Goal: Task Accomplishment & Management: Manage account settings

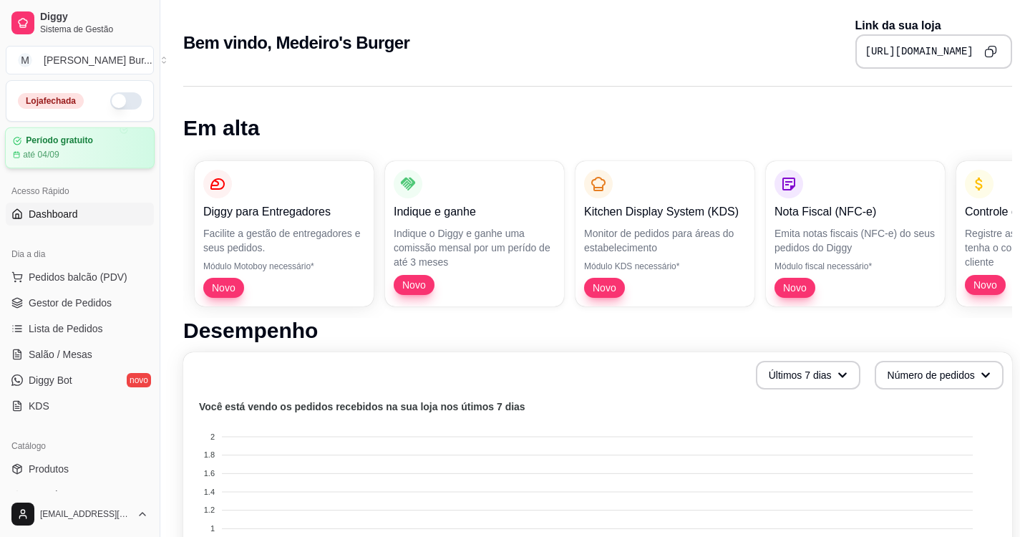
click at [55, 152] on article "até 04/09" at bounding box center [41, 154] width 37 height 11
click at [69, 329] on span "Lista de Pedidos" at bounding box center [66, 328] width 74 height 14
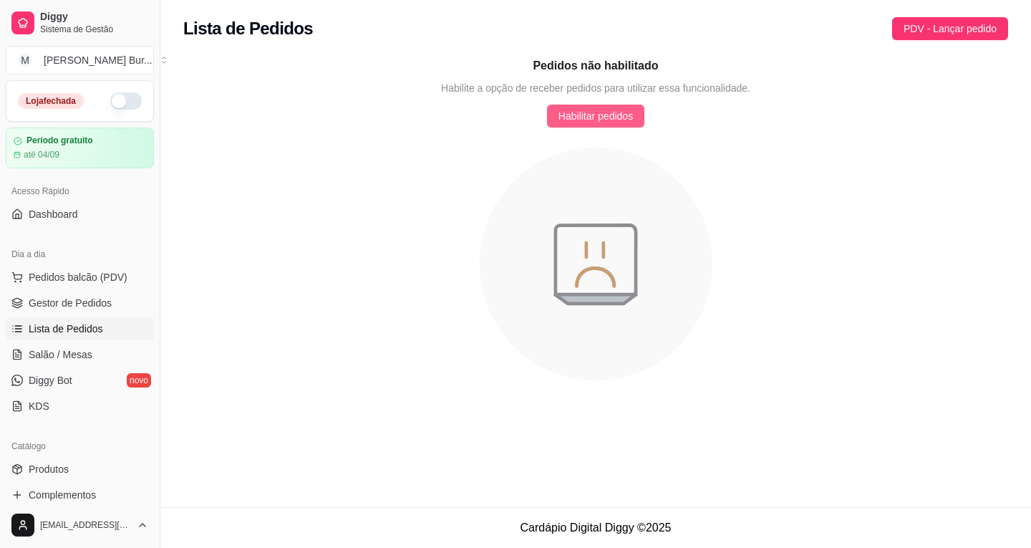
click at [624, 115] on span "Habilitar pedidos" at bounding box center [595, 116] width 74 height 16
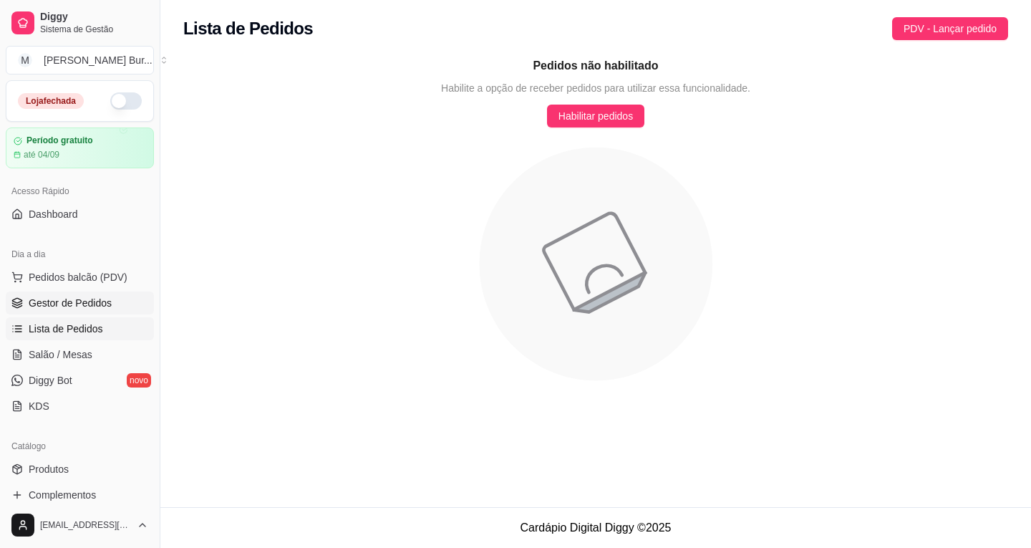
click at [57, 304] on span "Gestor de Pedidos" at bounding box center [70, 303] width 83 height 14
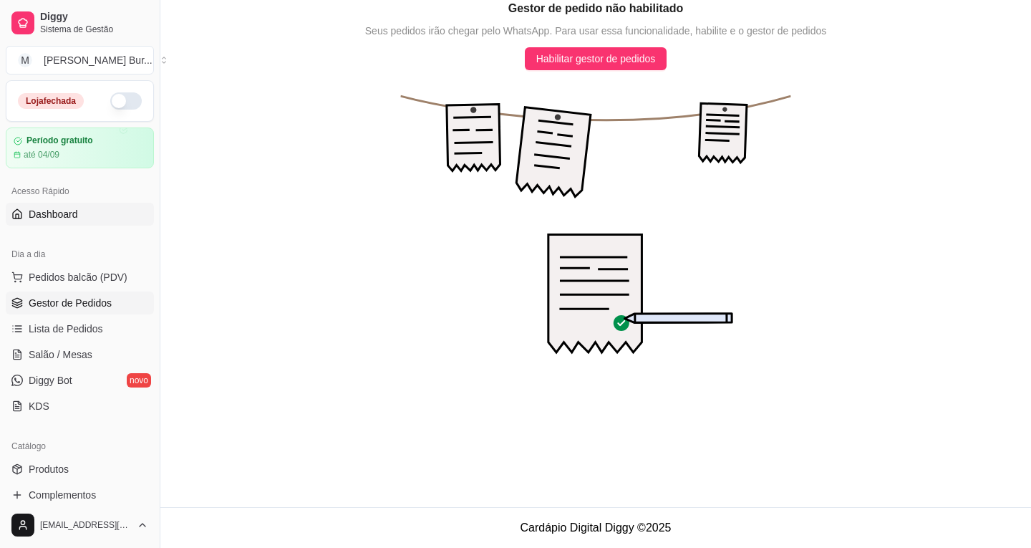
click at [67, 213] on span "Dashboard" at bounding box center [53, 214] width 49 height 14
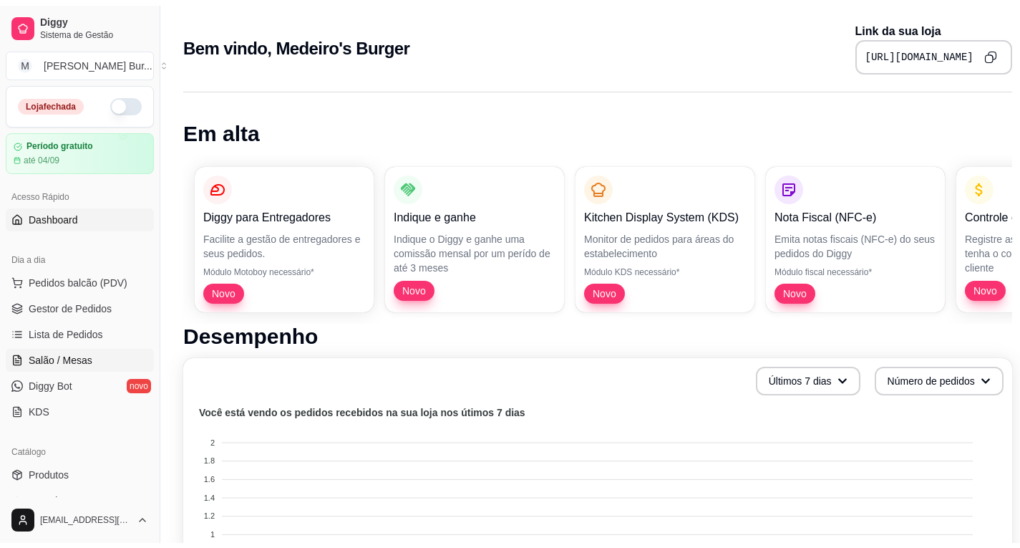
scroll to position [72, 0]
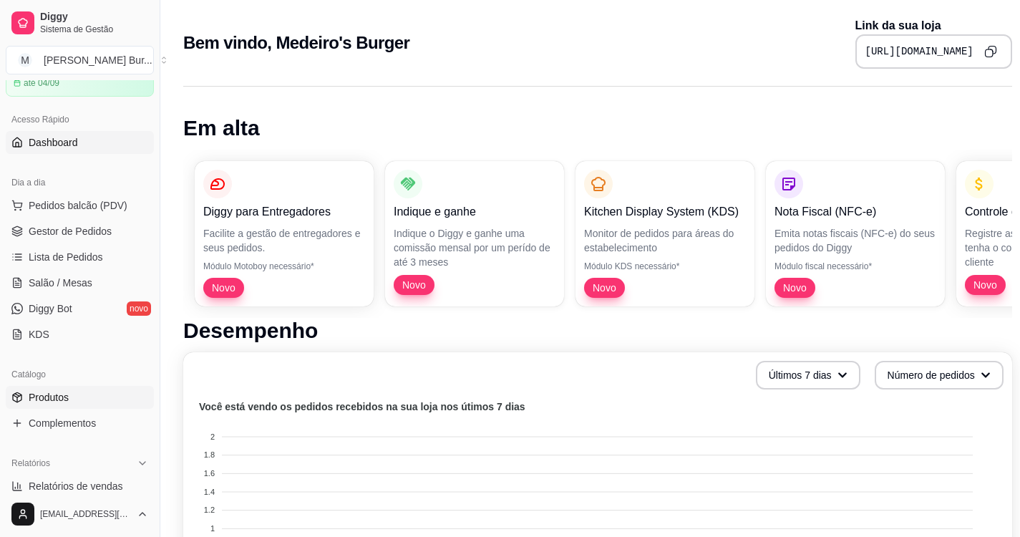
click at [55, 403] on span "Produtos" at bounding box center [49, 397] width 40 height 14
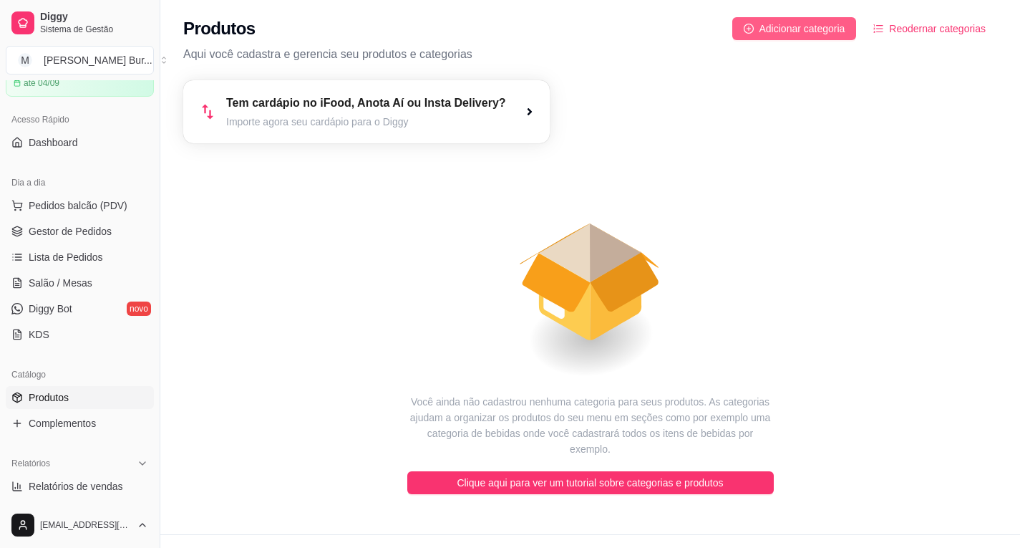
click at [833, 26] on span "Adicionar categoria" at bounding box center [803, 29] width 86 height 16
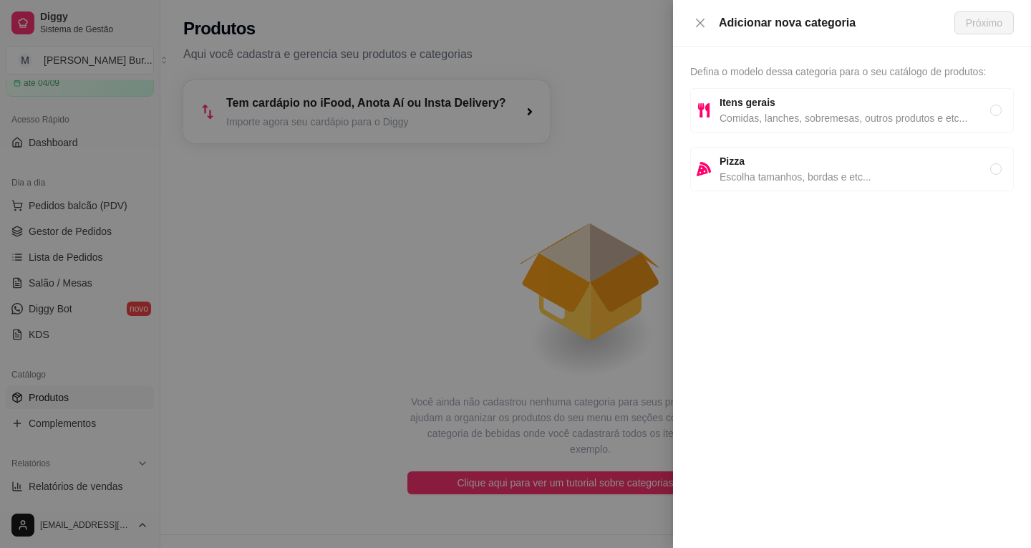
click at [747, 118] on span "Comidas, lanches, sobremesas, outros produtos e etc..." at bounding box center [854, 118] width 271 height 16
radio input "true"
click at [445, 188] on div at bounding box center [515, 274] width 1031 height 548
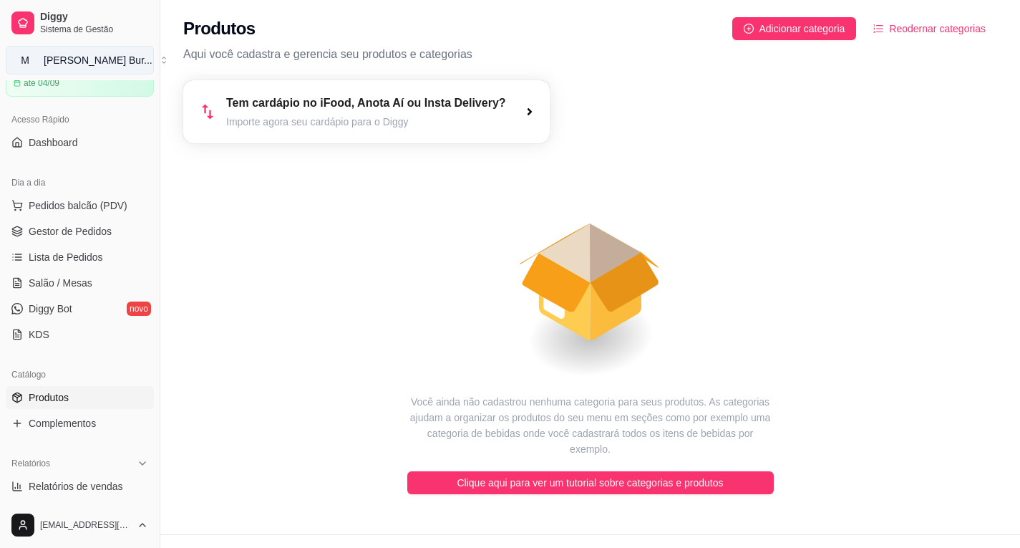
click at [72, 54] on div "Medeiro's Bur ..." at bounding box center [98, 60] width 109 height 14
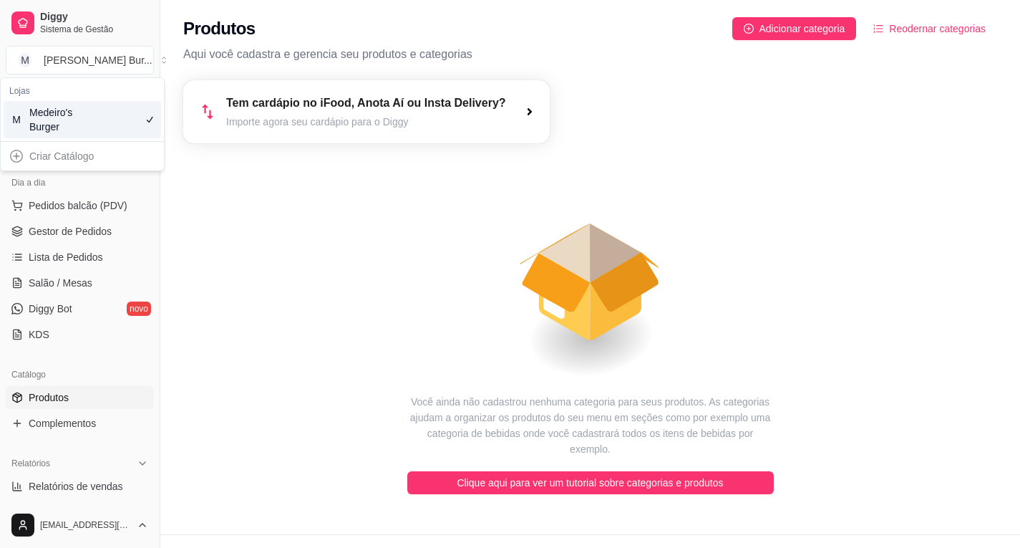
click at [298, 291] on icon "animation" at bounding box center [590, 268] width 814 height 251
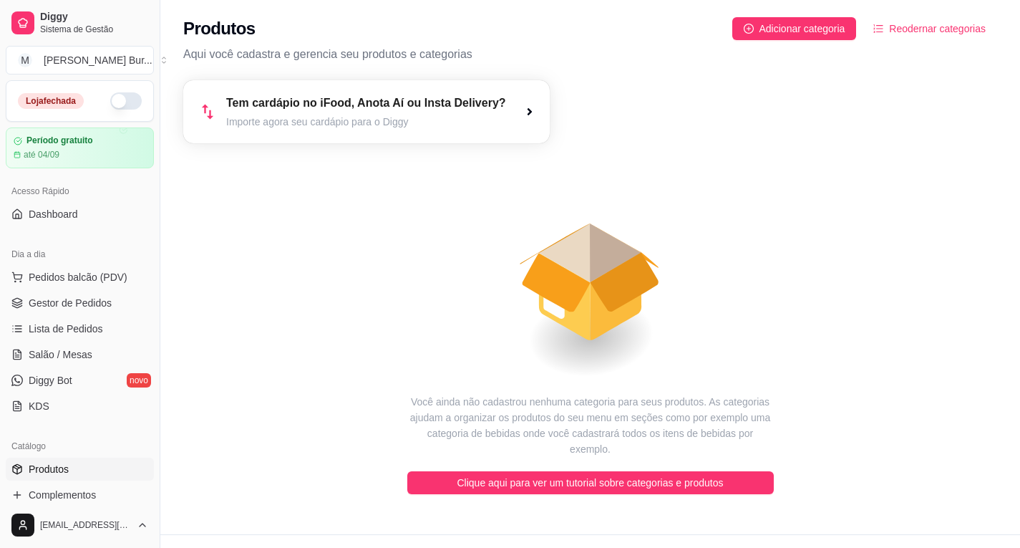
click at [114, 106] on button "button" at bounding box center [125, 100] width 31 height 17
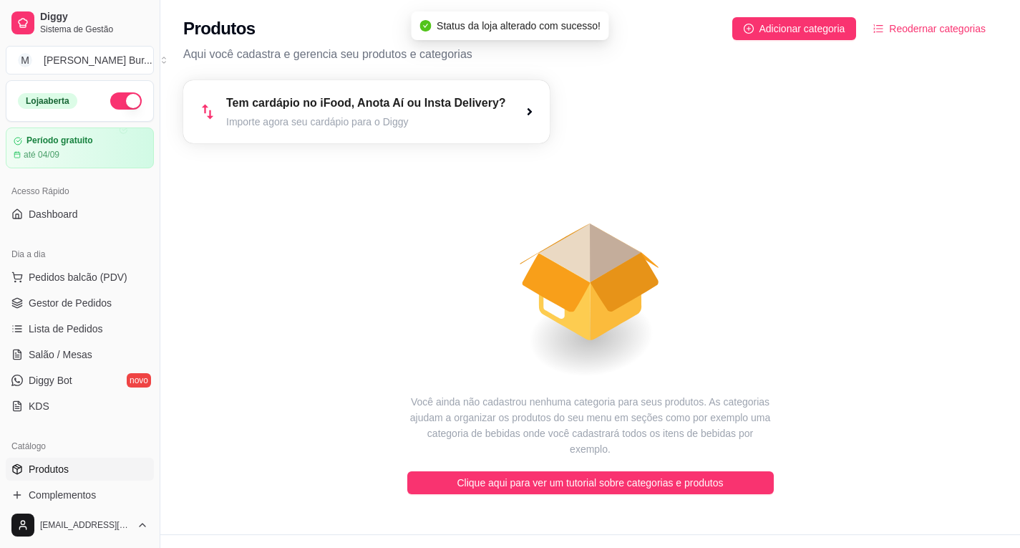
click at [122, 101] on button "button" at bounding box center [125, 100] width 31 height 17
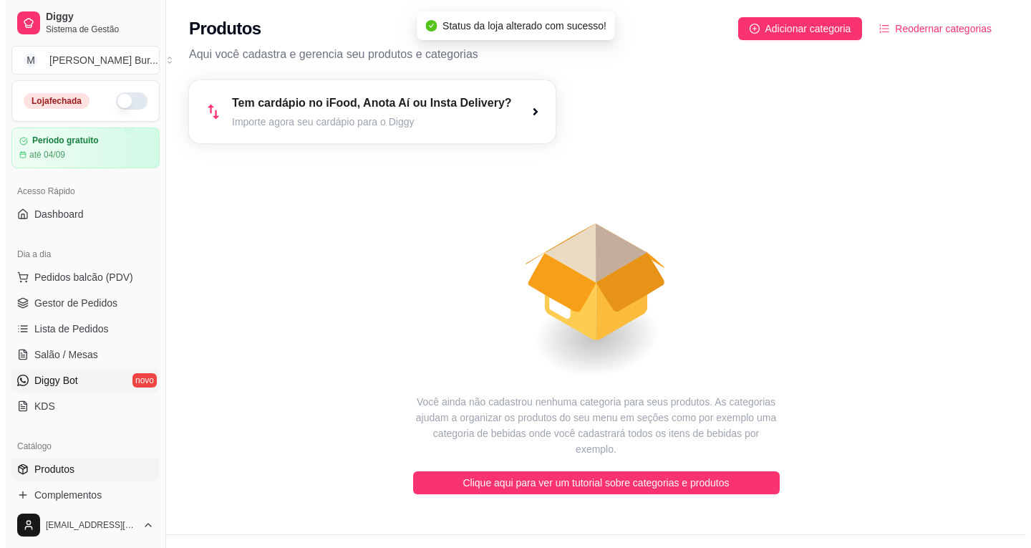
scroll to position [72, 0]
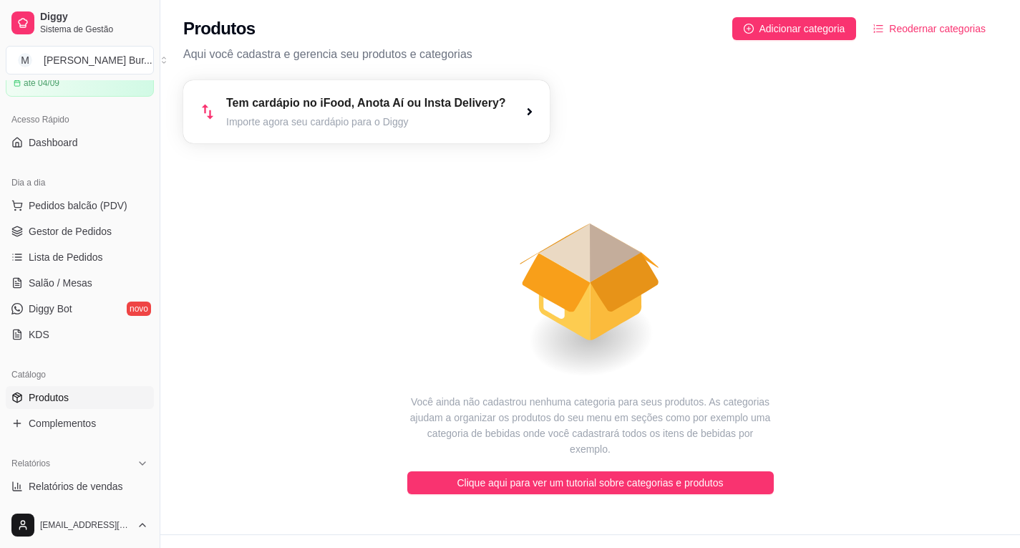
click at [53, 397] on span "Produtos" at bounding box center [49, 397] width 40 height 14
click at [793, 24] on span "Adicionar categoria" at bounding box center [803, 29] width 86 height 16
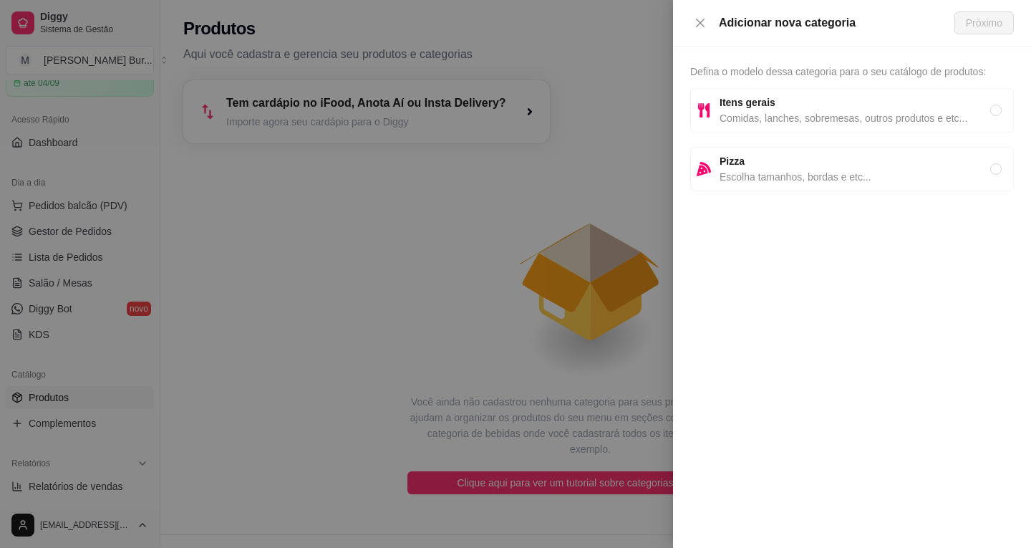
click at [883, 113] on span "Comidas, lanches, sobremesas, outros produtos e etc..." at bounding box center [854, 118] width 271 height 16
radio input "true"
click at [989, 23] on span "Próximo" at bounding box center [984, 23] width 37 height 16
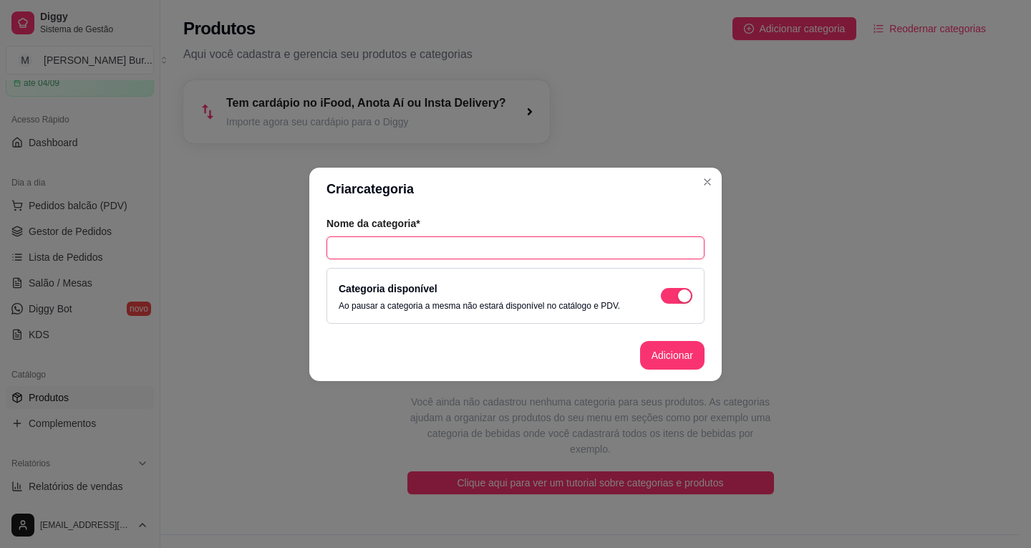
click at [442, 252] on input "text" at bounding box center [515, 247] width 378 height 23
type input "Hambúrgueres"
click at [674, 357] on button "Adicionar" at bounding box center [672, 355] width 64 height 29
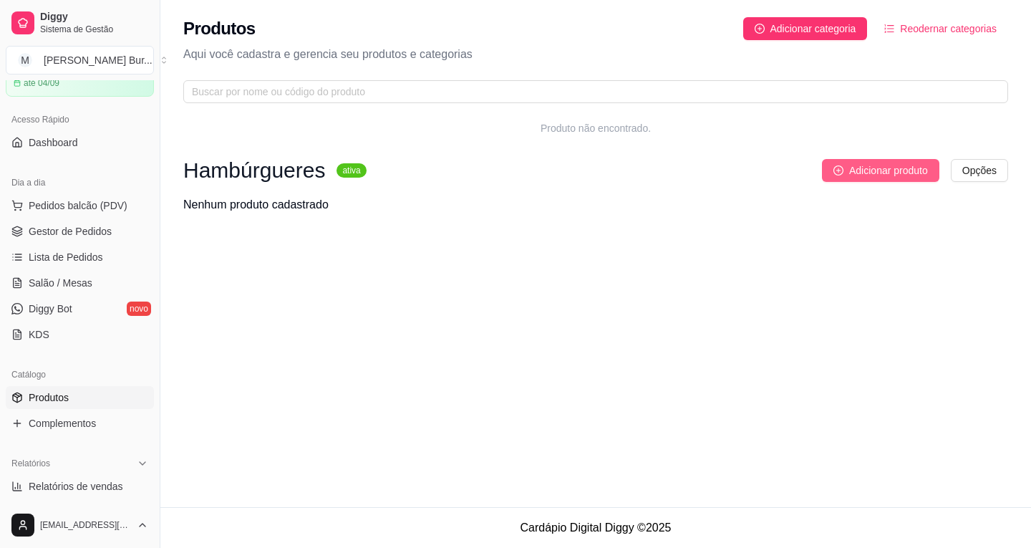
click at [891, 160] on button "Adicionar produto" at bounding box center [880, 170] width 117 height 23
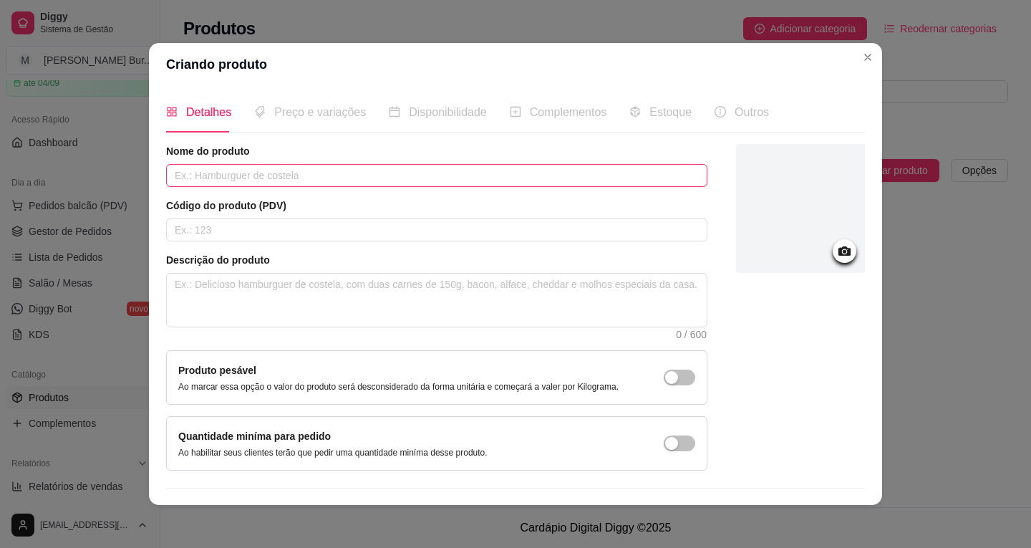
click at [256, 177] on input "text" at bounding box center [436, 175] width 541 height 23
type input "THE CLASSIC MELT"
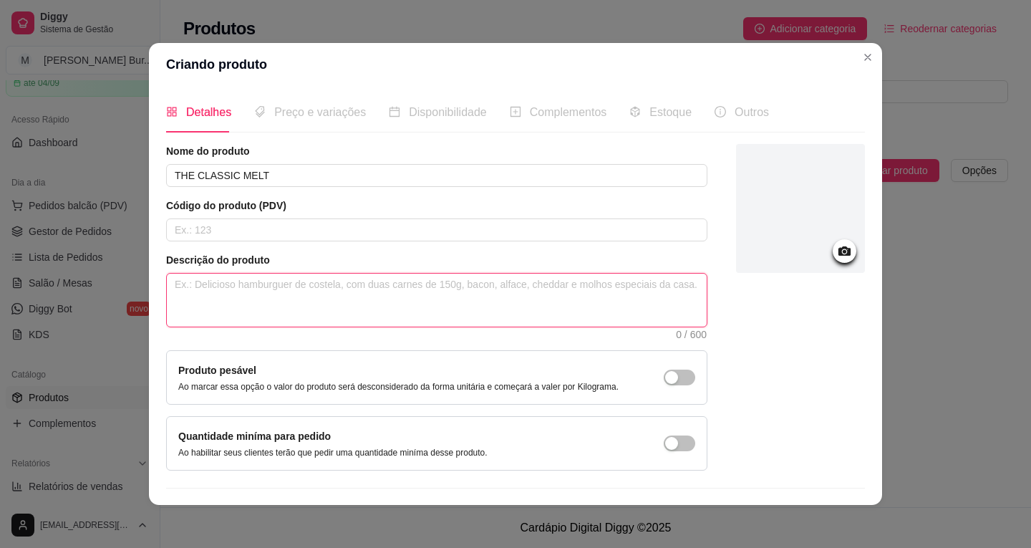
click at [282, 297] on textarea at bounding box center [437, 299] width 540 height 53
type textarea "C"
type textarea "Ca"
type textarea "Car"
type textarea "Carn"
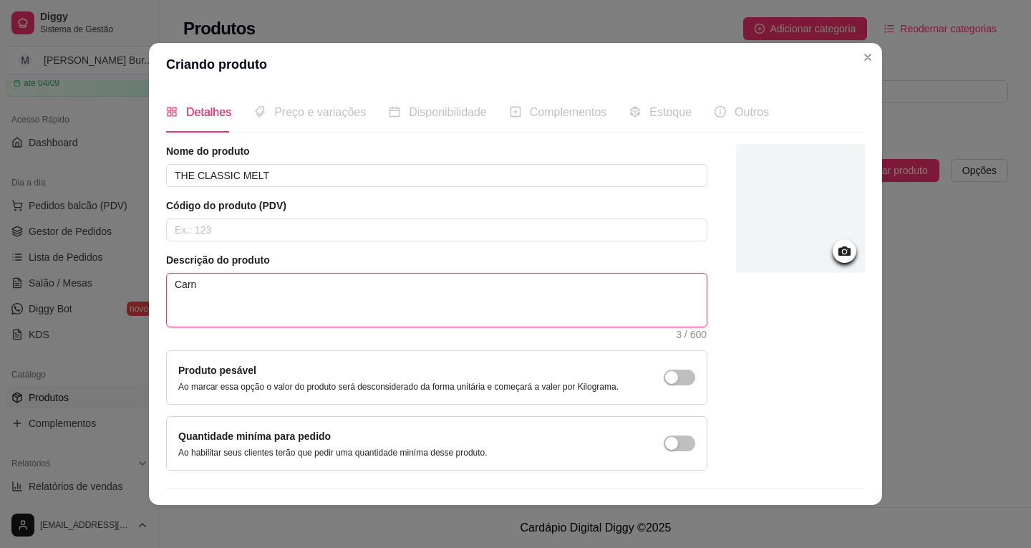
type textarea "Carne"
type textarea "Carne 1"
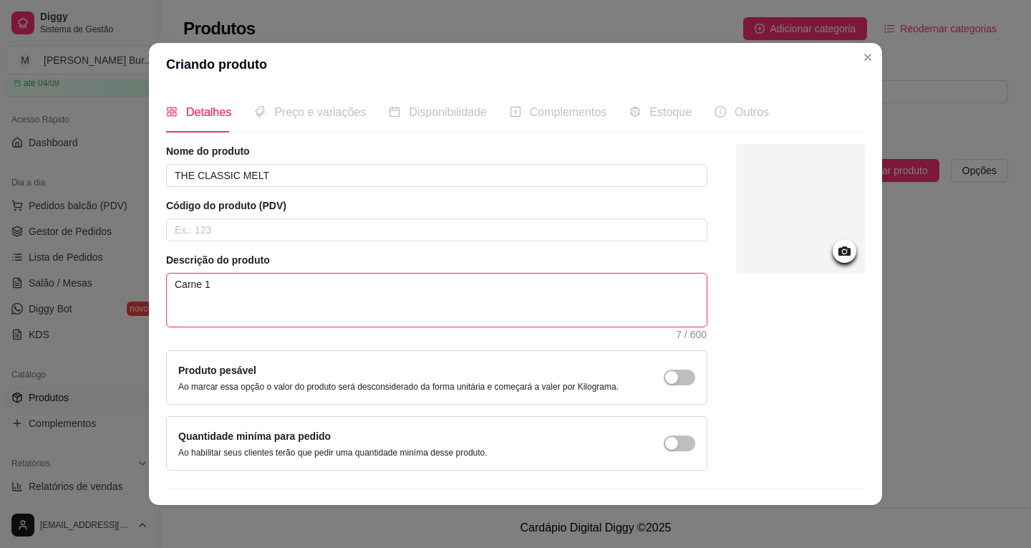
type textarea "Carne 13"
type textarea "Carne 130"
type textarea "Carne 130g"
type textarea "Carne 130g,"
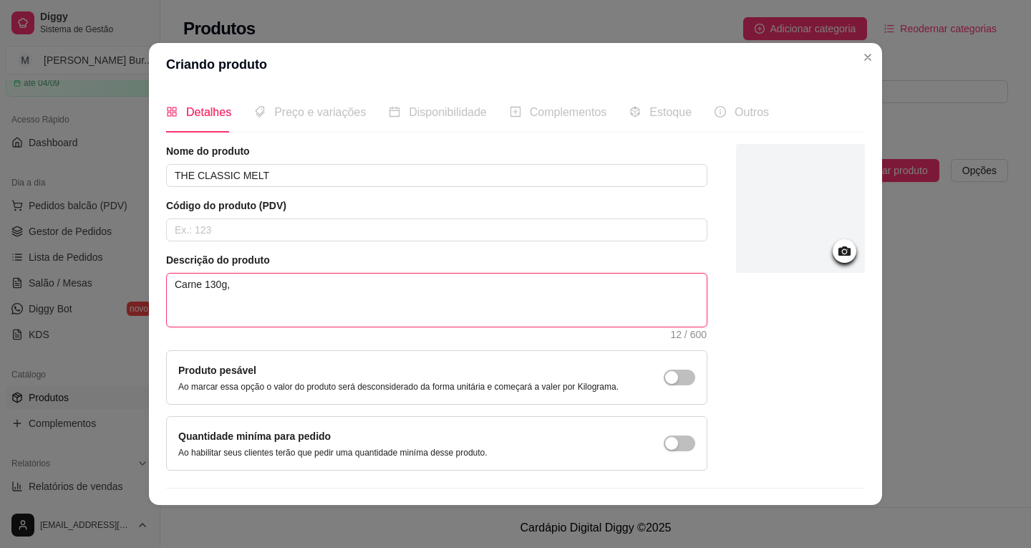
type textarea "Carne 130g, q"
type textarea "Carne 130g, qu"
type textarea "Carne 130g, que"
type textarea "Carne 130g, quei"
type textarea "Carne 130g, queij"
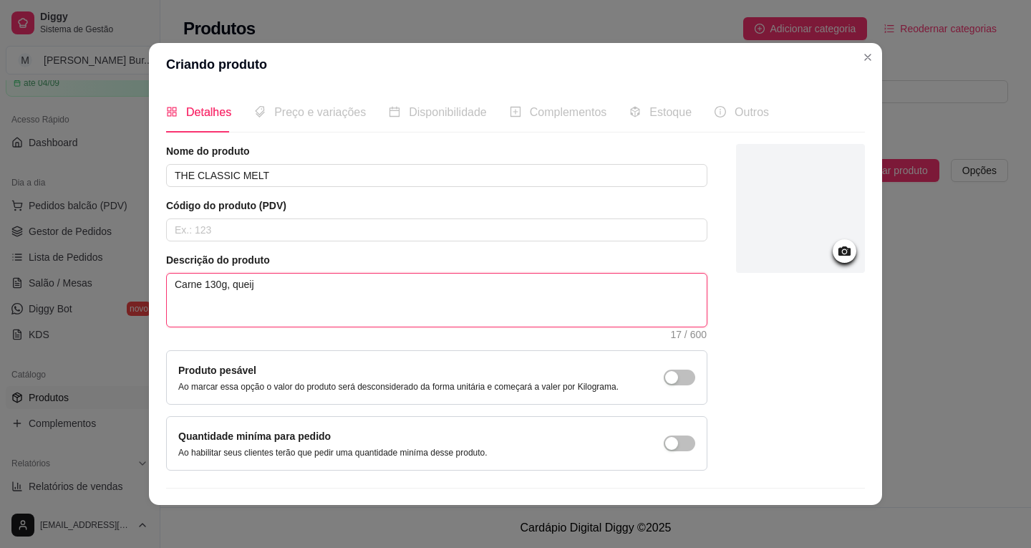
type textarea "Carne 130g, queijo"
type textarea "Carne 130g, queijo c"
type textarea "Carne 130g, queijo ch"
type textarea "Carne 130g, queijo che"
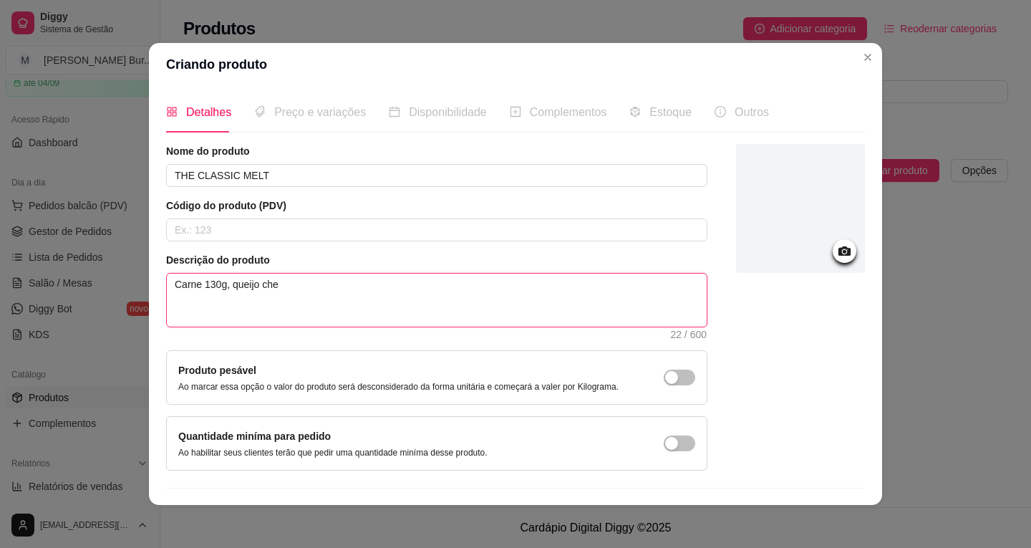
type textarea "Carne 130g, queijo ched"
type textarea "Carne 130g, queijo chedd"
type textarea "Carne 130g, queijo chedda"
type textarea "Carne 130g, queijo cheddar"
type textarea "Carne 130g, queijo cheddar,"
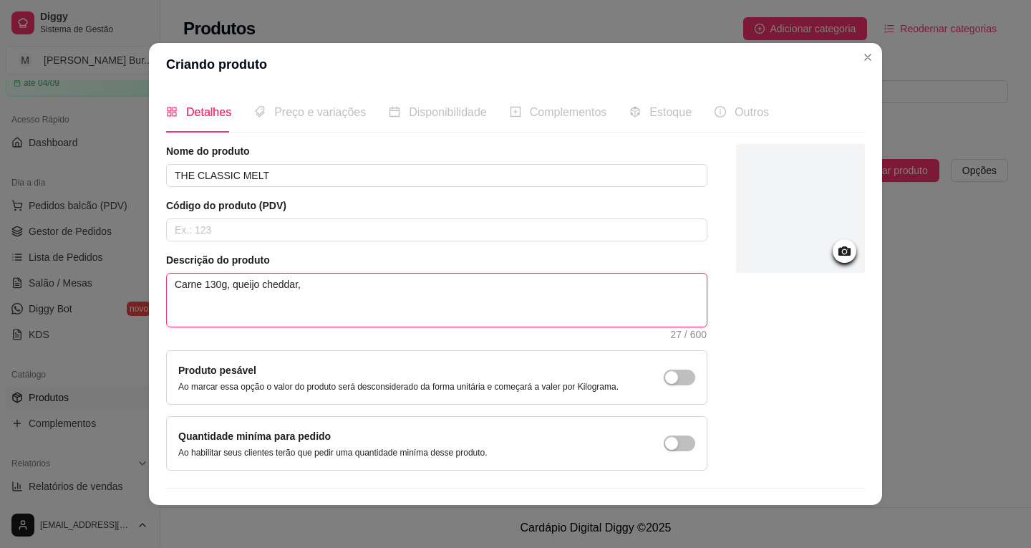
type textarea "Carne 130g, queijo cheddar,"
type textarea "Carne 130g, queijo cheddar, m"
type textarea "Carne 130g, queijo cheddar, ma"
type textarea "Carne 130g, queijo cheddar, mai"
type textarea "Carne 130g, queijo cheddar, maio"
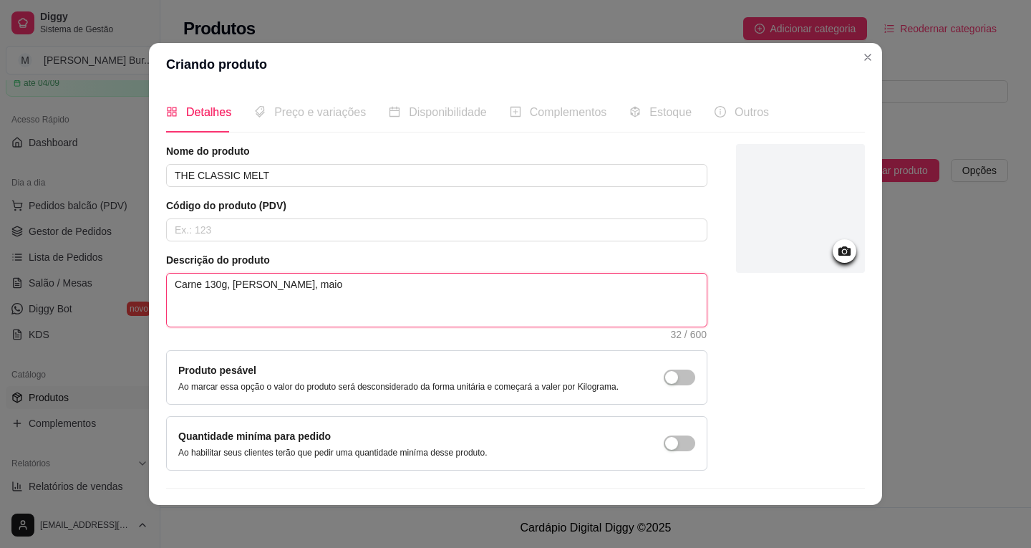
type textarea "Carne 130g, queijo cheddar, maion"
type textarea "Carne 130g, queijo cheddar, maione"
type textarea "Carne 130g, queijo cheddar, maiones"
type textarea "Carne 130g, queijo cheddar, maionese"
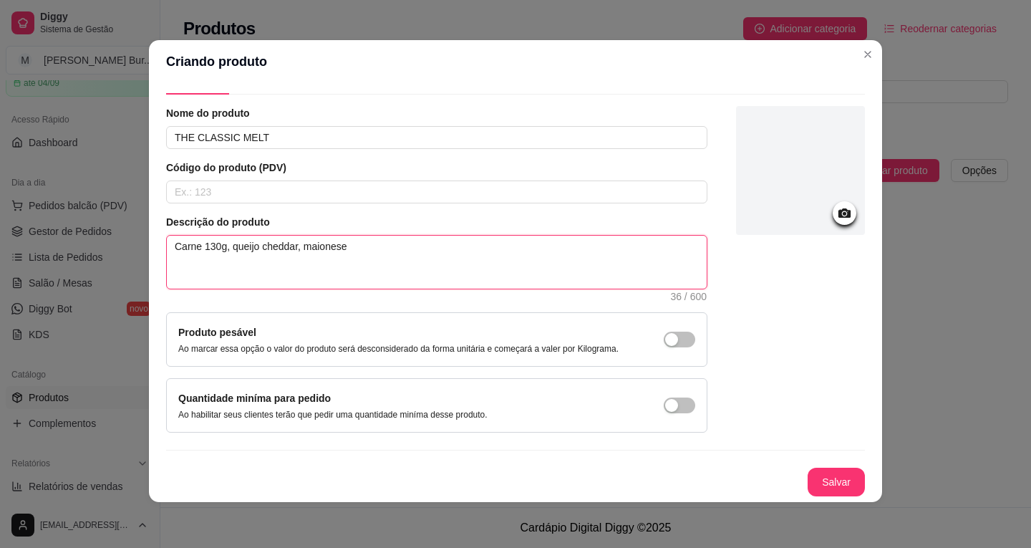
scroll to position [0, 0]
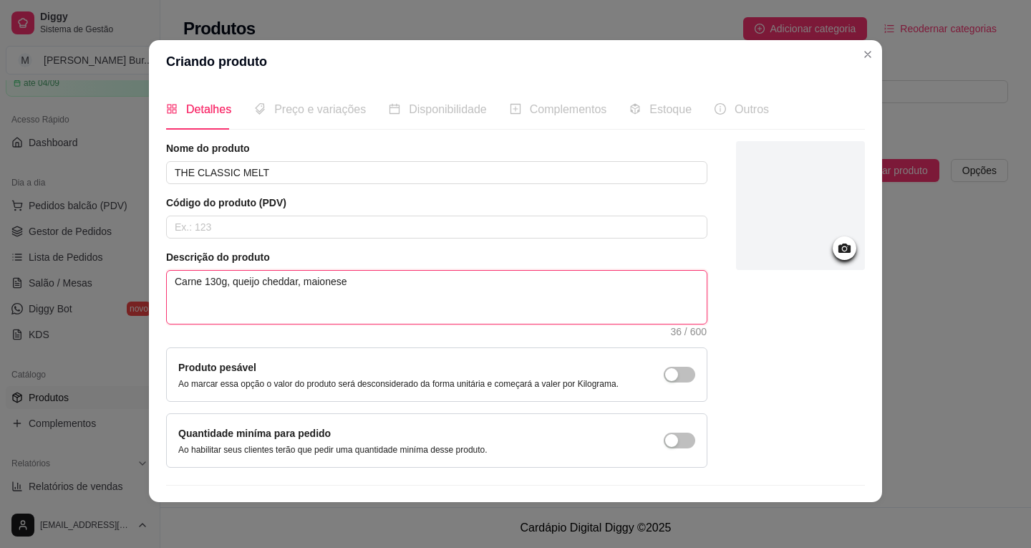
type textarea "Carne 130g, queijo cheddar, maionese"
click at [836, 251] on icon at bounding box center [844, 248] width 16 height 16
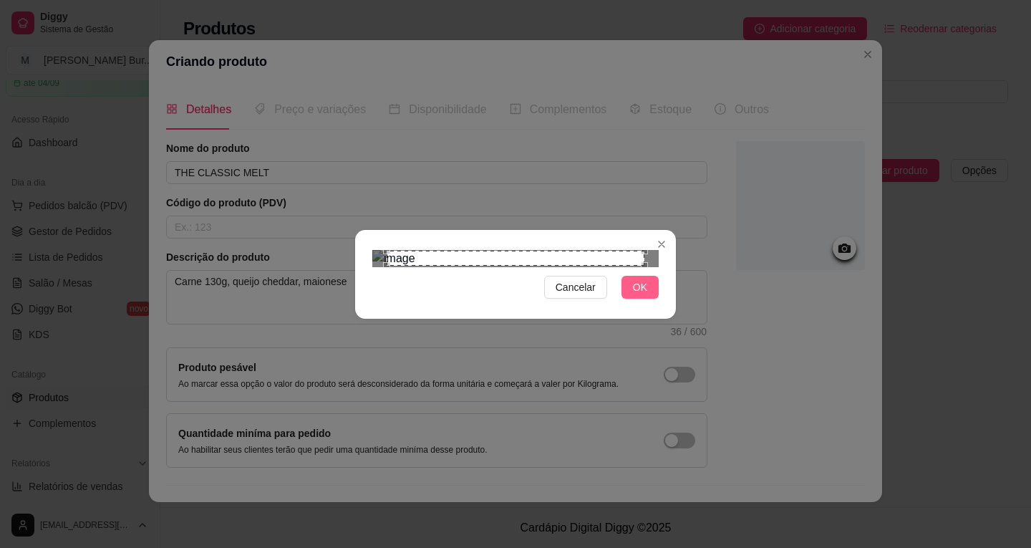
click at [629, 299] on button "OK" at bounding box center [639, 287] width 37 height 23
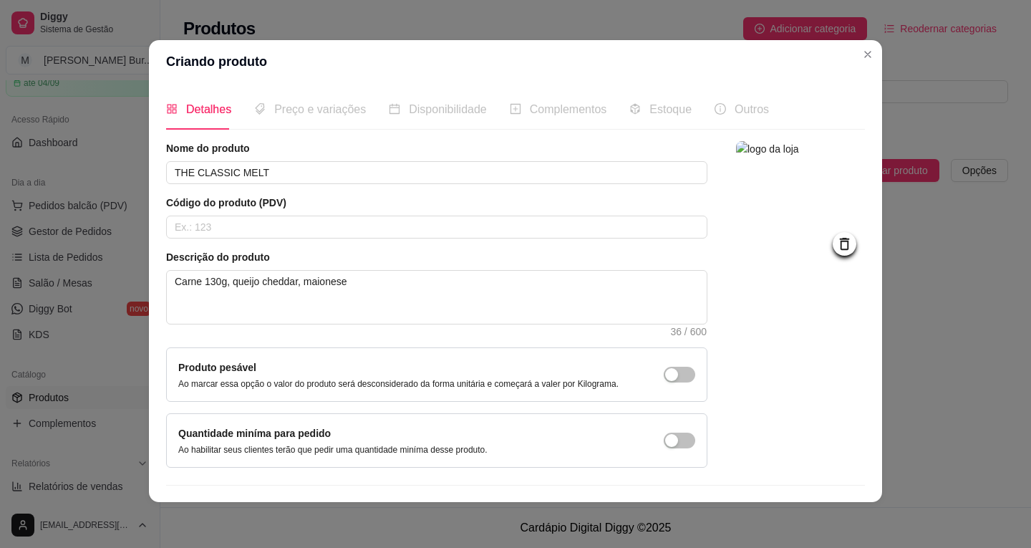
click at [289, 112] on span "Preço e variações" at bounding box center [320, 109] width 92 height 12
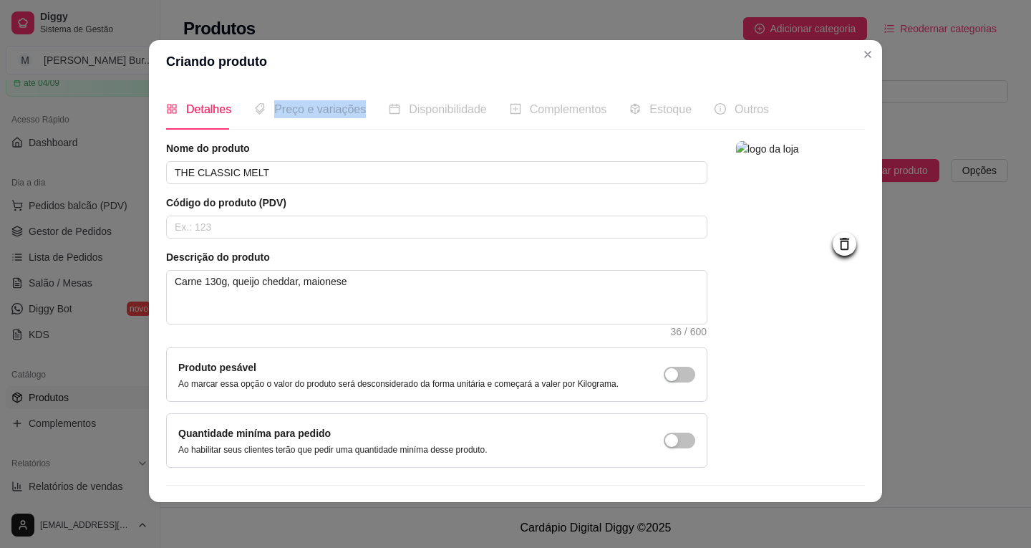
click at [289, 112] on span "Preço e variações" at bounding box center [320, 109] width 92 height 12
click at [299, 115] on span "Preço e variações" at bounding box center [320, 109] width 92 height 12
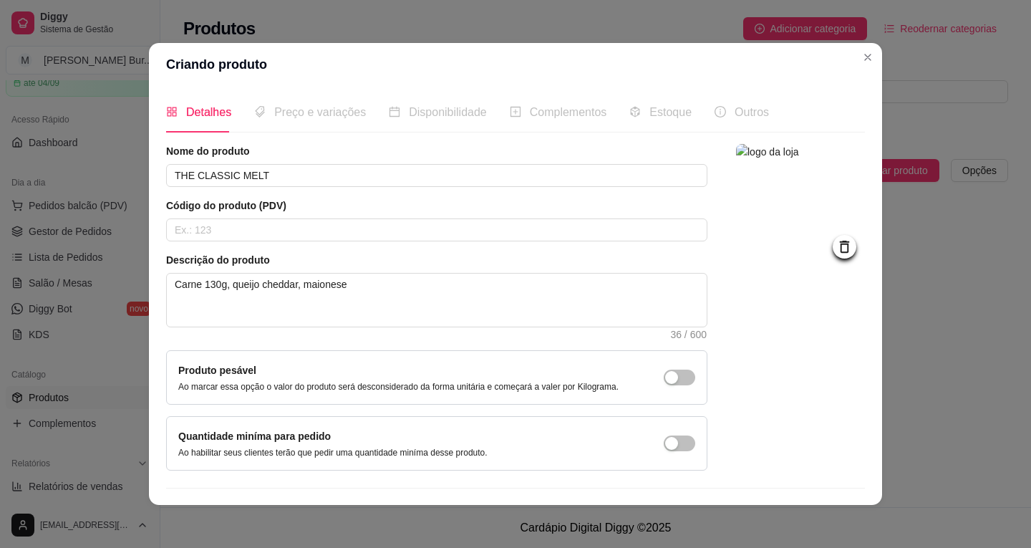
click at [205, 117] on span "Detalhes" at bounding box center [208, 112] width 45 height 12
click at [338, 121] on div "Preço e variações" at bounding box center [310, 112] width 112 height 18
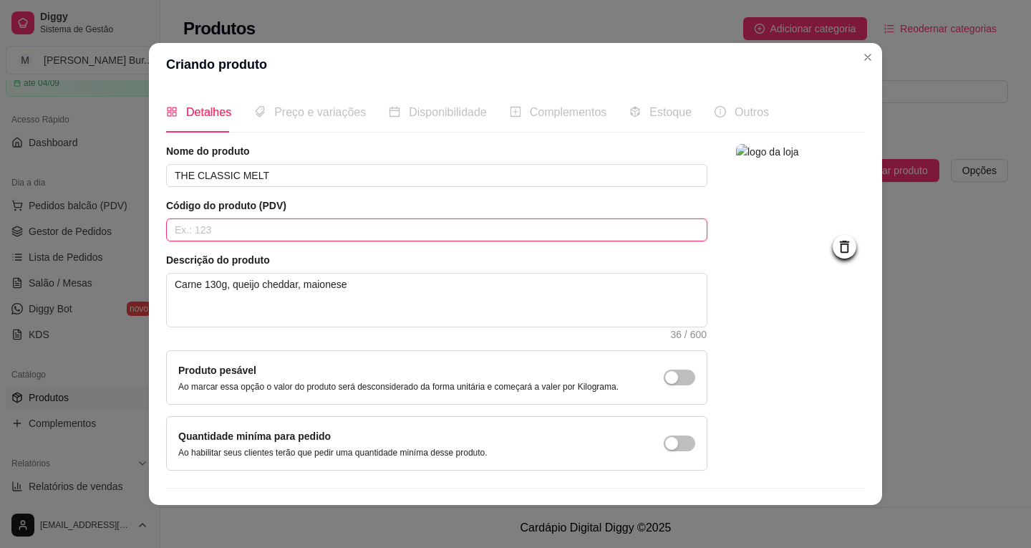
click at [251, 229] on input "text" at bounding box center [436, 229] width 541 height 23
type input "5"
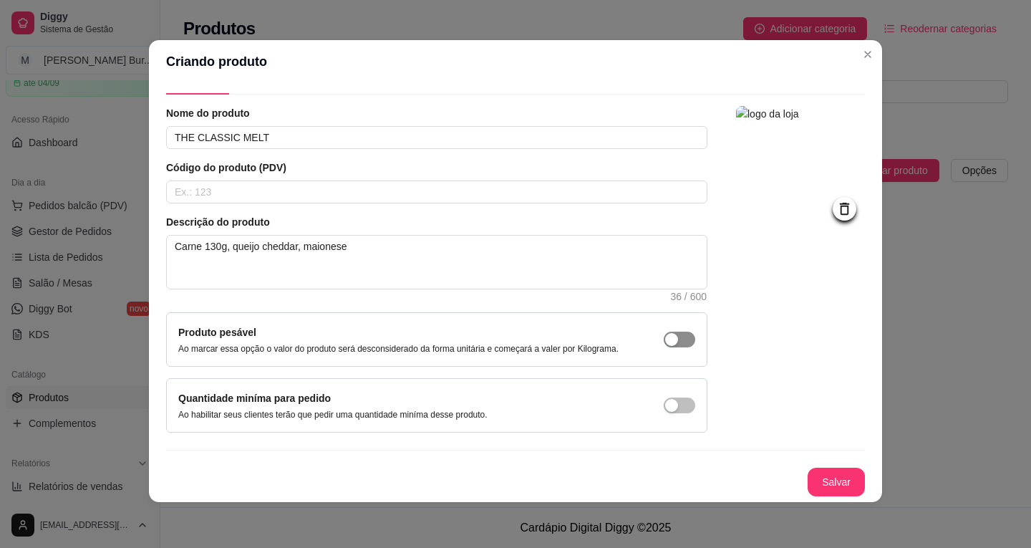
click at [664, 331] on span "button" at bounding box center [679, 339] width 31 height 16
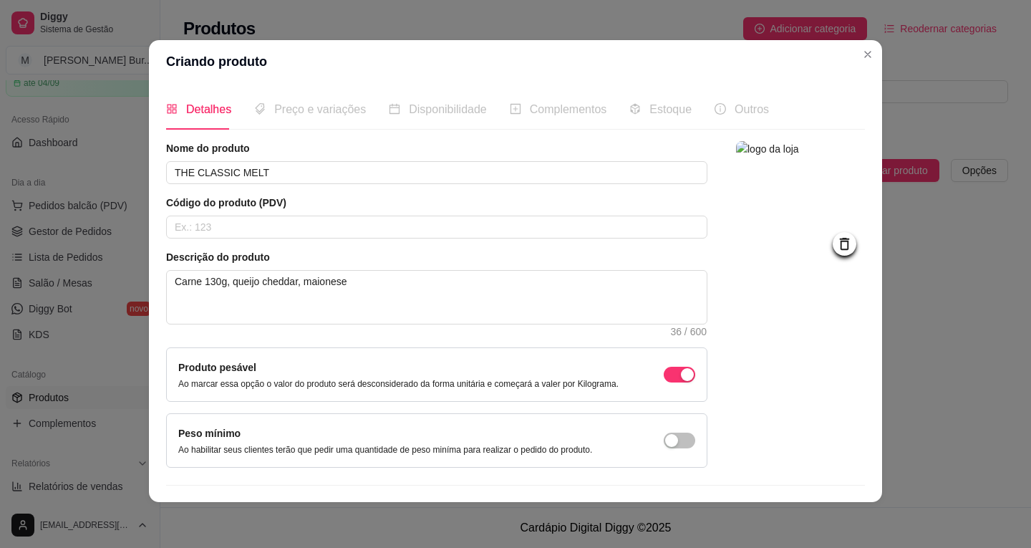
scroll to position [35, 0]
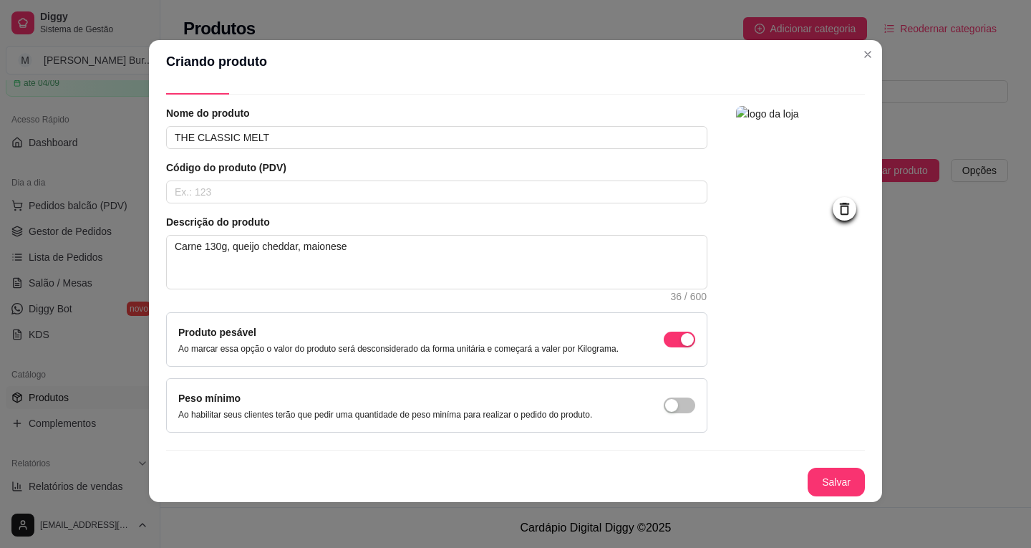
click at [675, 346] on div "Produto pesável Ao marcar essa opção o valor do produto será desconsiderado da …" at bounding box center [436, 339] width 517 height 30
click at [681, 337] on div "button" at bounding box center [687, 339] width 13 height 13
click at [664, 410] on span "button" at bounding box center [679, 405] width 31 height 16
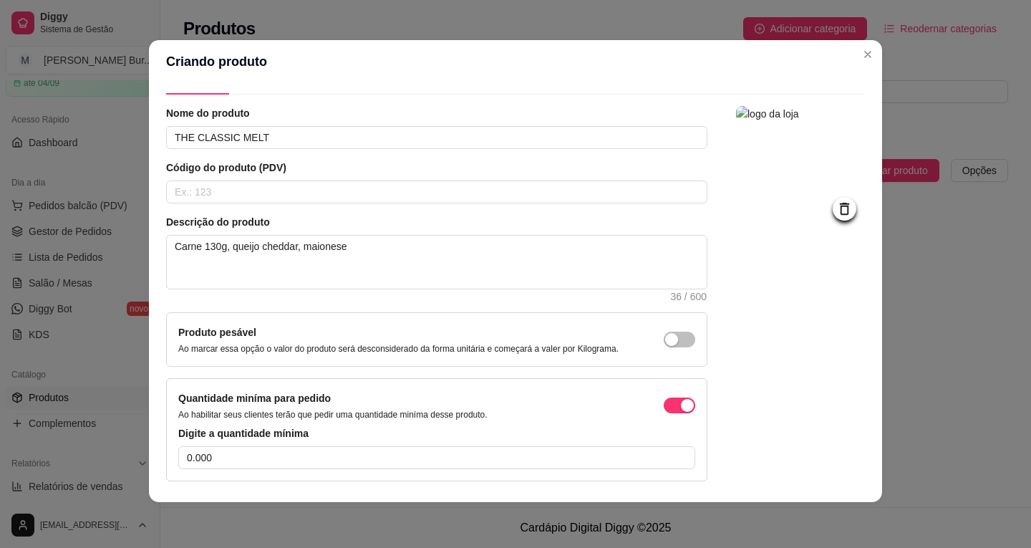
scroll to position [0, 0]
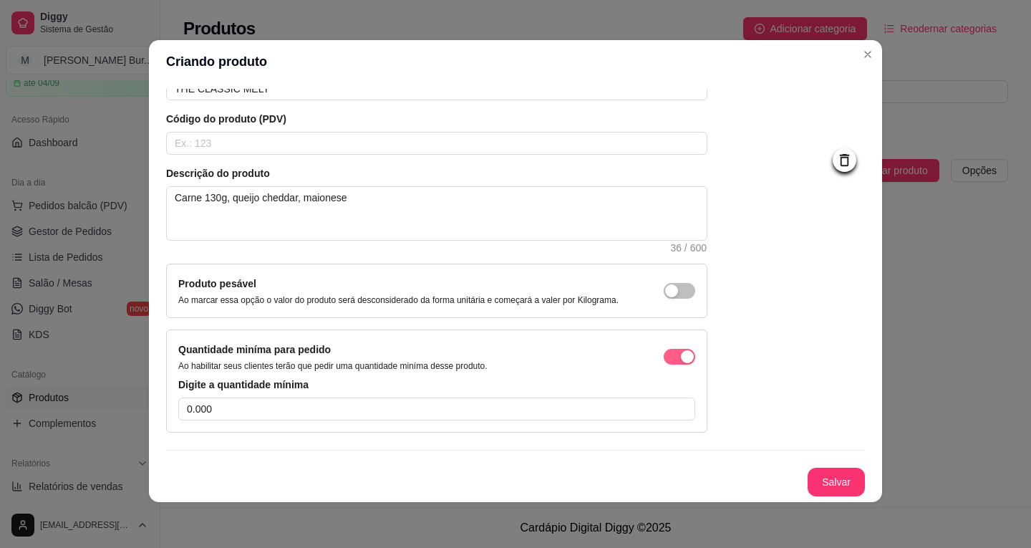
click at [681, 359] on div "button" at bounding box center [687, 356] width 13 height 13
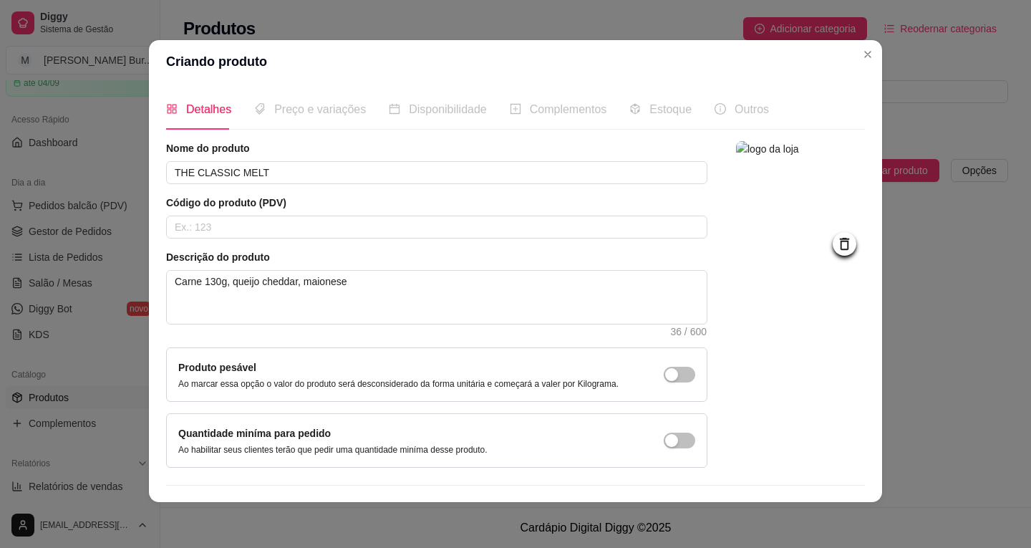
click at [325, 125] on div "Preço e variações" at bounding box center [310, 109] width 112 height 41
click at [320, 114] on span "Preço e variações" at bounding box center [320, 109] width 92 height 12
click at [320, 113] on span "Preço e variações" at bounding box center [320, 109] width 92 height 12
click at [364, 293] on textarea "Carne 130g, queijo cheddar, maionese" at bounding box center [437, 297] width 540 height 53
type textarea "Carne 130g, queijo cheddar, maionese."
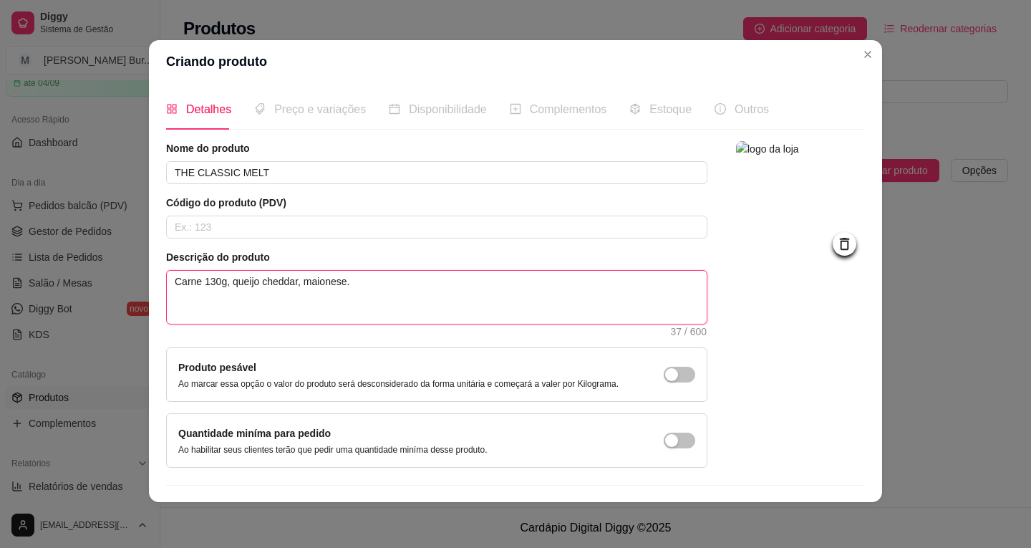
scroll to position [35, 0]
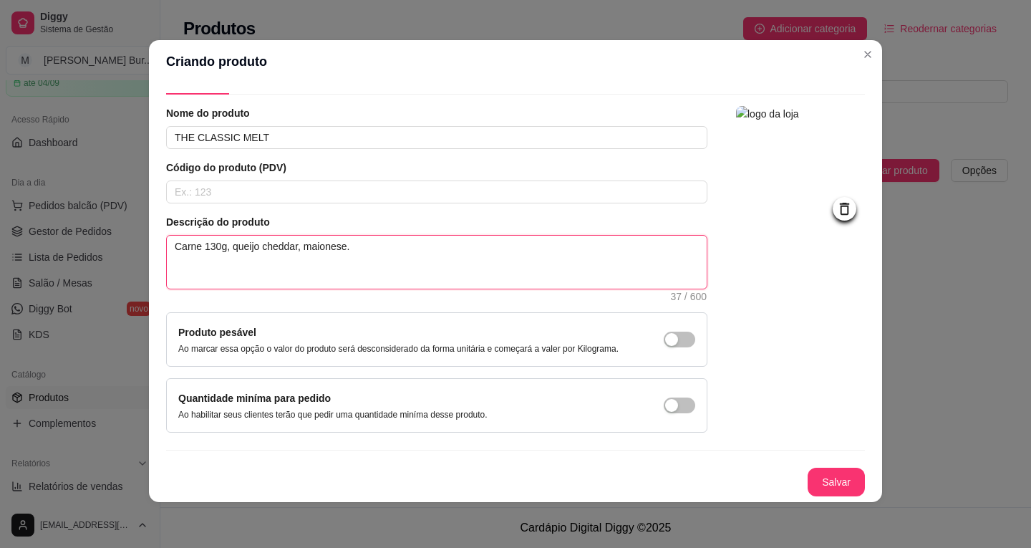
type textarea "Carne 130g, queijo cheddar, maionese."
click at [813, 482] on button "Salvar" at bounding box center [836, 481] width 57 height 29
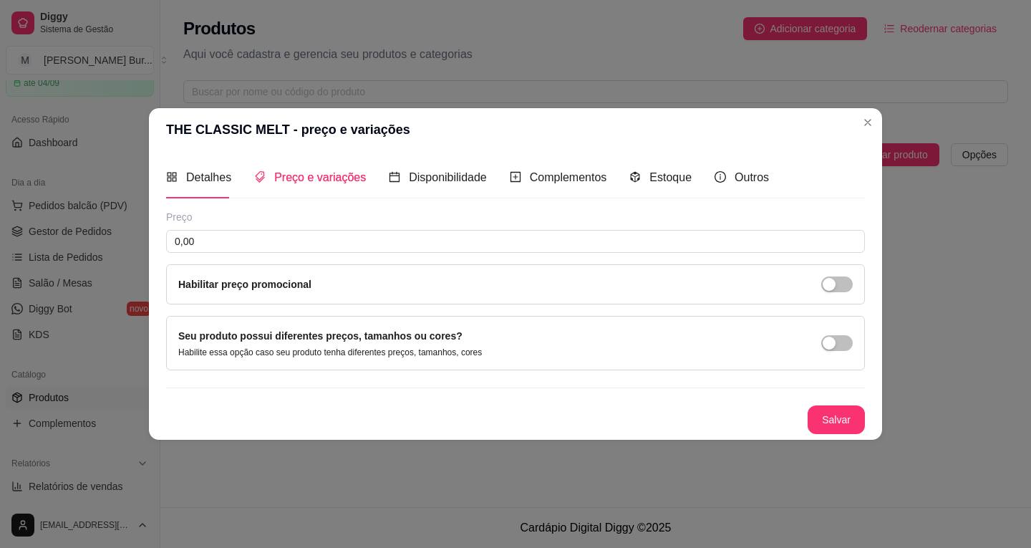
scroll to position [0, 0]
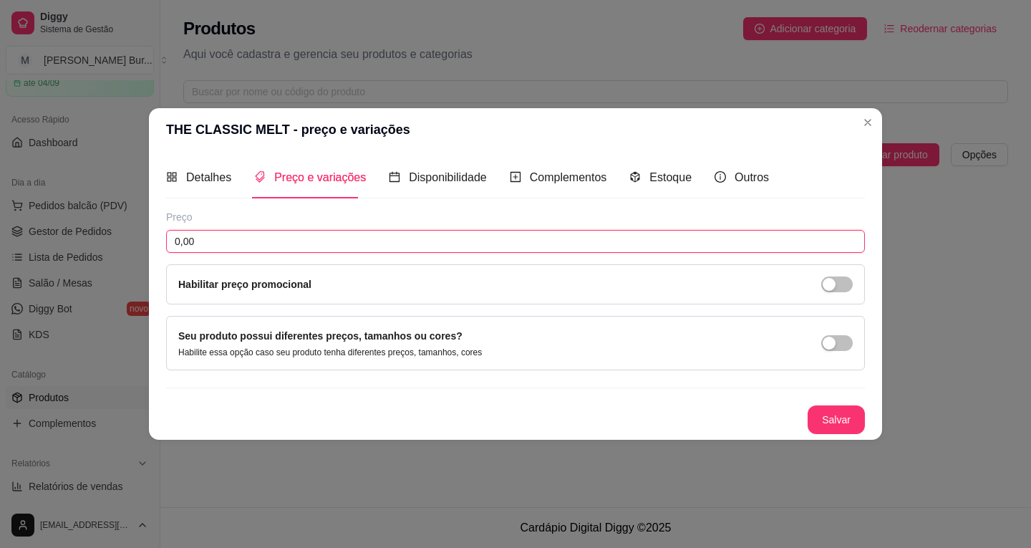
click at [198, 239] on input "0,00" at bounding box center [515, 241] width 699 height 23
type input "15,90"
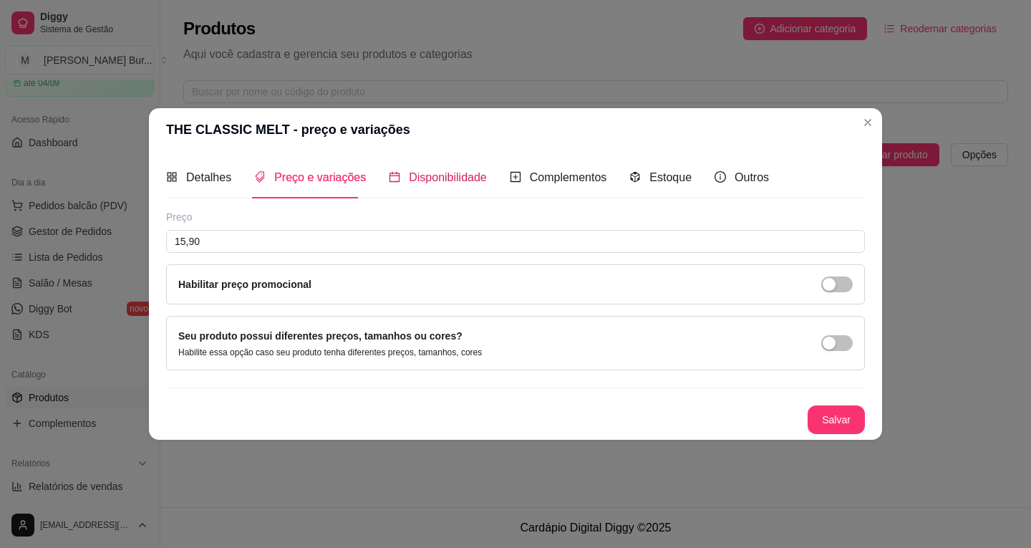
click at [442, 178] on span "Disponibilidade" at bounding box center [448, 177] width 78 height 12
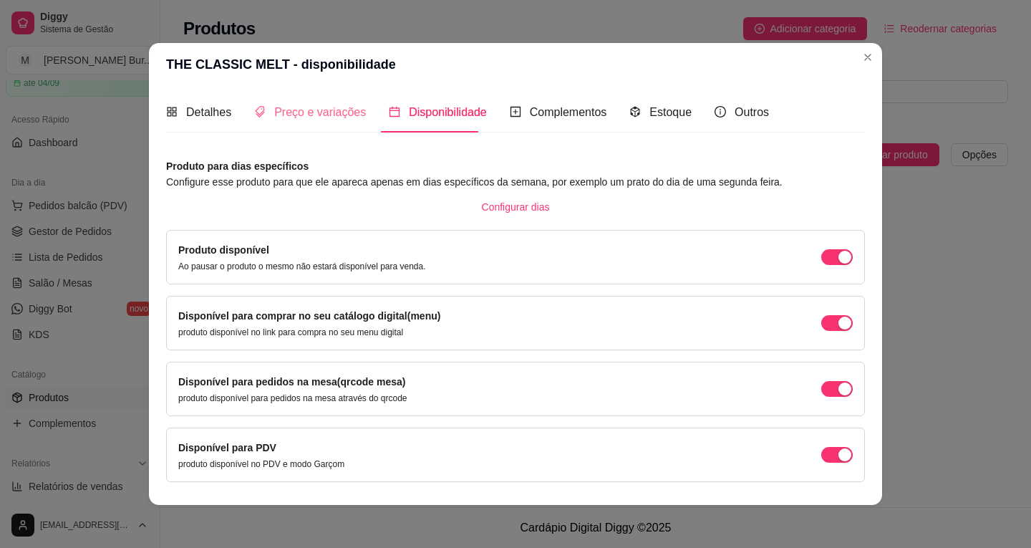
click at [308, 122] on div "Preço e variações" at bounding box center [310, 112] width 112 height 41
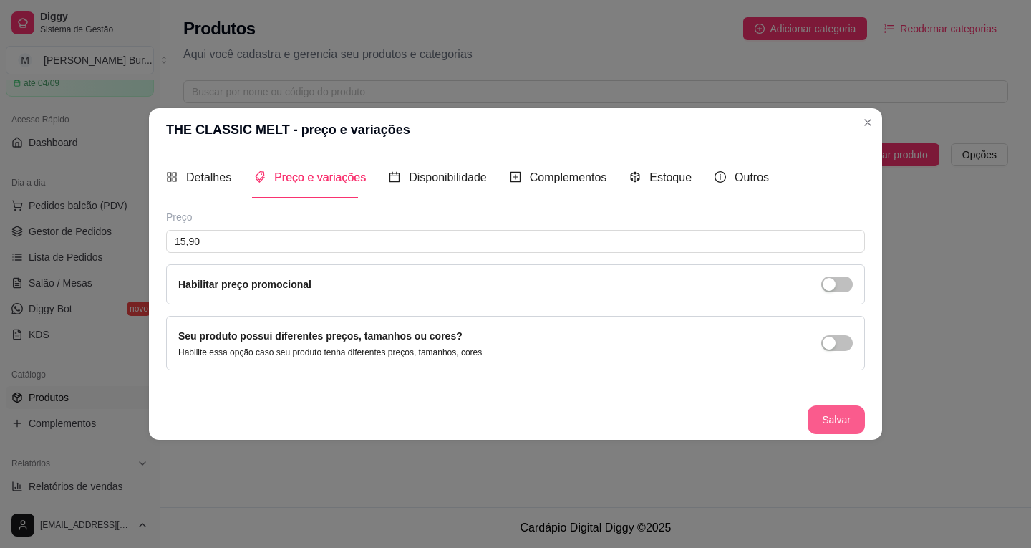
click at [831, 417] on button "Salvar" at bounding box center [836, 419] width 57 height 29
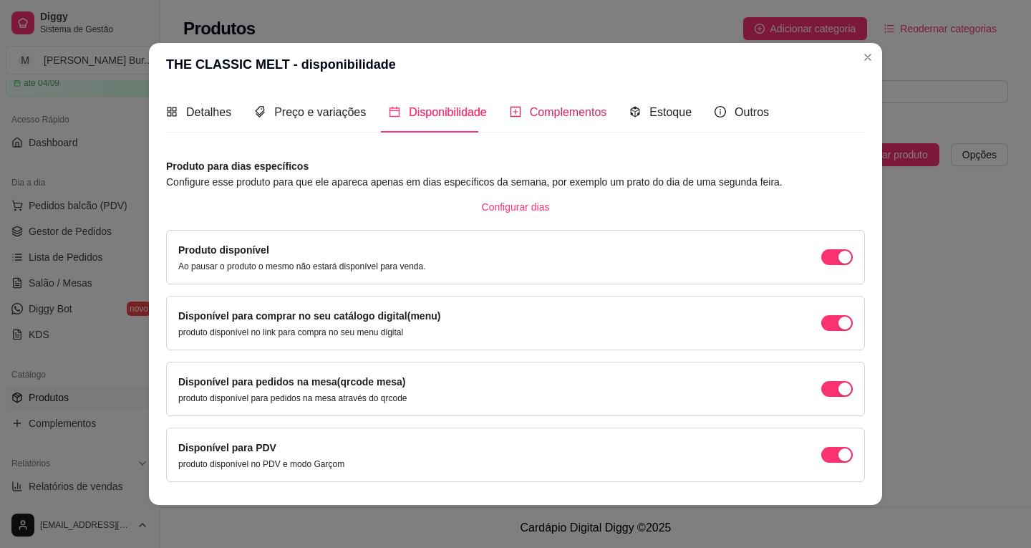
click at [558, 115] on span "Complementos" at bounding box center [568, 112] width 77 height 12
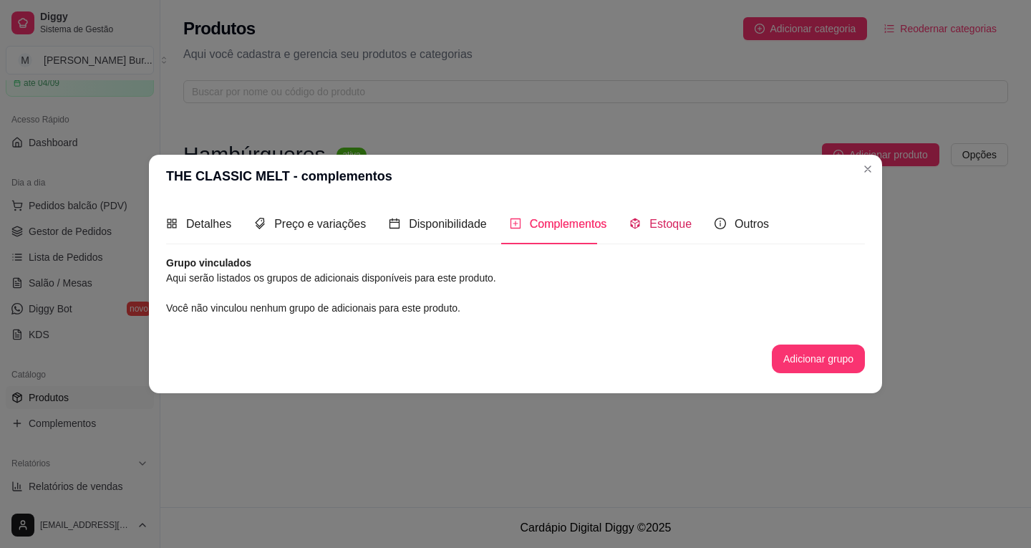
click at [657, 227] on span "Estoque" at bounding box center [670, 224] width 42 height 12
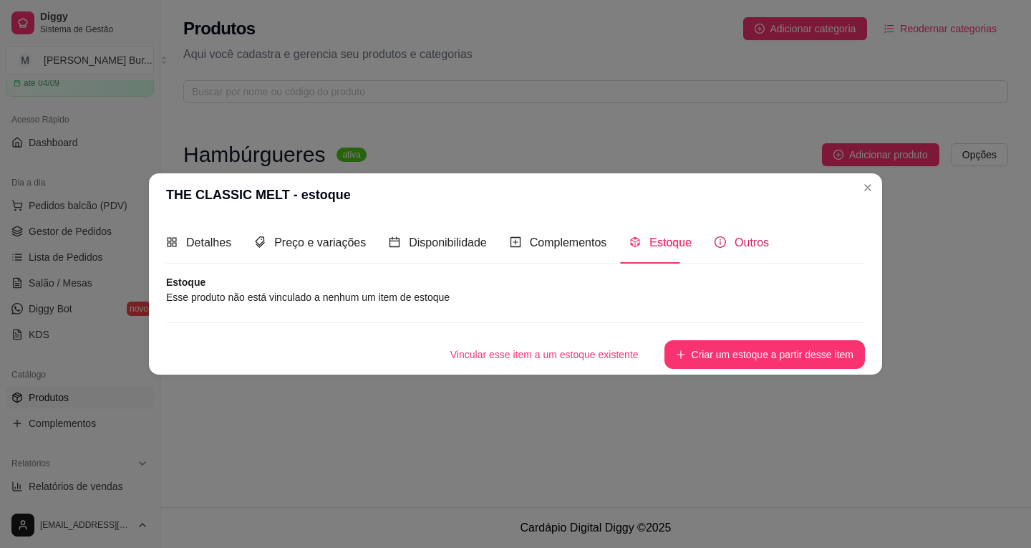
click at [719, 241] on div "Outros" at bounding box center [741, 242] width 54 height 18
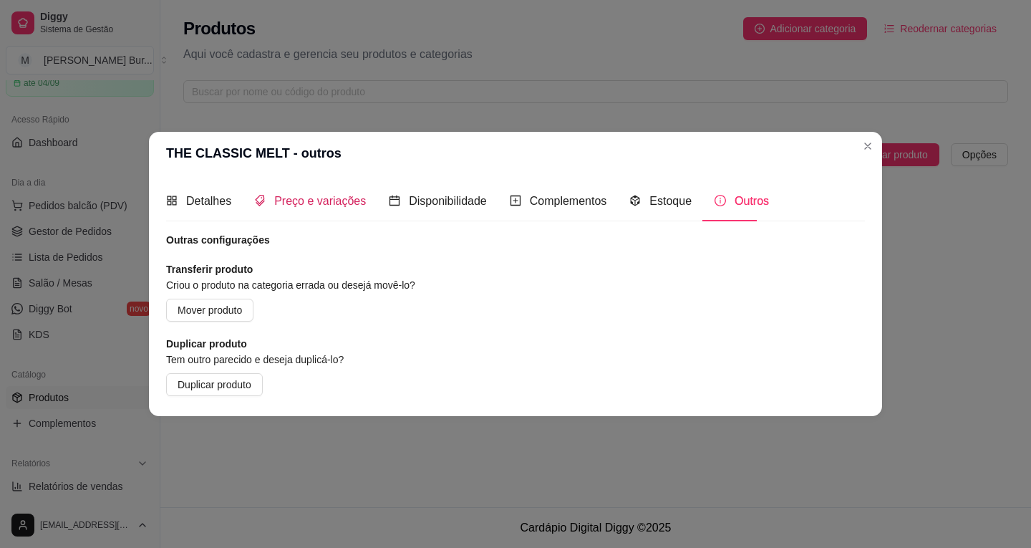
click at [329, 207] on span "Preço e variações" at bounding box center [320, 201] width 92 height 12
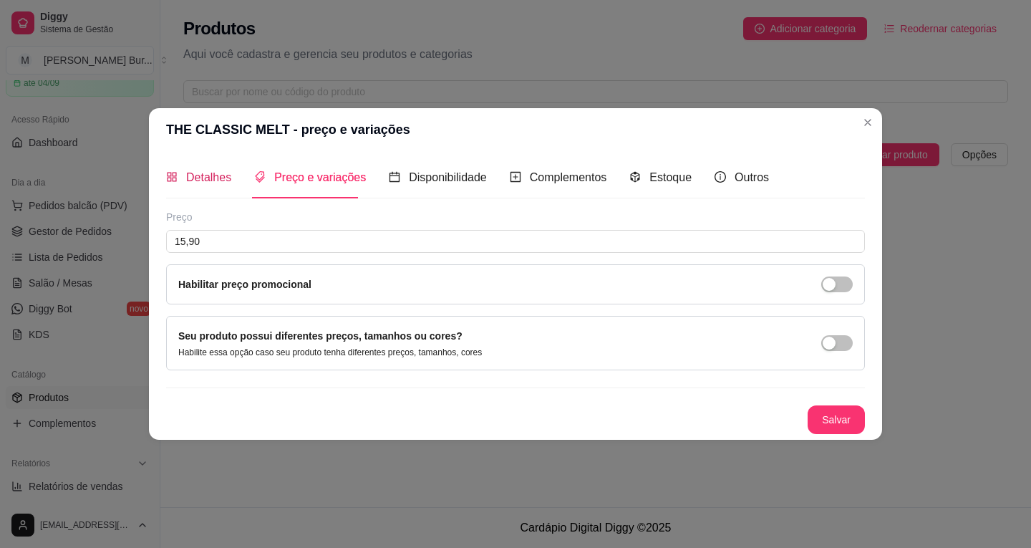
click at [216, 186] on div "Detalhes" at bounding box center [198, 177] width 65 height 18
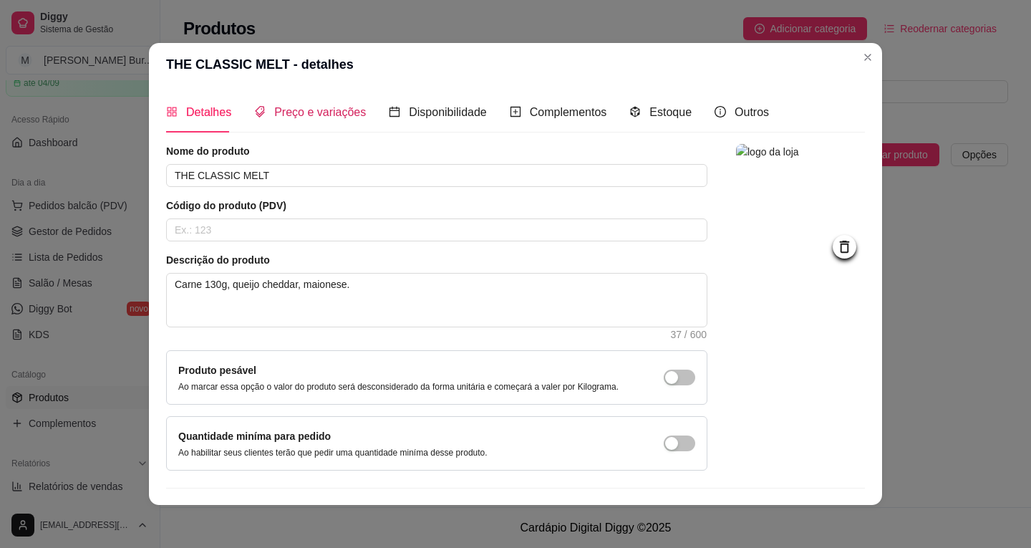
click at [304, 113] on span "Preço e variações" at bounding box center [320, 112] width 92 height 12
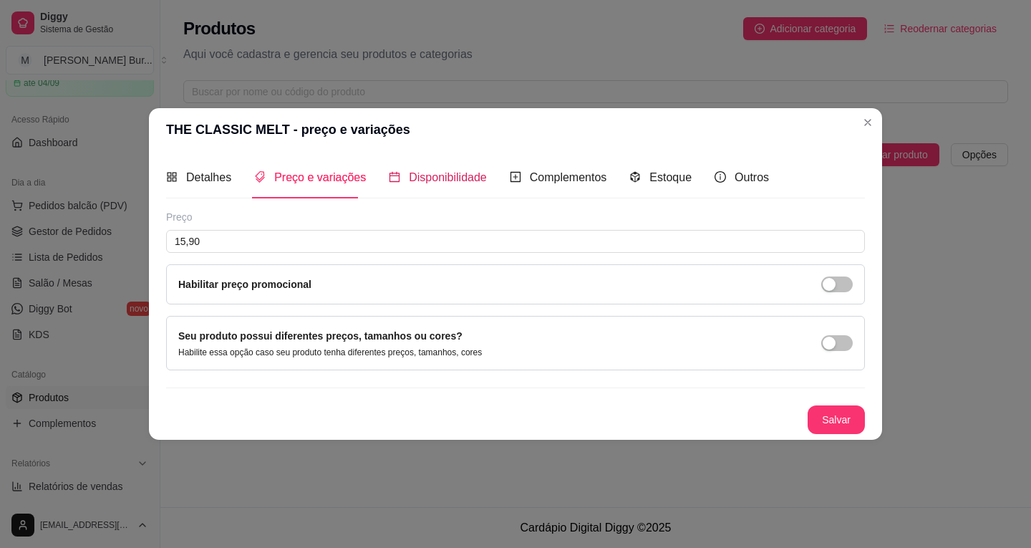
click at [456, 173] on span "Disponibilidade" at bounding box center [448, 177] width 78 height 12
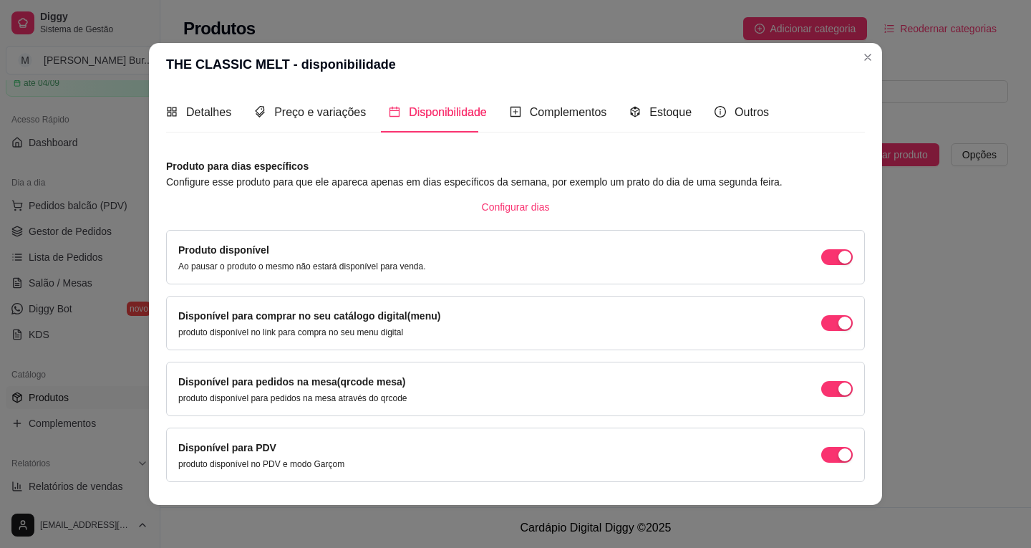
click at [523, 170] on article "Produto para dias específicos" at bounding box center [515, 166] width 699 height 16
click at [541, 122] on div "Complementos" at bounding box center [558, 112] width 97 height 41
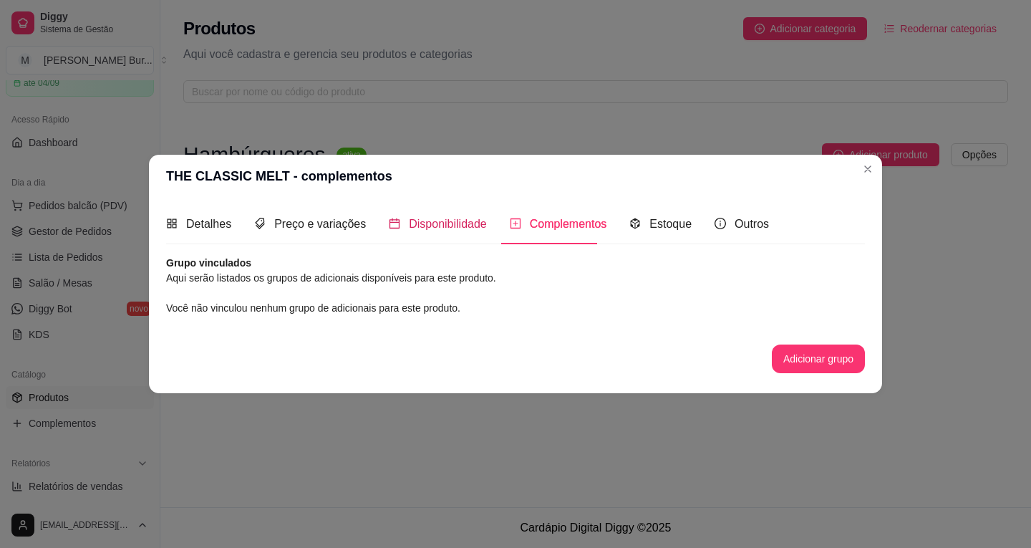
click at [427, 218] on span "Disponibilidade" at bounding box center [448, 224] width 78 height 12
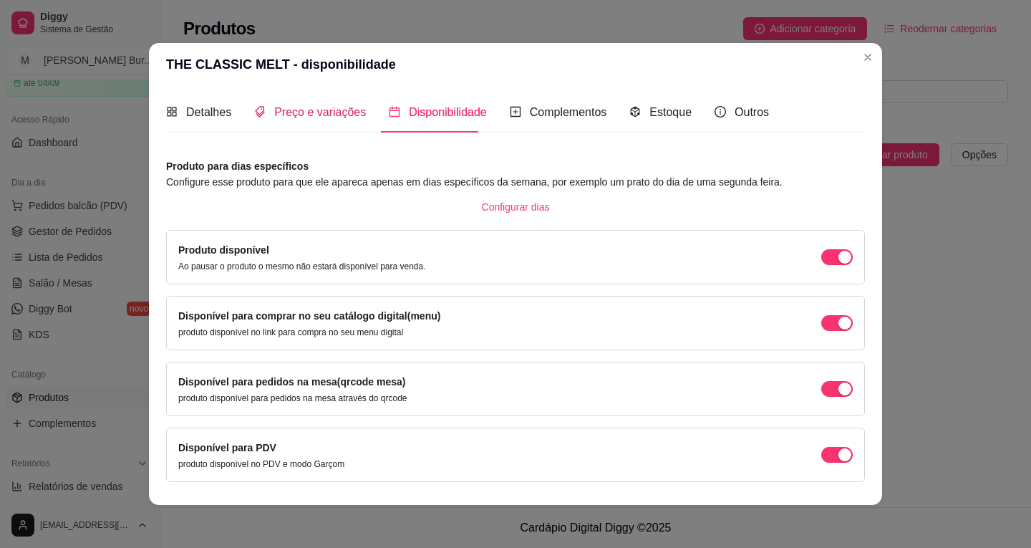
click at [297, 121] on div "Preço e variações" at bounding box center [310, 112] width 112 height 18
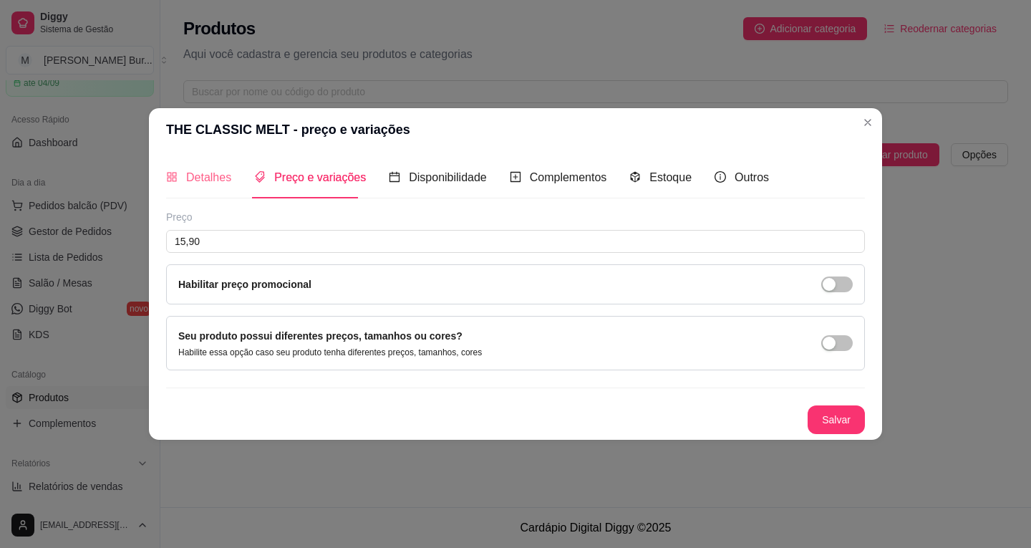
click at [214, 190] on div "Detalhes" at bounding box center [198, 177] width 65 height 41
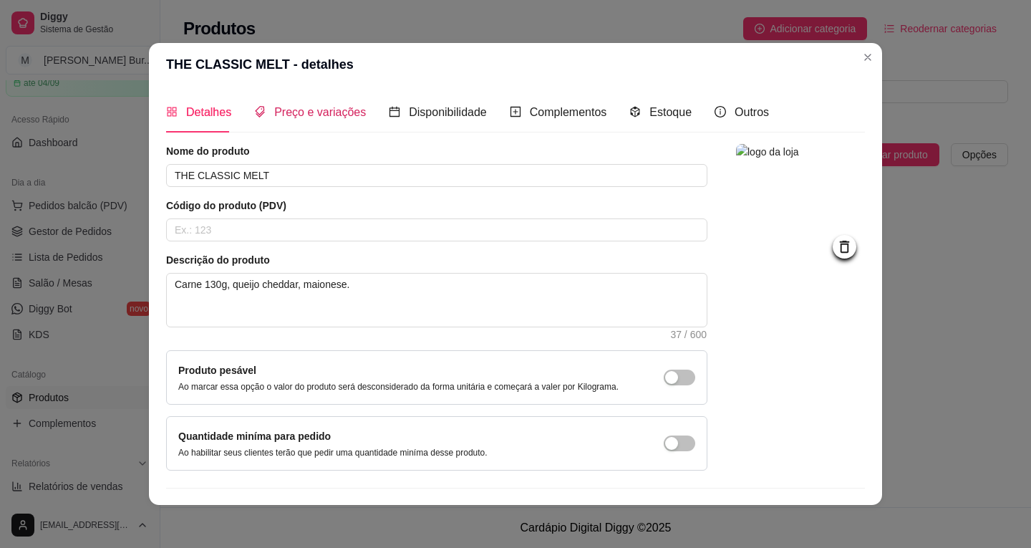
click at [321, 113] on span "Preço e variações" at bounding box center [320, 112] width 92 height 12
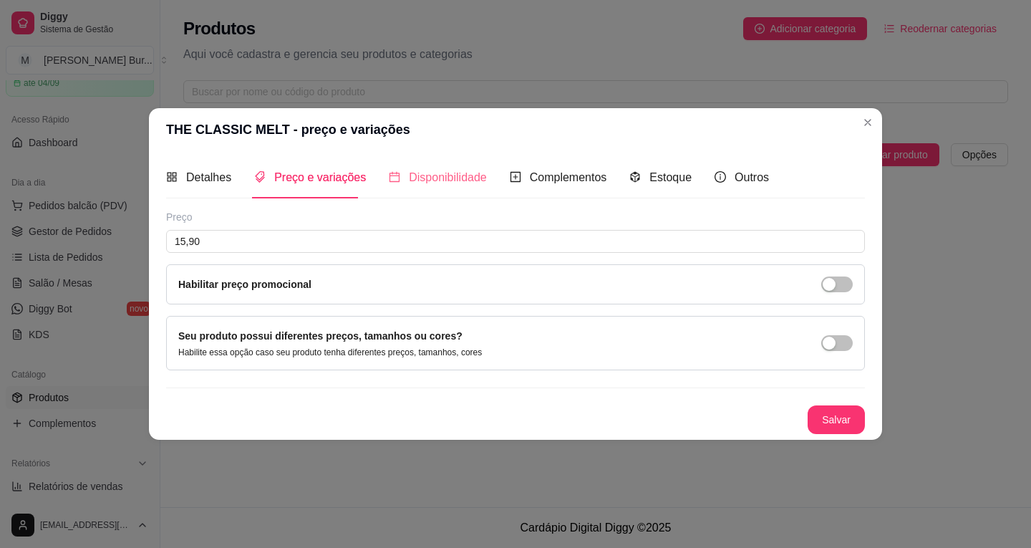
click at [438, 166] on div "Disponibilidade" at bounding box center [438, 177] width 98 height 41
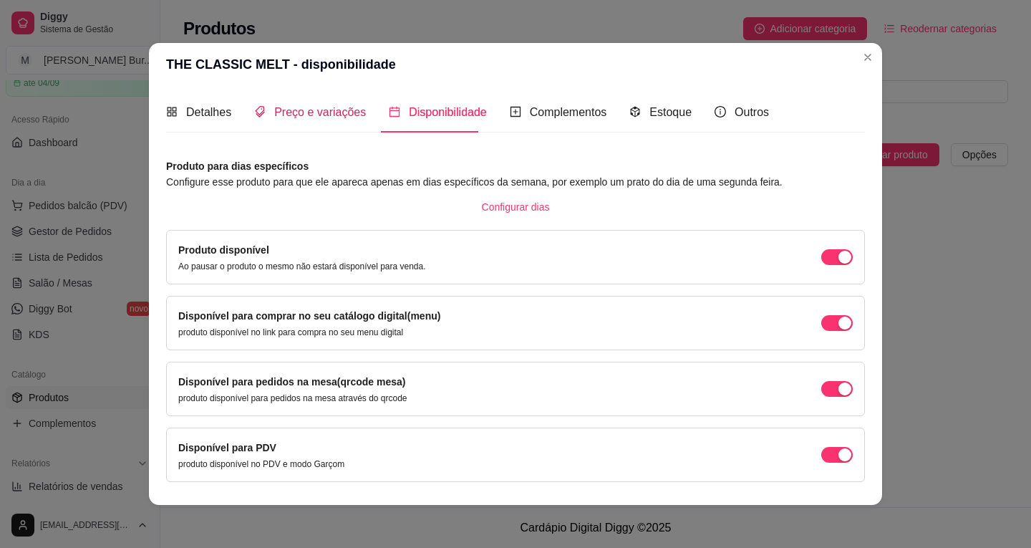
click at [319, 112] on span "Preço e variações" at bounding box center [320, 112] width 92 height 12
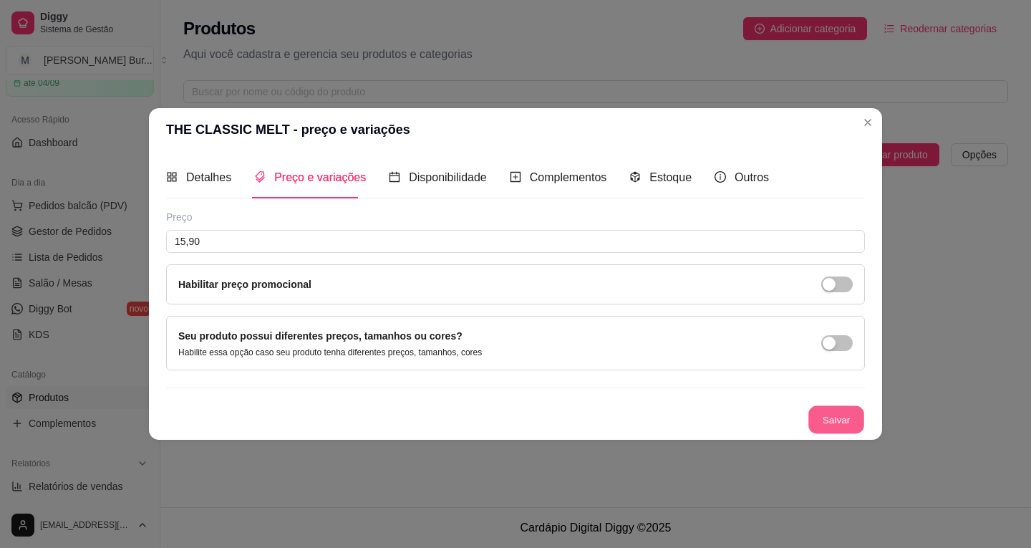
click at [833, 409] on button "Salvar" at bounding box center [836, 419] width 56 height 28
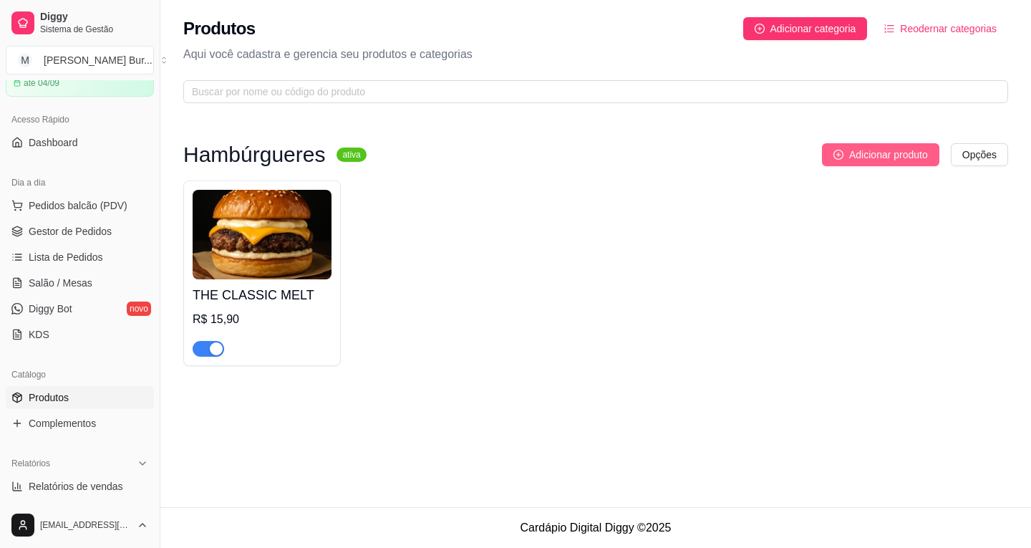
click at [873, 157] on span "Adicionar produto" at bounding box center [888, 155] width 79 height 16
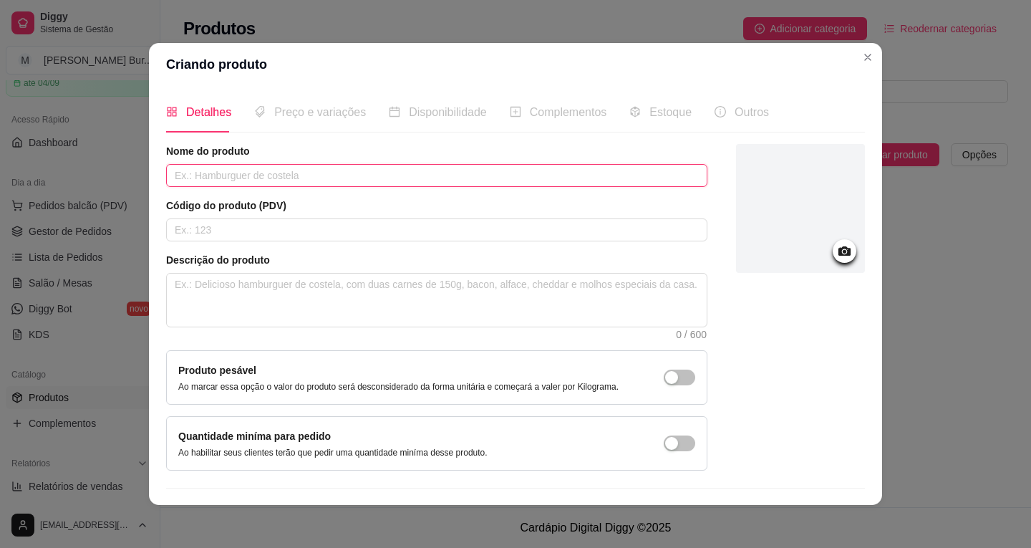
click at [258, 183] on input "text" at bounding box center [436, 175] width 541 height 23
type input "A"
type input "S"
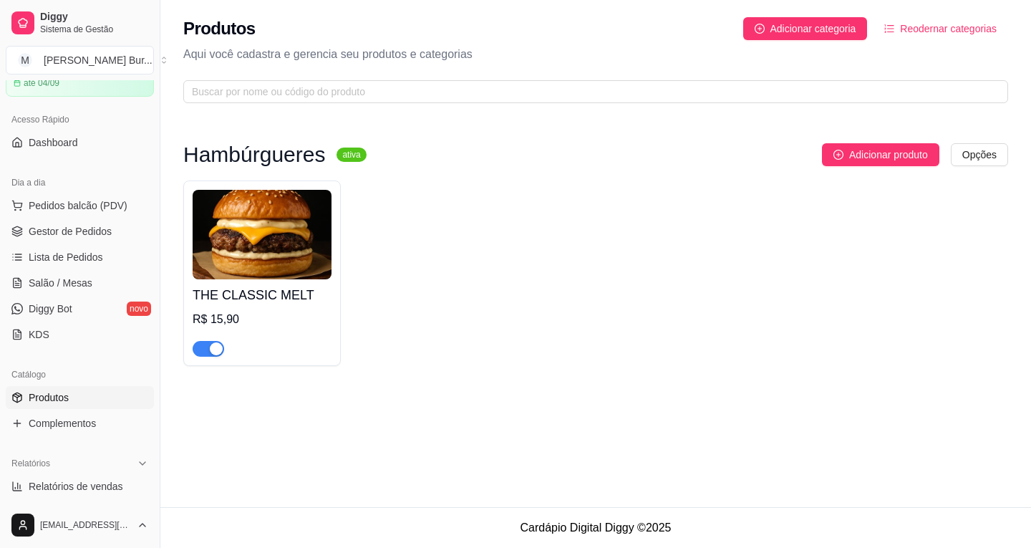
click at [253, 241] on img at bounding box center [262, 234] width 139 height 89
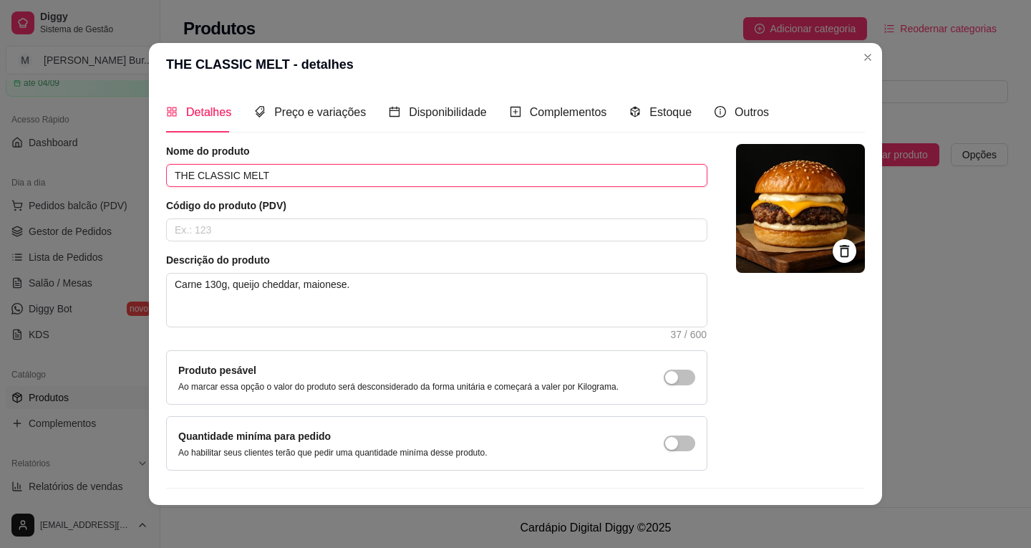
drag, startPoint x: 268, startPoint y: 177, endPoint x: 175, endPoint y: 172, distance: 93.2
click at [175, 172] on input "THE CLASSIC MELT" at bounding box center [436, 175] width 541 height 23
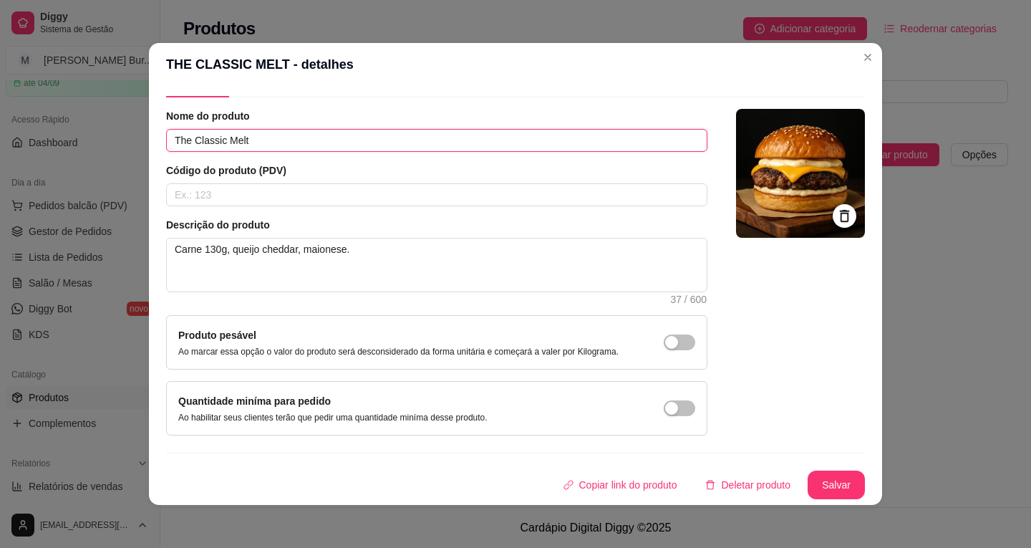
scroll to position [3, 0]
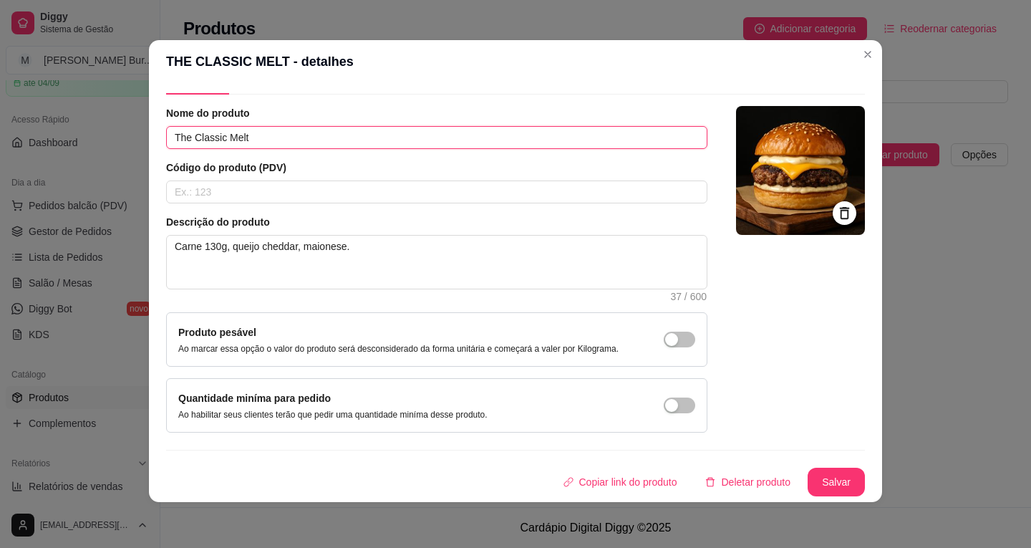
type input "The Classic Melt"
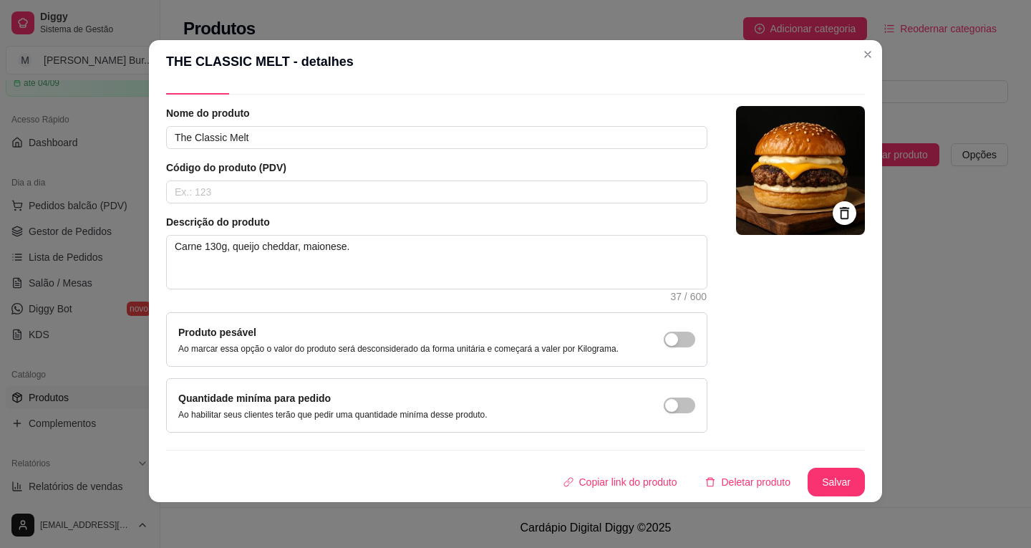
click at [812, 489] on button "Salvar" at bounding box center [836, 481] width 57 height 29
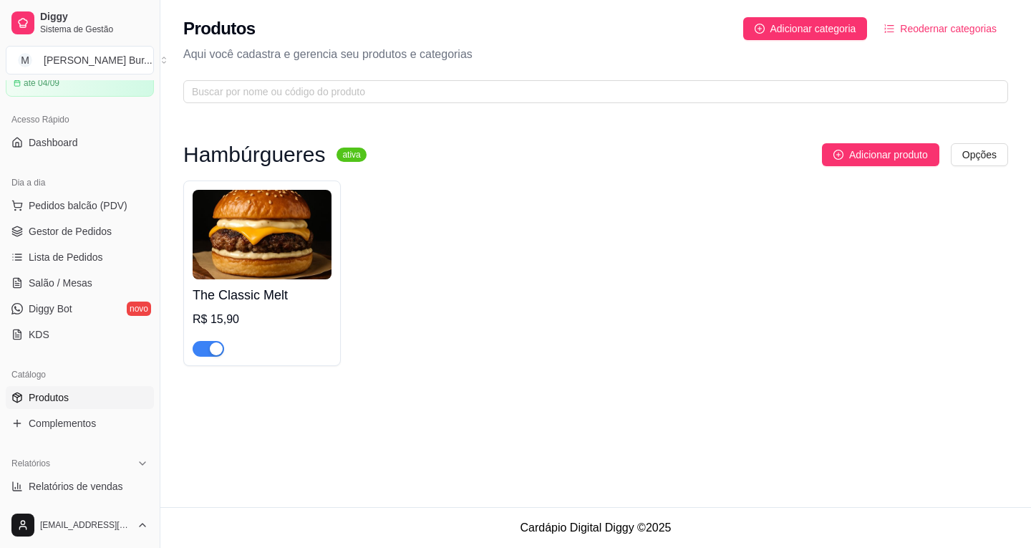
click at [205, 348] on span "button" at bounding box center [208, 349] width 31 height 16
click at [203, 351] on div "button" at bounding box center [200, 348] width 13 height 13
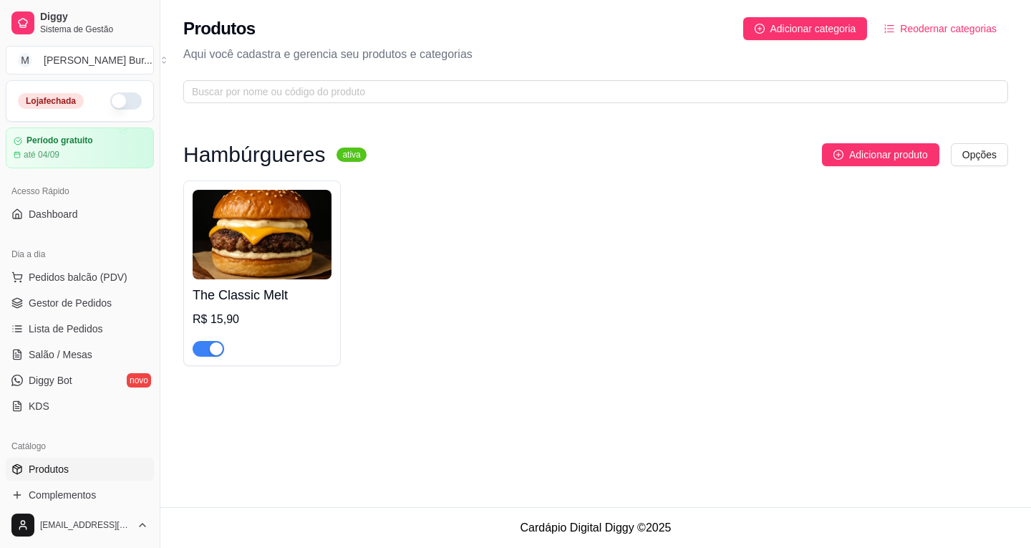
scroll to position [72, 0]
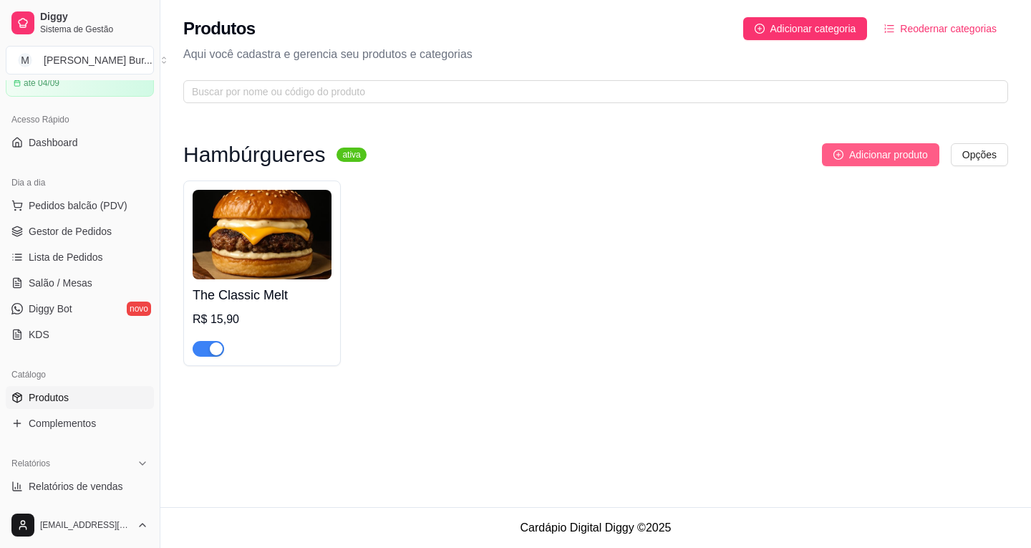
click at [915, 155] on span "Adicionar produto" at bounding box center [888, 155] width 79 height 16
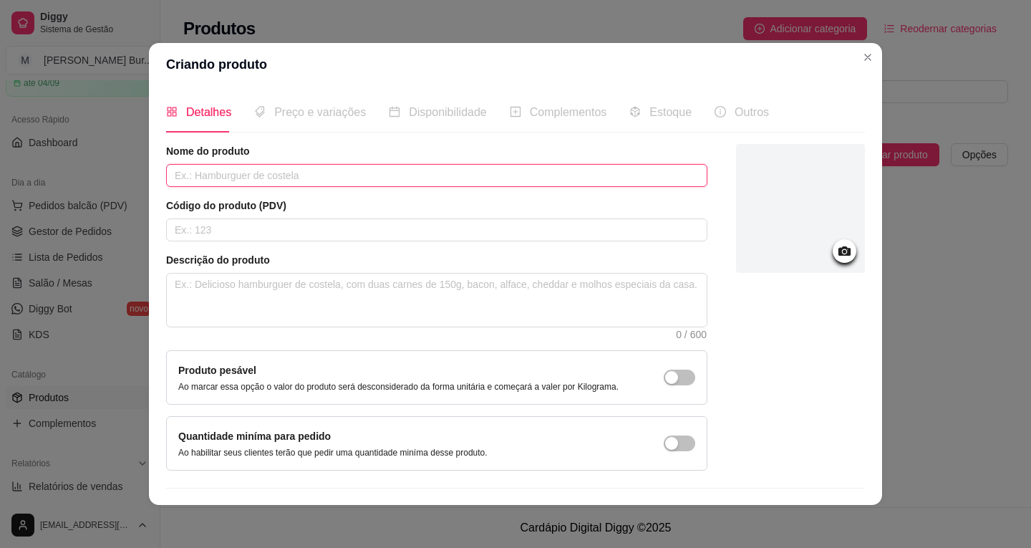
click at [244, 175] on input "text" at bounding box center [436, 175] width 541 height 23
click at [263, 173] on input "text" at bounding box center [436, 175] width 541 height 23
type input "Salad King"
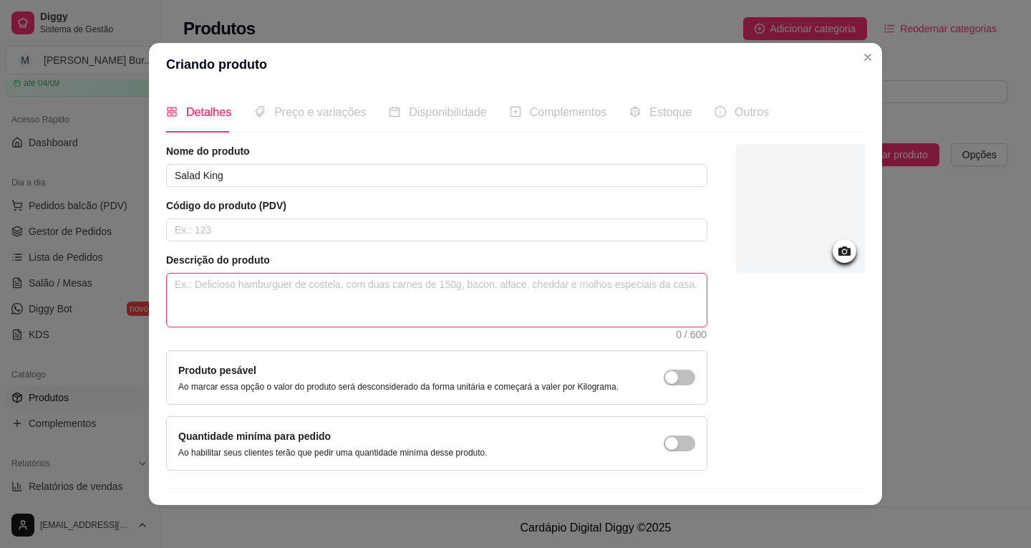
click at [290, 299] on textarea at bounding box center [437, 299] width 540 height 53
type textarea "C"
type textarea "Ca"
type textarea "Car"
type textarea "Carn"
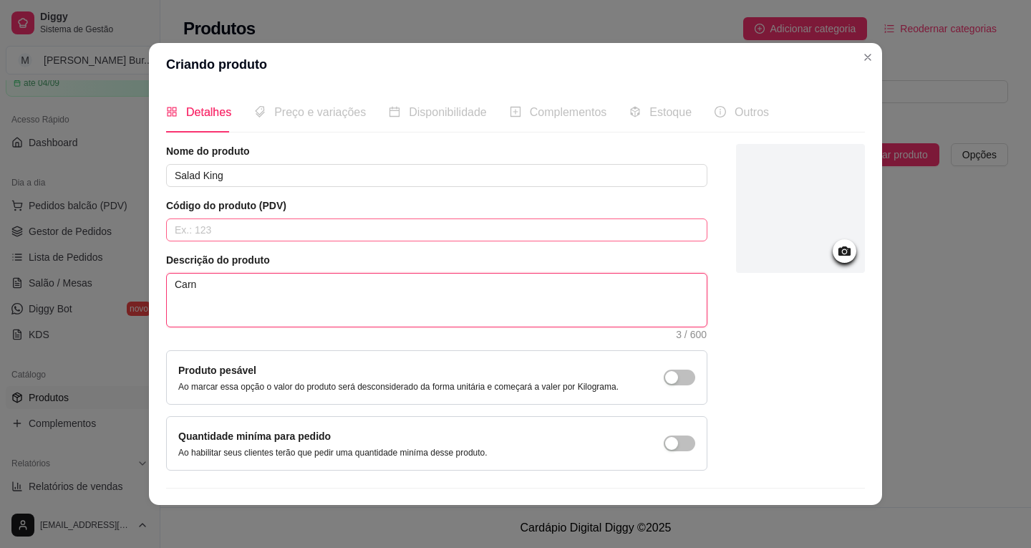
type textarea "Carne"
type textarea "Carne,"
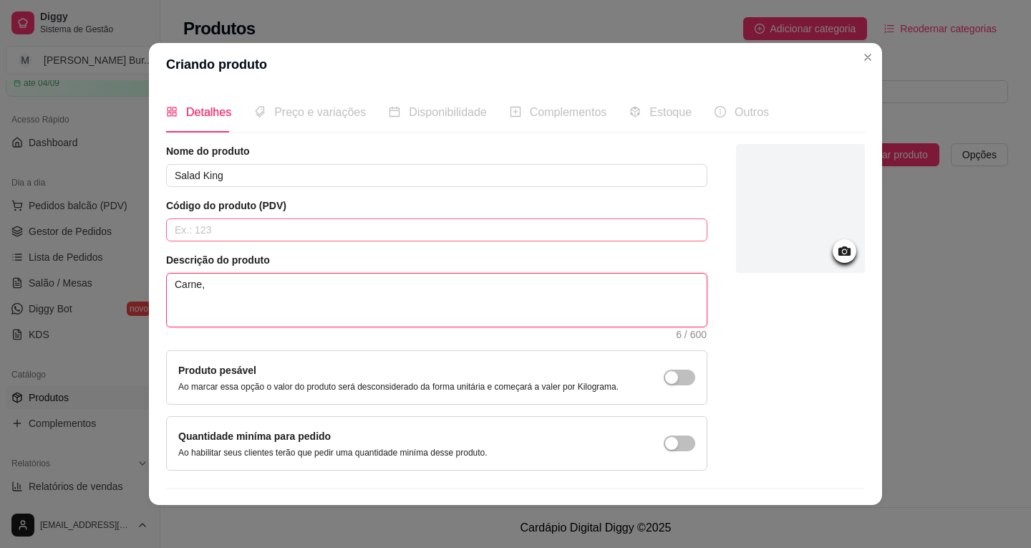
type textarea "Carne, q"
type textarea "Carne, qu"
type textarea "Carne, que"
type textarea "Carne, quei"
type textarea "Carne, queij"
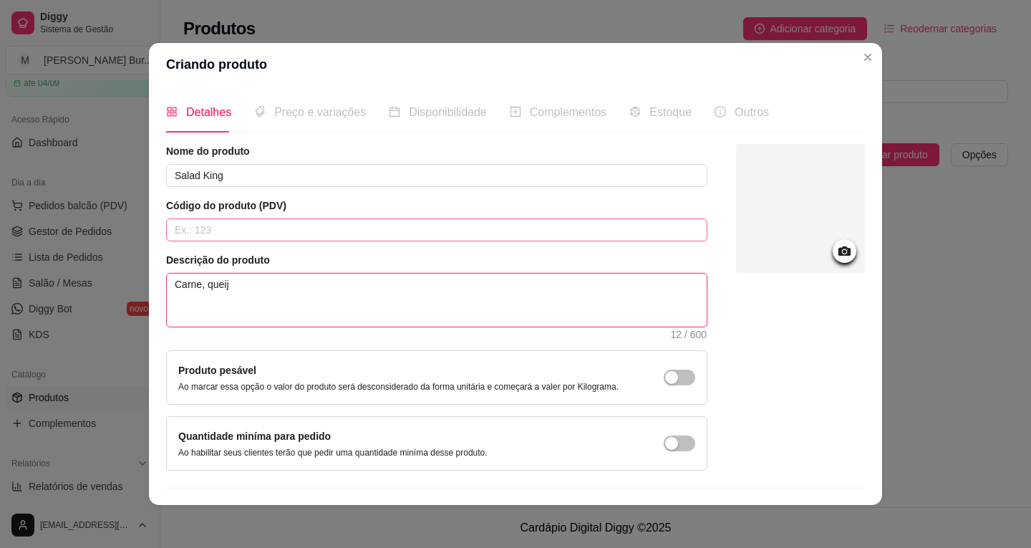
type textarea "Carne, queijo"
type textarea "Carne, queijo c"
type textarea "Carne, queijo ch"
type textarea "Carne, queijo che"
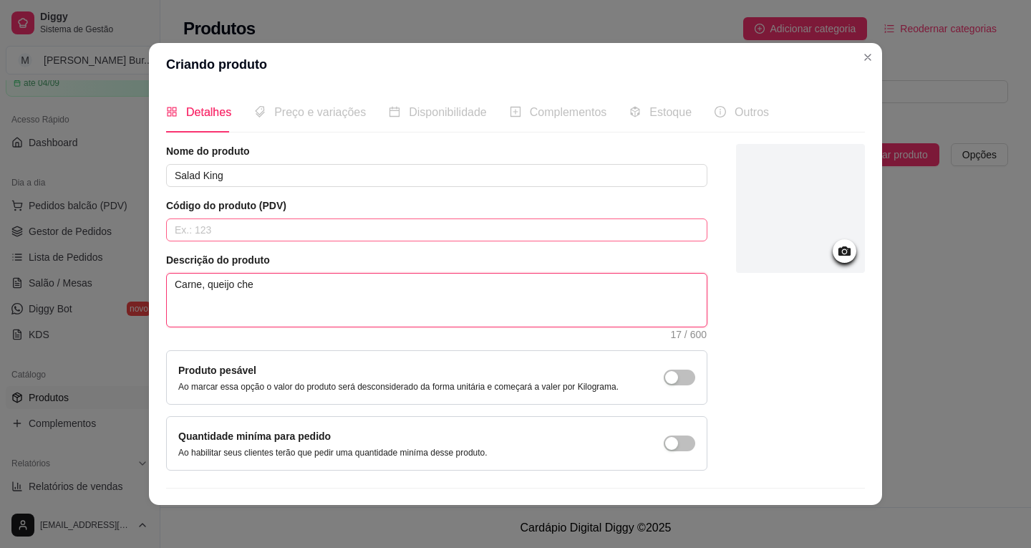
type textarea "Carne, queijo ched"
type textarea "Carne, queijo chedd"
type textarea "Carne, queijo chedda"
type textarea "Carne, queijo cheddar"
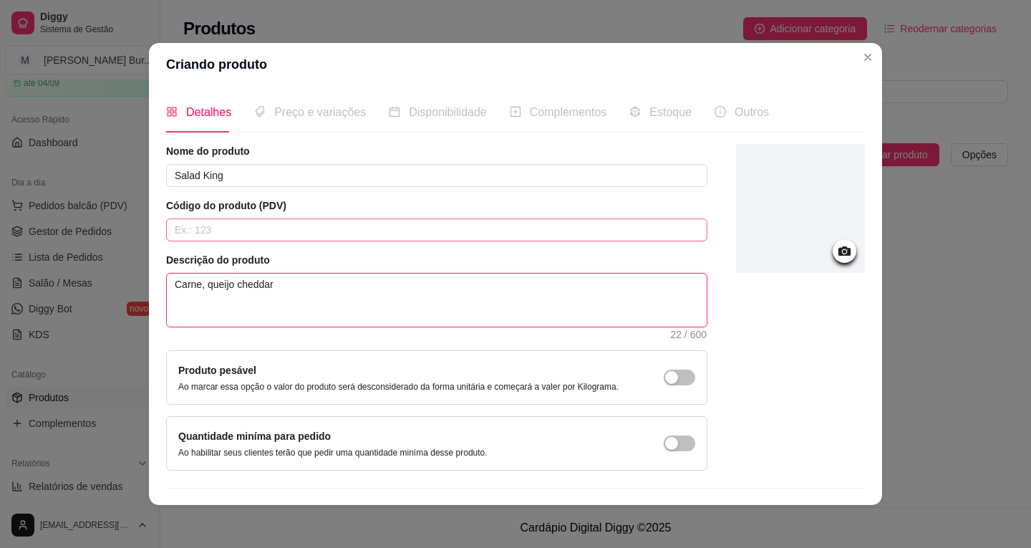
type textarea "Carne, queijo cheddar"
type textarea "Carne, queijo cheddar,"
type textarea "Carne, queijo cheddar, a"
type textarea "Carne, queijo cheddar, al"
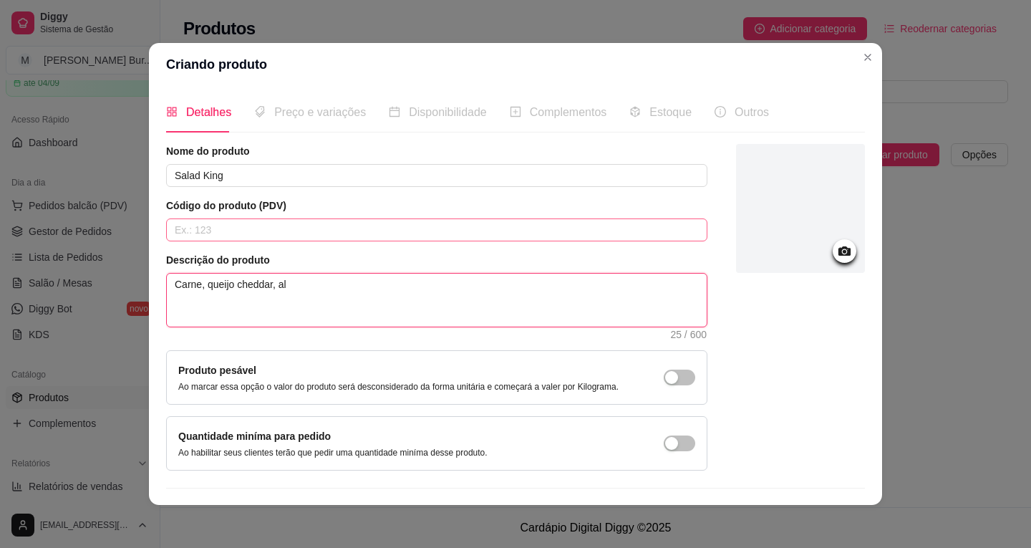
type textarea "Carne, queijo cheddar, alf"
type textarea "Carne, queijo cheddar, alfa"
type textarea "Carne, queijo cheddar, alfax"
type textarea "Carne, queijo cheddar, alfaxe"
type textarea "Carne, queijo cheddar, alfax"
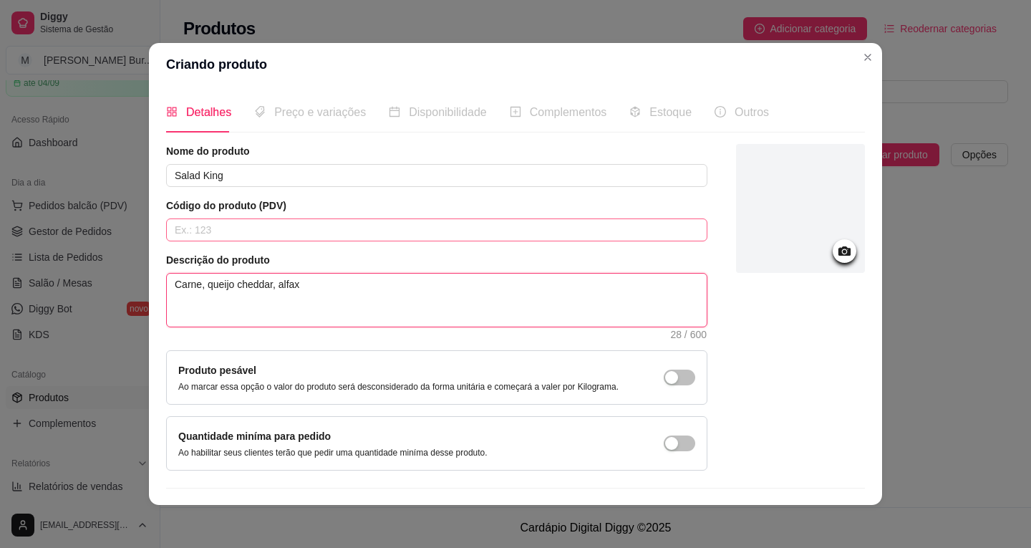
type textarea "Carne, queijo cheddar, alfa"
type textarea "Carne, queijo cheddar, alfac"
type textarea "Carne, queijo cheddar, alface"
type textarea "Carne, queijo cheddar, alface a"
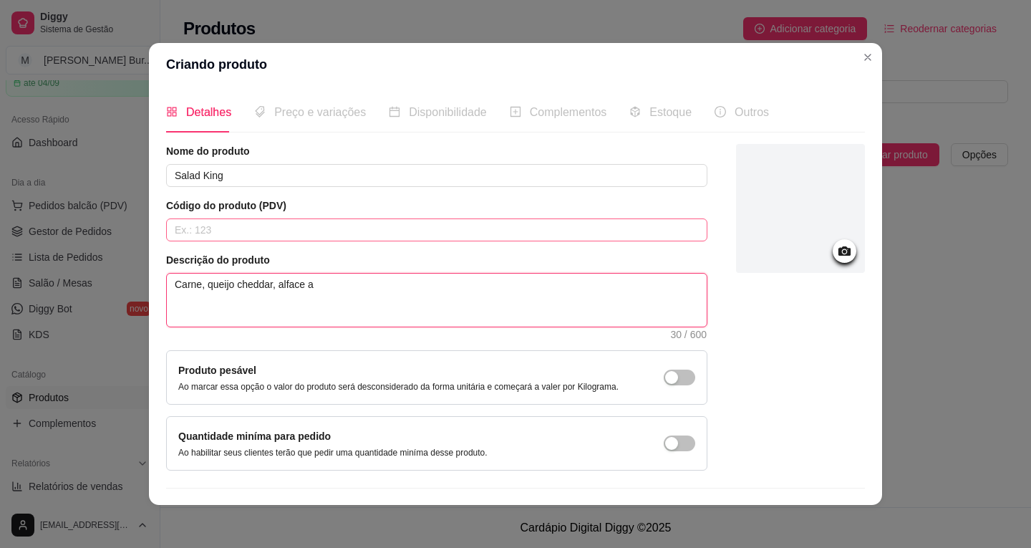
type textarea "Carne, queijo cheddar, alface am"
type textarea "Carne, queijo cheddar, alface ama"
type textarea "Carne, queijo cheddar, alface amae"
type textarea "Carne, queijo cheddar, alface amaer"
type textarea "Carne, queijo cheddar, alface amaeri"
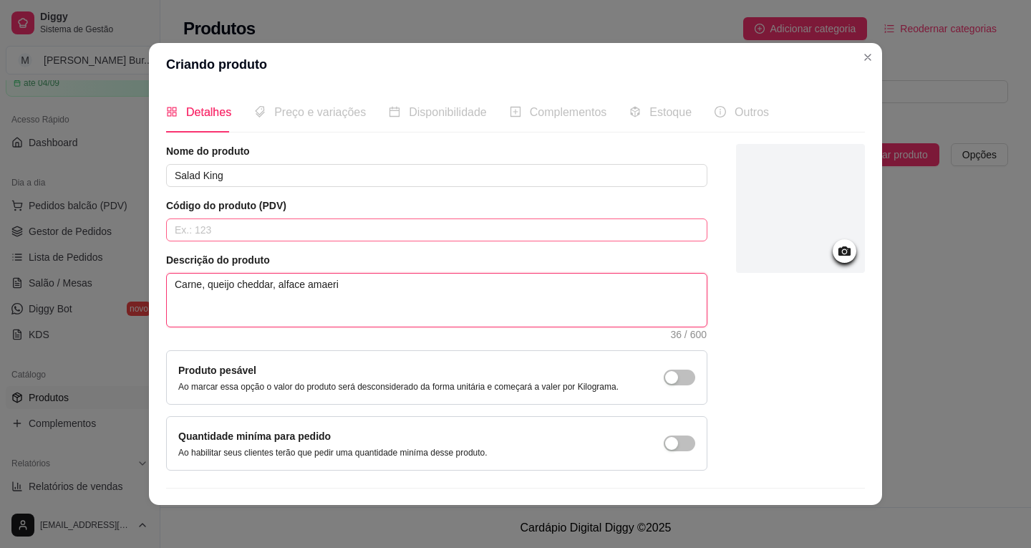
type textarea "Carne, queijo cheddar, alface amaeric"
type textarea "Carne, queijo cheddar, alface amaerica"
type textarea "Carne, queijo cheddar, alface amaerican"
type textarea "Carne, queijo cheddar, alface amaericano"
type textarea "Carne, queijo cheddar, alface amaericano,"
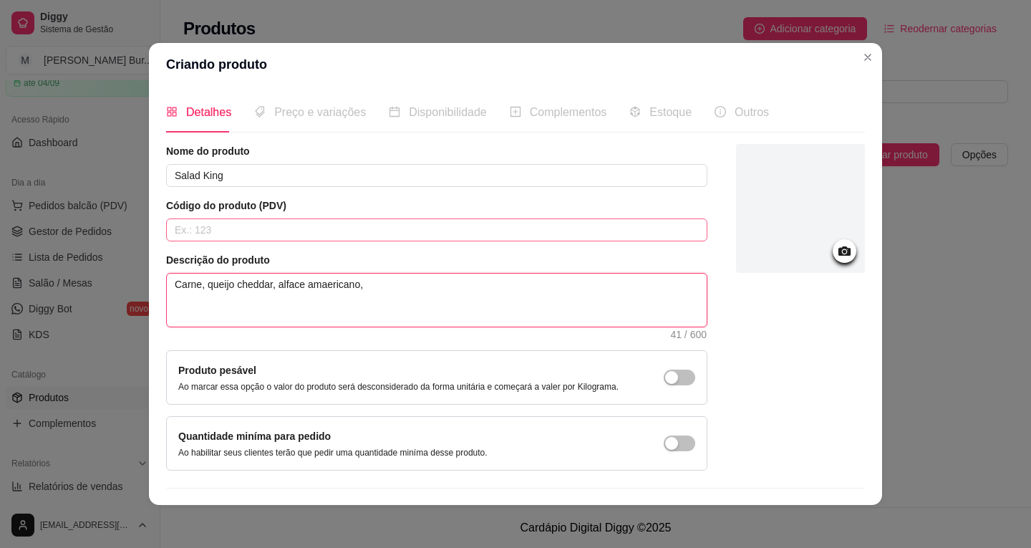
type textarea "Carne, queijo cheddar, alface amaericano,"
type textarea "Carne, queijo cheddar, alface amaericano, r"
type textarea "Carne, queijo cheddar, alface amaericano, ro"
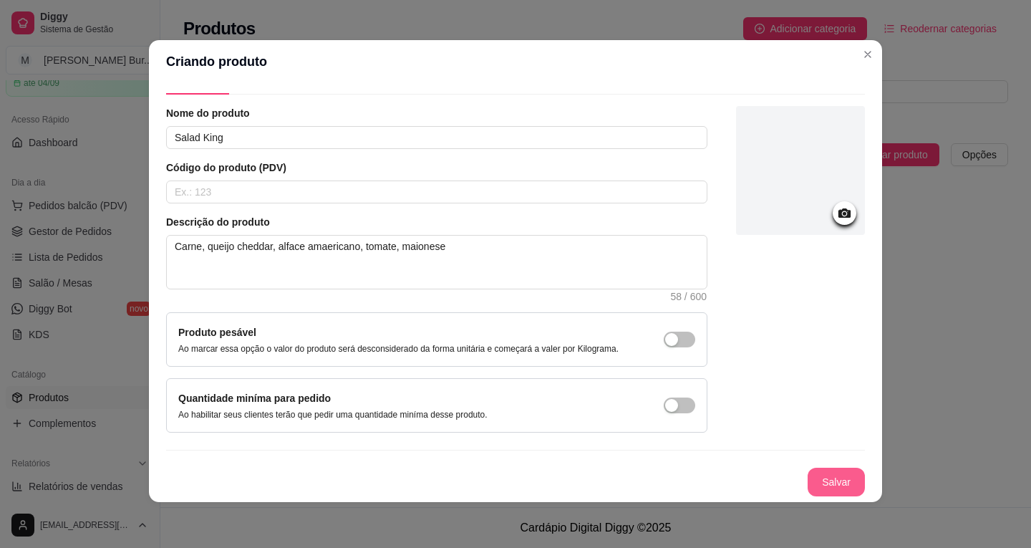
click at [817, 472] on button "Salvar" at bounding box center [836, 481] width 57 height 29
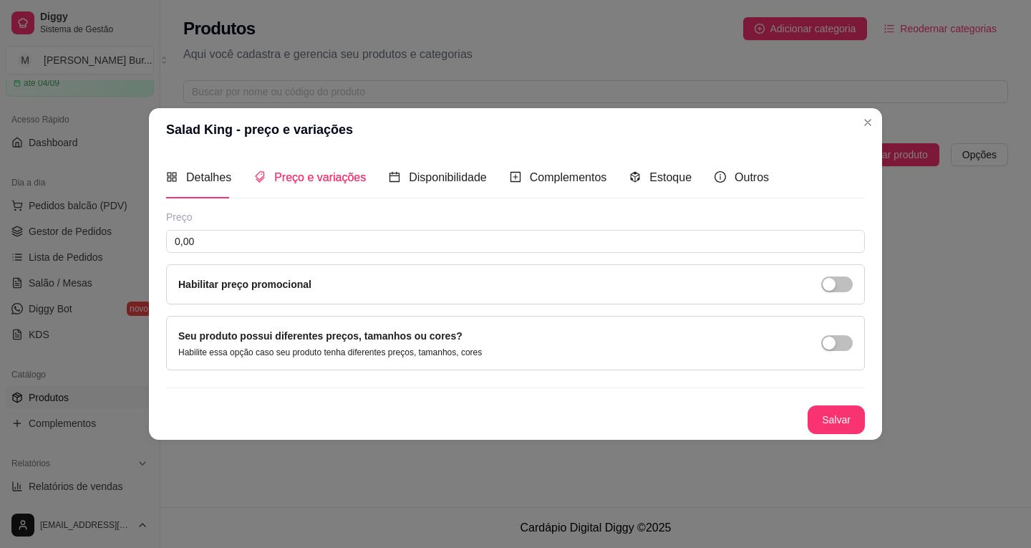
scroll to position [0, 0]
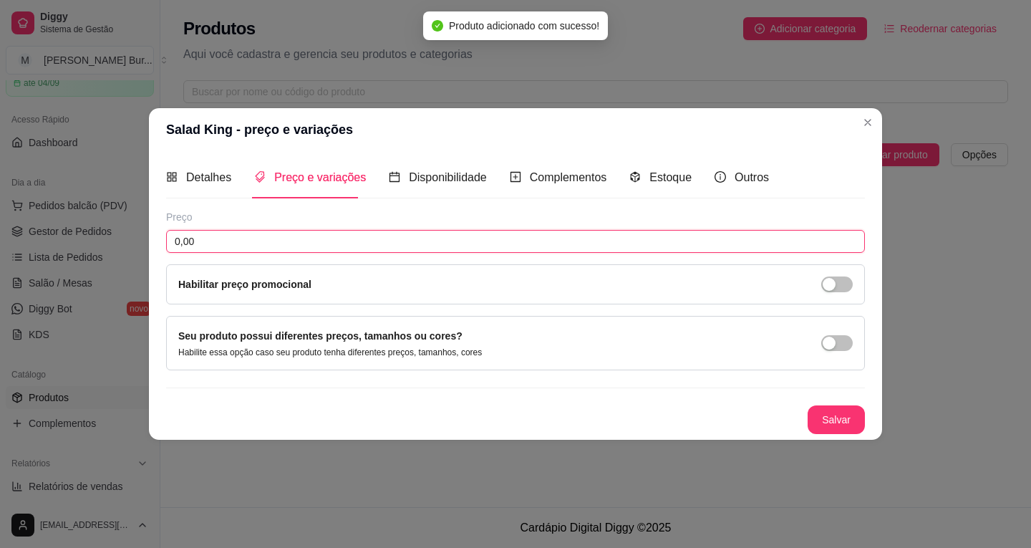
click at [252, 241] on input "0,00" at bounding box center [515, 241] width 699 height 23
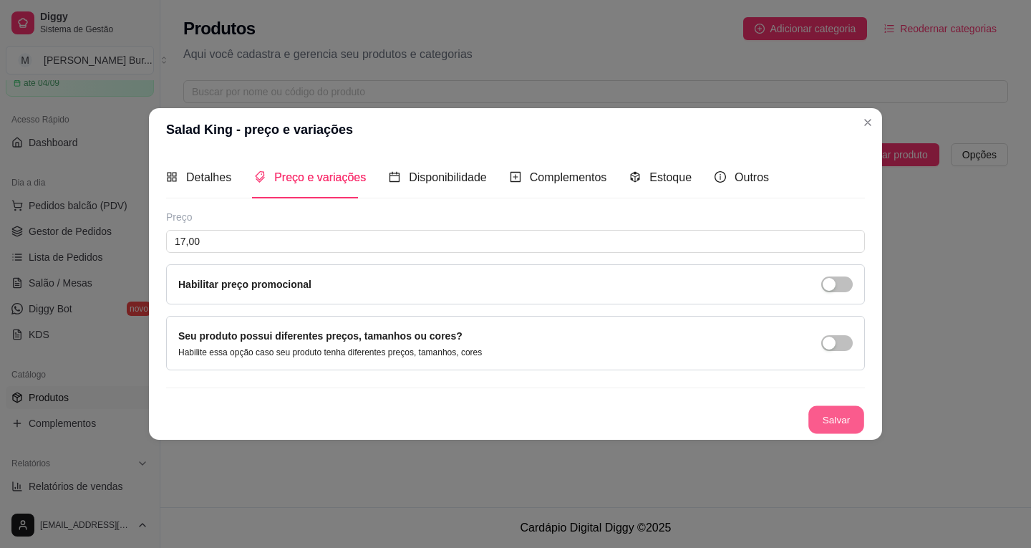
click at [820, 425] on button "Salvar" at bounding box center [836, 419] width 56 height 28
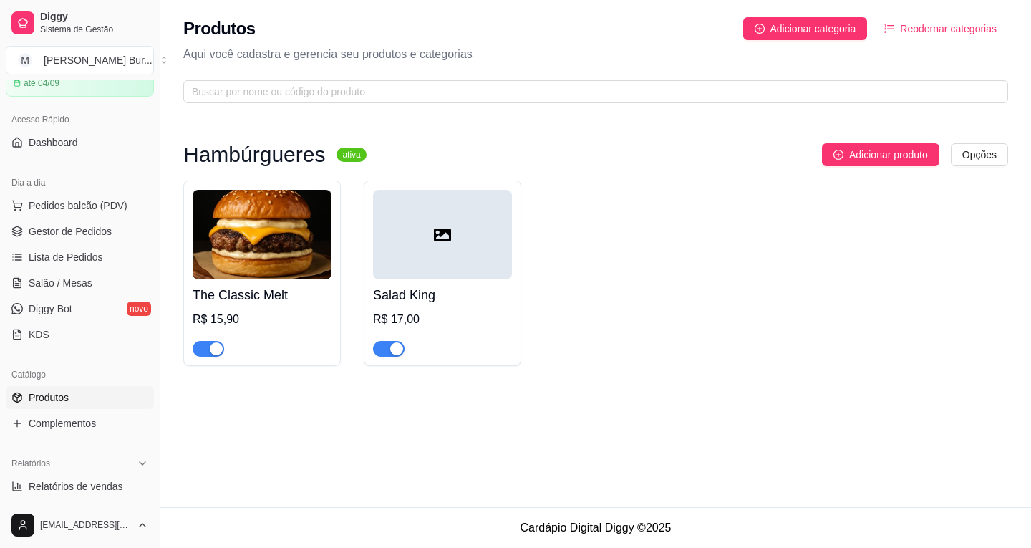
click at [442, 237] on icon at bounding box center [442, 234] width 17 height 17
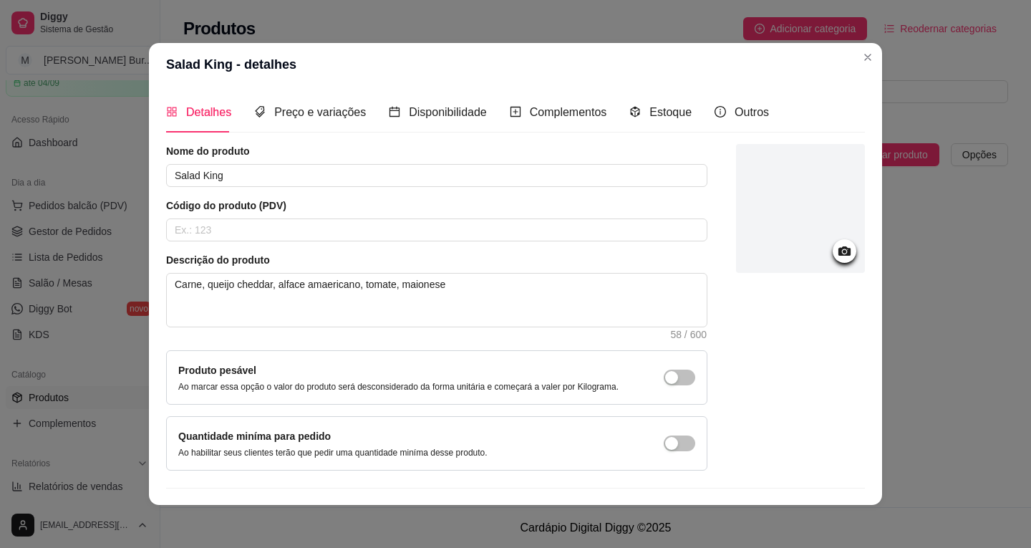
click at [840, 251] on div at bounding box center [845, 251] width 24 height 24
click at [838, 252] on icon at bounding box center [844, 250] width 12 height 9
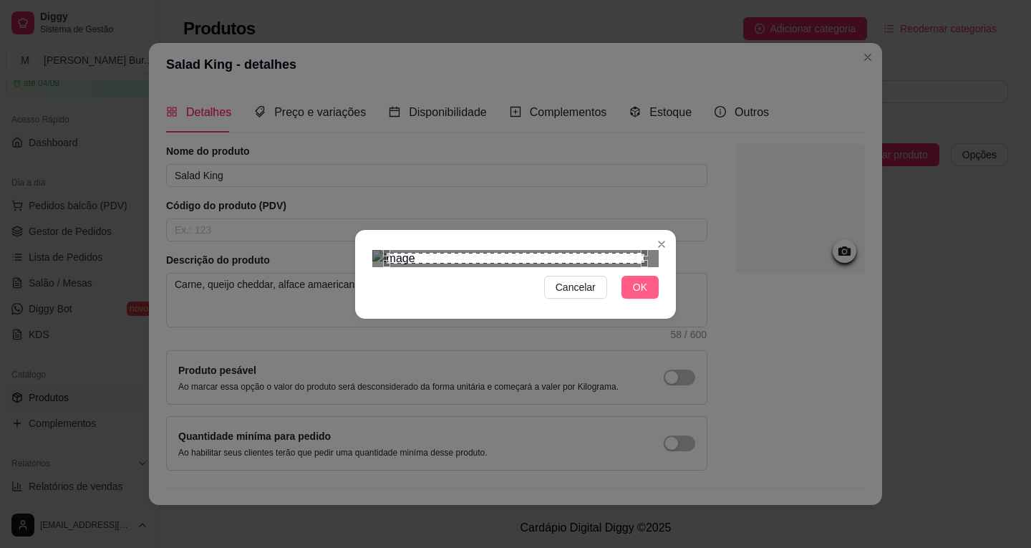
click at [640, 295] on span "OK" at bounding box center [640, 287] width 14 height 16
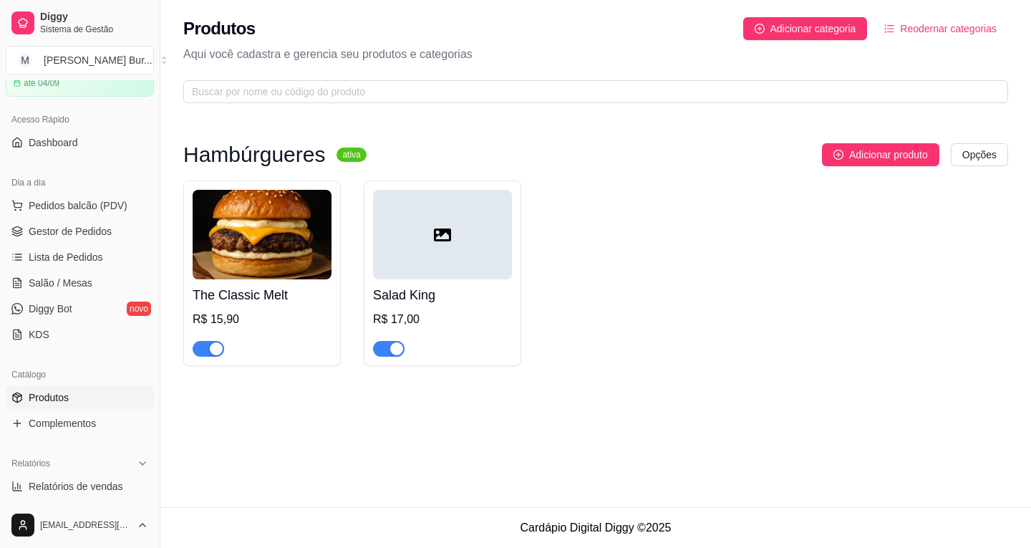
click at [257, 245] on img at bounding box center [262, 234] width 139 height 89
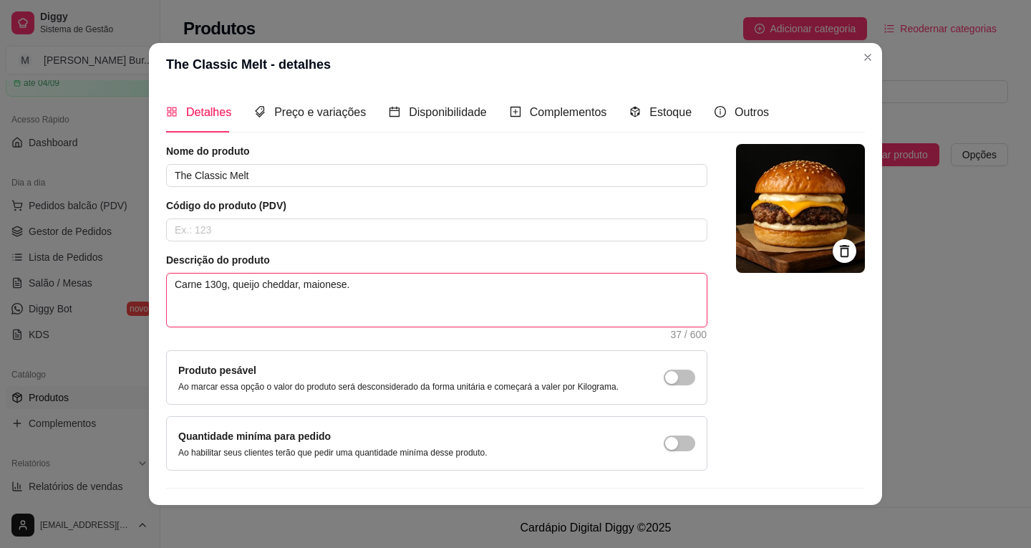
click at [219, 286] on textarea "Carne 130g, queijo cheddar, maionese." at bounding box center [437, 299] width 540 height 53
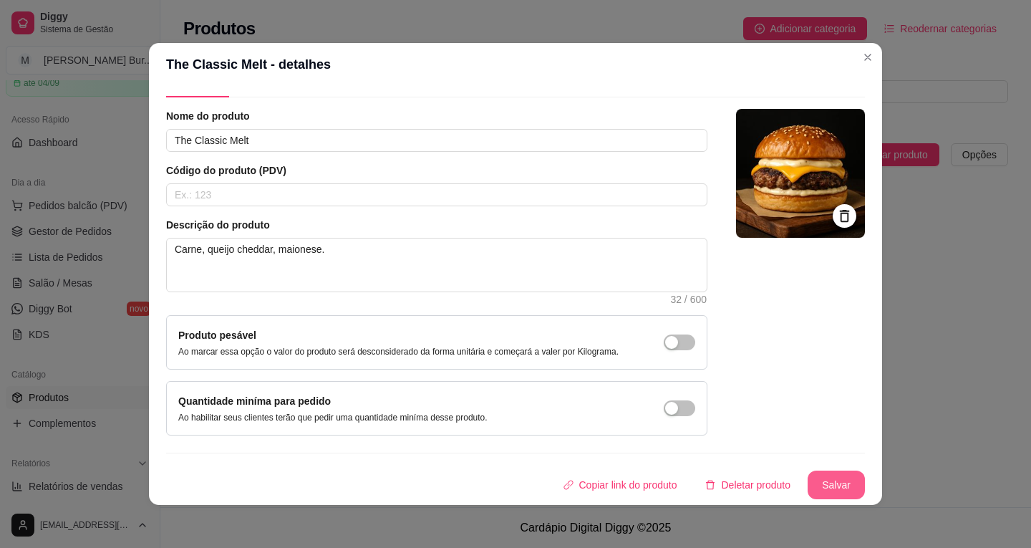
click at [823, 481] on button "Salvar" at bounding box center [836, 484] width 57 height 29
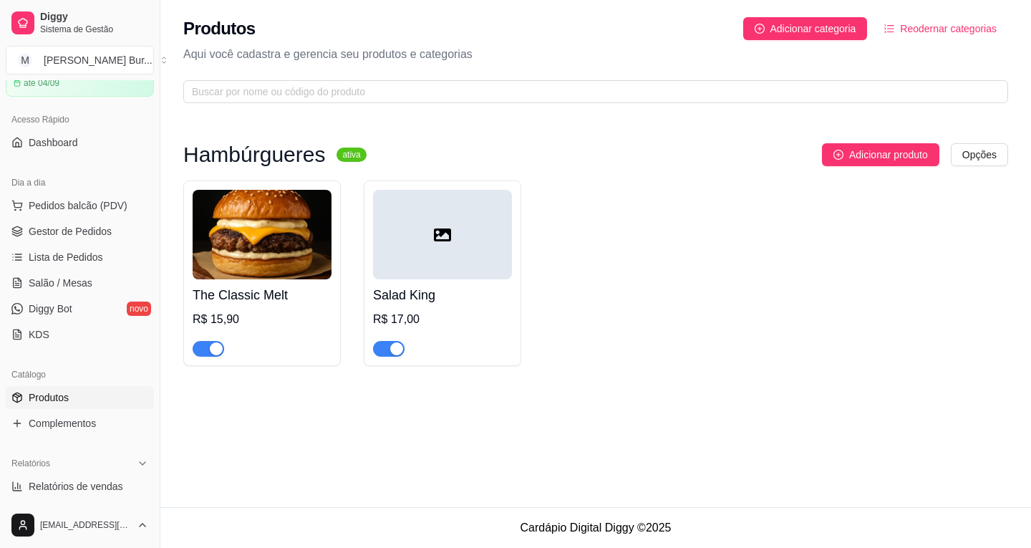
click at [433, 237] on div at bounding box center [442, 234] width 139 height 89
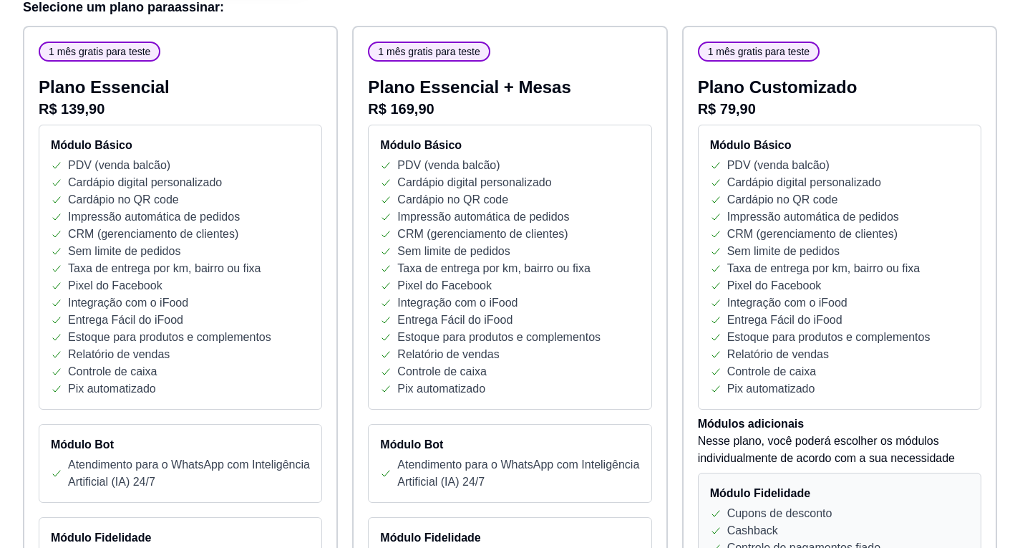
scroll to position [143, 0]
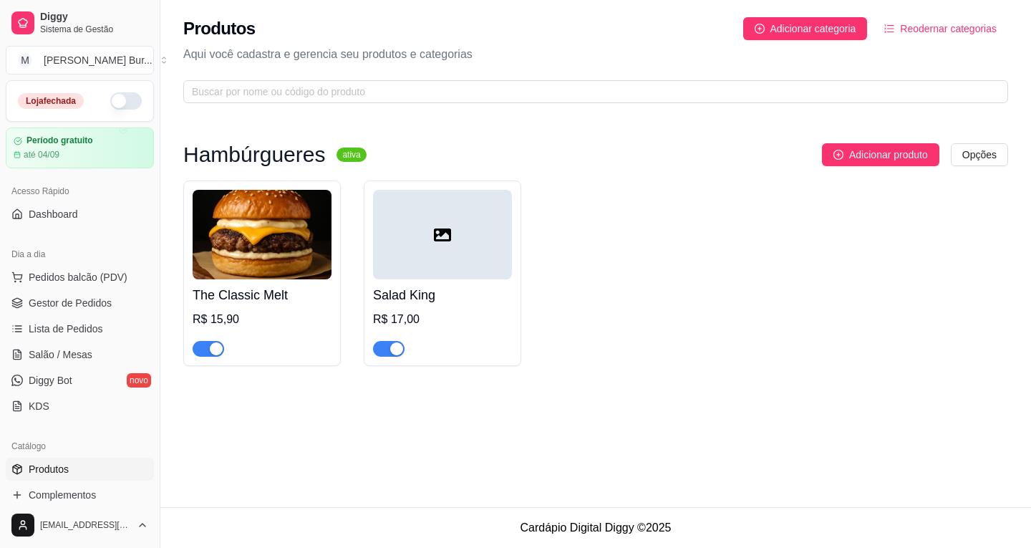
click at [464, 229] on div at bounding box center [442, 234] width 139 height 89
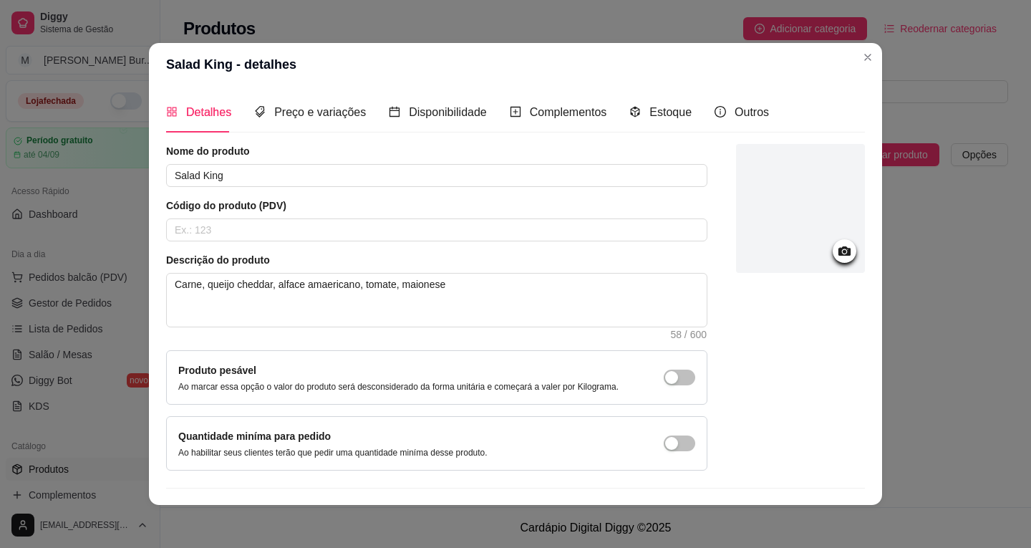
click at [836, 251] on icon at bounding box center [844, 251] width 16 height 16
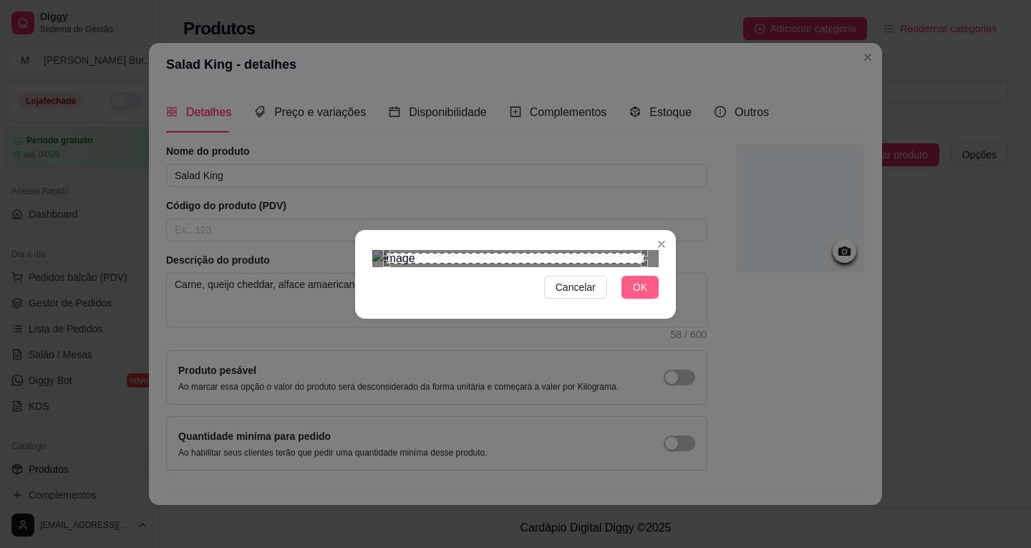
click at [626, 299] on button "OK" at bounding box center [639, 287] width 37 height 23
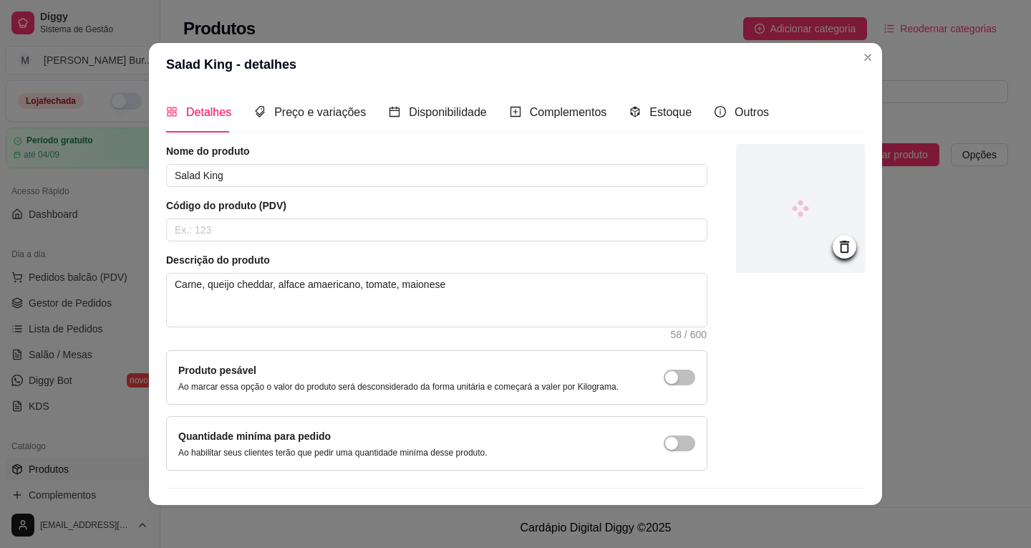
scroll to position [35, 0]
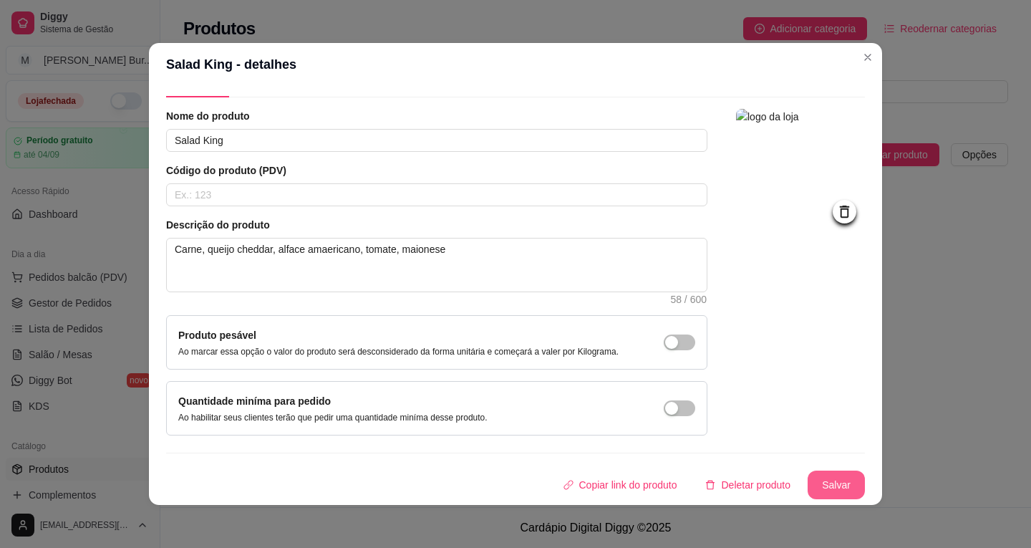
click at [828, 481] on button "Salvar" at bounding box center [836, 484] width 57 height 29
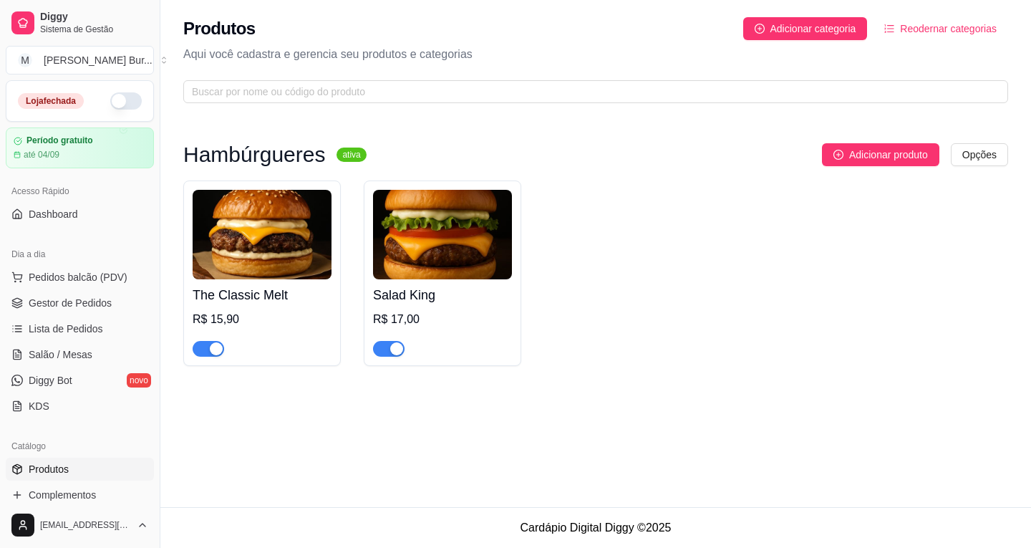
click at [441, 256] on img at bounding box center [442, 234] width 139 height 89
click at [899, 143] on button "Adicionar produto" at bounding box center [880, 154] width 117 height 23
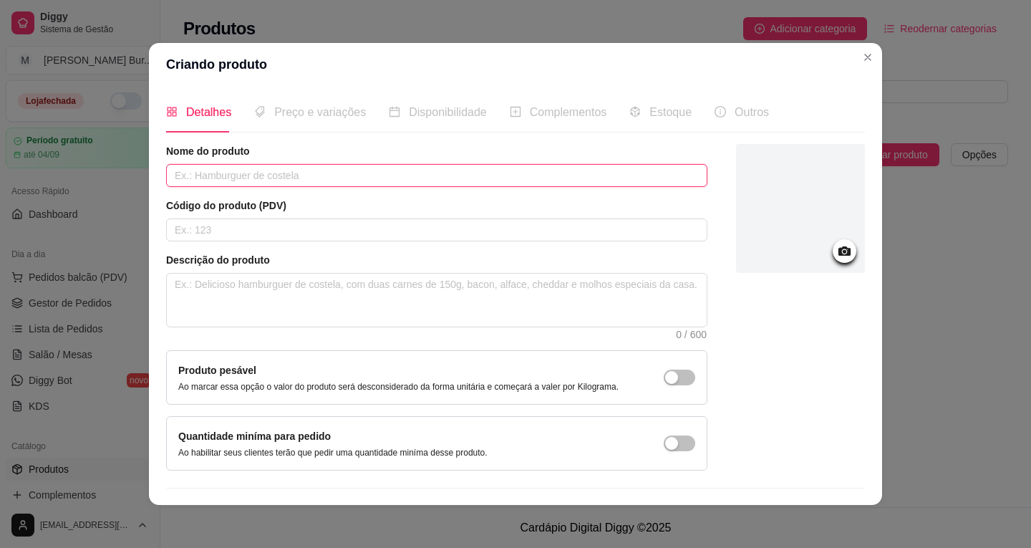
click at [262, 181] on input "text" at bounding box center [436, 175] width 541 height 23
type input "Bacon Boss"
click at [837, 249] on div at bounding box center [845, 251] width 24 height 24
click at [833, 251] on div at bounding box center [845, 251] width 24 height 24
click at [793, 406] on div at bounding box center [800, 307] width 129 height 326
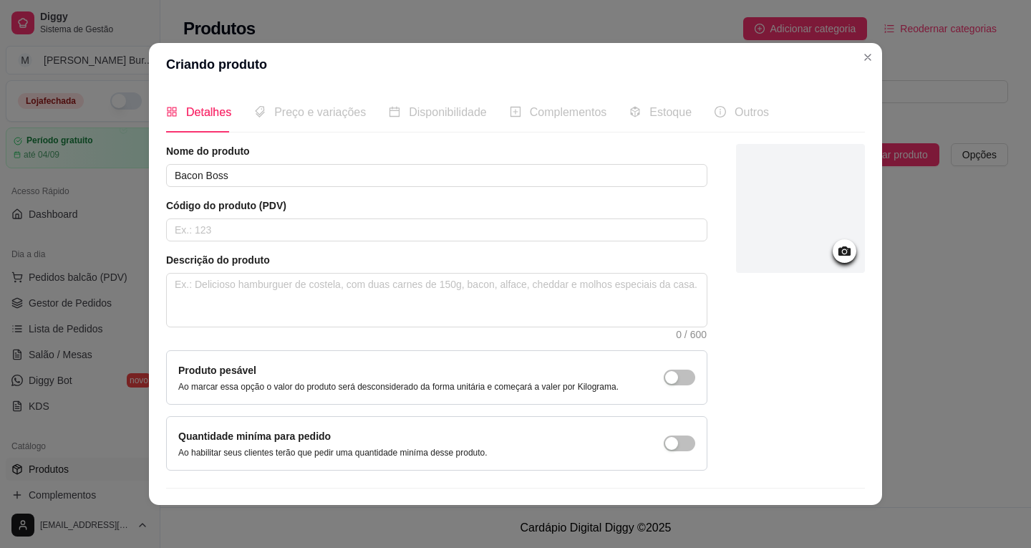
click at [789, 401] on div at bounding box center [800, 307] width 129 height 326
click at [836, 243] on icon at bounding box center [844, 251] width 16 height 16
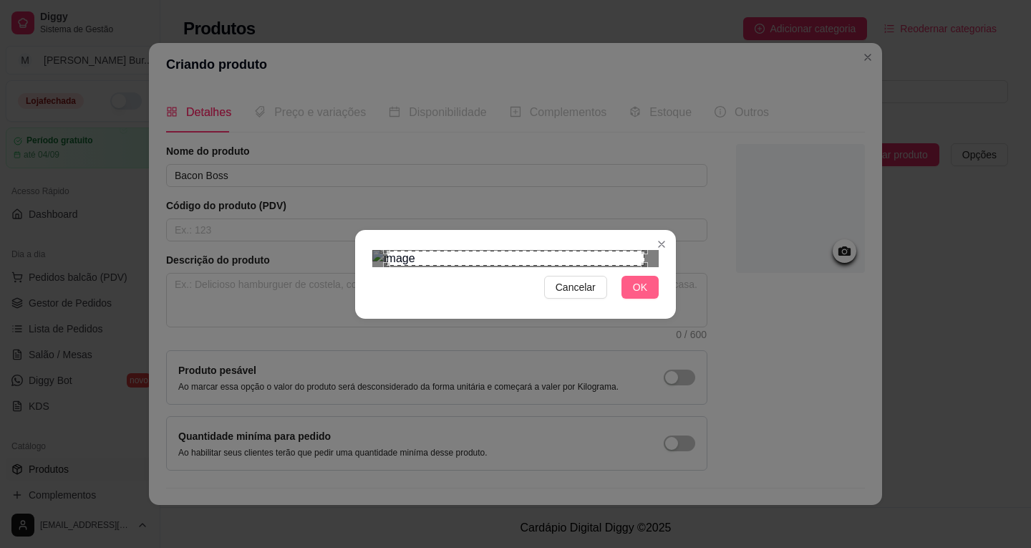
click at [649, 299] on button "OK" at bounding box center [639, 287] width 37 height 23
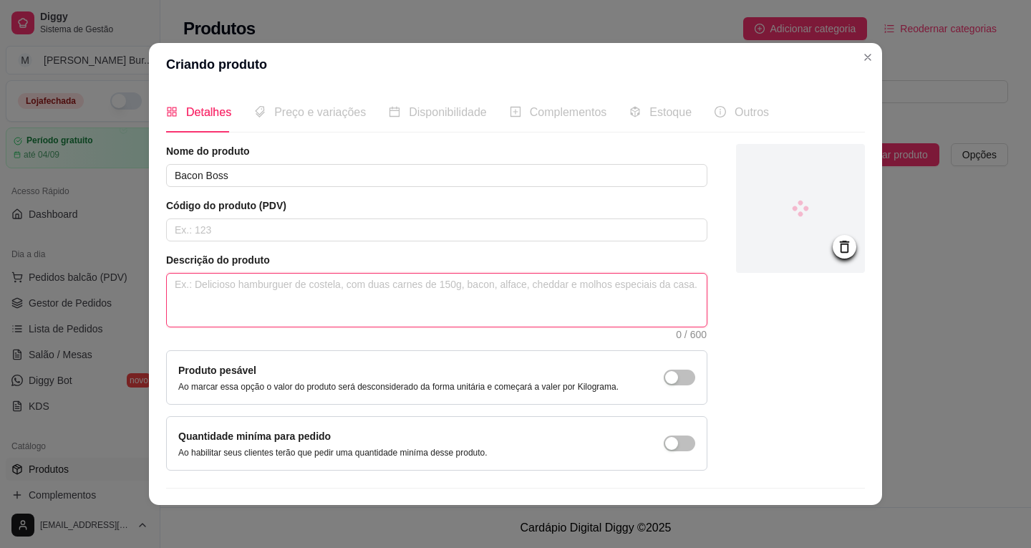
click at [254, 291] on textarea at bounding box center [437, 299] width 540 height 53
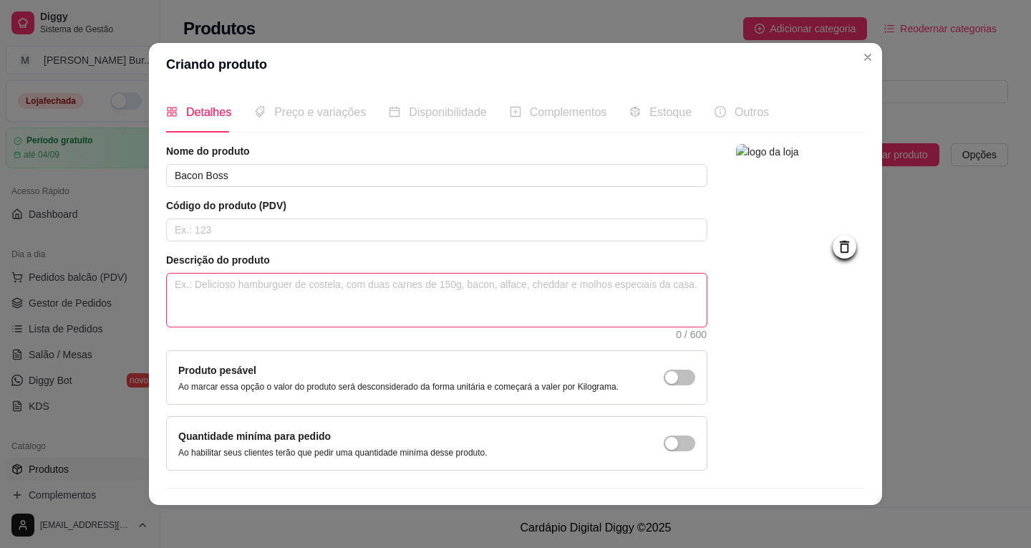
type textarea "C"
type textarea "Ca"
type textarea "Car"
type textarea "Carn"
type textarea "Carne"
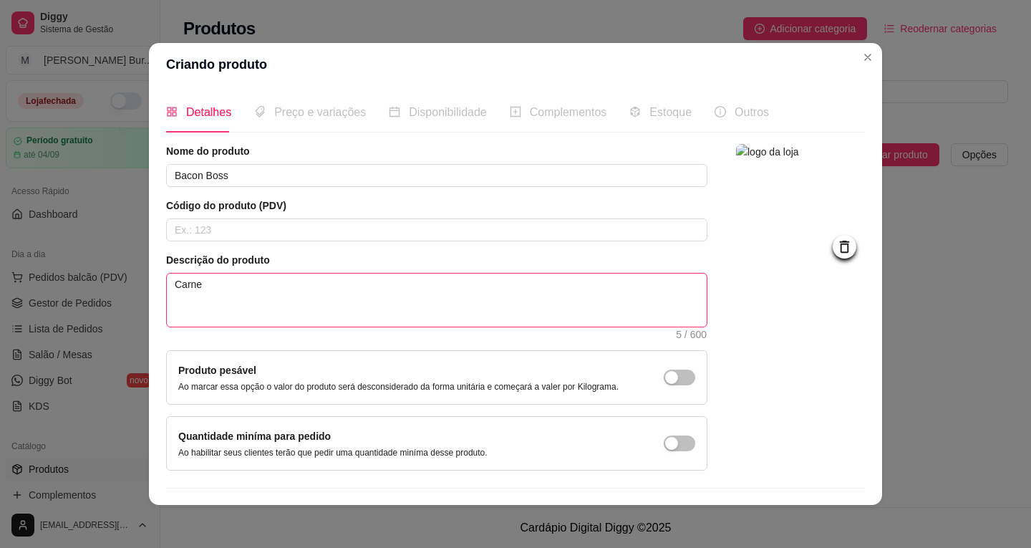
type textarea "Carne,"
type textarea "Carne, q"
type textarea "Carne, qu"
type textarea "Carne, que"
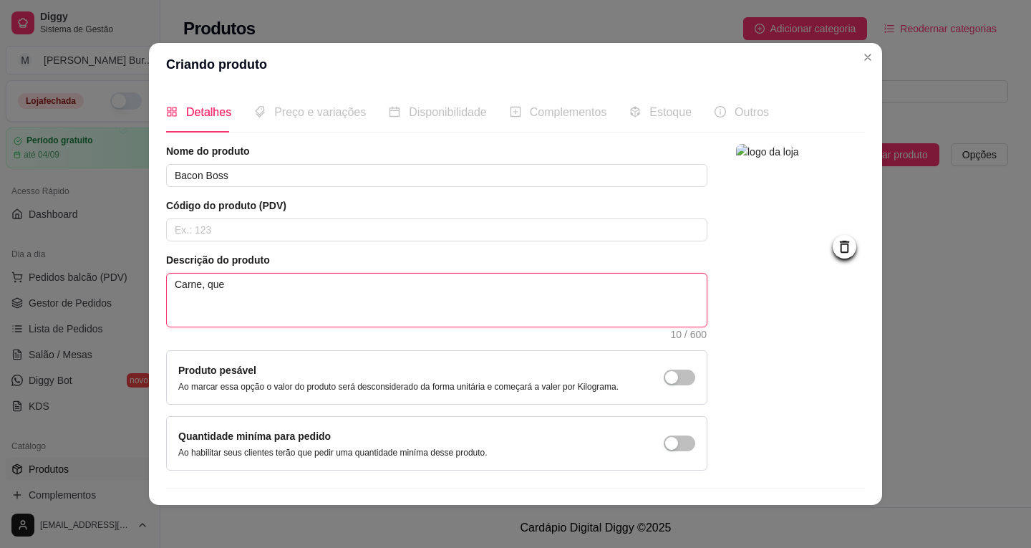
type textarea "Carne, quei"
type textarea "Carne, queij"
type textarea "Carne, queijo"
type textarea "Carne, queijo c"
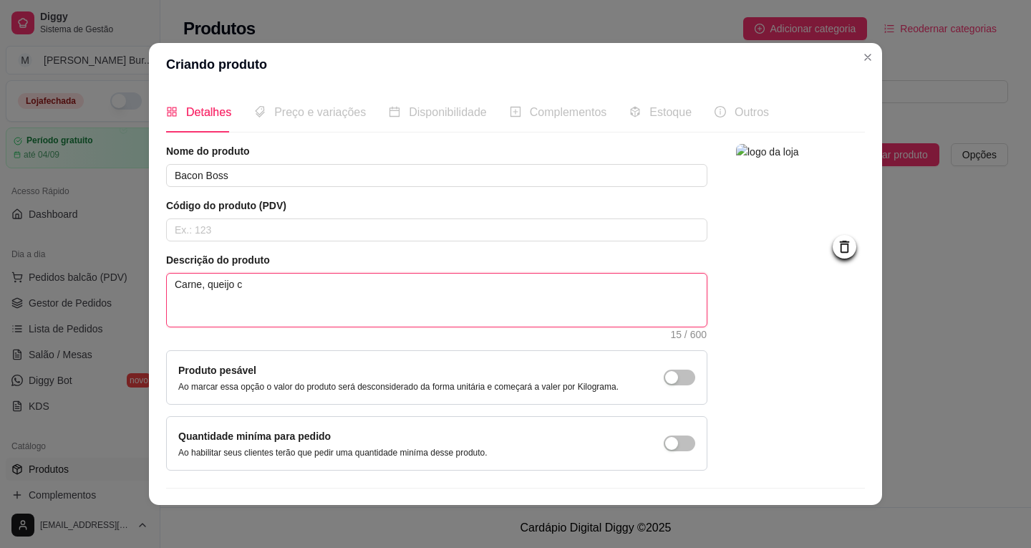
type textarea "Carne, queijo ch"
type textarea "Carne, queijo che"
type textarea "Carne, queijo ched"
type textarea "Carne, queijo chedd"
type textarea "Carne, queijo chedda"
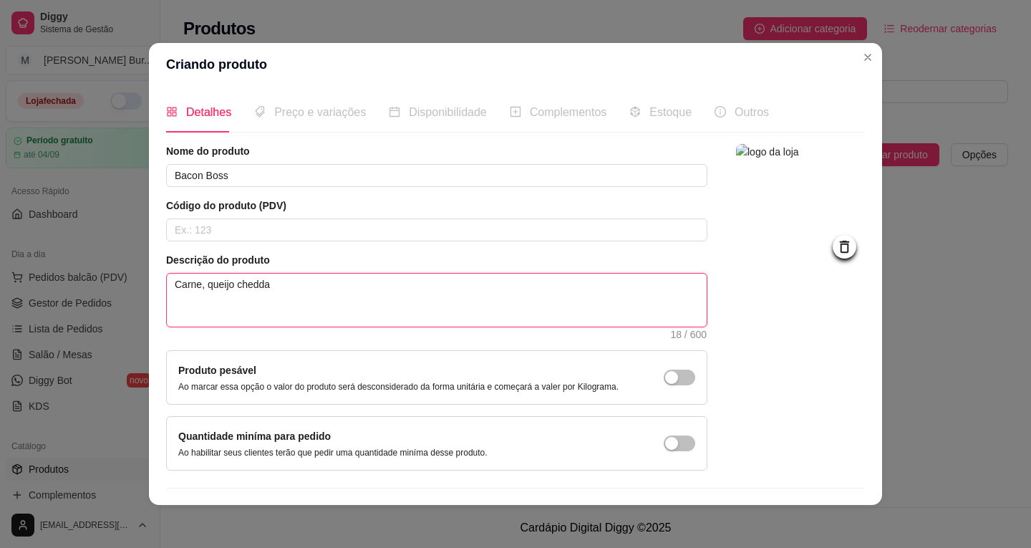
type textarea "Carne, queijo cheddar"
type textarea "Carne, queijo cheddar,"
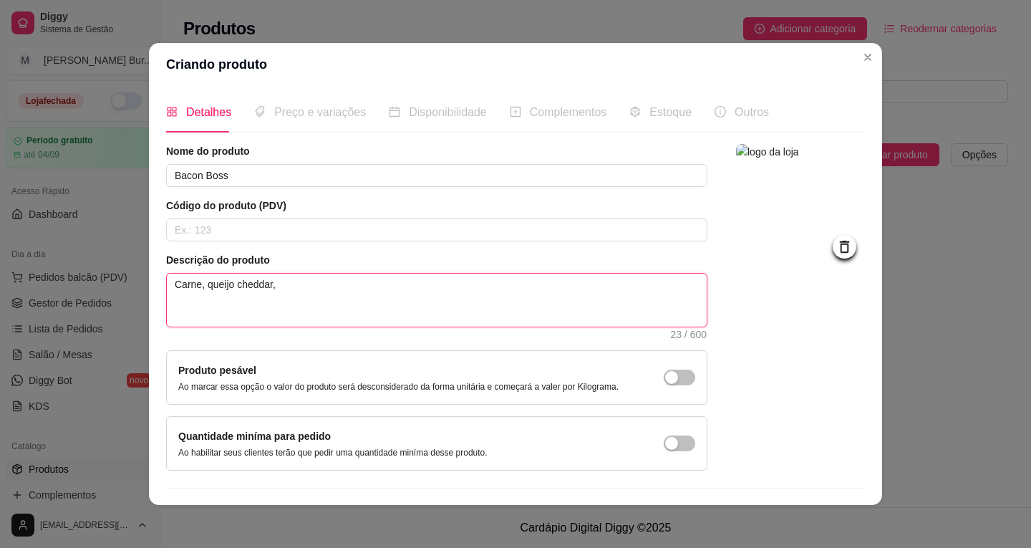
type textarea "Carne, queijo cheddar, b"
type textarea "Carne, queijo cheddar, ba"
type textarea "Carne, queijo cheddar, bac"
type textarea "Carne, queijo cheddar, baco"
type textarea "Carne, queijo cheddar, bacon"
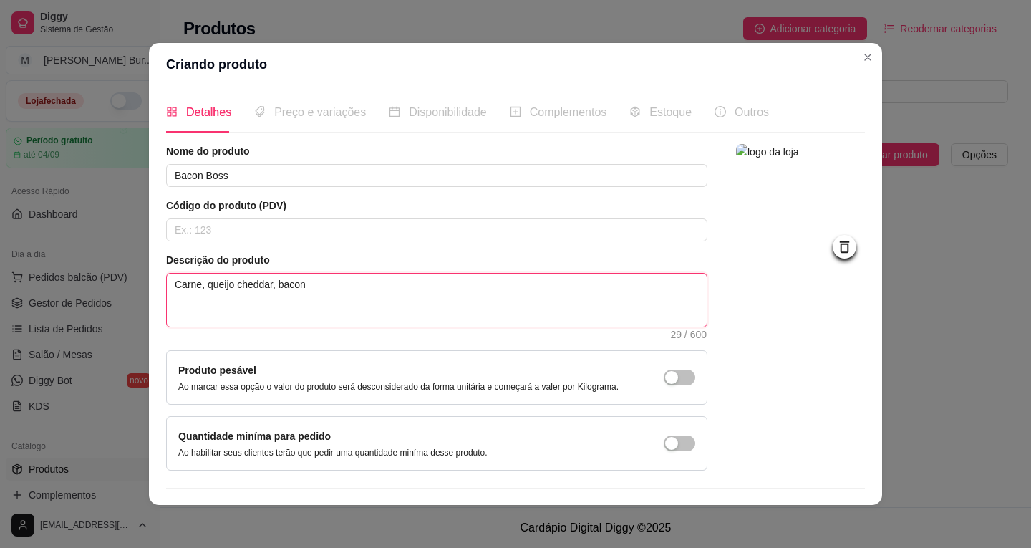
type textarea "Carne, queijo cheddar, bacon,"
type textarea "Carne, queijo cheddar, bacon, m"
type textarea "Carne, queijo cheddar, bacon, ma"
type textarea "Carne, queijo cheddar, bacon, mai"
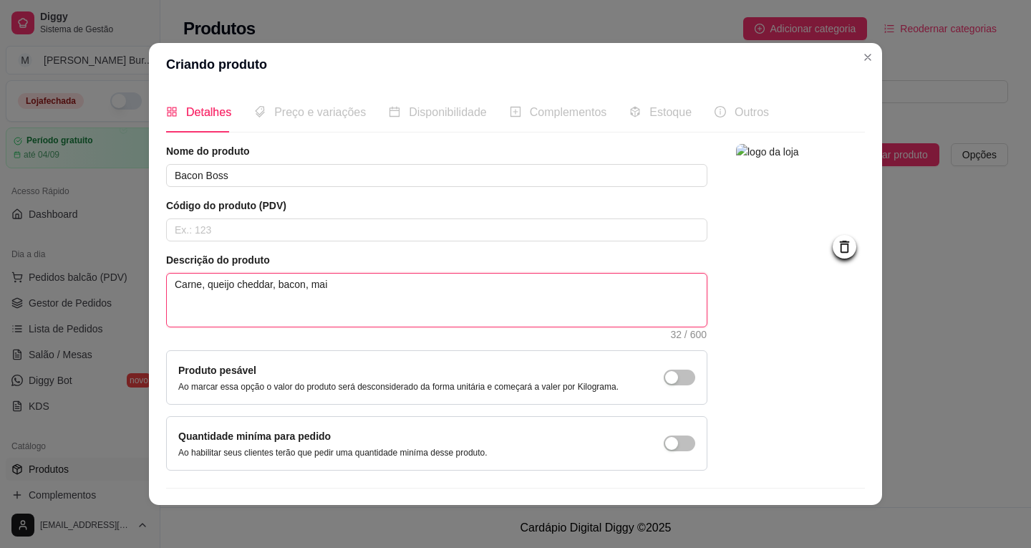
type textarea "Carne, queijo cheddar, bacon, maio"
type textarea "Carne, queijo cheddar, bacon, maion"
type textarea "Carne, queijo cheddar, bacon, maione"
type textarea "Carne, queijo cheddar, bacon, maiones"
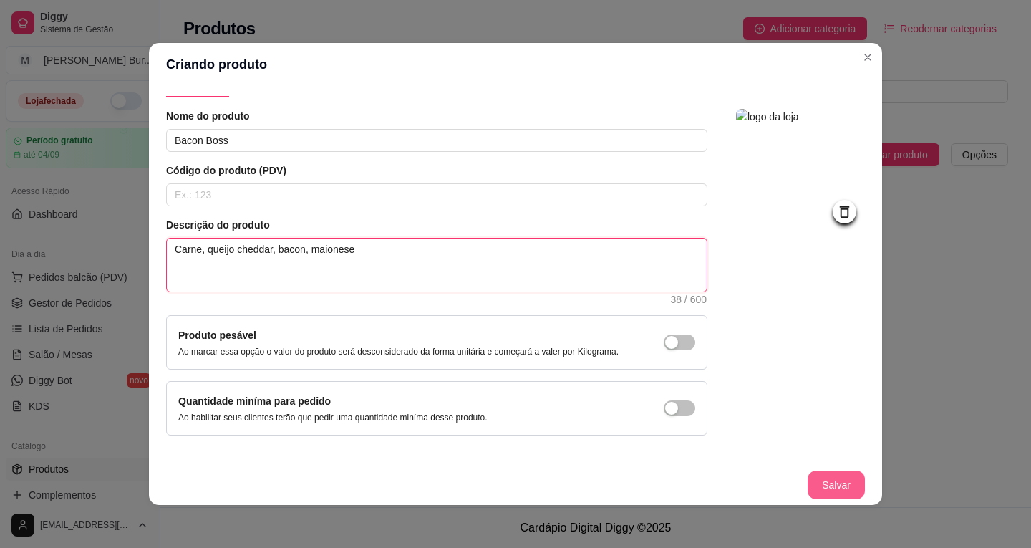
type textarea "Carne, queijo cheddar, bacon, maionese"
click at [808, 482] on button "Salvar" at bounding box center [836, 484] width 57 height 29
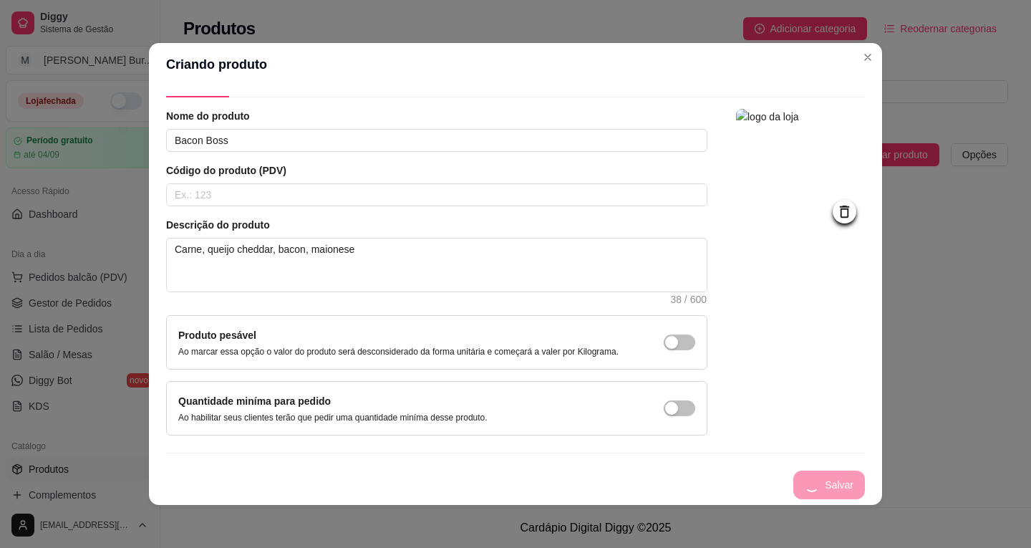
scroll to position [0, 0]
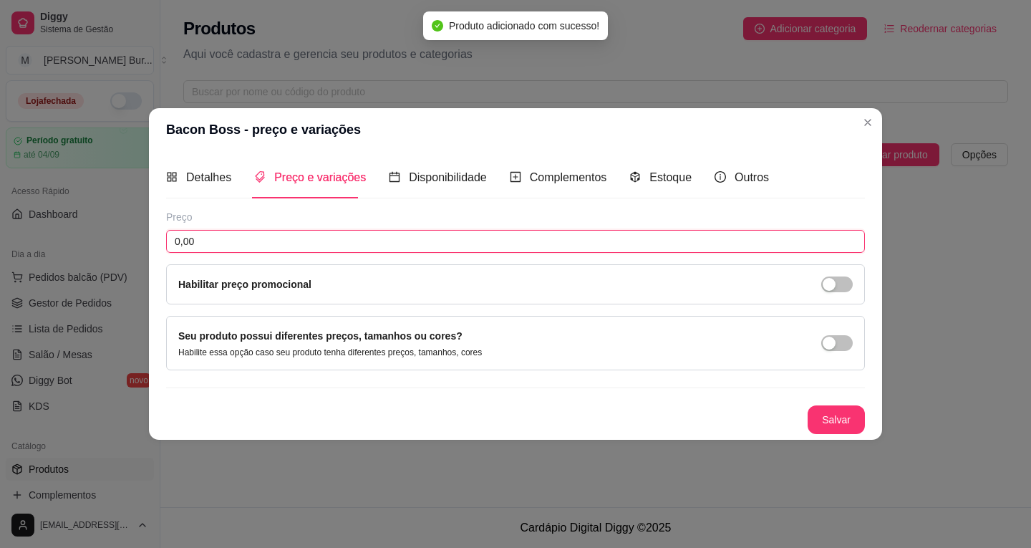
click at [225, 243] on input "0,00" at bounding box center [515, 241] width 699 height 23
drag, startPoint x: 225, startPoint y: 243, endPoint x: 28, endPoint y: 214, distance: 199.0
click at [20, 214] on div "Bacon Boss - preço e variações Detalhes Preço e variações Disponibilidade Compl…" at bounding box center [515, 274] width 1031 height 548
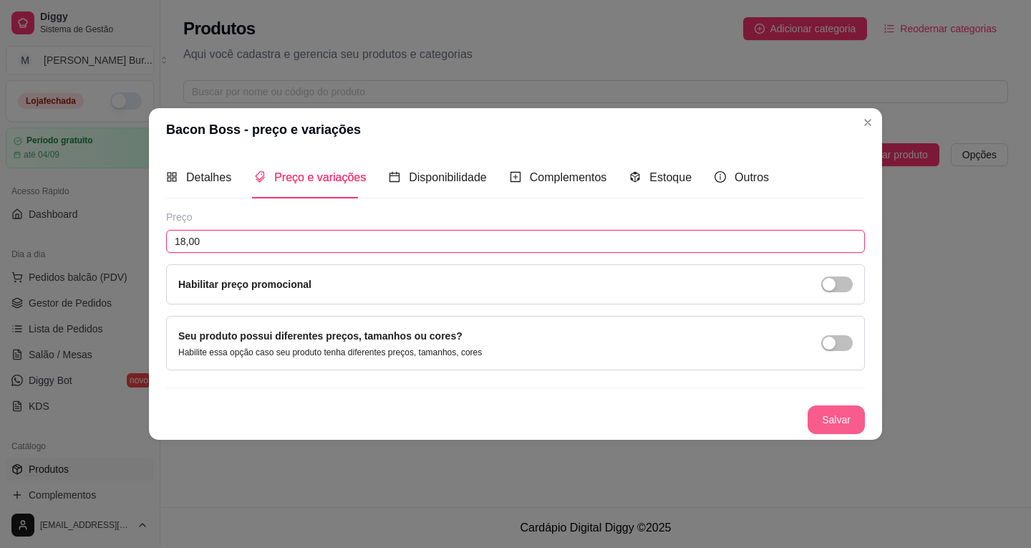
type input "18,00"
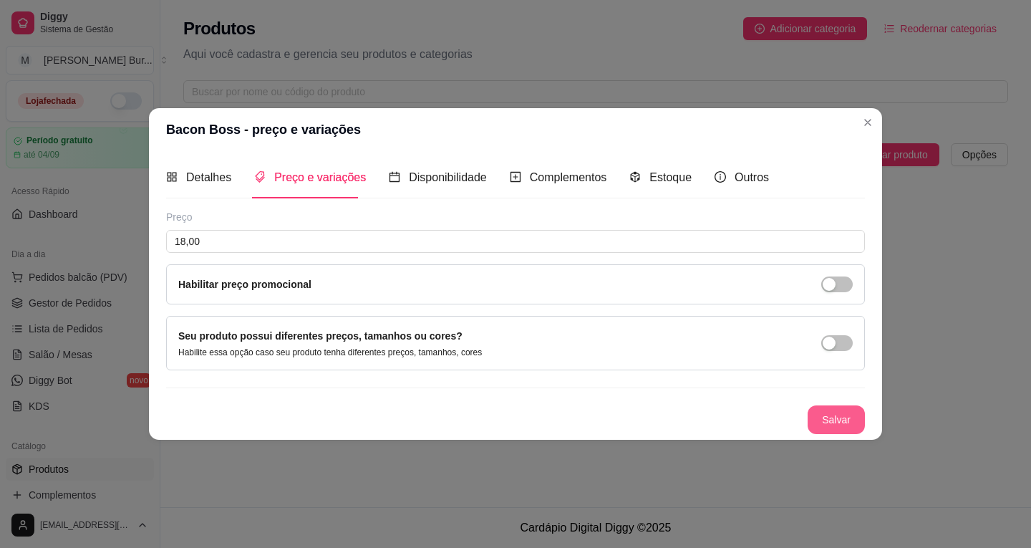
click at [858, 421] on button "Salvar" at bounding box center [836, 419] width 57 height 29
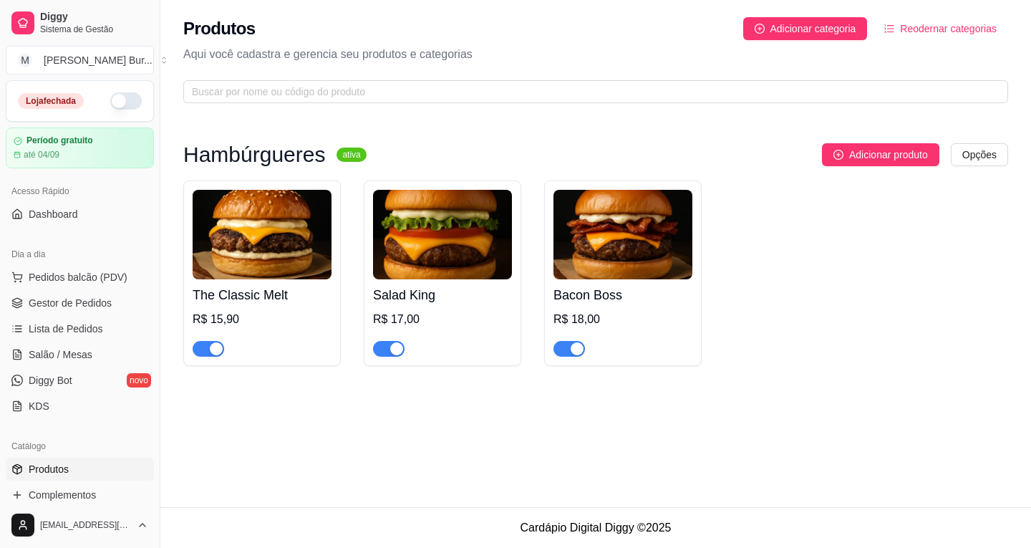
click at [276, 226] on img at bounding box center [262, 234] width 139 height 89
click at [452, 270] on img at bounding box center [442, 234] width 139 height 89
click at [898, 153] on span "Adicionar produto" at bounding box center [888, 155] width 79 height 16
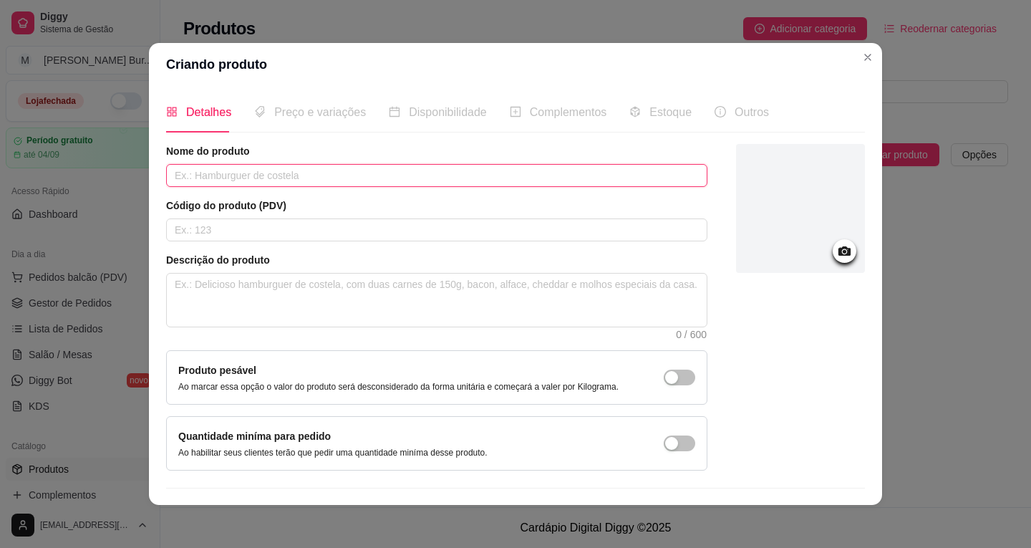
click at [238, 180] on input "text" at bounding box center [436, 175] width 541 height 23
type input "Golden [DEMOGRAPHIC_DATA]"
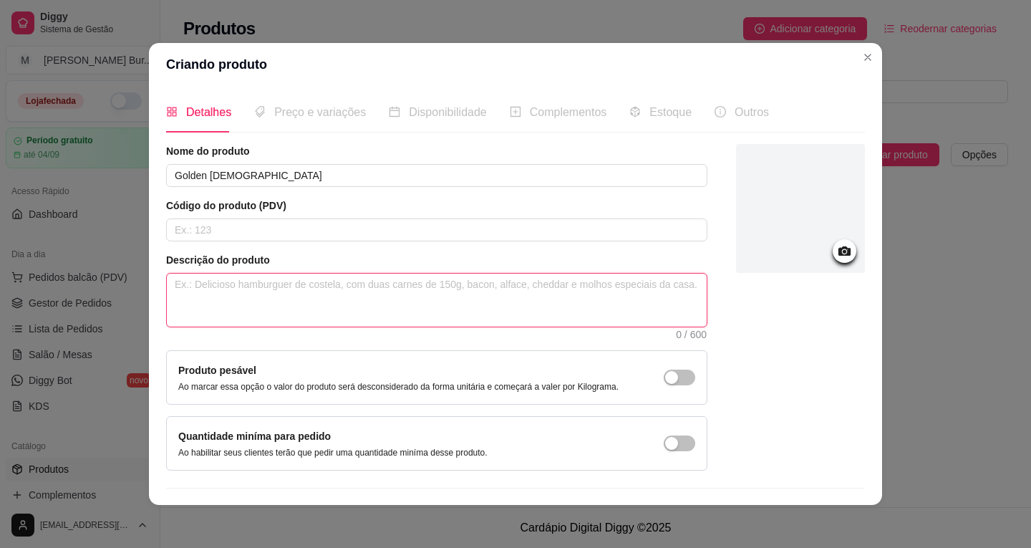
click at [263, 301] on textarea at bounding box center [437, 299] width 540 height 53
type textarea "S"
type textarea "St"
type textarea "Ste"
type textarea "Stea"
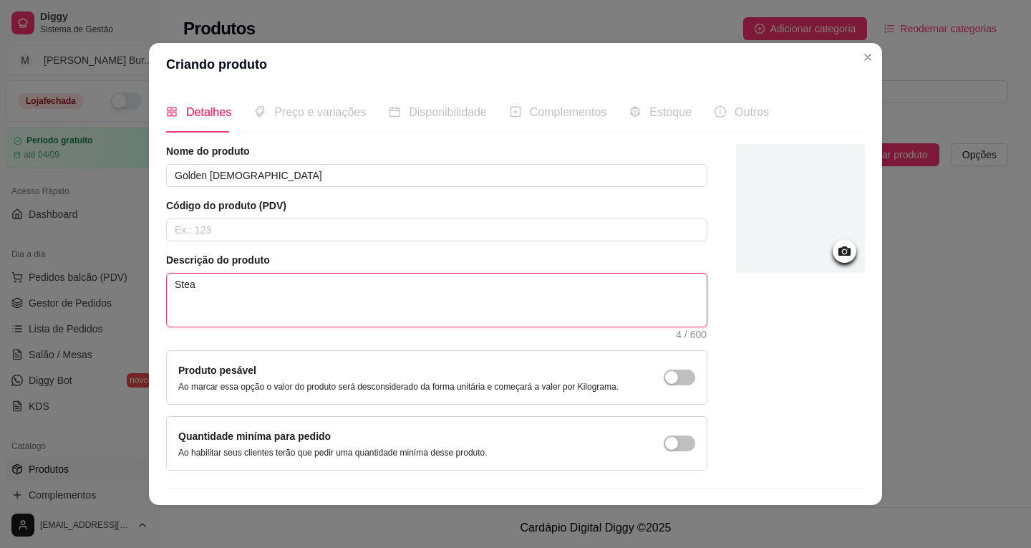
type textarea "Steak"
type textarea "Steak d"
type textarea "Steak de"
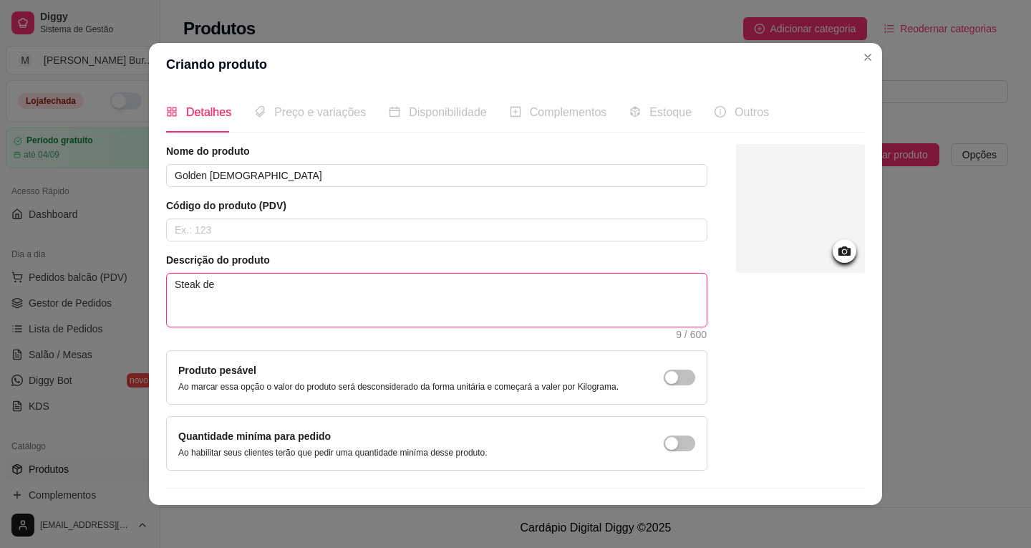
type textarea "Steak de f"
type textarea "Steak de fr"
type textarea "Steak de fra"
type textarea "Steak de fran"
type textarea "Steak de frang"
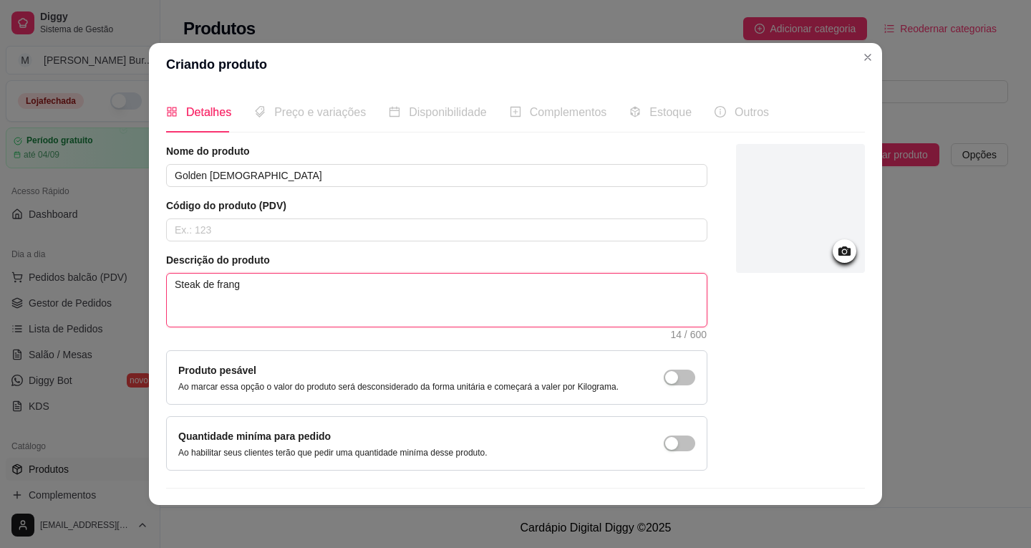
type textarea "Steak de frango"
type textarea "Steak de frango,"
type textarea "Steak de frango, a"
type textarea "Steak de frango, al"
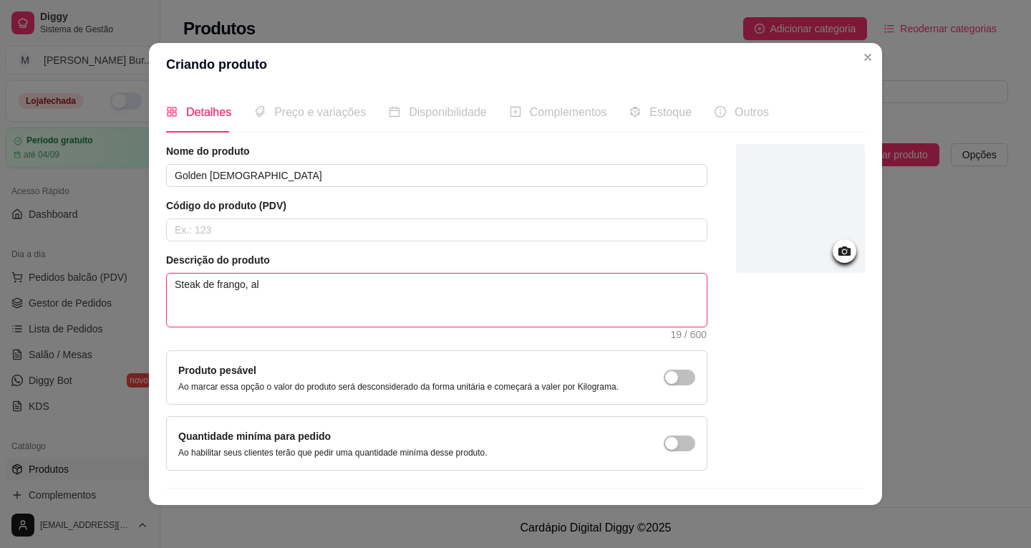
type textarea "Steak de frango, [PERSON_NAME]"
type textarea "Steak de frango, alfa"
type textarea "Steak de frango, alfac"
type textarea "Steak de frango, alface"
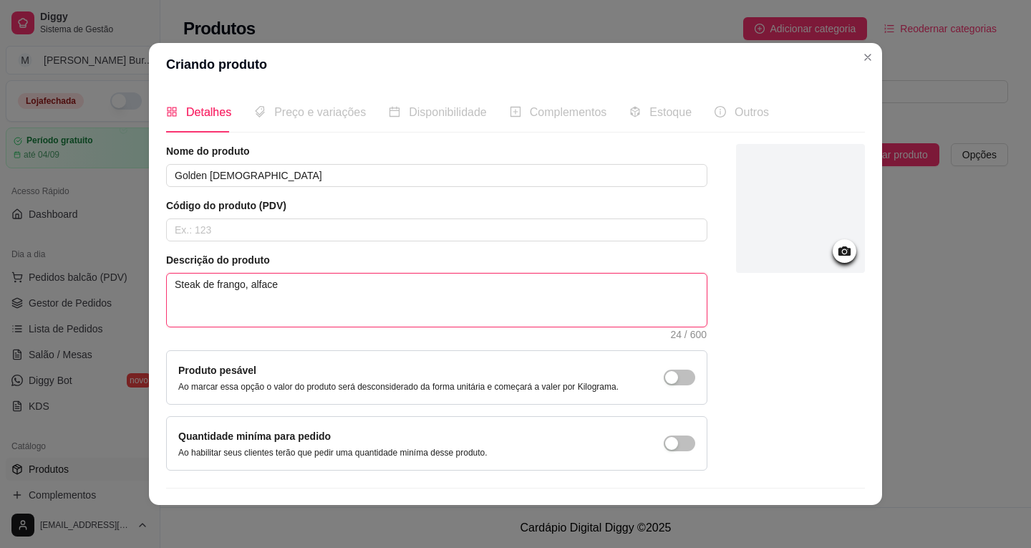
type textarea "Steak de frango, alface a"
type textarea "Steak de frango, alface am"
type textarea "Steak de frango, alface ame"
type textarea "Steak de frango, alface amer"
type textarea "Steak de frango, alface ameri"
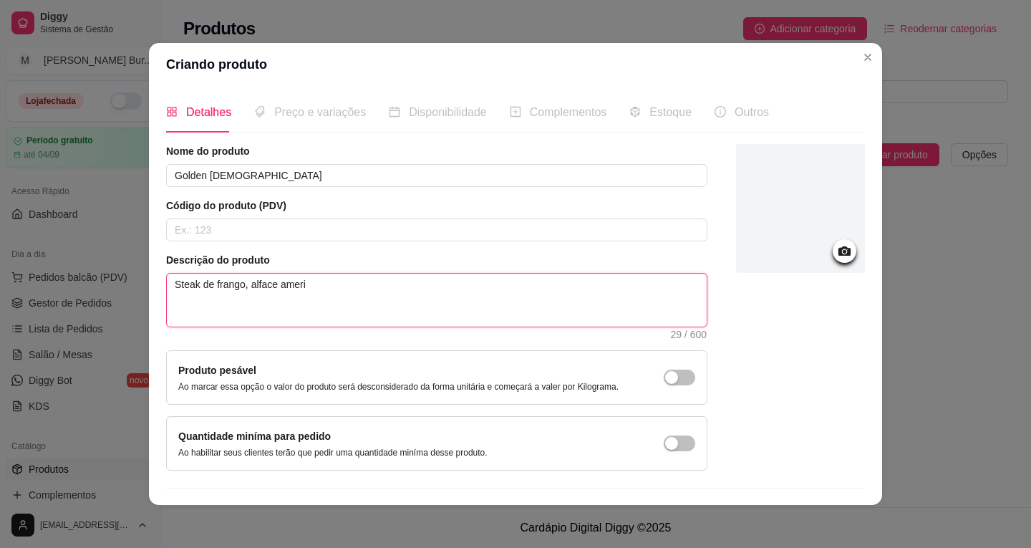
type textarea "Steak de frango, alface americ"
type textarea "Steak de frango, alface america"
type textarea "Steak de frango, alface american"
type textarea "Steak de frango, alface americano"
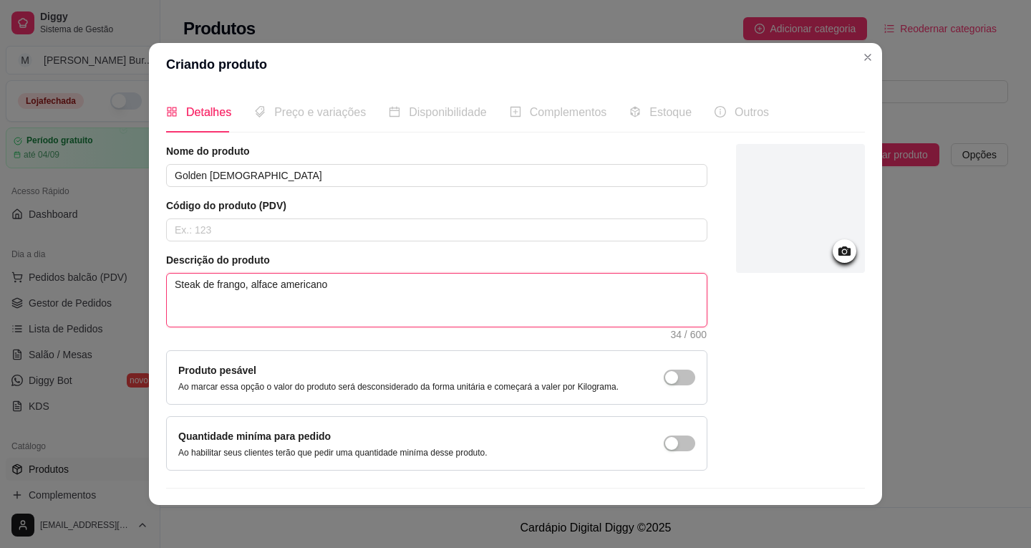
type textarea "Steak de frango, alface americano"
type textarea "Steak de frango, alface americano,"
type textarea "Steak de frango, alface americano, t"
type textarea "Steak de frango, alface americano, to"
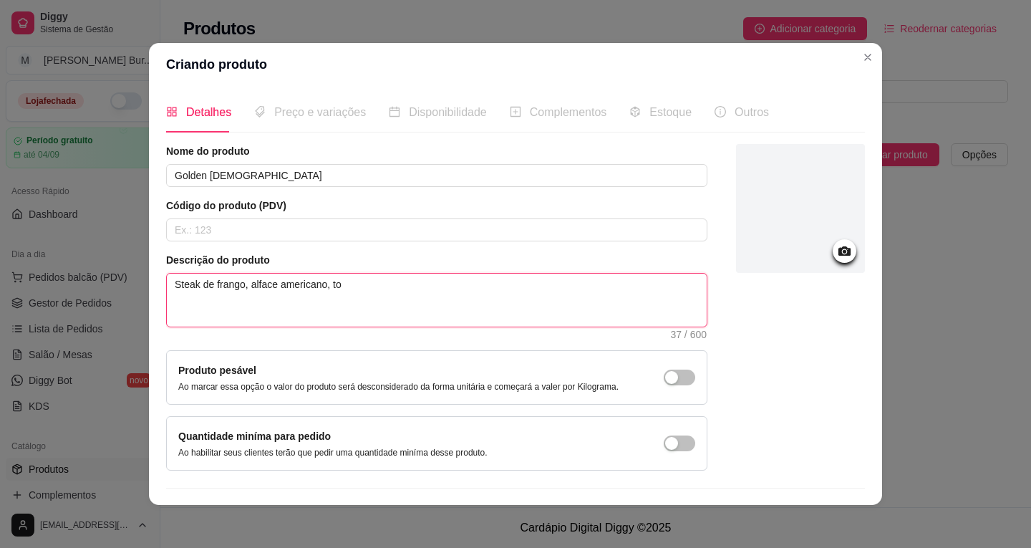
type textarea "Steak de frango, alface americano, tom"
type textarea "Steak de frango, alface americano, toma"
type textarea "Steak de frango, alface americano, tomat"
type textarea "Steak de frango, alface americano, tomate"
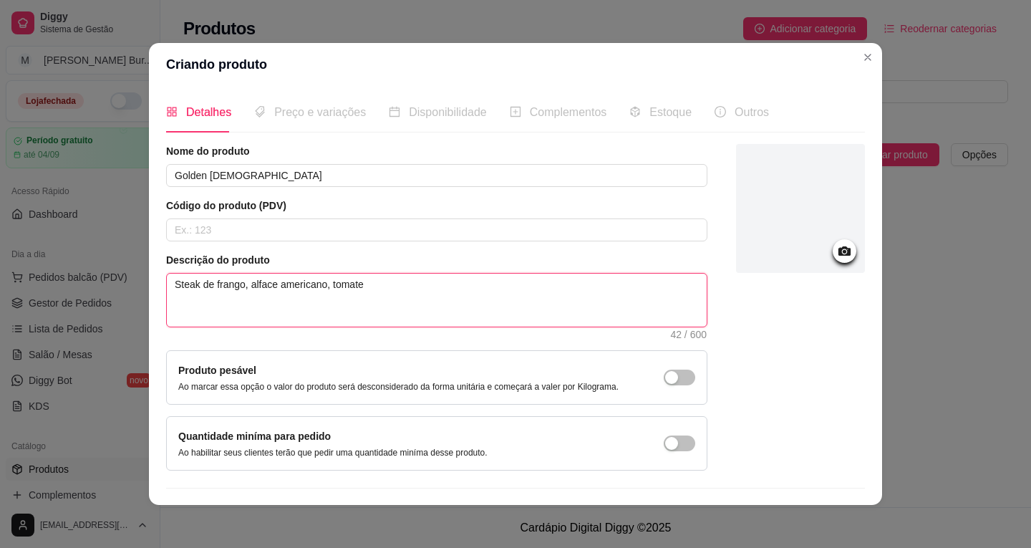
type textarea "Steak de frango, alface americano, tomate e"
type textarea "Steak de frango, alface americano, tomate"
type textarea "Steak de frango, alface americano, tomate,"
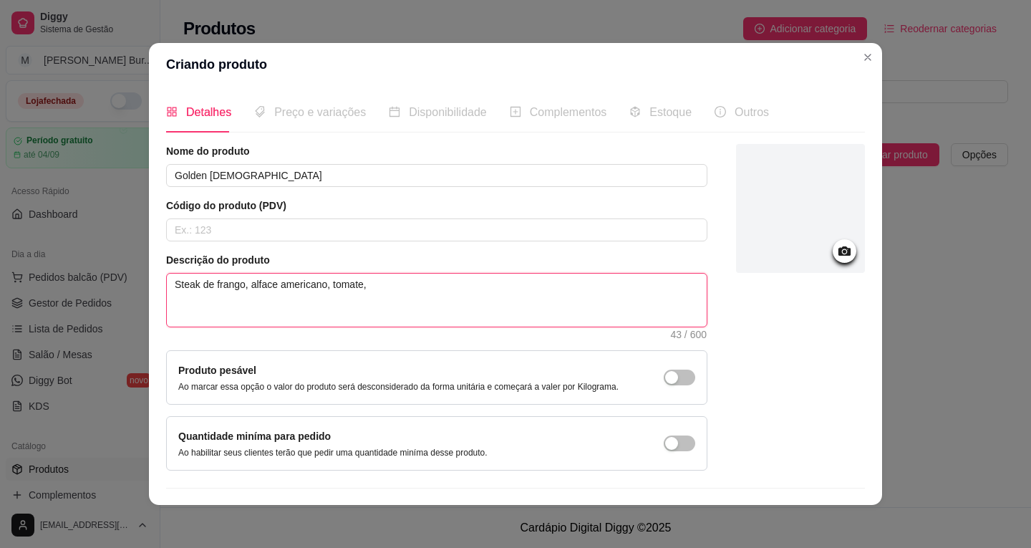
type textarea "Steak de frango, alface americano, tomate, m"
type textarea "Steak de frango, alface americano, tomate, [GEOGRAPHIC_DATA]"
type textarea "Steak de frango, alface americano, tomate, mai"
type textarea "Steak de frango, alface americano, tomate, maio"
type textarea "Steak de frango, alface americano, tomate, maion"
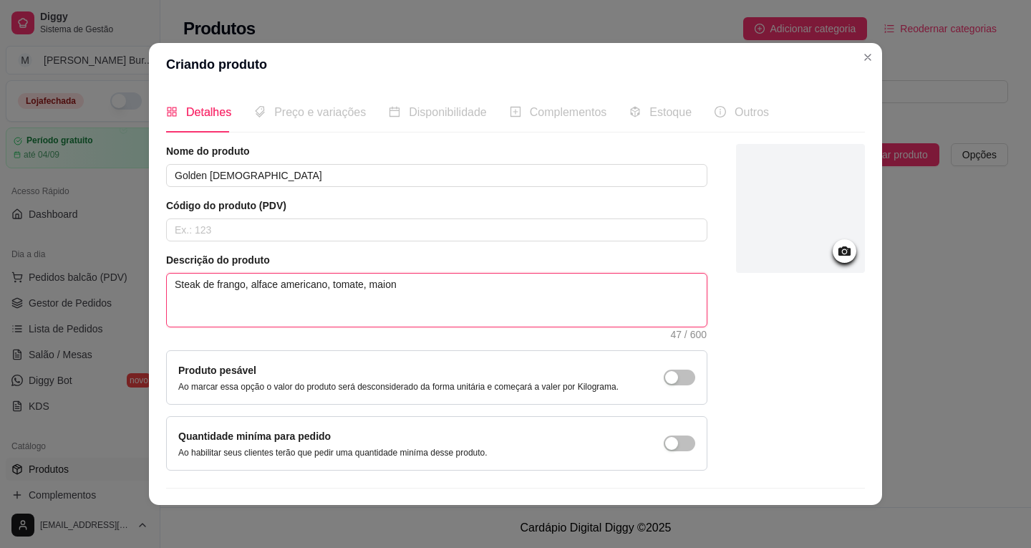
type textarea "Steak de frango, alface americano, tomate, maione"
type textarea "Steak de frango, alface americano, [GEOGRAPHIC_DATA], maiones"
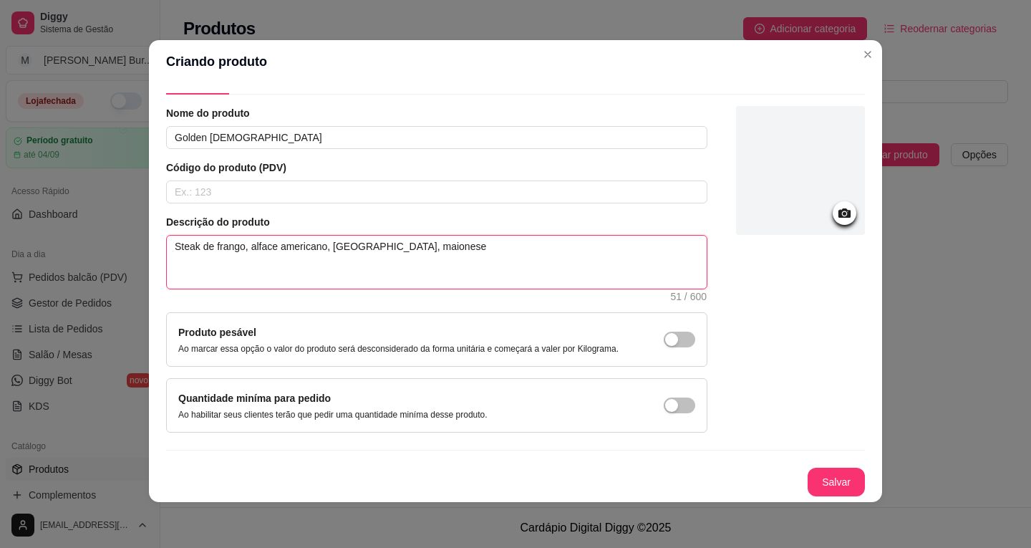
type textarea "Steak de frango, alface americano, [GEOGRAPHIC_DATA], maionese"
click at [838, 213] on icon at bounding box center [844, 212] width 12 height 9
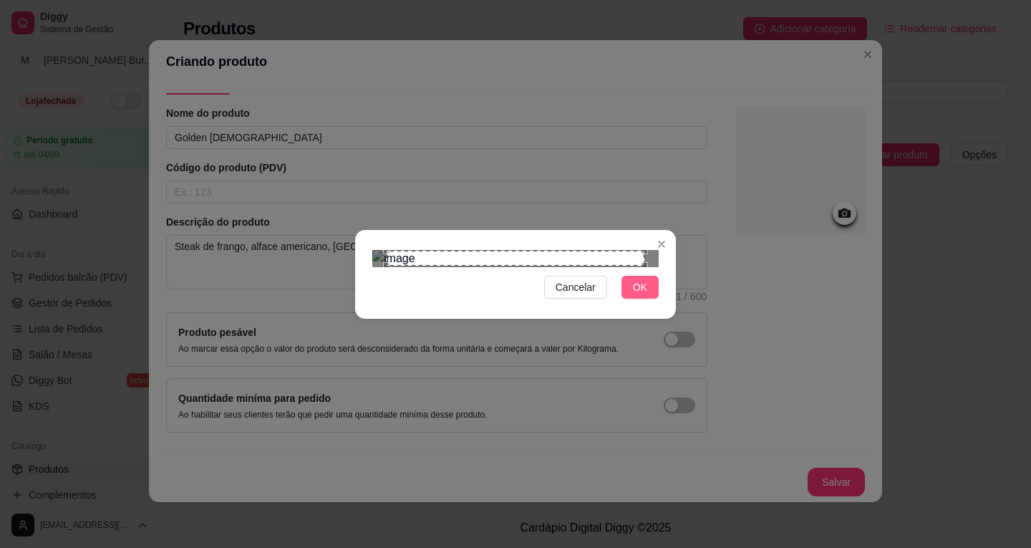
click at [646, 295] on span "OK" at bounding box center [640, 287] width 14 height 16
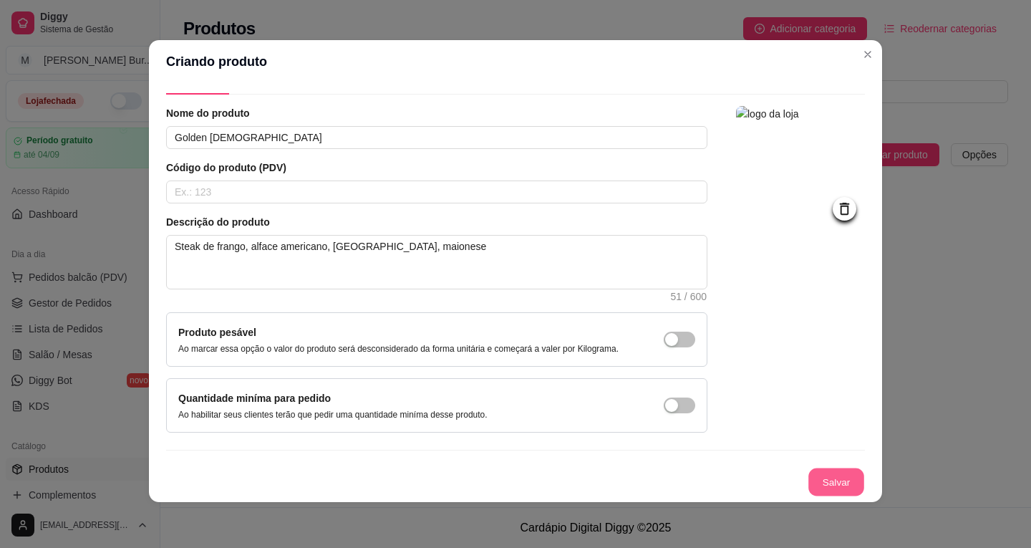
click at [810, 484] on button "Salvar" at bounding box center [836, 482] width 56 height 28
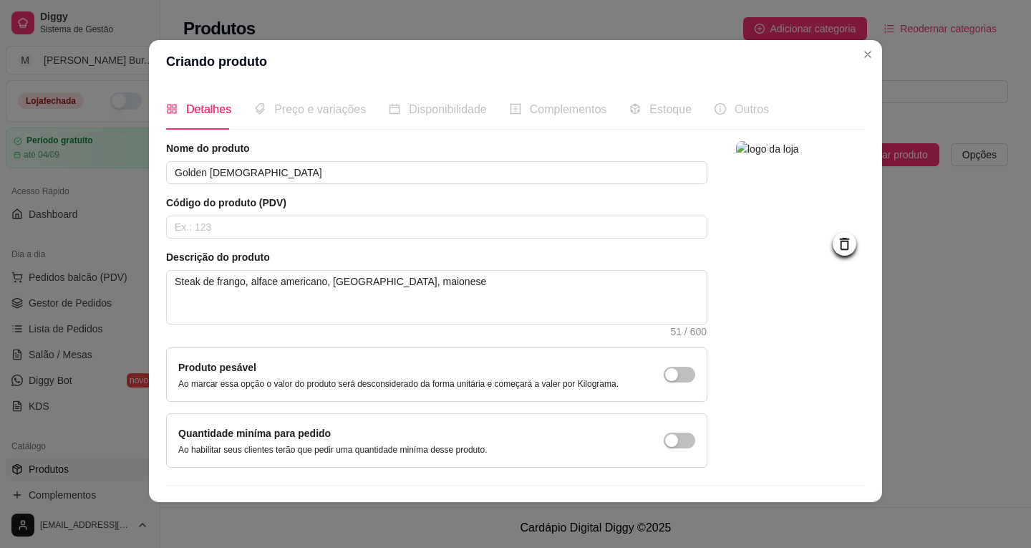
scroll to position [0, 0]
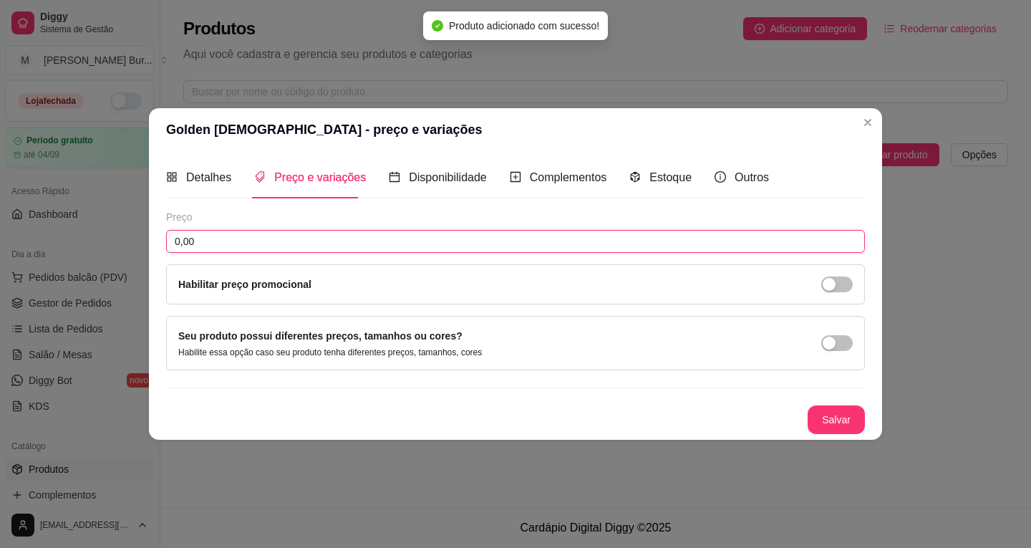
drag, startPoint x: 200, startPoint y: 242, endPoint x: 82, endPoint y: 238, distance: 118.2
click at [81, 238] on div "Golden [DEMOGRAPHIC_DATA] - preço e variações Detalhes Preço e variações Dispon…" at bounding box center [515, 274] width 1031 height 548
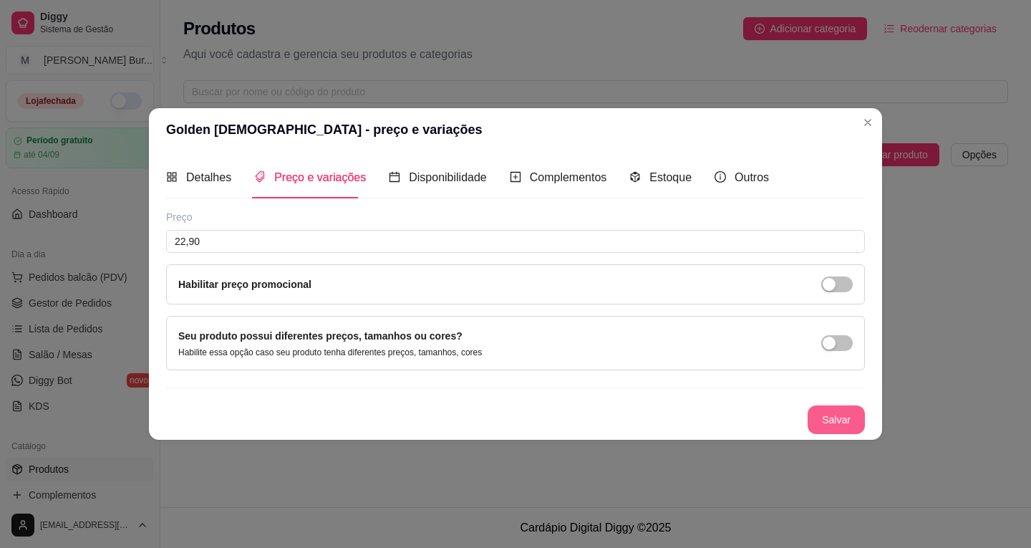
click at [847, 422] on button "Salvar" at bounding box center [836, 419] width 57 height 29
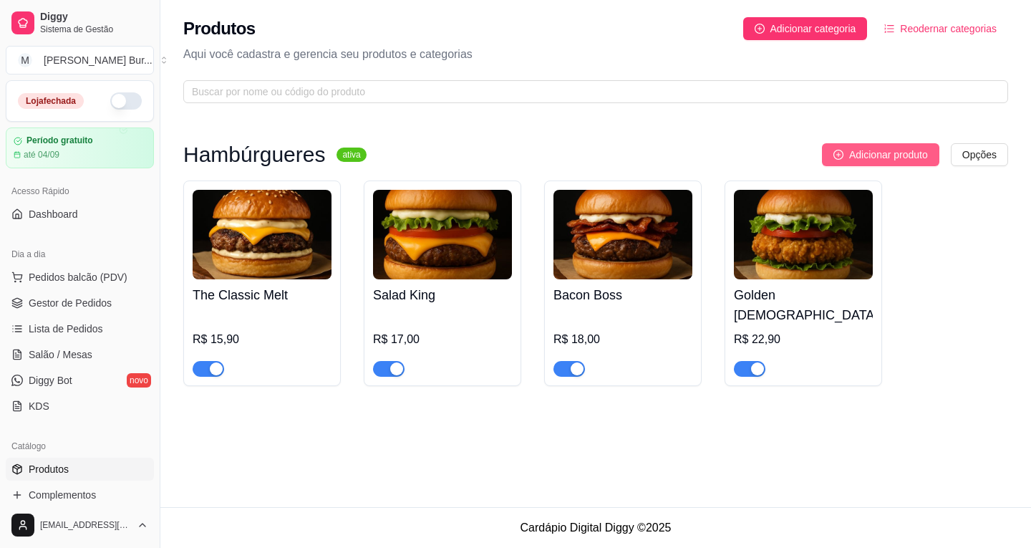
click at [855, 154] on span "Adicionar produto" at bounding box center [888, 155] width 79 height 16
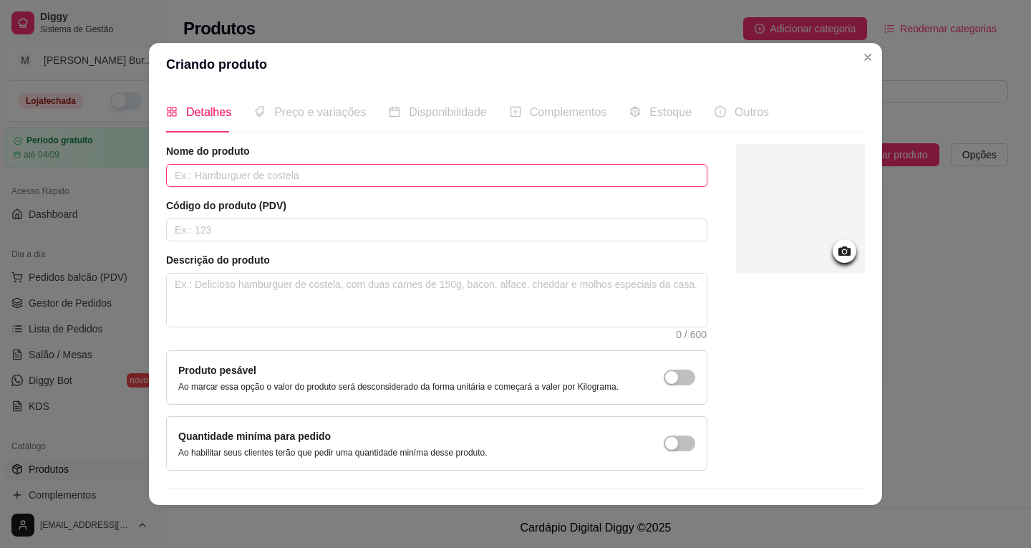
click at [284, 175] on input "text" at bounding box center [436, 175] width 541 height 23
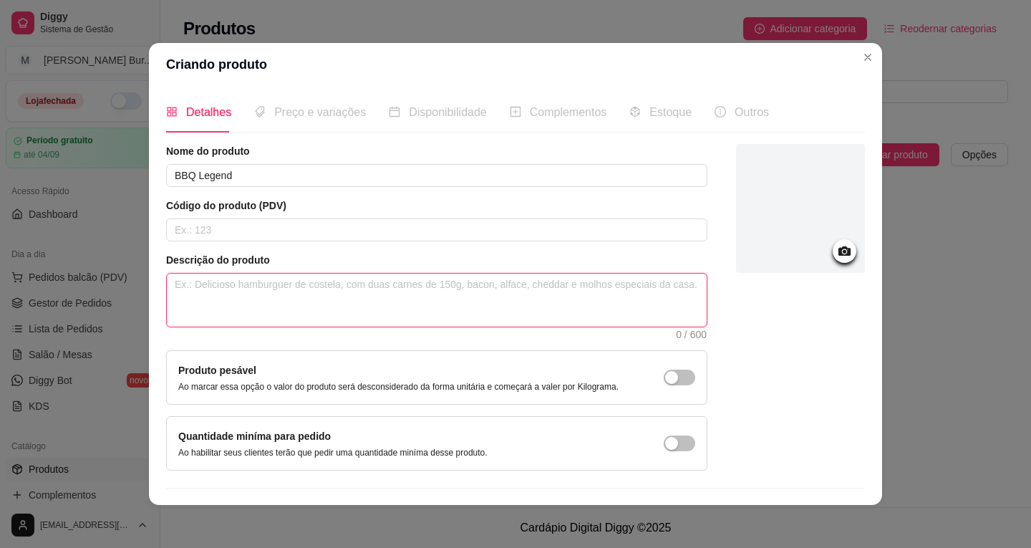
click at [218, 296] on textarea at bounding box center [437, 299] width 540 height 53
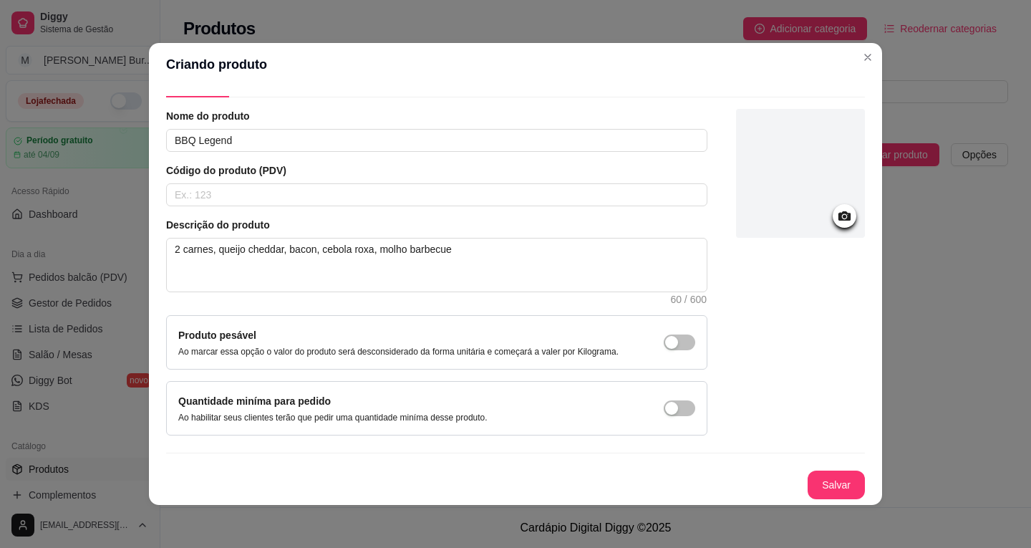
click at [836, 215] on icon at bounding box center [844, 216] width 16 height 16
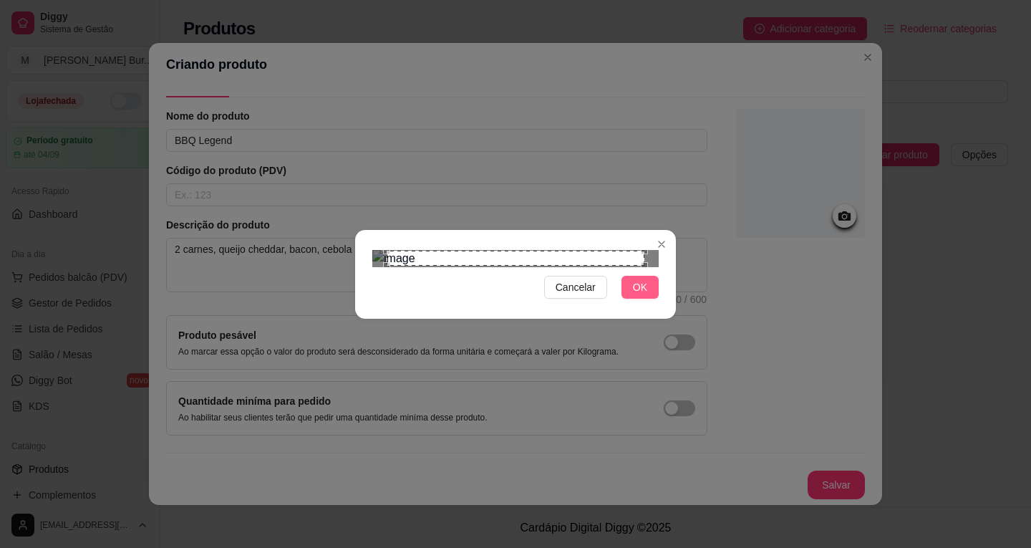
click at [646, 295] on span "OK" at bounding box center [640, 287] width 14 height 16
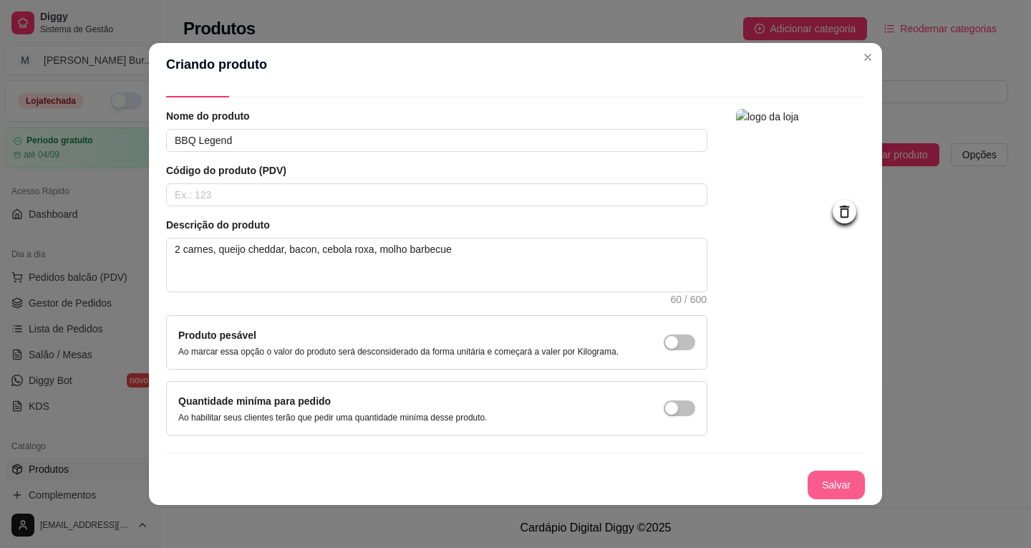
click at [821, 478] on button "Salvar" at bounding box center [836, 484] width 57 height 29
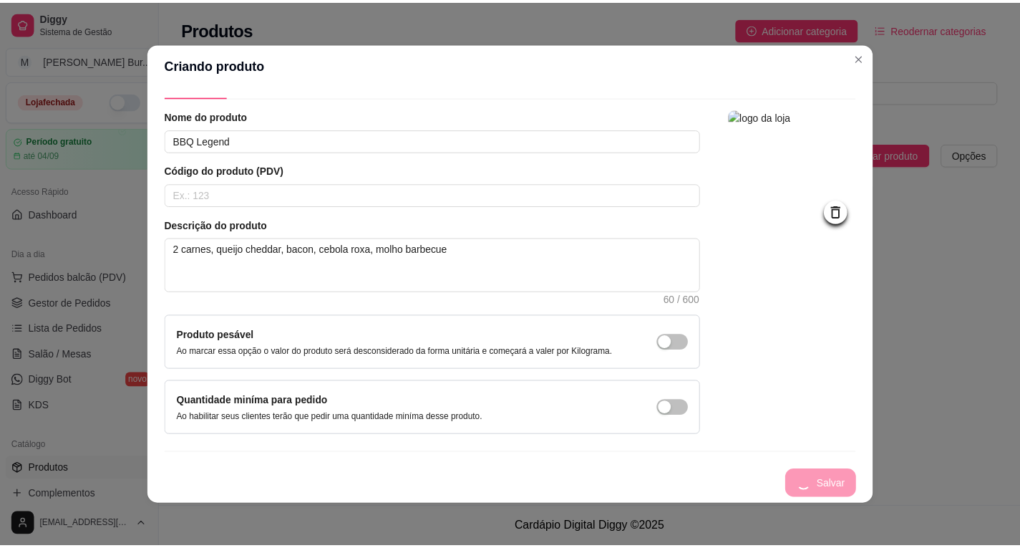
scroll to position [0, 0]
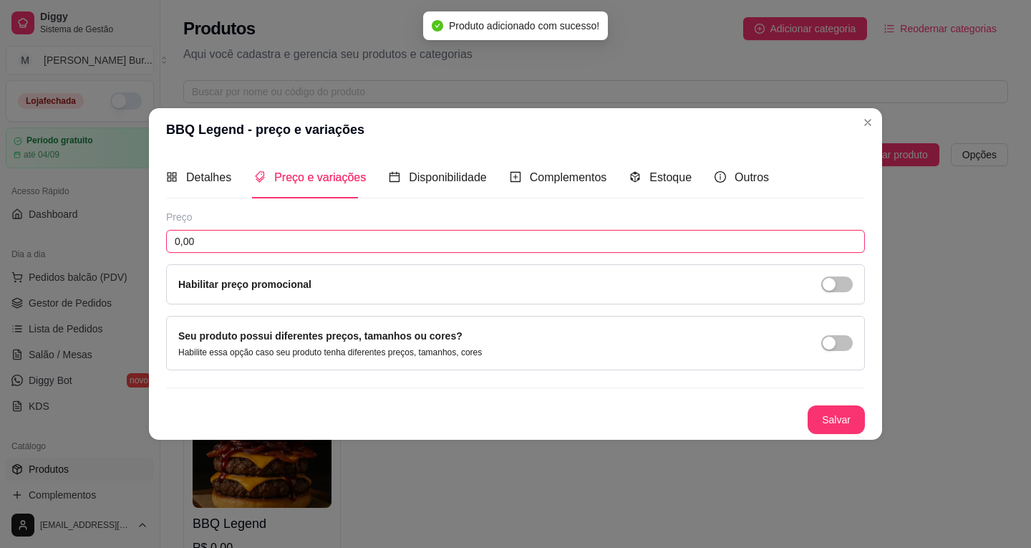
drag, startPoint x: 278, startPoint y: 237, endPoint x: 70, endPoint y: 231, distance: 208.4
click at [73, 231] on div "BBQ Legend - preço e variações Detalhes Preço e variações Disponibilidade Compl…" at bounding box center [515, 274] width 1031 height 548
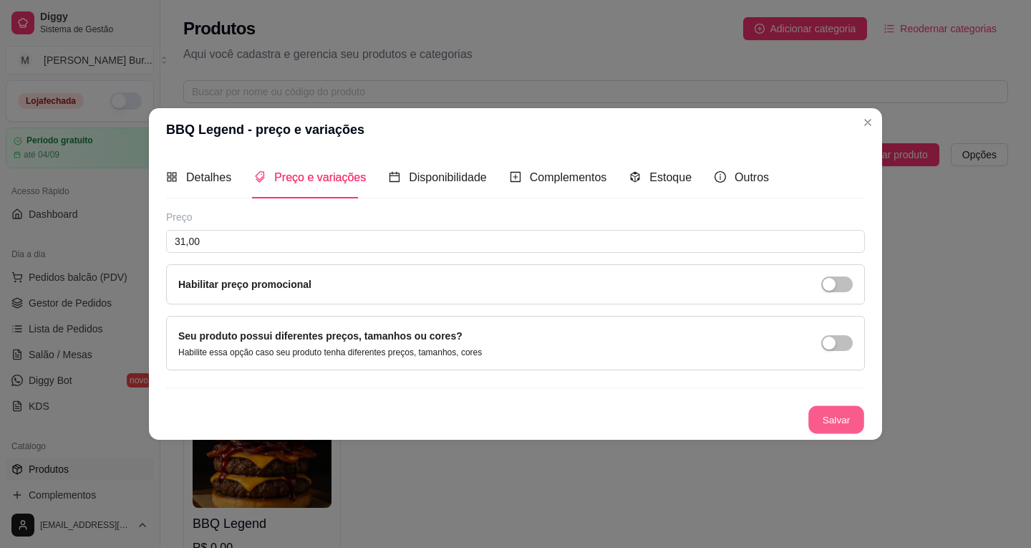
click at [845, 417] on button "Salvar" at bounding box center [836, 419] width 56 height 28
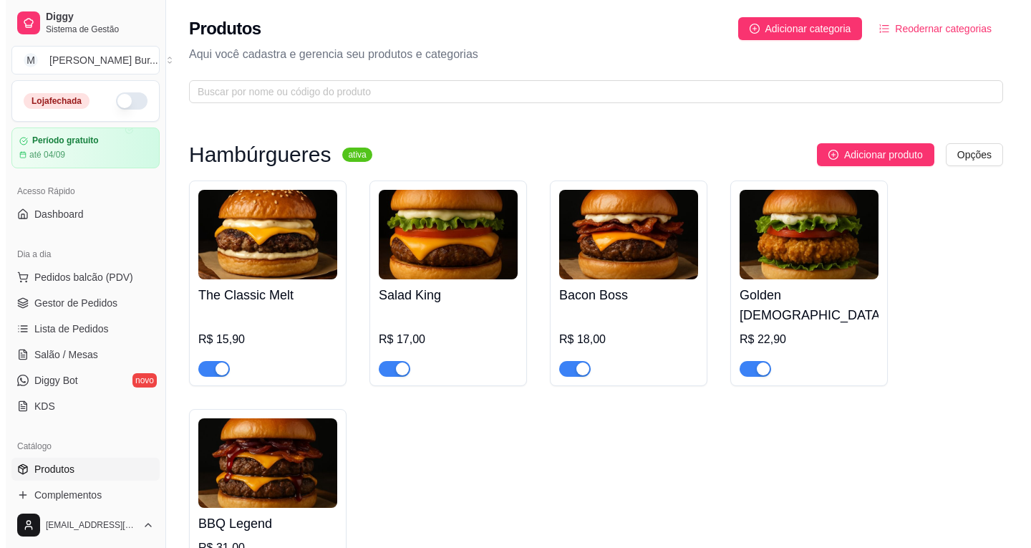
scroll to position [72, 0]
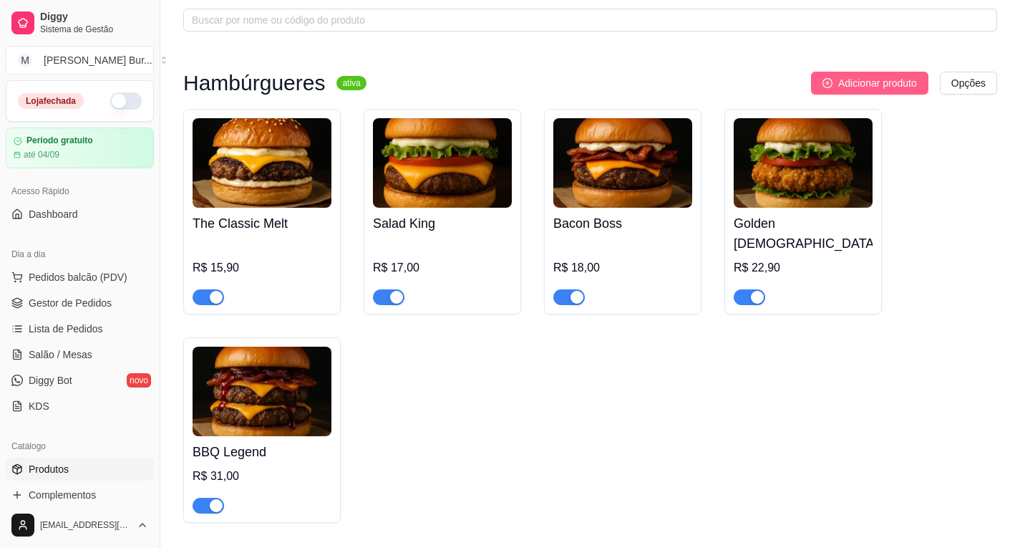
click at [850, 86] on span "Adicionar produto" at bounding box center [877, 83] width 79 height 16
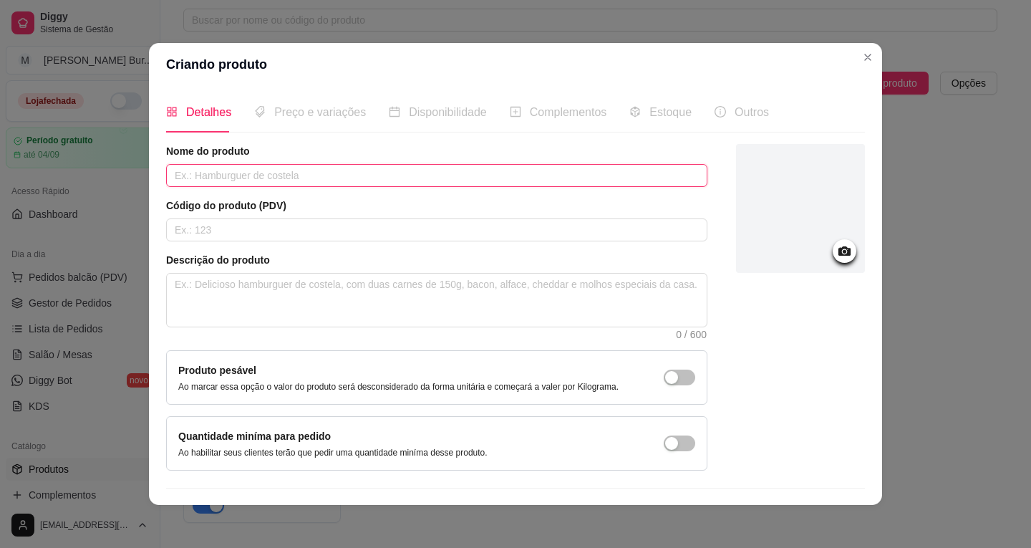
click at [270, 180] on input "text" at bounding box center [436, 175] width 541 height 23
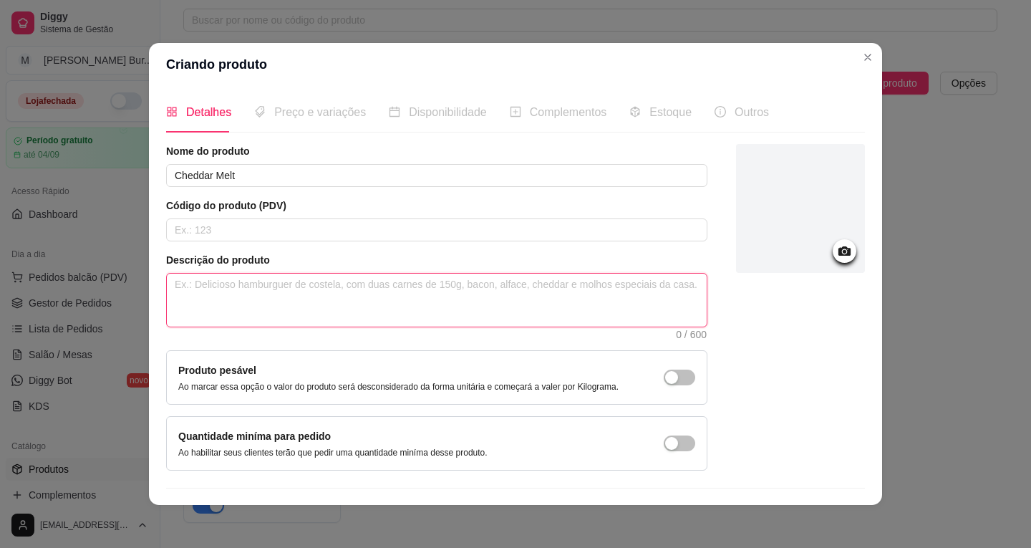
click at [238, 283] on textarea at bounding box center [437, 299] width 540 height 53
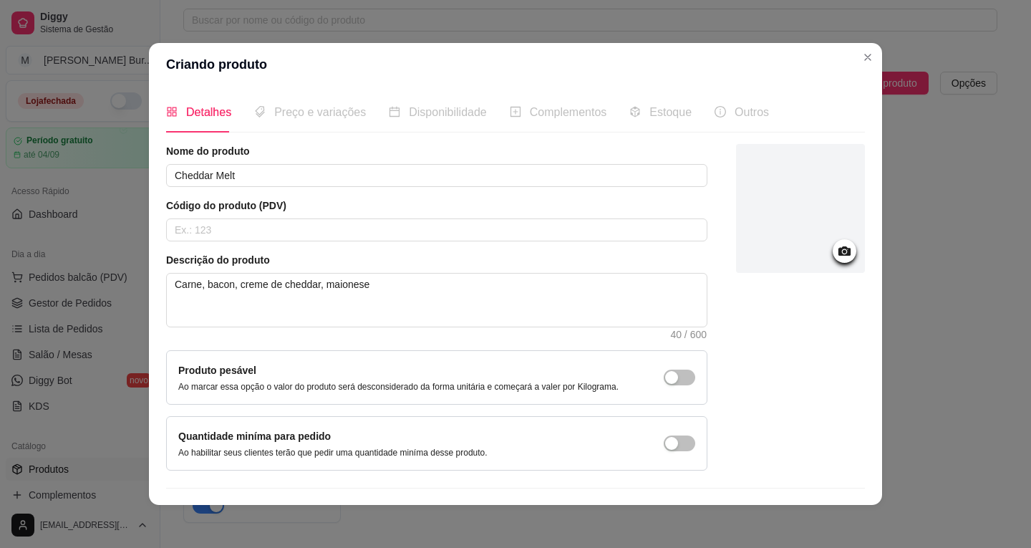
click at [836, 246] on icon at bounding box center [844, 251] width 16 height 16
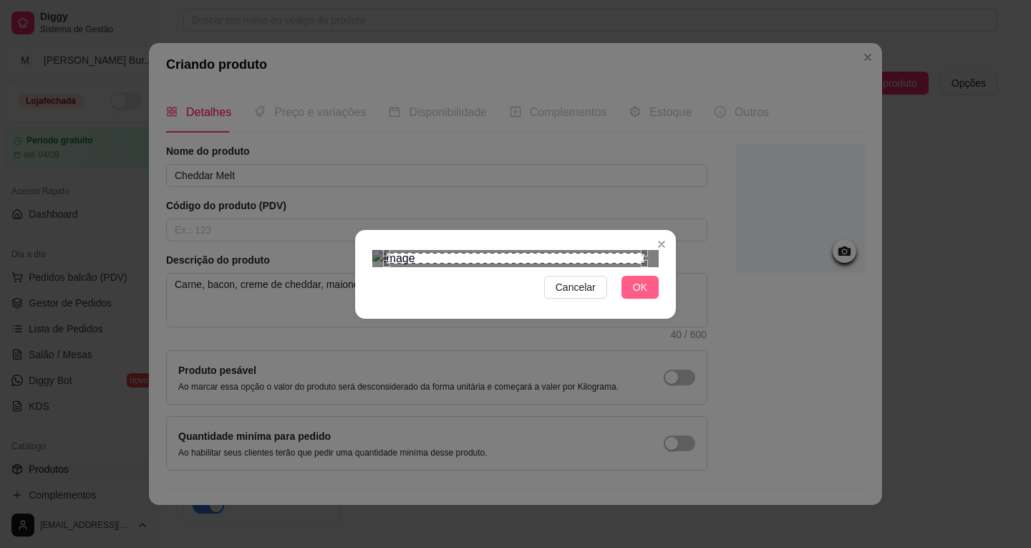
click at [636, 295] on span "OK" at bounding box center [640, 287] width 14 height 16
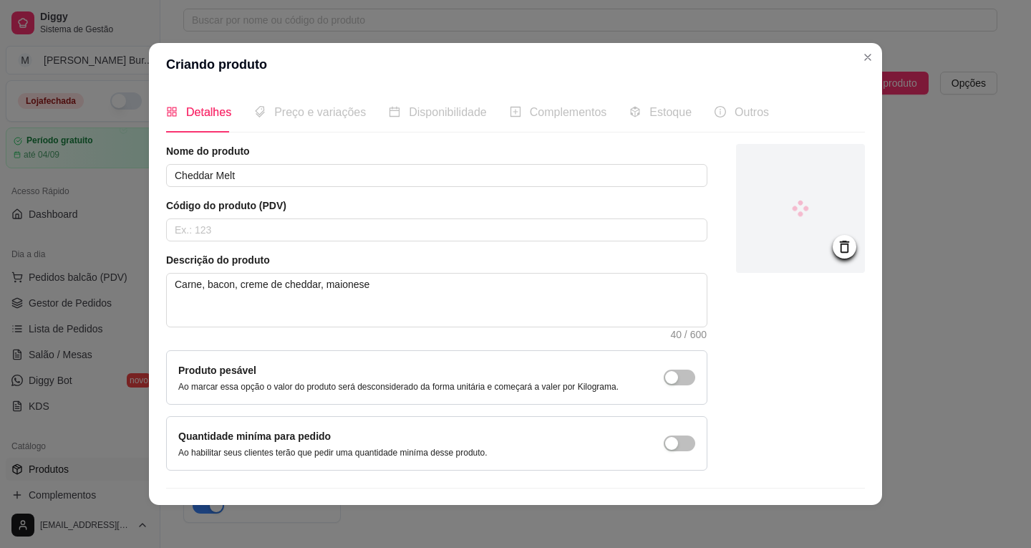
scroll to position [35, 0]
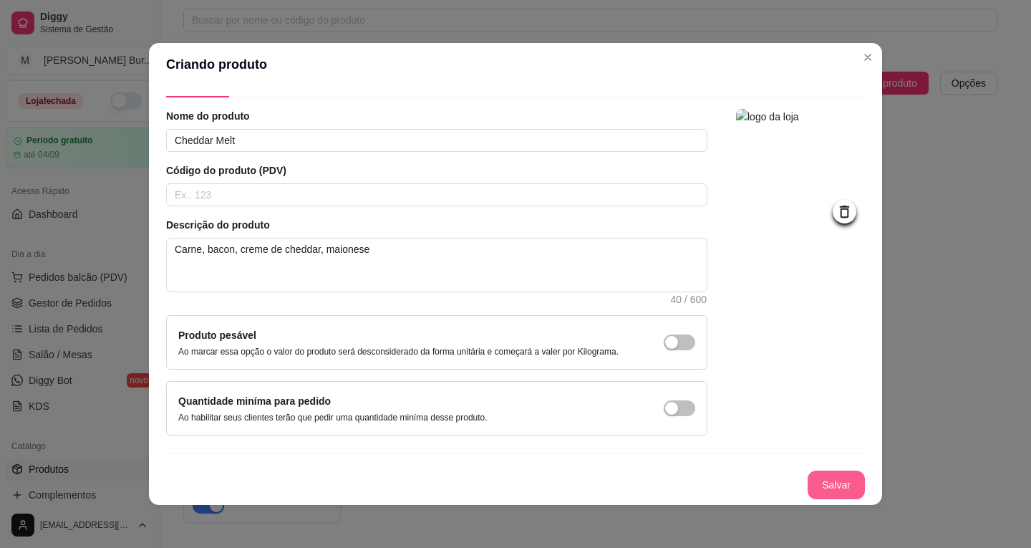
click at [816, 480] on button "Salvar" at bounding box center [836, 484] width 57 height 29
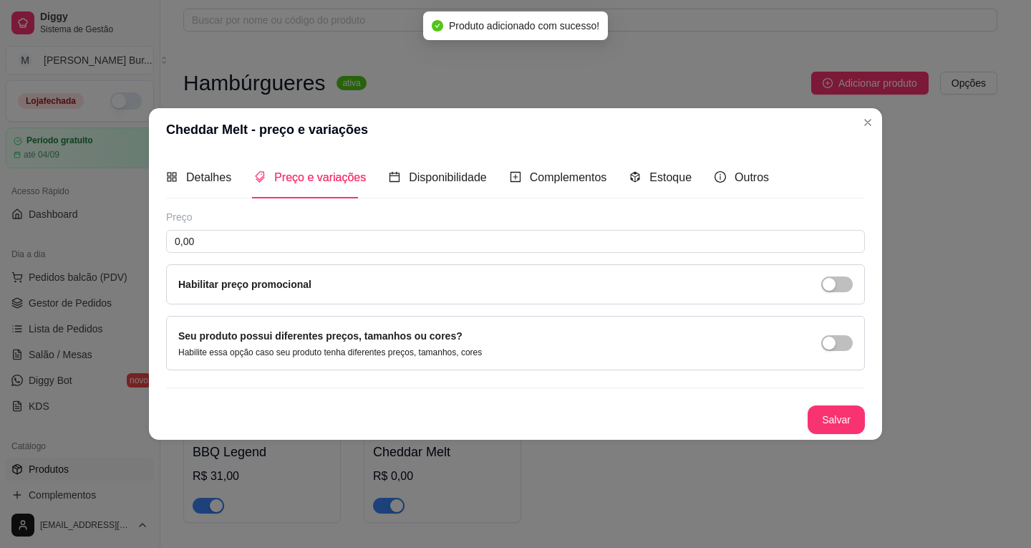
scroll to position [0, 0]
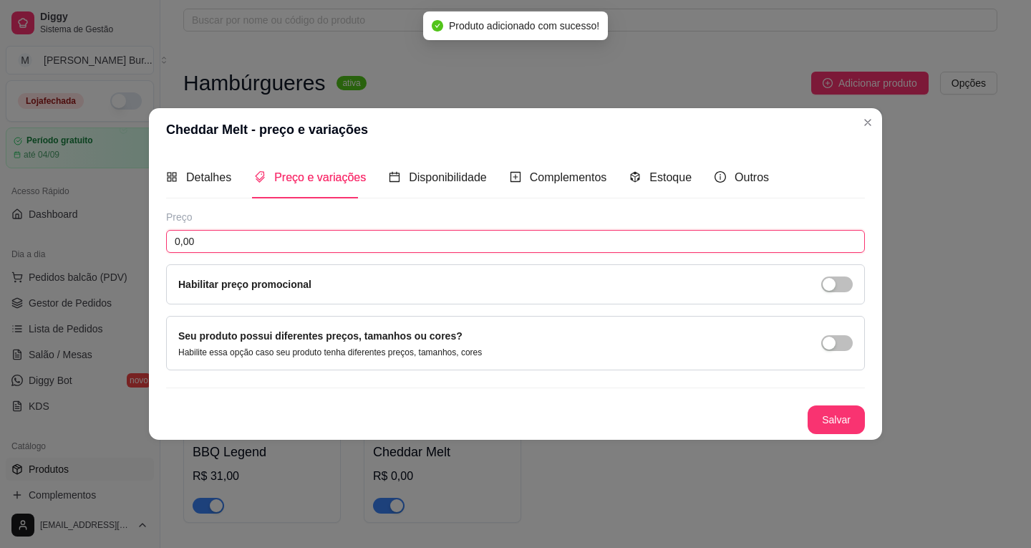
click at [198, 236] on input "0,00" at bounding box center [515, 241] width 699 height 23
drag, startPoint x: 203, startPoint y: 238, endPoint x: 126, endPoint y: 228, distance: 77.3
click at [129, 228] on div "Cheddar Melt - preço e variações Detalhes Preço e variações Disponibilidade Com…" at bounding box center [515, 274] width 1031 height 548
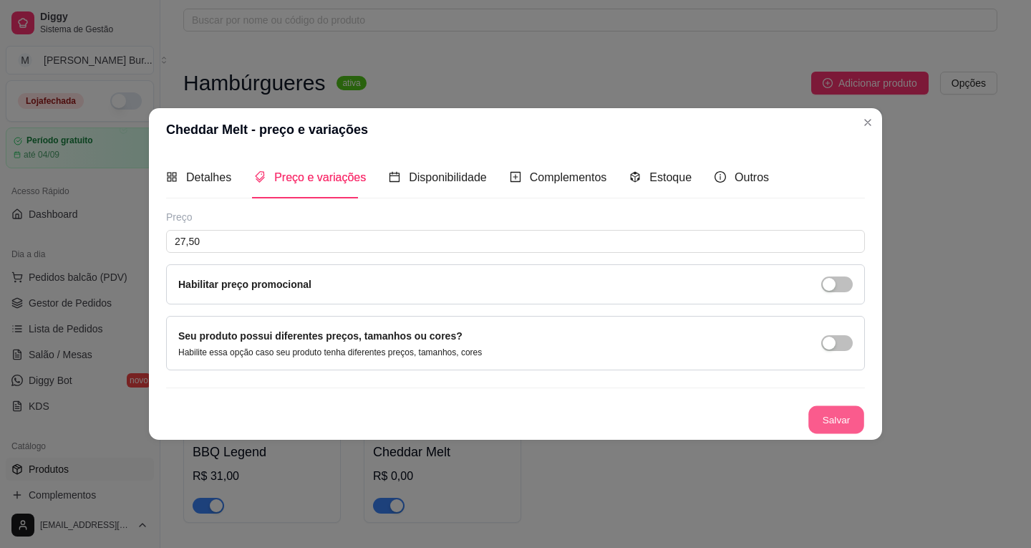
click at [858, 415] on button "Salvar" at bounding box center [836, 419] width 56 height 28
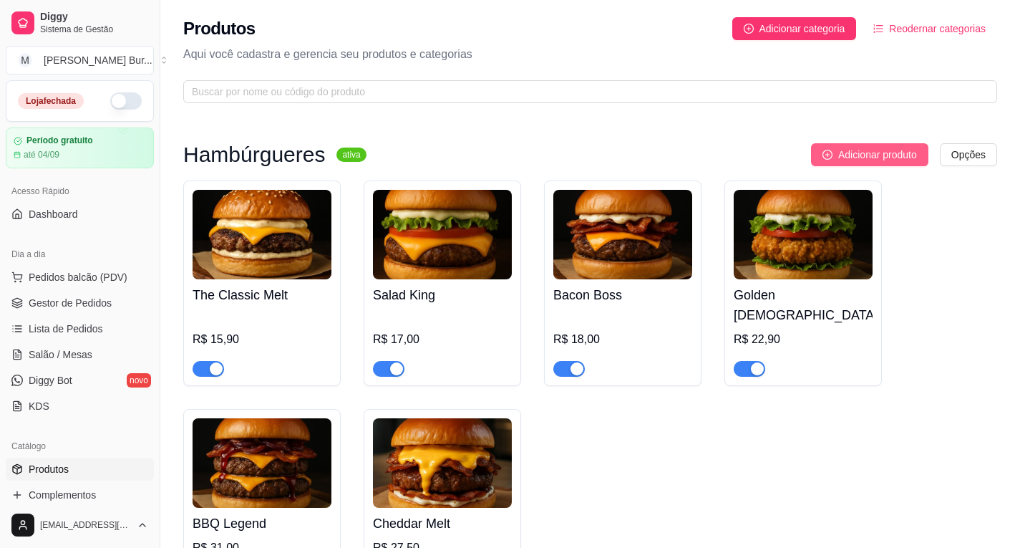
click at [858, 152] on span "Adicionar produto" at bounding box center [877, 155] width 79 height 16
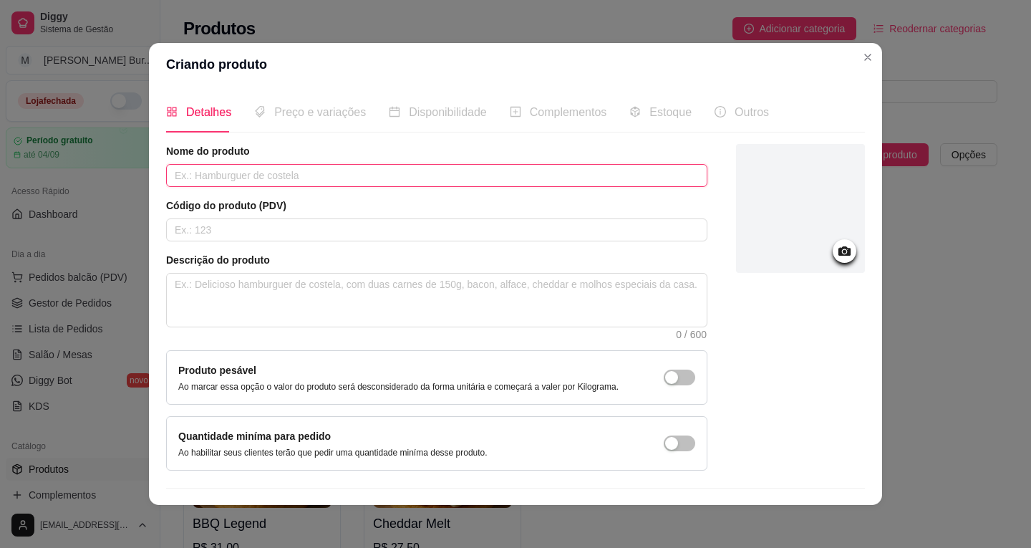
click at [245, 173] on input "text" at bounding box center [436, 175] width 541 height 23
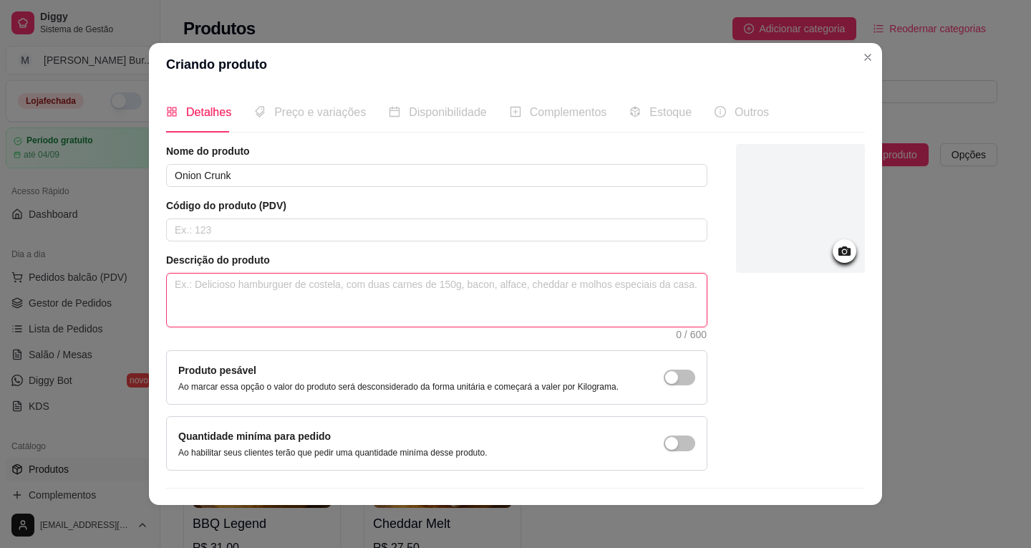
click at [245, 292] on textarea at bounding box center [437, 299] width 540 height 53
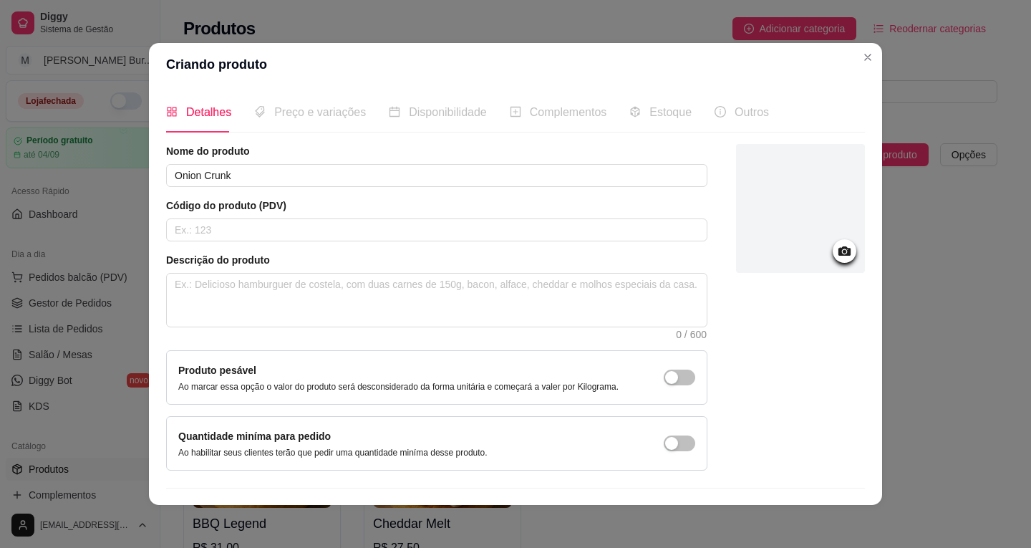
click at [836, 248] on icon at bounding box center [844, 251] width 16 height 16
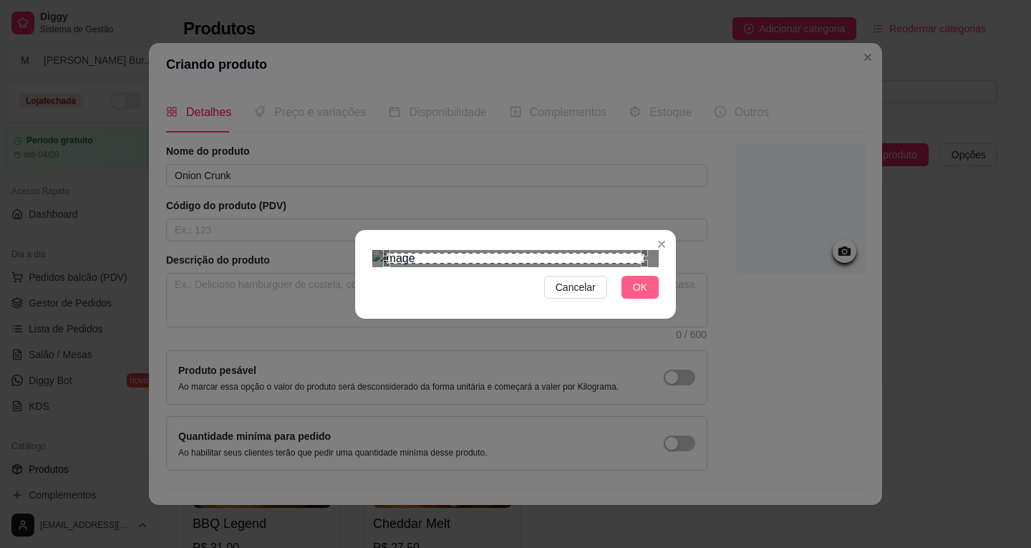
click at [633, 295] on span "OK" at bounding box center [640, 287] width 14 height 16
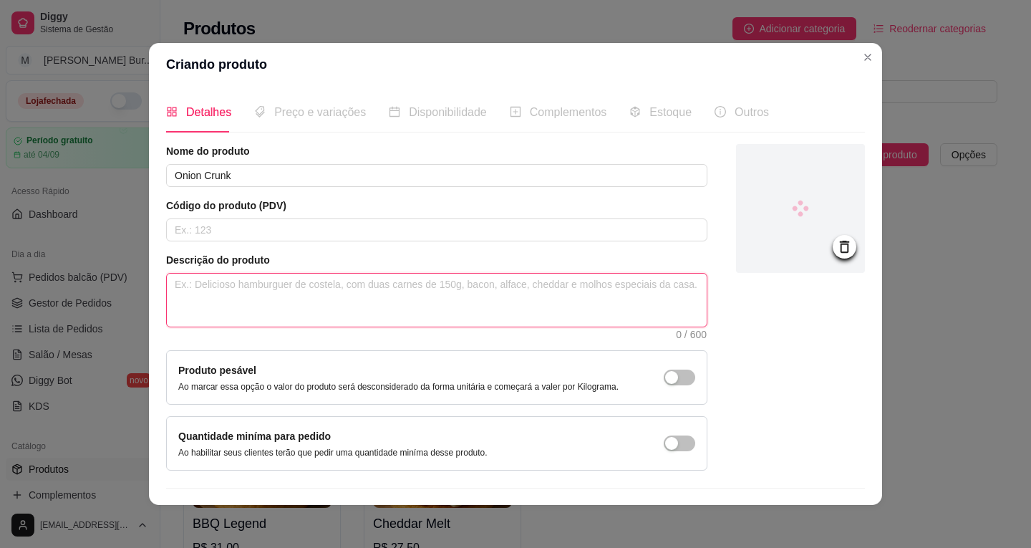
click at [279, 281] on textarea at bounding box center [437, 299] width 540 height 53
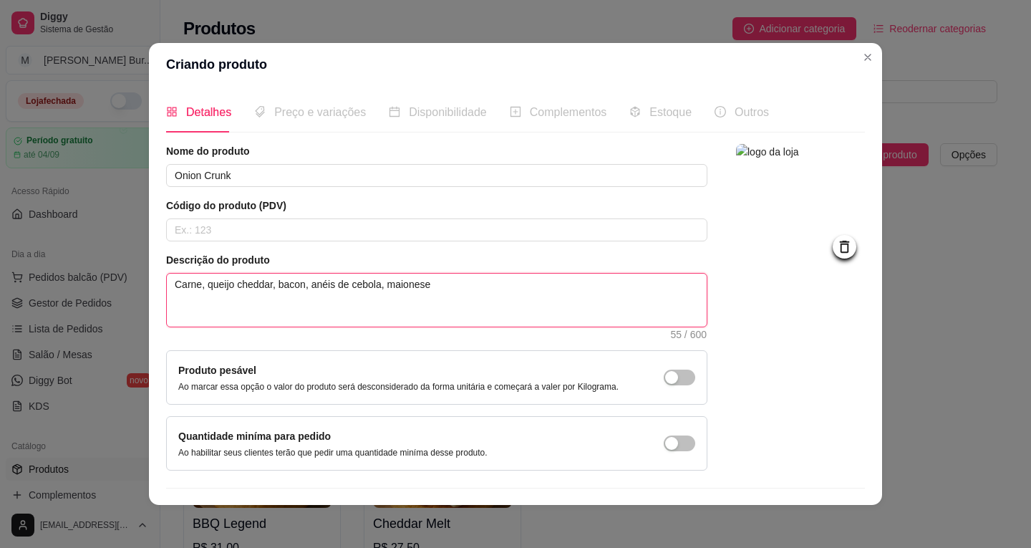
scroll to position [3, 0]
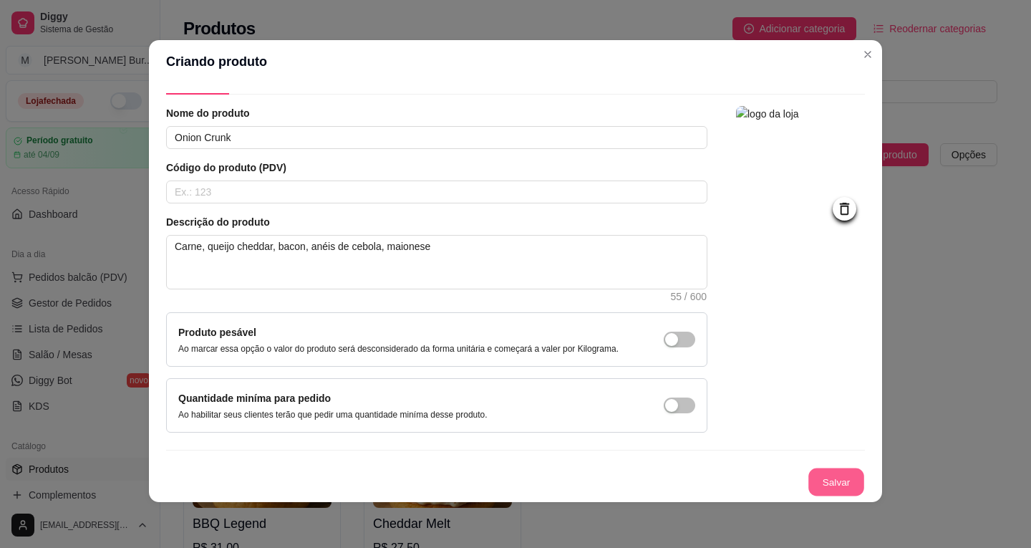
click at [825, 481] on button "Salvar" at bounding box center [836, 482] width 56 height 28
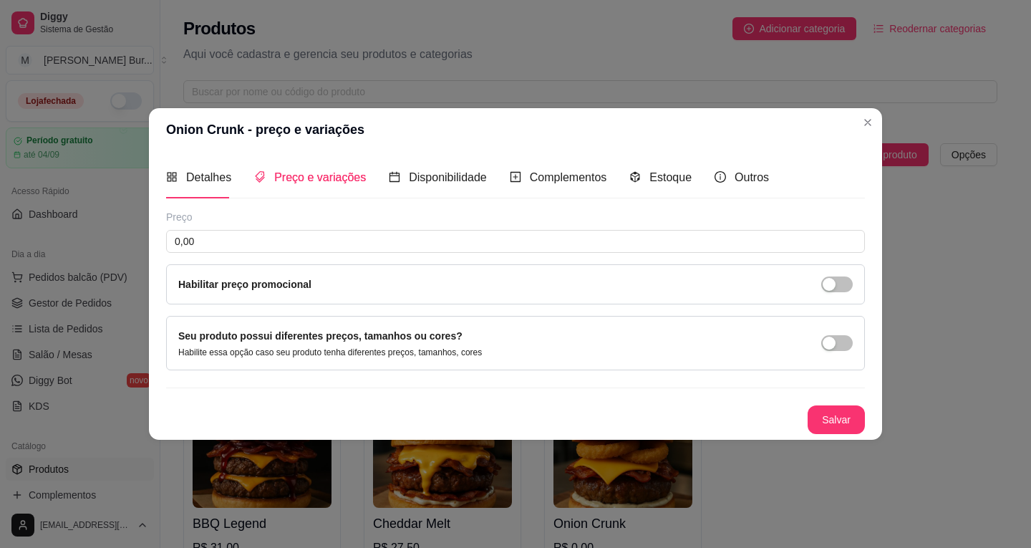
scroll to position [0, 0]
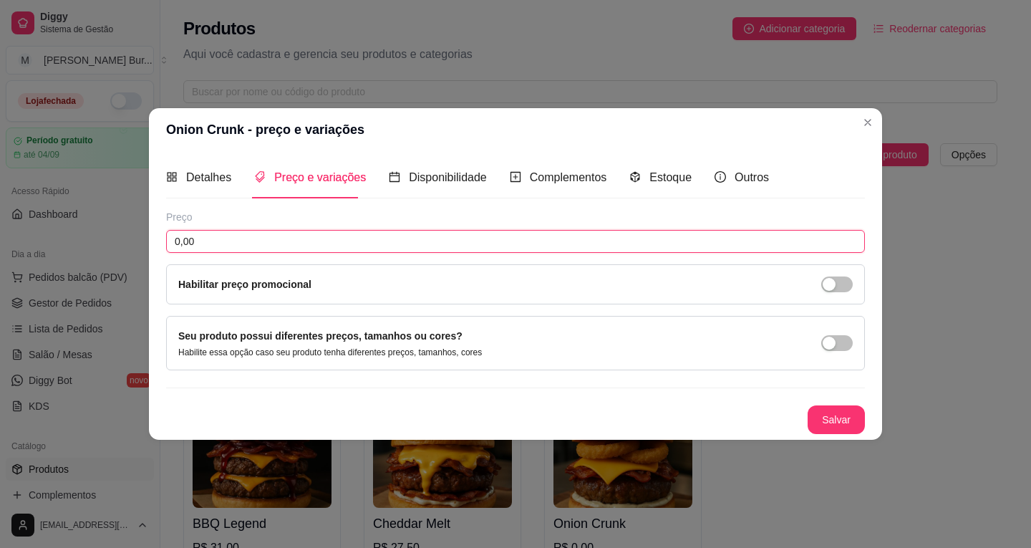
click at [264, 246] on input "0,00" at bounding box center [515, 241] width 699 height 23
drag, startPoint x: 190, startPoint y: 244, endPoint x: 152, endPoint y: 238, distance: 38.4
click at [165, 242] on div "Detalhes Preço e variações Disponibilidade Complementos Estoque Outros Nome do …" at bounding box center [515, 295] width 733 height 288
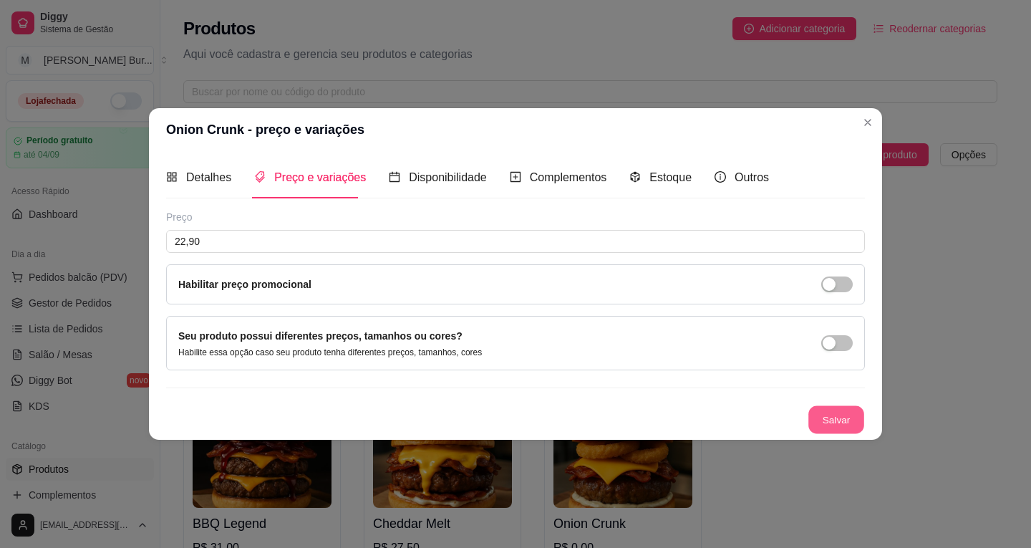
click at [841, 429] on button "Salvar" at bounding box center [836, 419] width 56 height 28
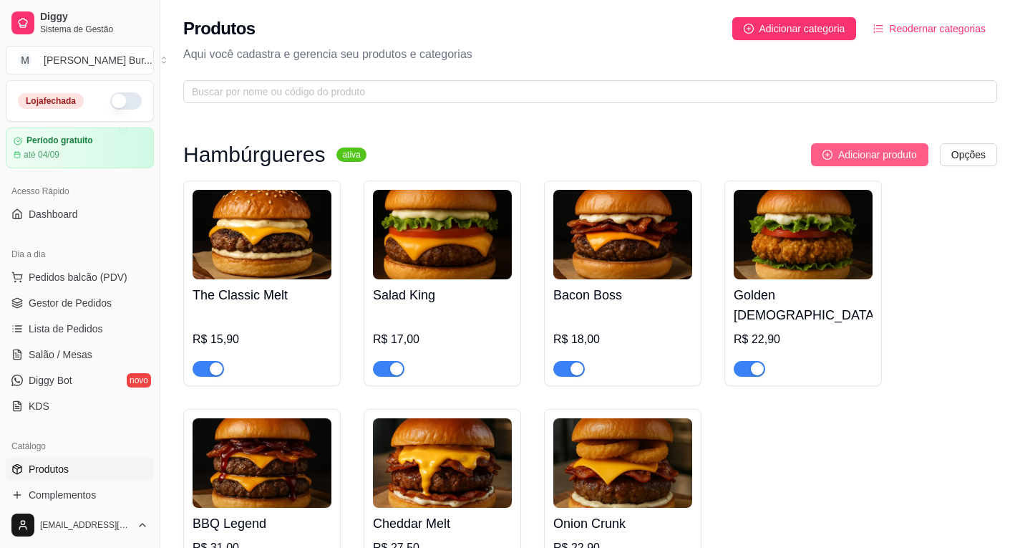
click at [858, 161] on span "Adicionar produto" at bounding box center [877, 155] width 79 height 16
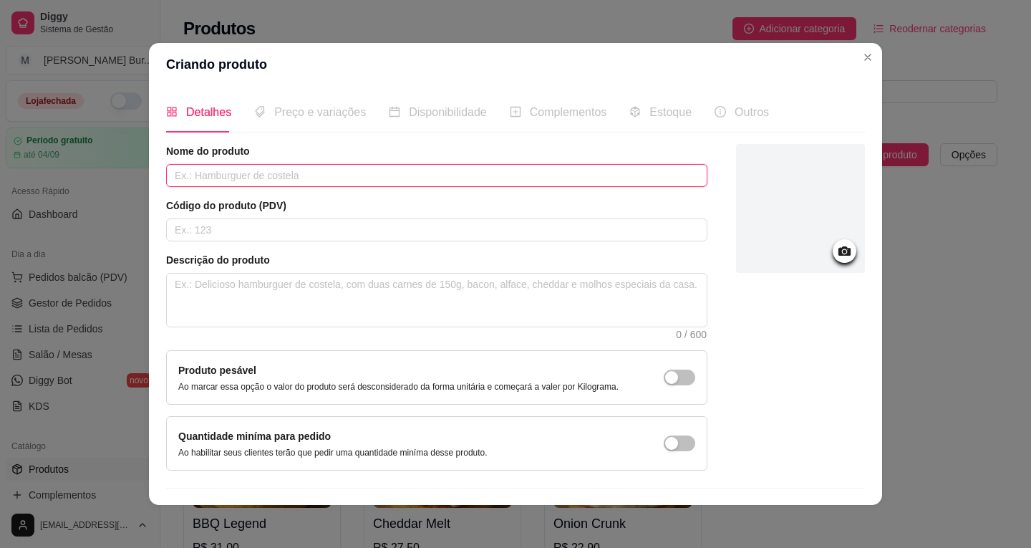
click at [249, 170] on input "text" at bounding box center [436, 175] width 541 height 23
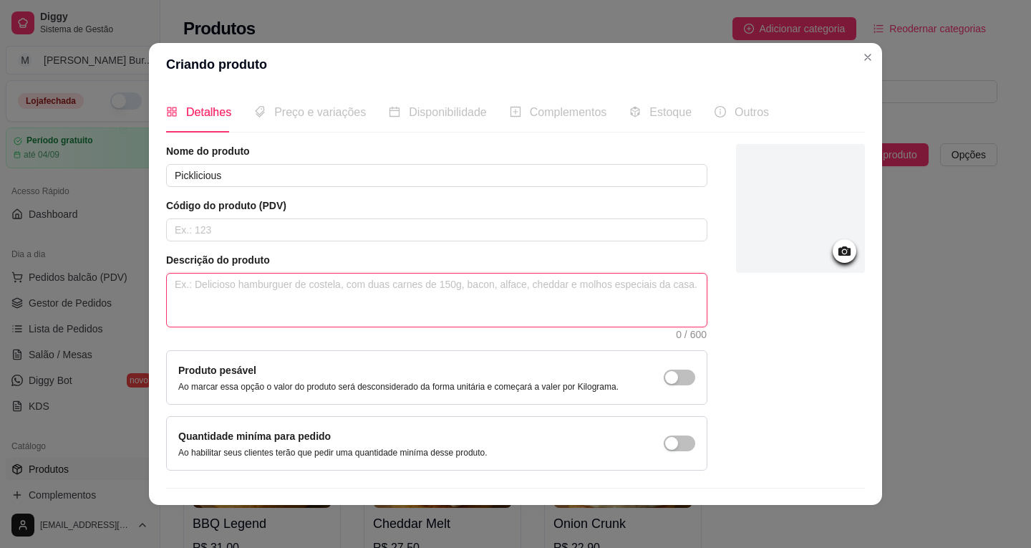
click at [311, 283] on textarea at bounding box center [437, 299] width 540 height 53
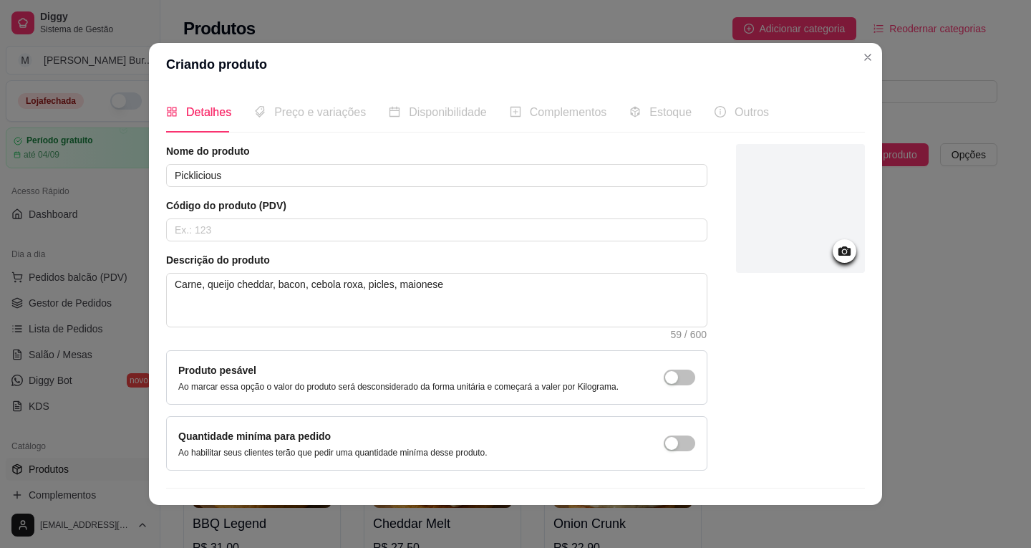
click at [831, 237] on div at bounding box center [800, 208] width 129 height 129
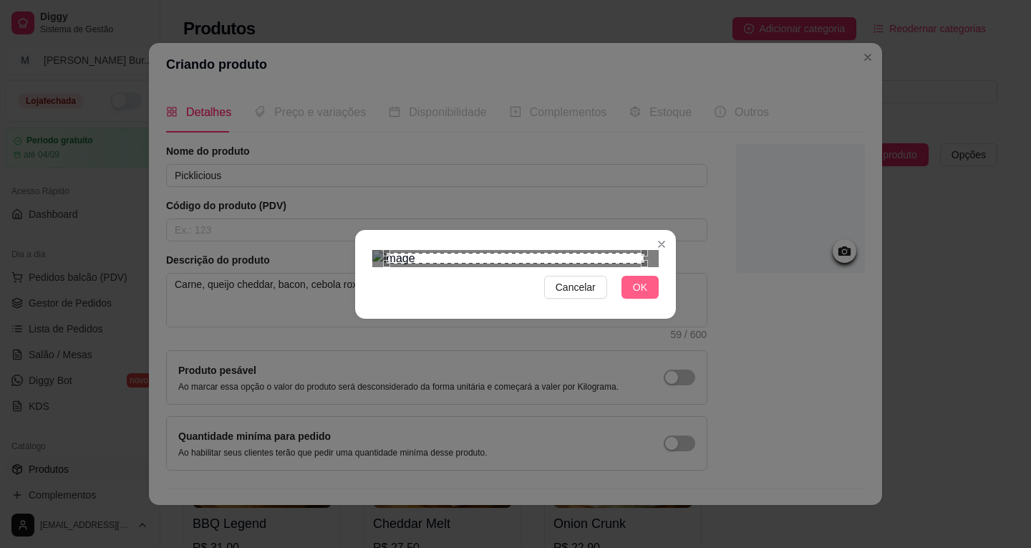
click at [633, 295] on span "OK" at bounding box center [640, 287] width 14 height 16
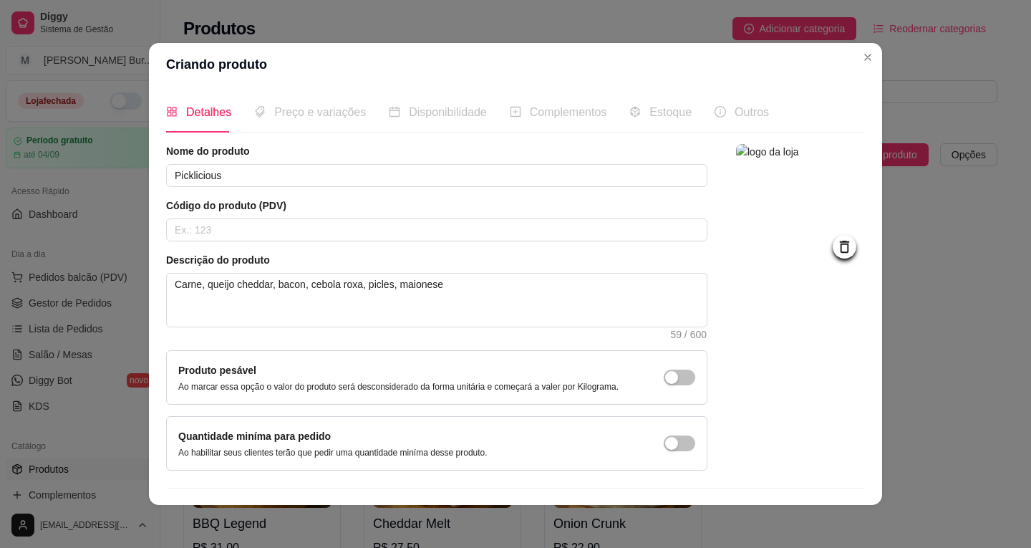
scroll to position [35, 0]
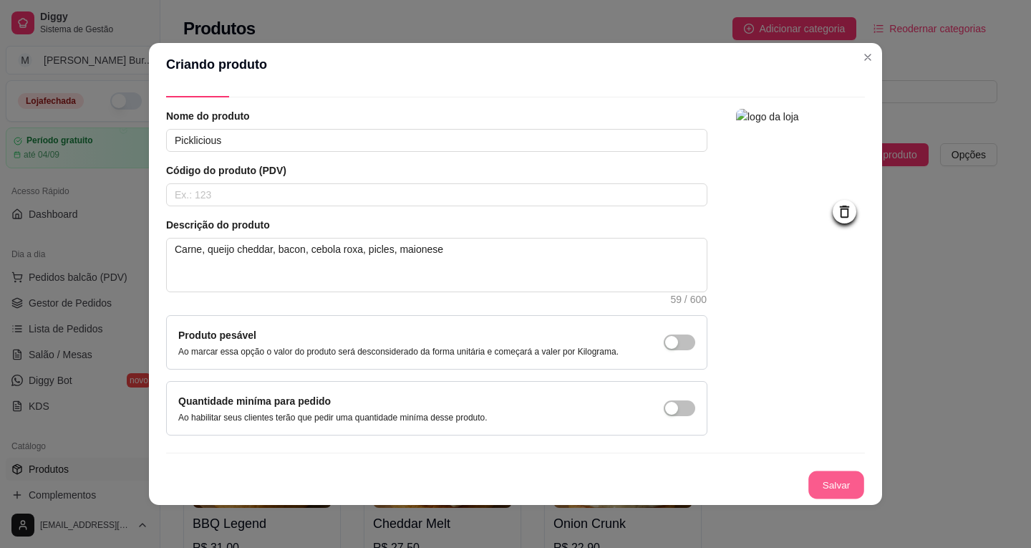
click at [810, 480] on button "Salvar" at bounding box center [836, 485] width 56 height 28
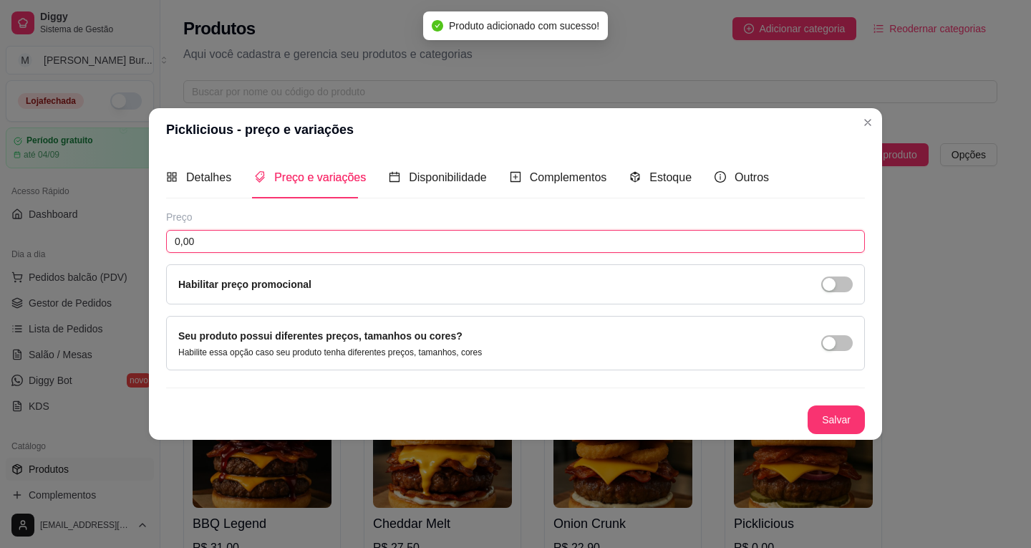
click at [228, 236] on input "0,00" at bounding box center [515, 241] width 699 height 23
click at [102, 233] on div "Picklicious - preço e variações Detalhes Preço e variações Disponibilidade Comp…" at bounding box center [515, 274] width 1031 height 548
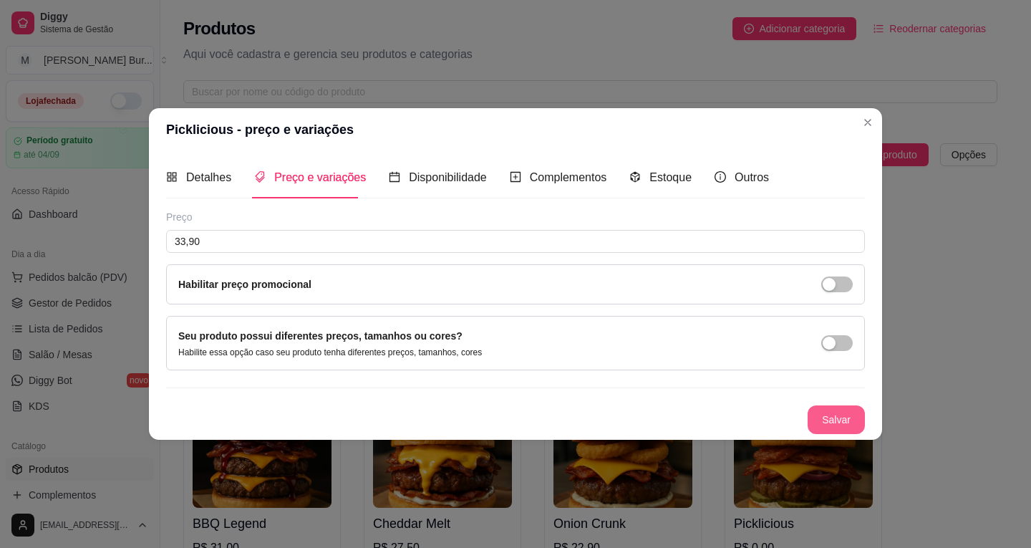
click at [836, 413] on button "Salvar" at bounding box center [836, 419] width 57 height 29
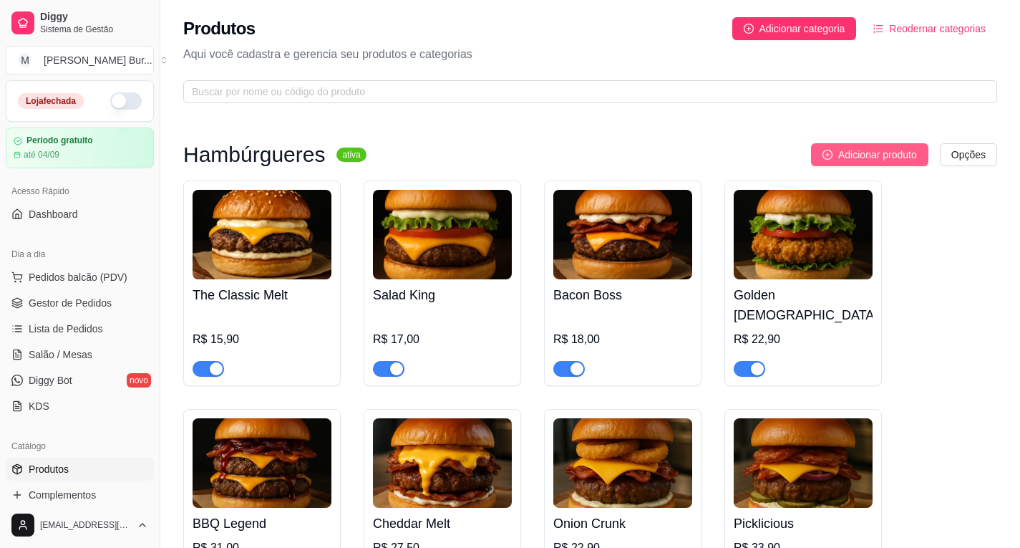
click at [883, 151] on span "Adicionar produto" at bounding box center [877, 155] width 79 height 16
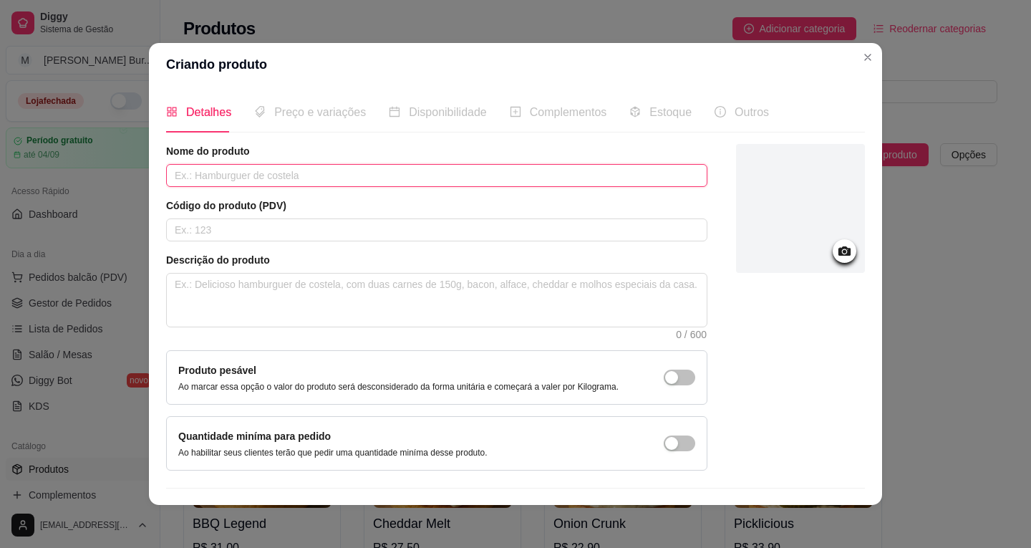
click at [235, 183] on input "text" at bounding box center [436, 175] width 541 height 23
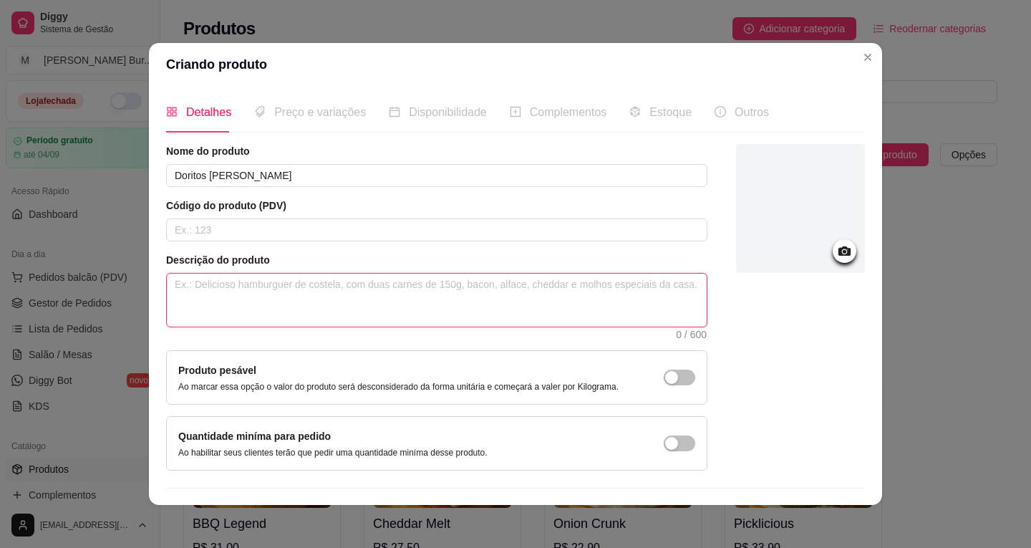
click at [283, 301] on textarea at bounding box center [437, 299] width 540 height 53
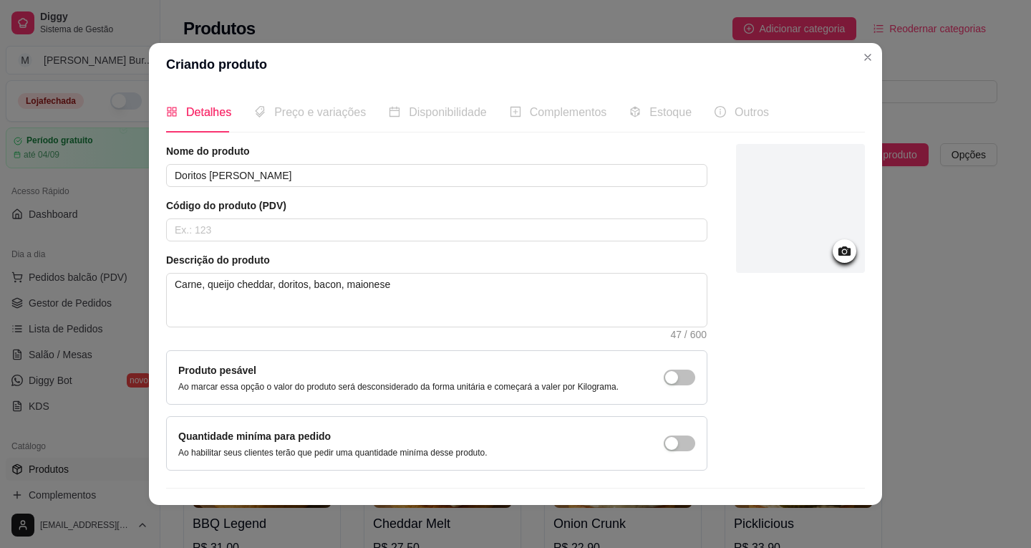
click at [838, 248] on div at bounding box center [845, 251] width 24 height 24
click at [836, 257] on icon at bounding box center [844, 251] width 16 height 16
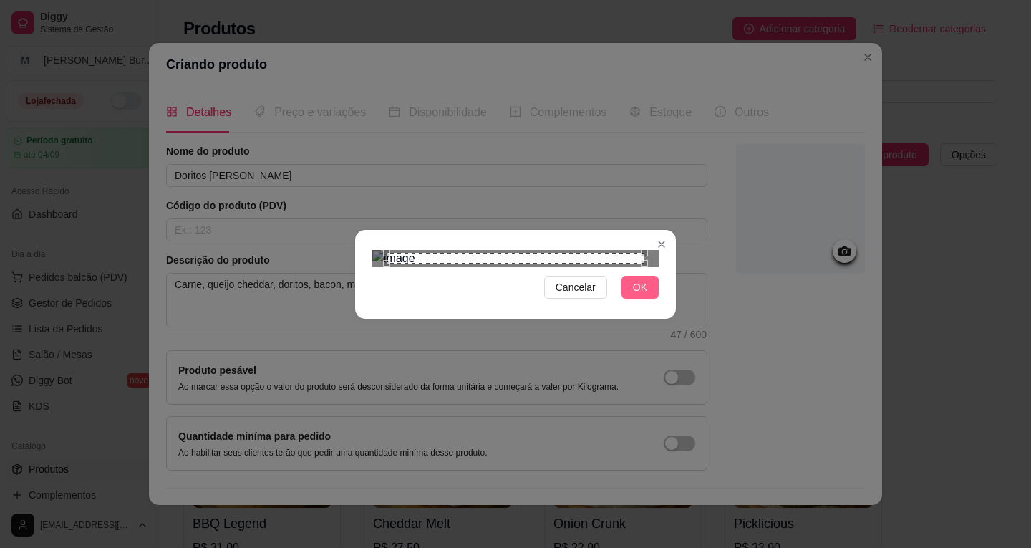
click at [633, 295] on span "OK" at bounding box center [640, 287] width 14 height 16
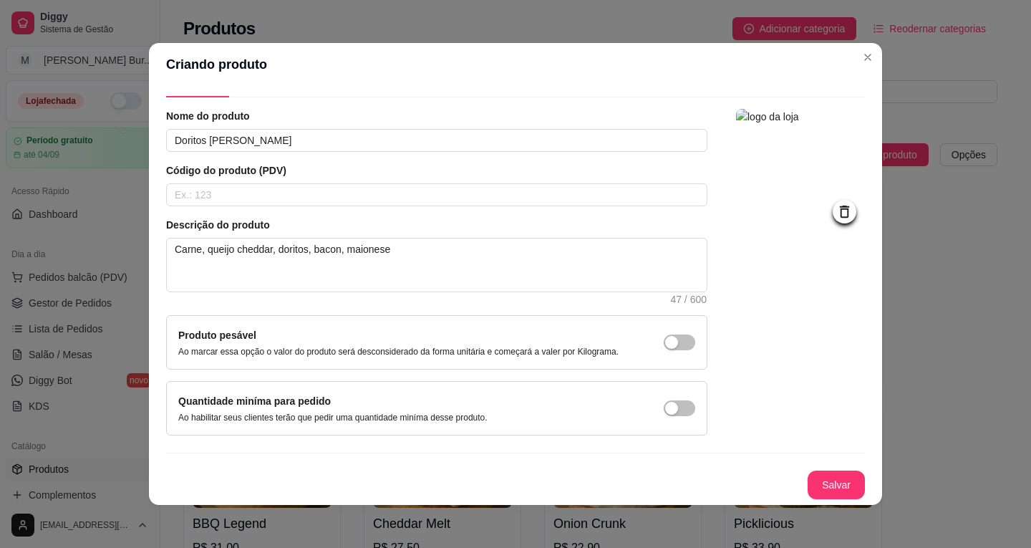
scroll to position [3, 0]
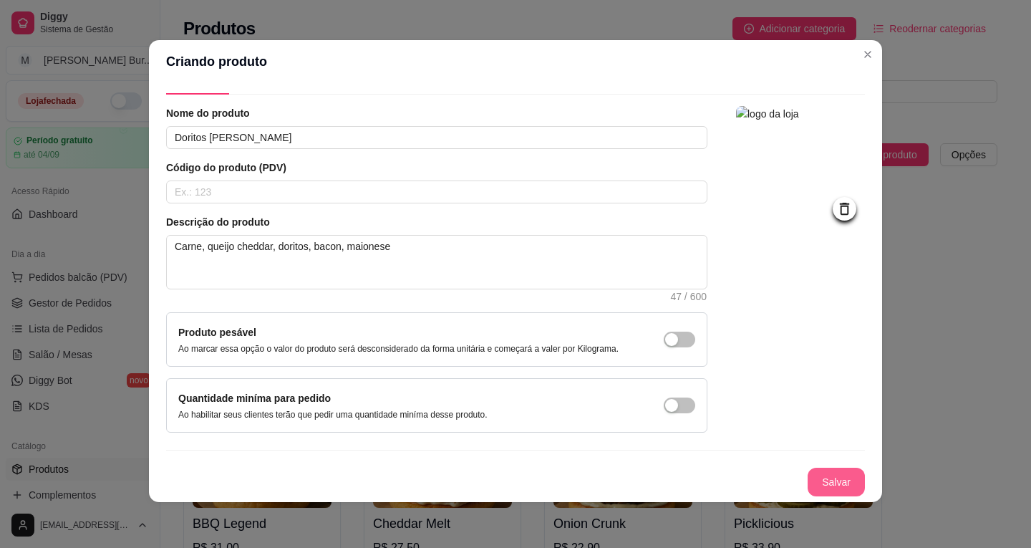
click at [818, 475] on button "Salvar" at bounding box center [836, 481] width 57 height 29
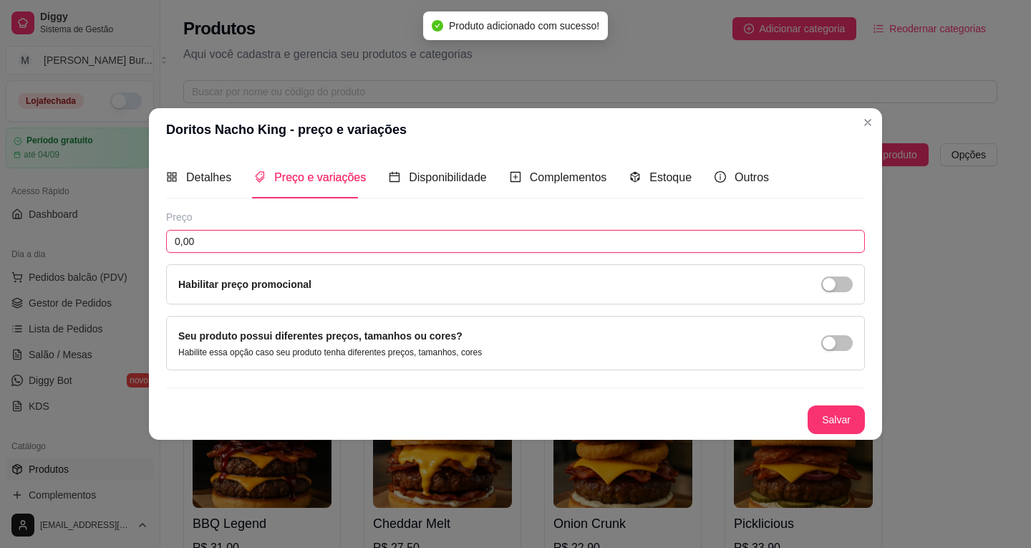
click at [392, 240] on input "0,00" at bounding box center [515, 241] width 699 height 23
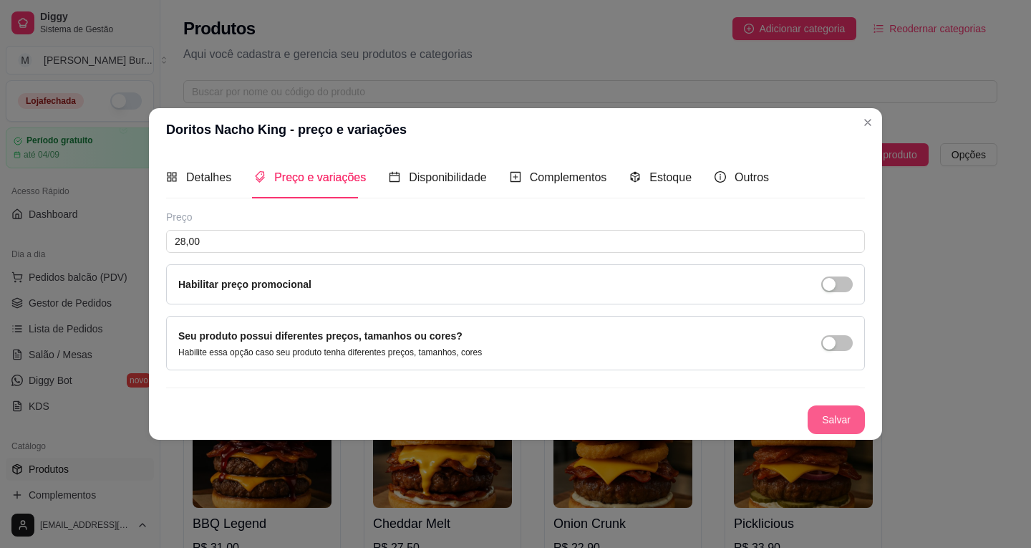
click at [824, 428] on button "Salvar" at bounding box center [836, 419] width 57 height 29
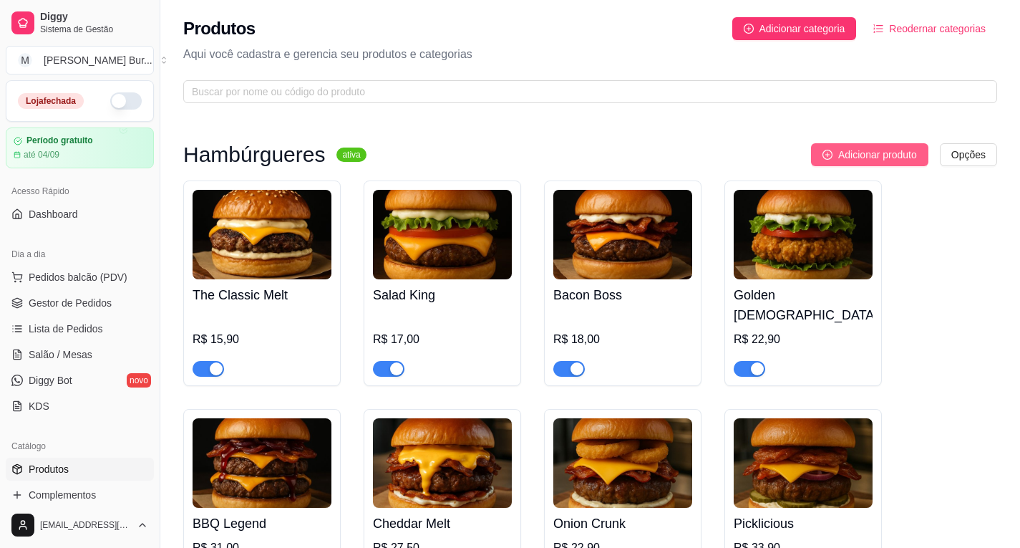
click at [878, 156] on span "Adicionar produto" at bounding box center [877, 155] width 79 height 16
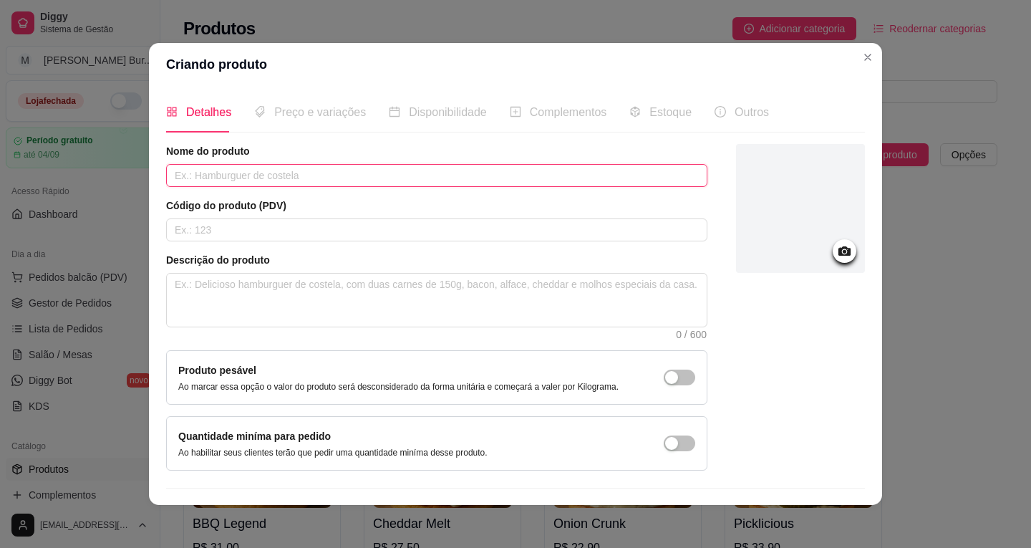
click at [223, 171] on input "text" at bounding box center [436, 175] width 541 height 23
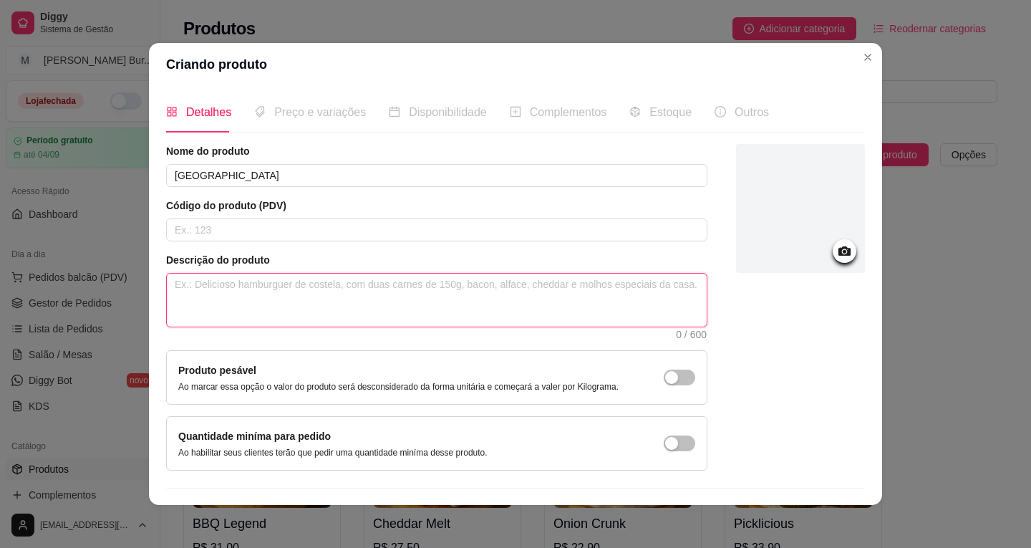
click at [240, 300] on textarea at bounding box center [437, 299] width 540 height 53
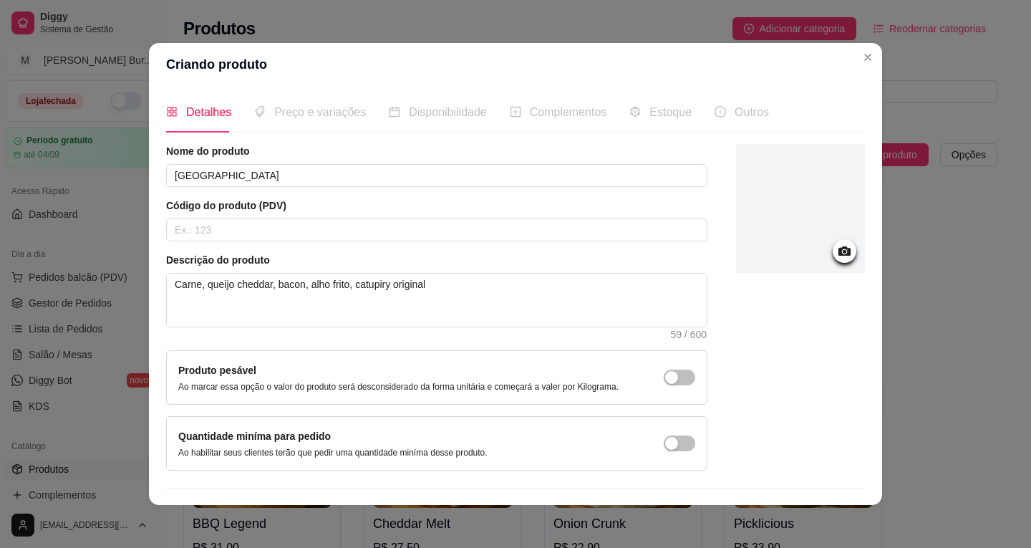
click at [838, 252] on icon at bounding box center [844, 250] width 12 height 9
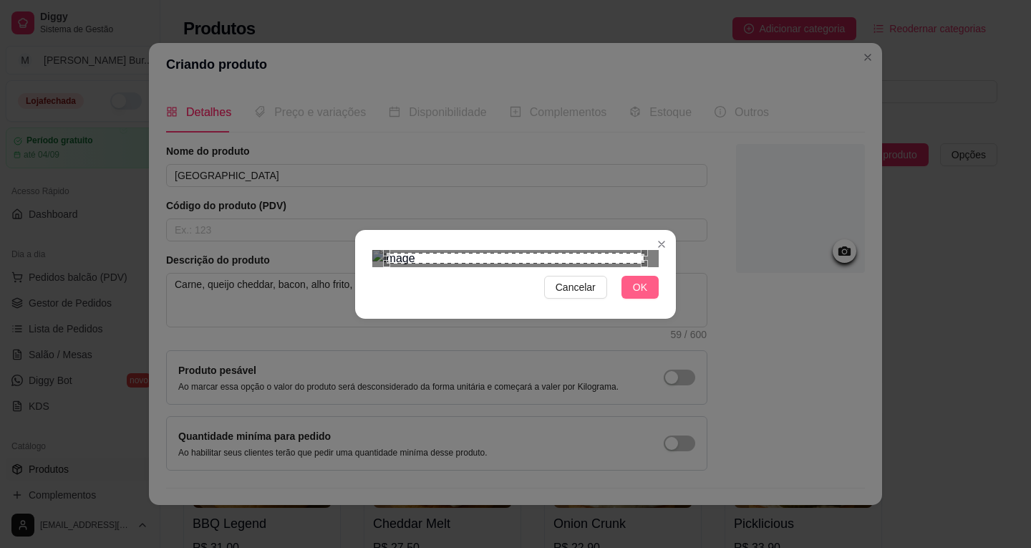
click at [634, 295] on span "OK" at bounding box center [640, 287] width 14 height 16
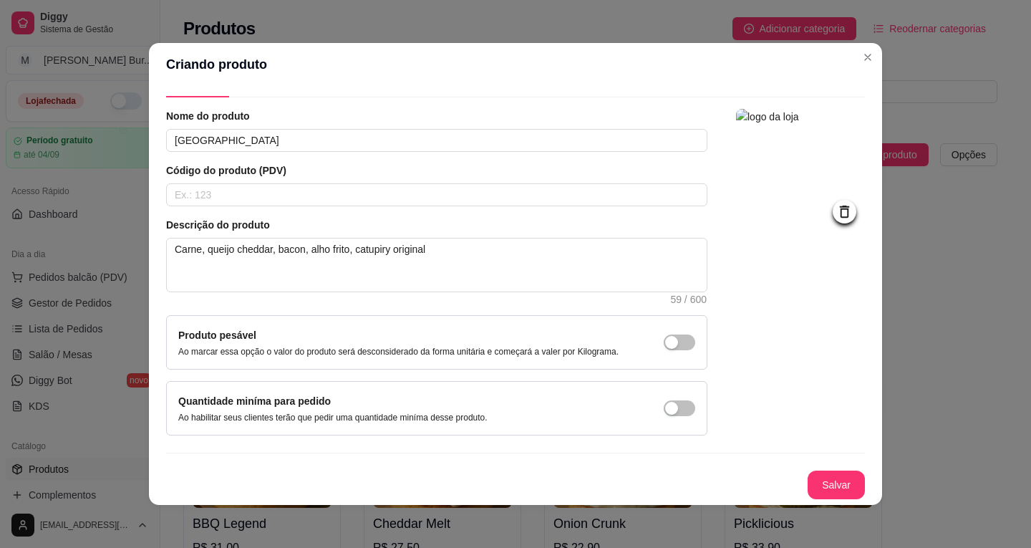
scroll to position [3, 0]
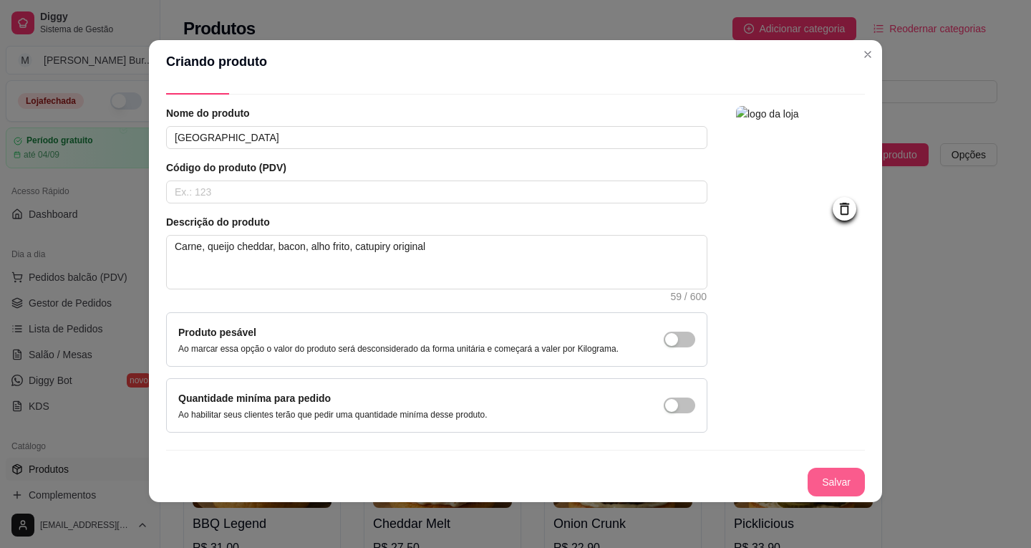
click at [808, 482] on button "Salvar" at bounding box center [836, 481] width 57 height 29
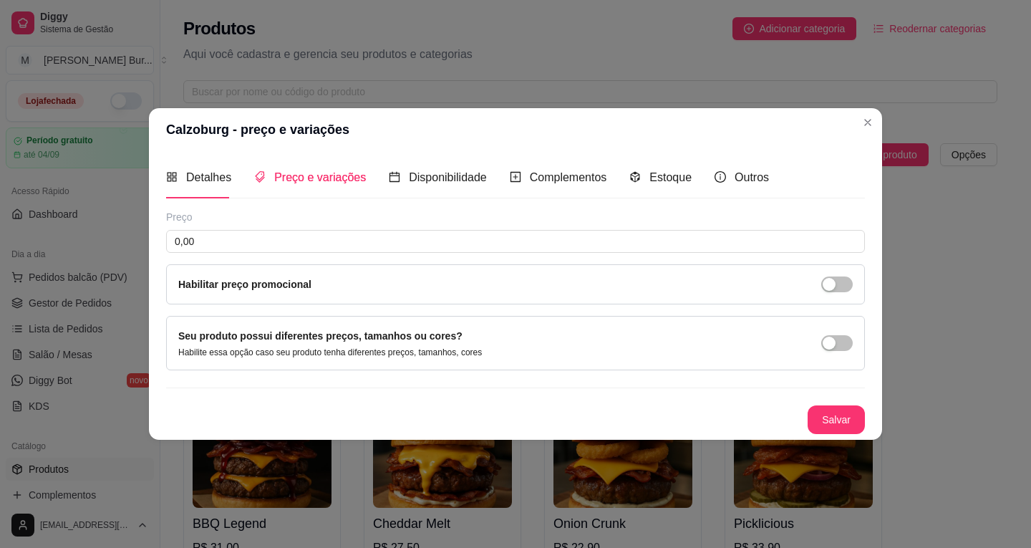
scroll to position [0, 0]
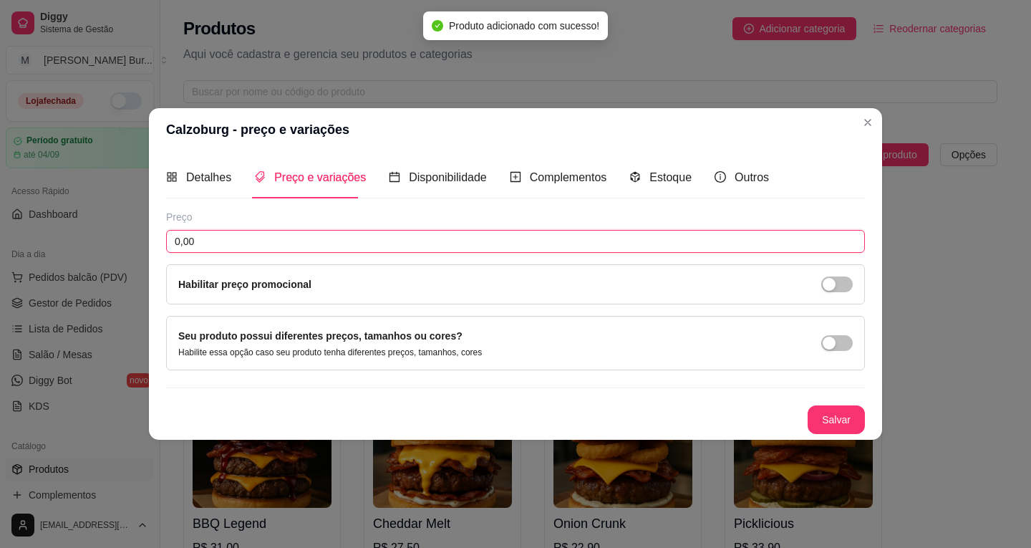
click at [222, 245] on input "0,00" at bounding box center [515, 241] width 699 height 23
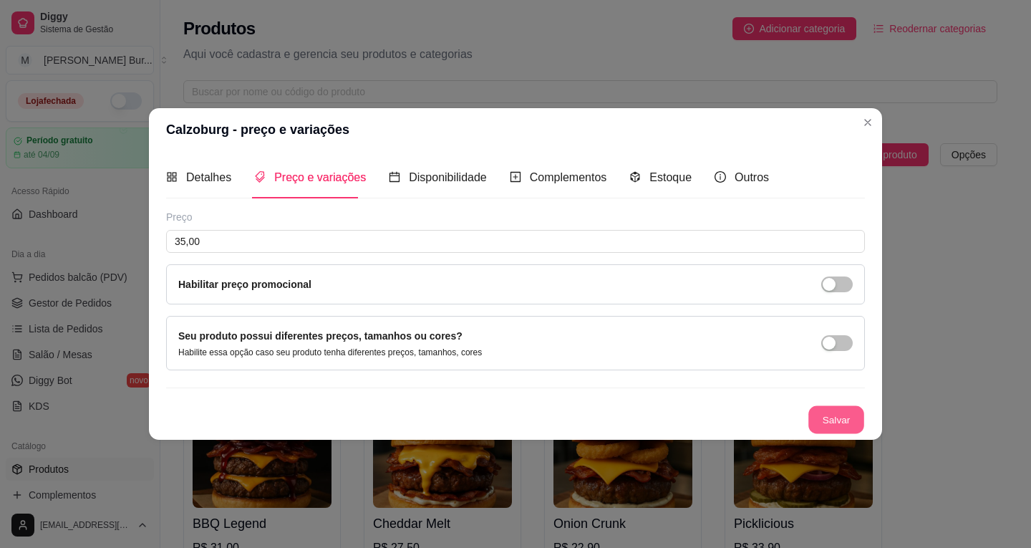
click at [863, 414] on button "Salvar" at bounding box center [836, 419] width 56 height 28
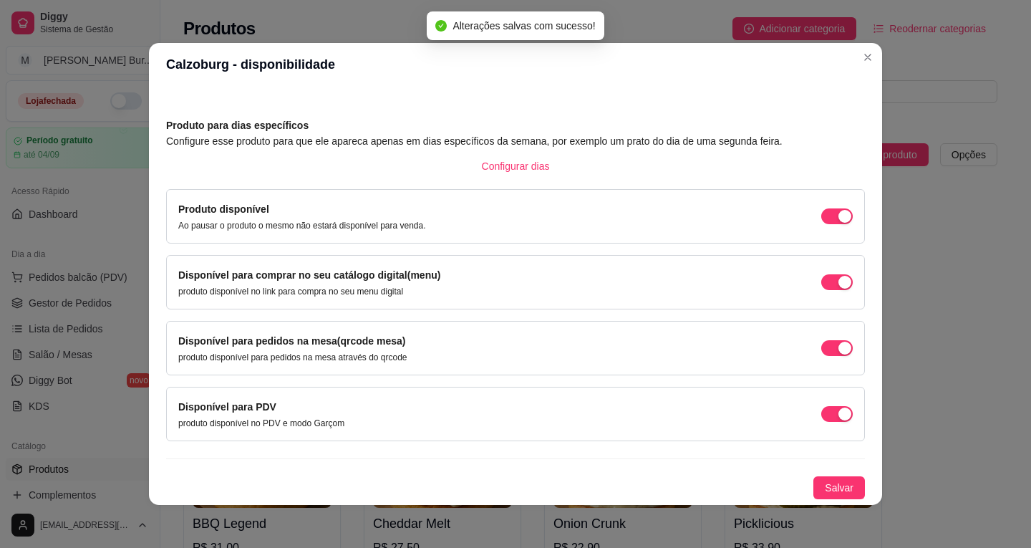
scroll to position [3, 0]
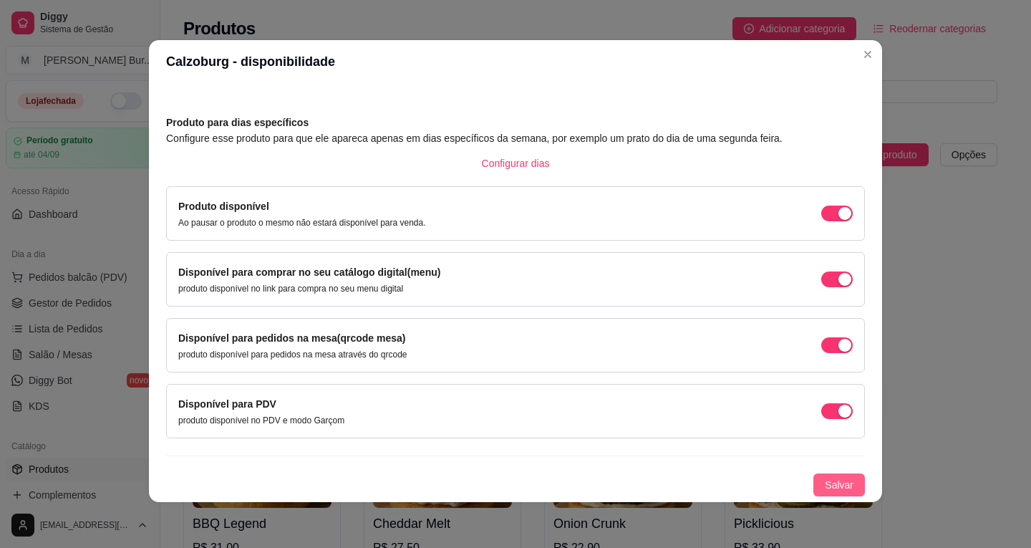
click at [813, 489] on button "Salvar" at bounding box center [839, 484] width 52 height 23
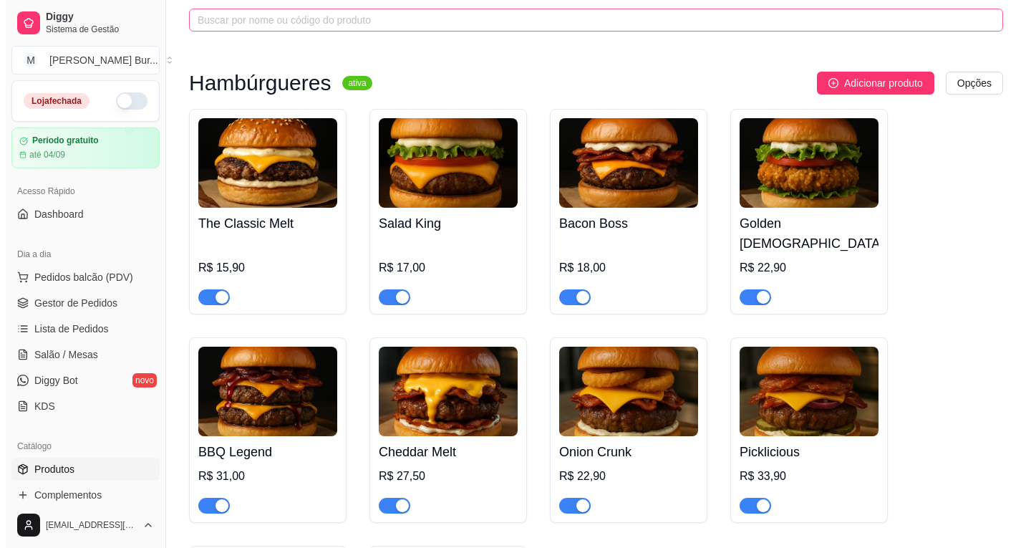
scroll to position [0, 0]
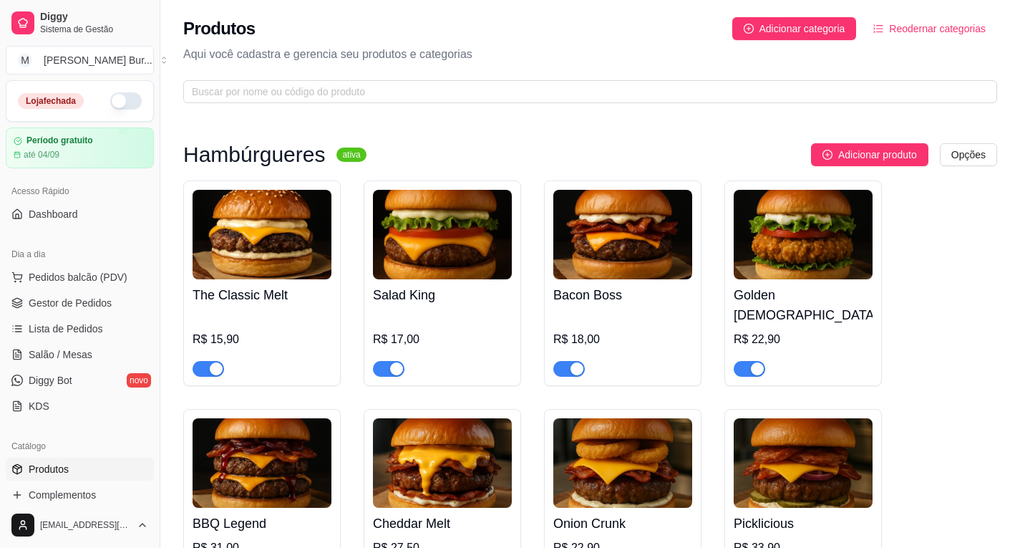
click at [879, 133] on div "Hambúrgueres ativa Adicionar produto Opções The Classic Melt R$ 15,90 Salad Kin…" at bounding box center [590, 483] width 860 height 742
click at [868, 153] on span "Adicionar produto" at bounding box center [877, 155] width 79 height 16
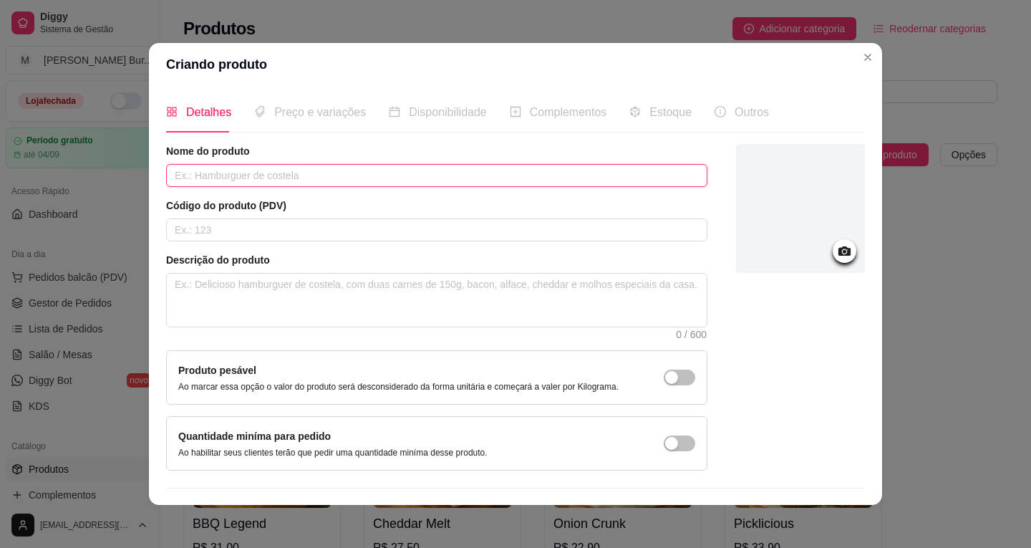
click at [230, 172] on input "text" at bounding box center [436, 175] width 541 height 23
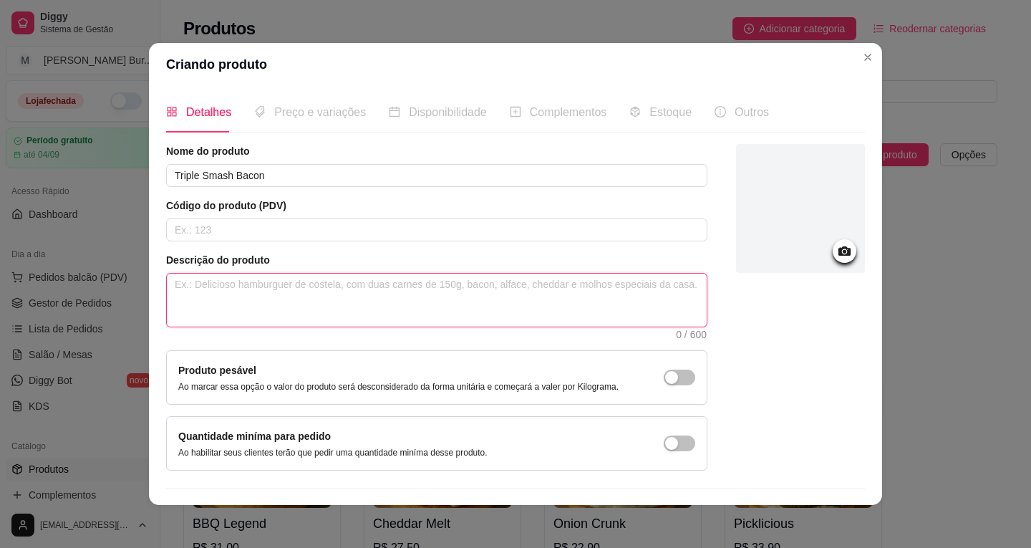
click at [203, 286] on textarea at bounding box center [437, 299] width 540 height 53
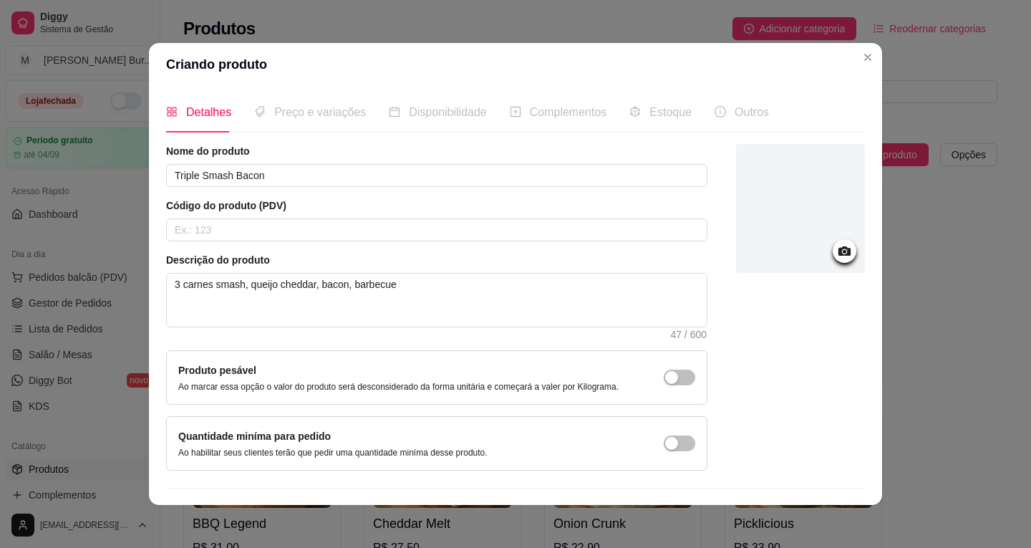
click at [838, 251] on icon at bounding box center [844, 250] width 12 height 9
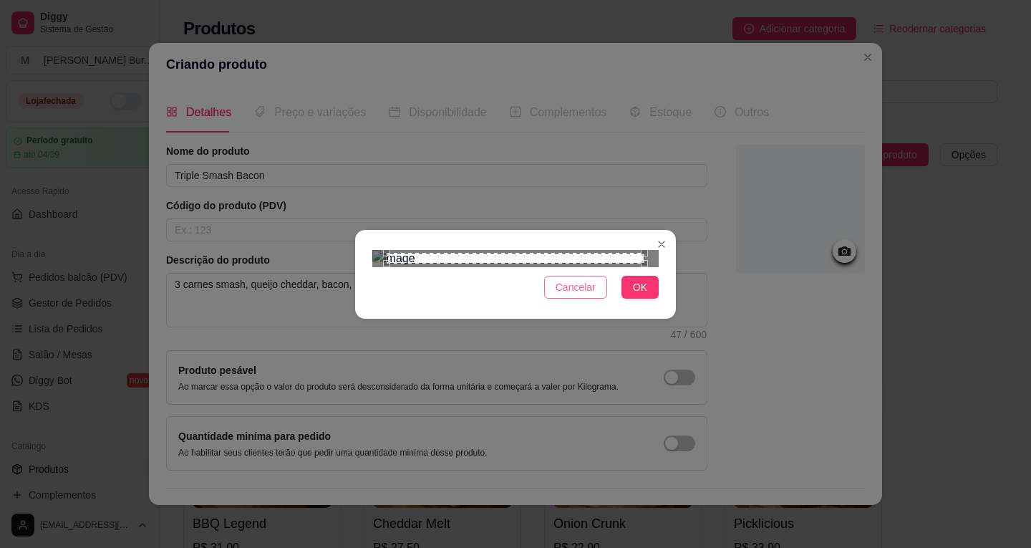
click at [583, 295] on span "Cancelar" at bounding box center [576, 287] width 40 height 16
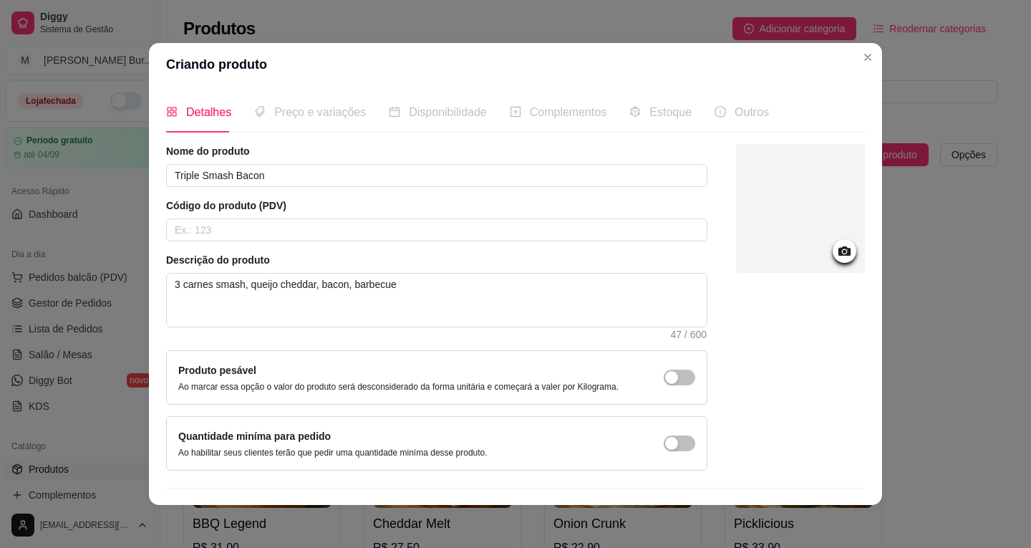
click at [836, 248] on icon at bounding box center [844, 251] width 16 height 16
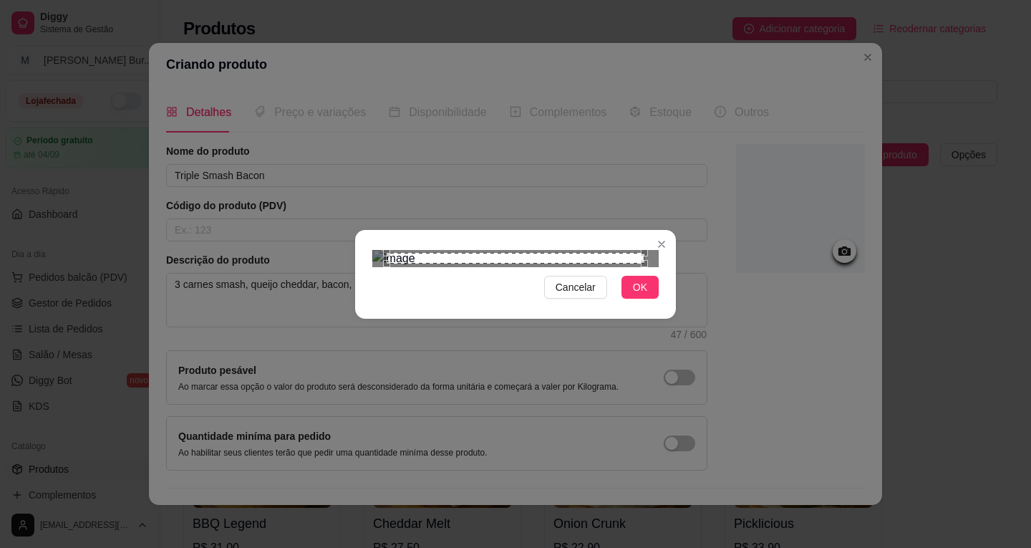
click at [571, 295] on span "Cancelar" at bounding box center [576, 287] width 40 height 16
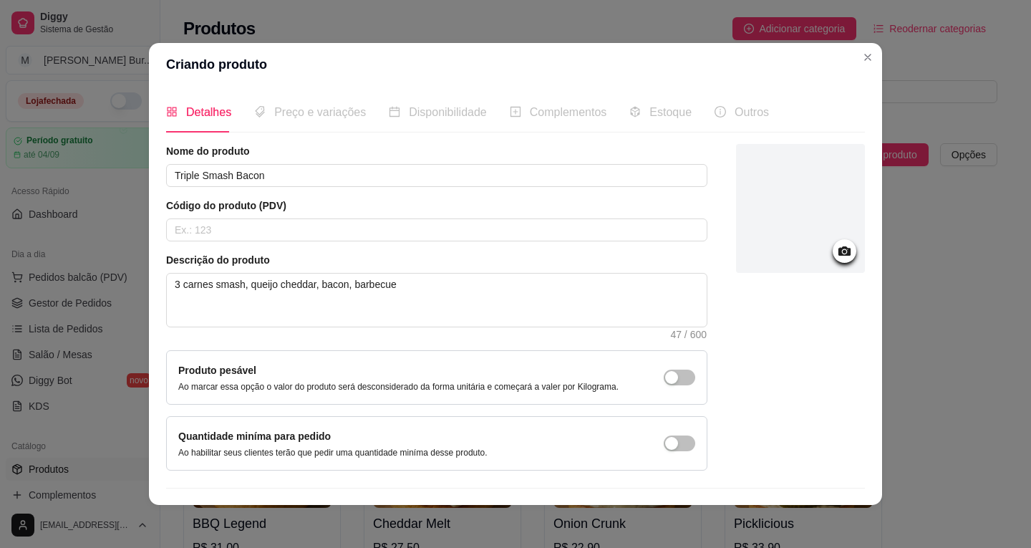
click at [838, 254] on icon at bounding box center [844, 250] width 12 height 9
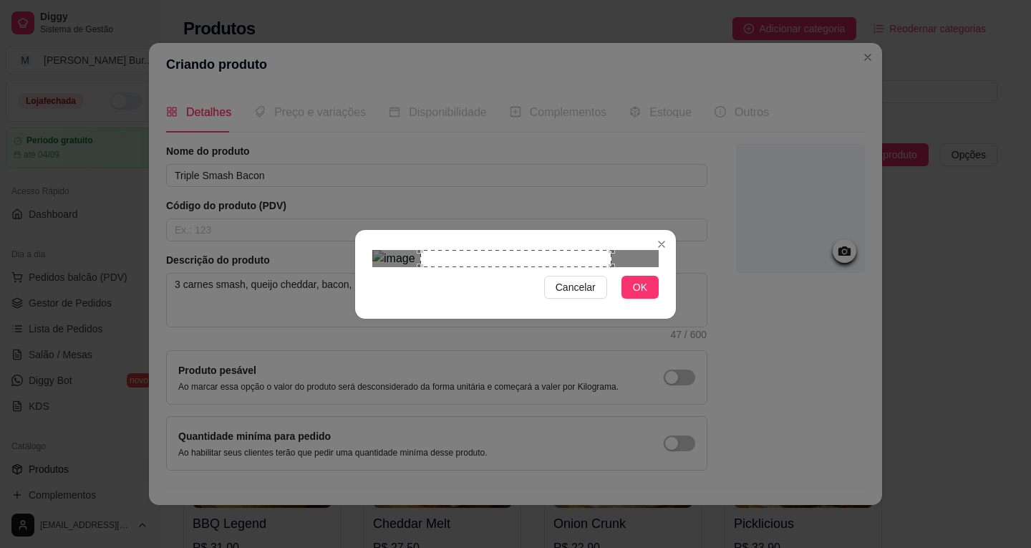
click at [578, 295] on span "Cancelar" at bounding box center [576, 287] width 40 height 16
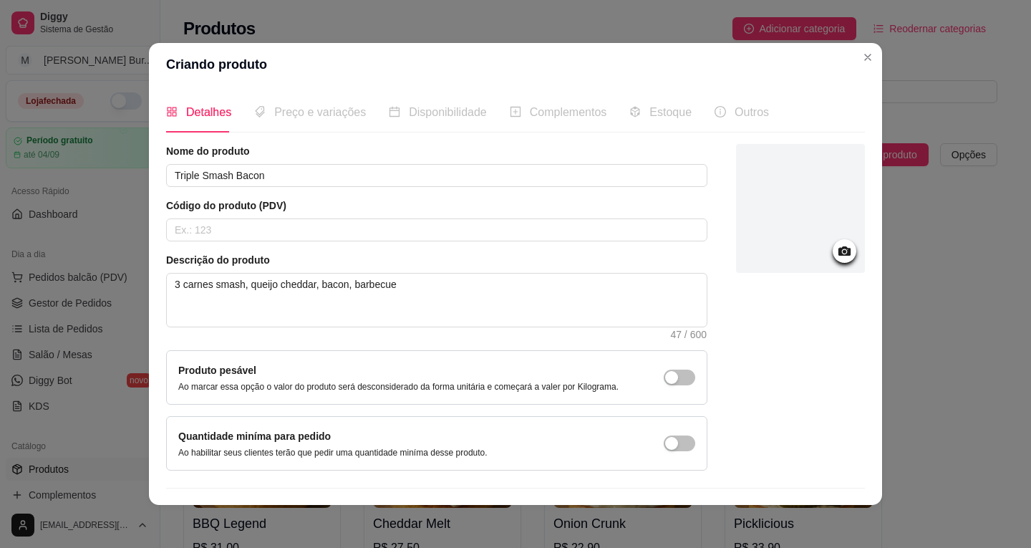
click at [838, 254] on icon at bounding box center [844, 250] width 12 height 9
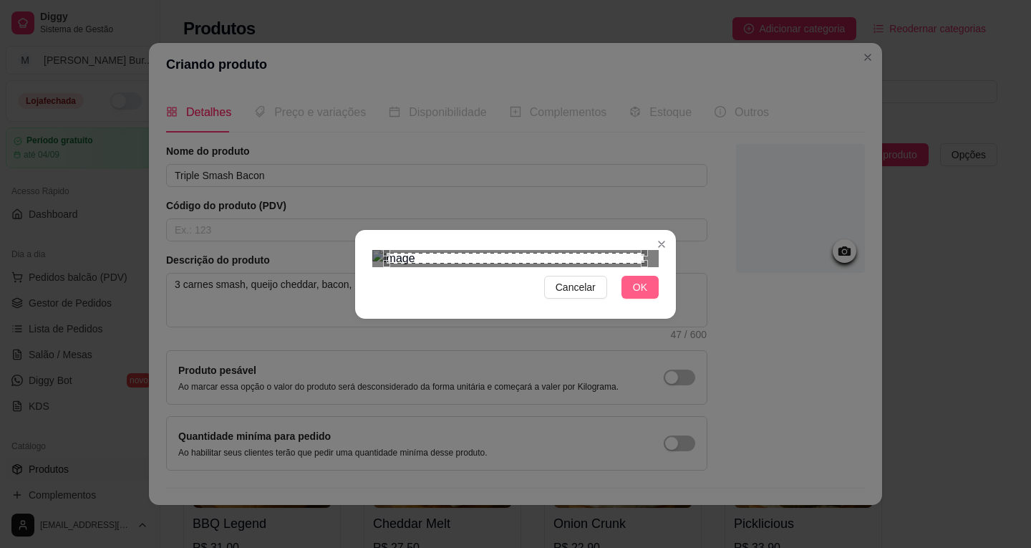
click at [638, 295] on span "OK" at bounding box center [640, 287] width 14 height 16
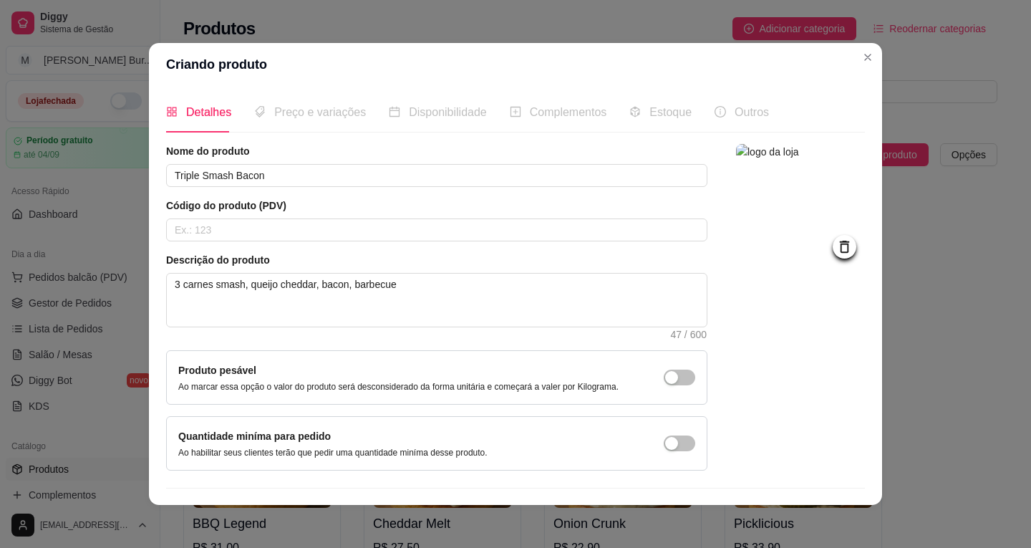
scroll to position [35, 0]
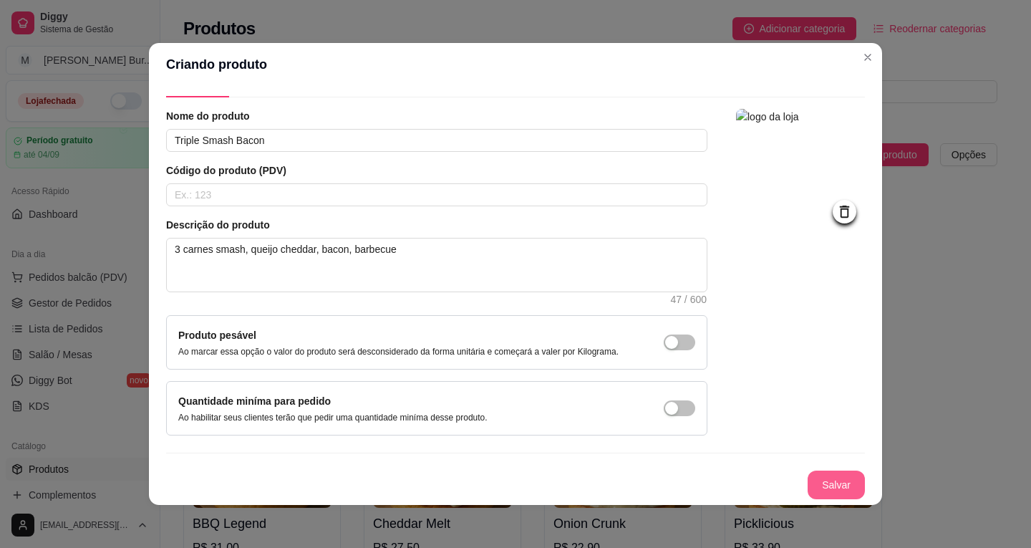
click at [815, 487] on button "Salvar" at bounding box center [836, 484] width 57 height 29
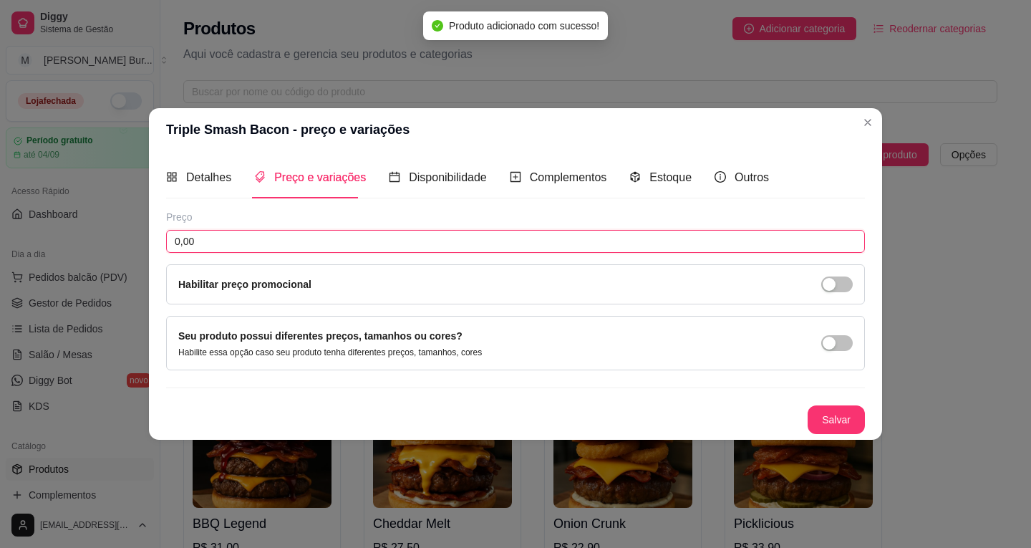
drag, startPoint x: 245, startPoint y: 233, endPoint x: 69, endPoint y: 229, distance: 175.4
click at [69, 229] on div "Triple Smash Bacon - preço e variações Detalhes Preço e variações Disponibilida…" at bounding box center [515, 274] width 1031 height 548
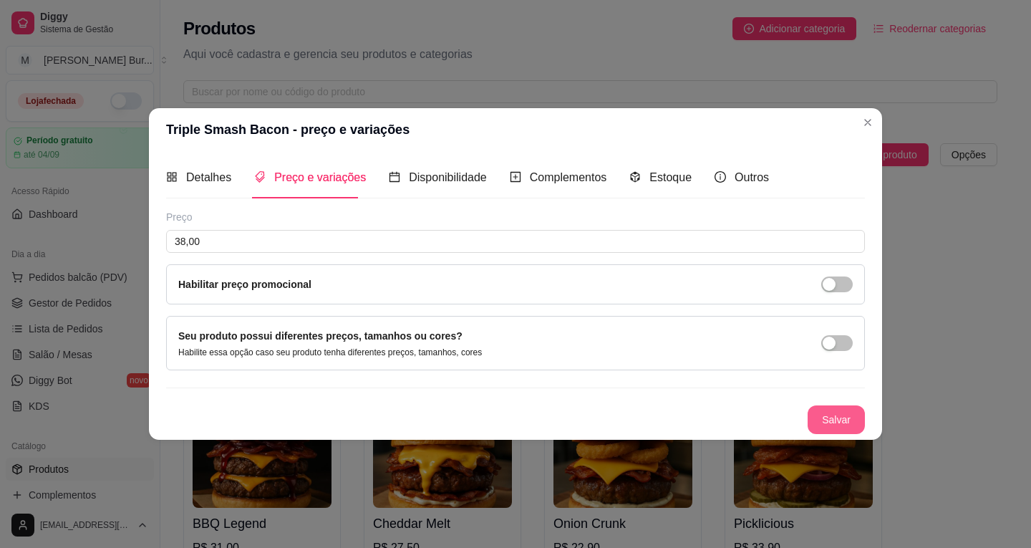
click at [830, 424] on button "Salvar" at bounding box center [836, 419] width 57 height 29
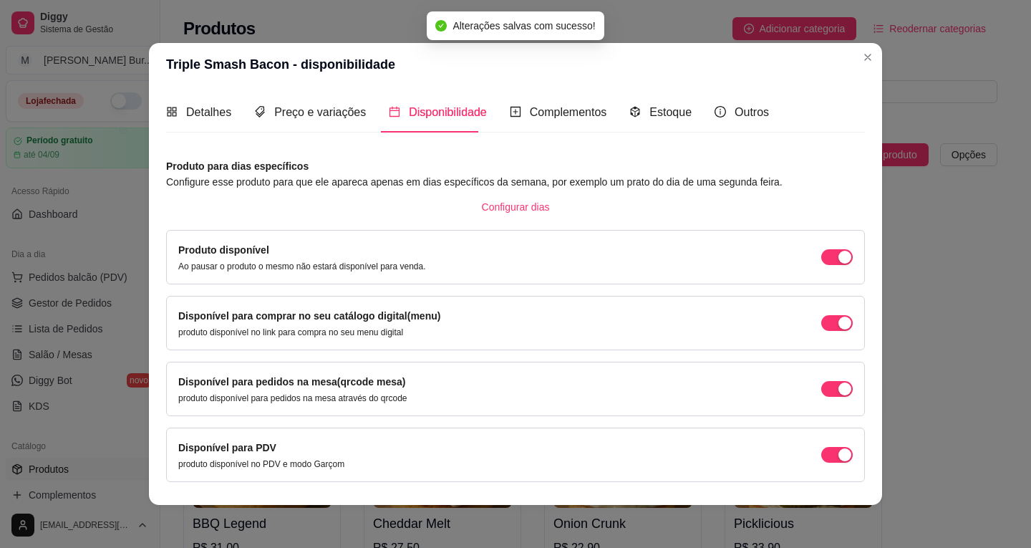
scroll to position [41, 0]
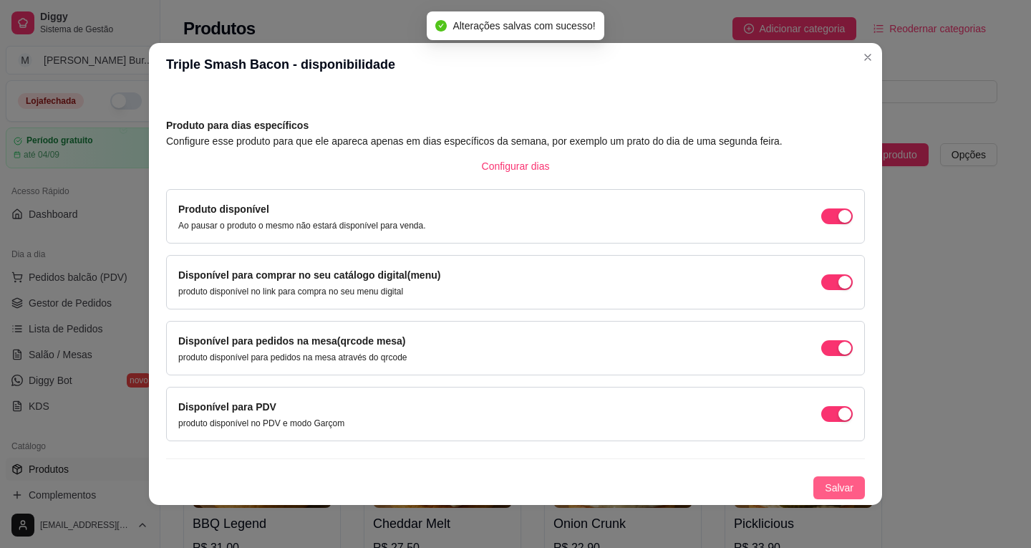
click at [825, 493] on span "Salvar" at bounding box center [839, 488] width 29 height 16
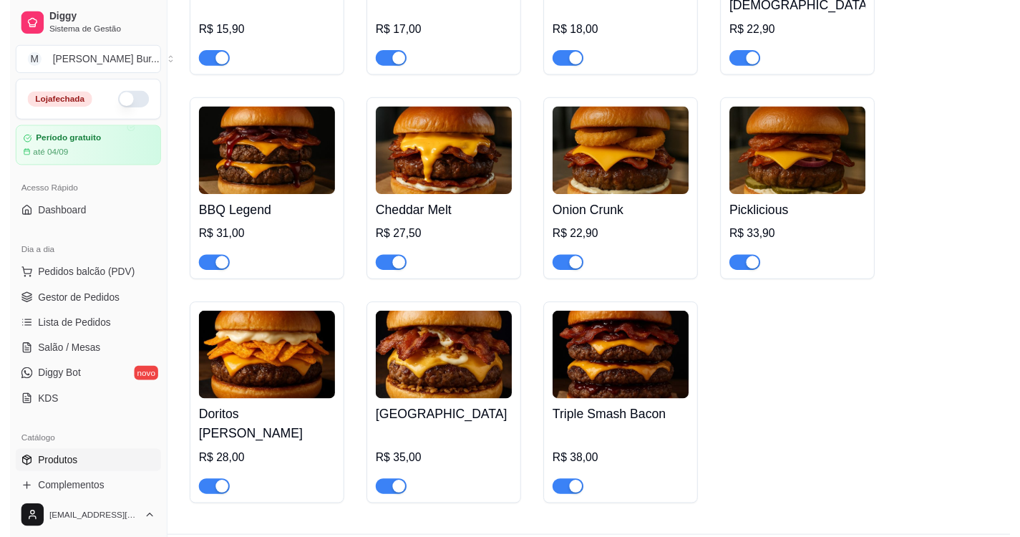
scroll to position [0, 0]
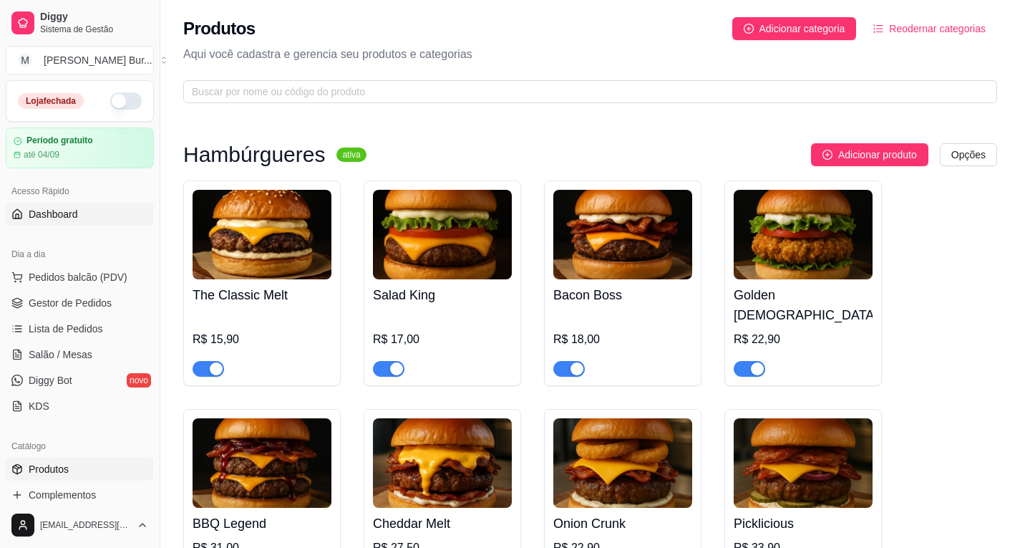
click at [64, 220] on span "Dashboard" at bounding box center [53, 214] width 49 height 14
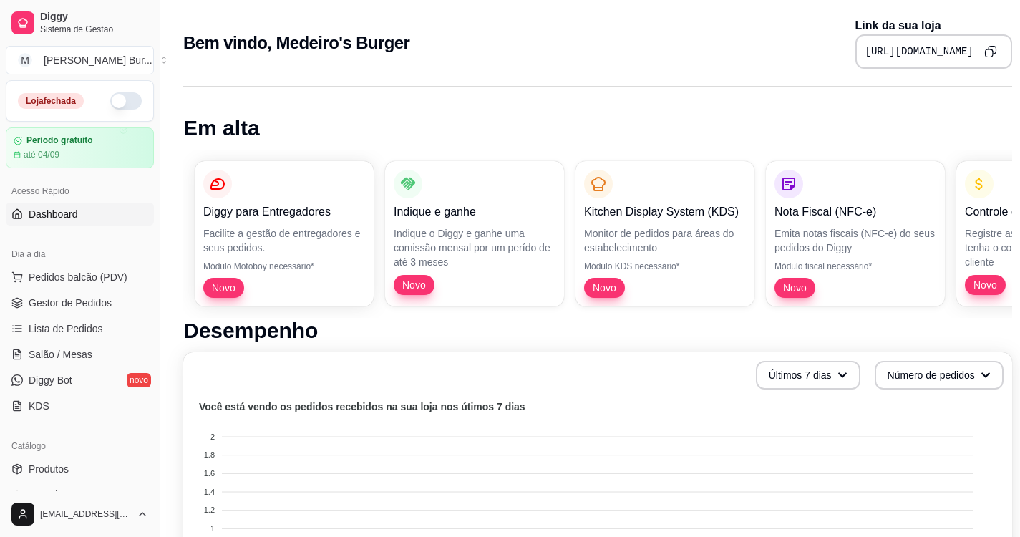
click at [988, 59] on button "Copy to clipboard" at bounding box center [990, 51] width 23 height 23
click at [110, 97] on button "button" at bounding box center [125, 100] width 31 height 17
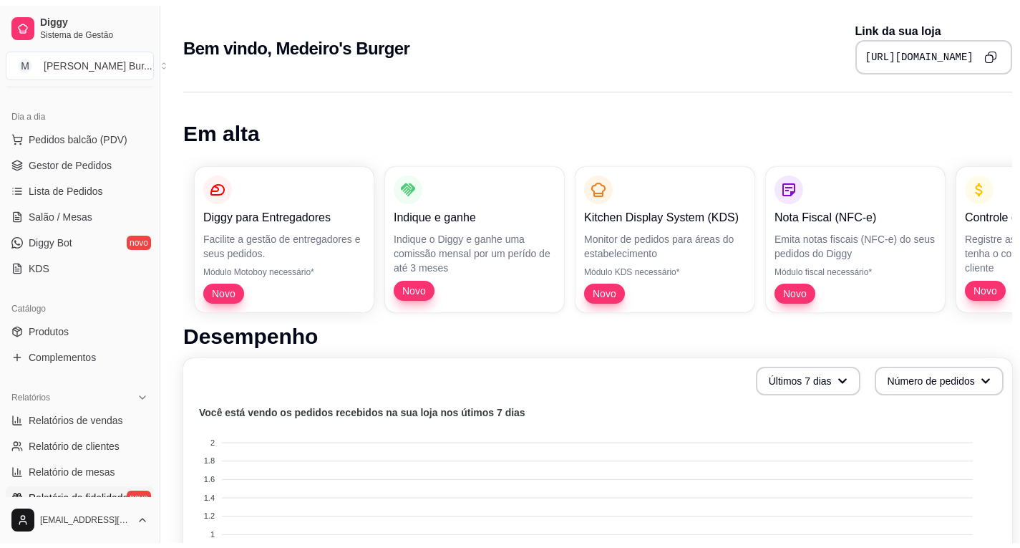
scroll to position [215, 0]
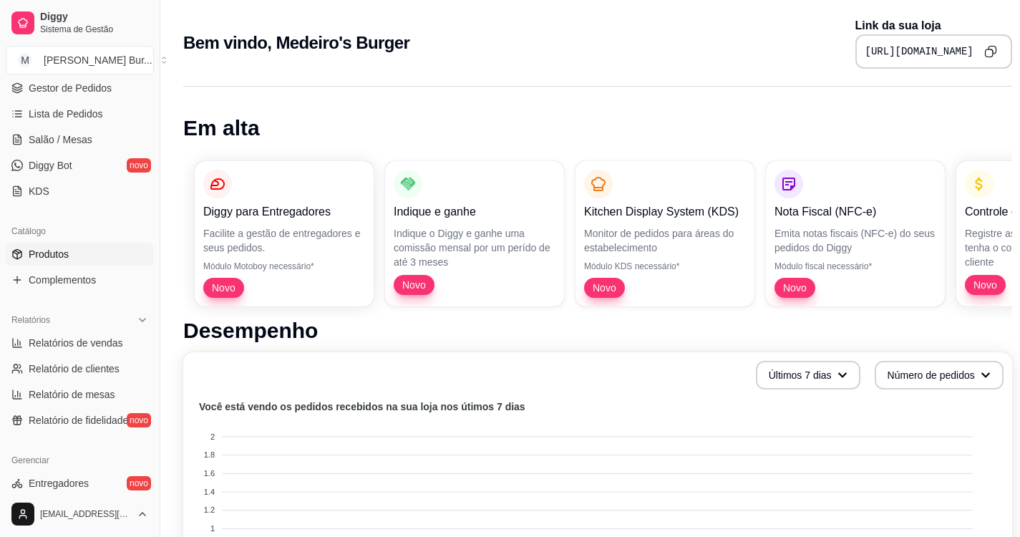
click at [67, 256] on span "Produtos" at bounding box center [49, 254] width 40 height 14
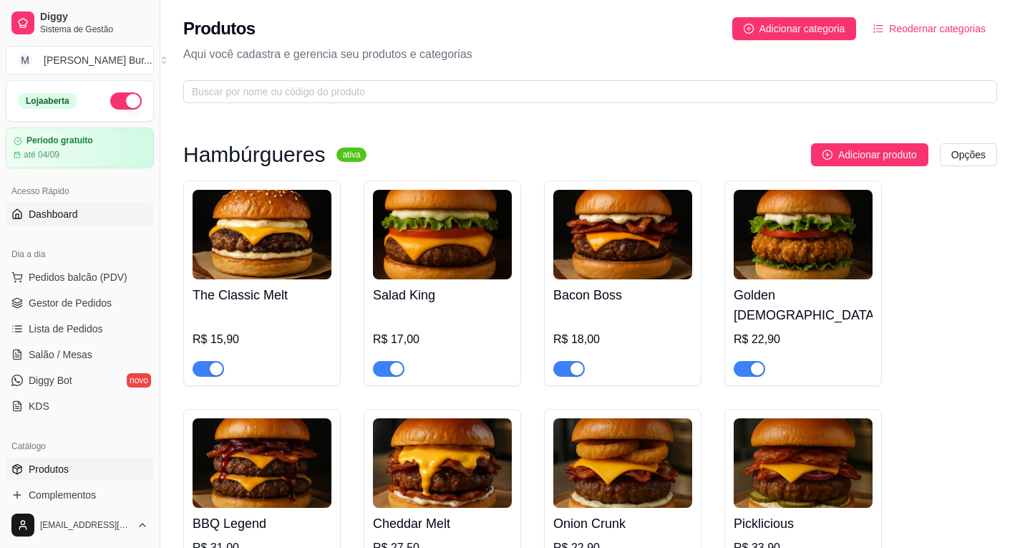
click at [71, 209] on span "Dashboard" at bounding box center [53, 214] width 49 height 14
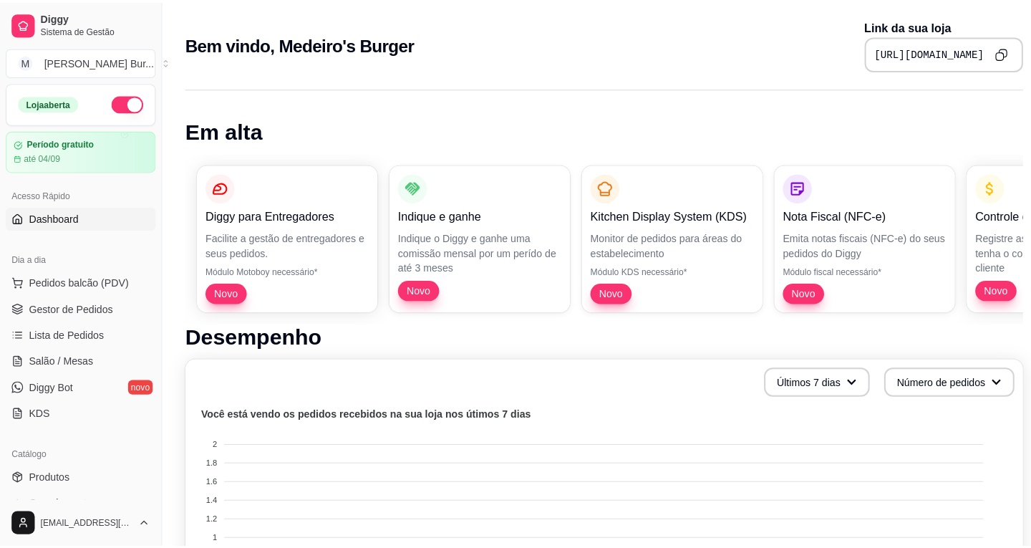
scroll to position [72, 0]
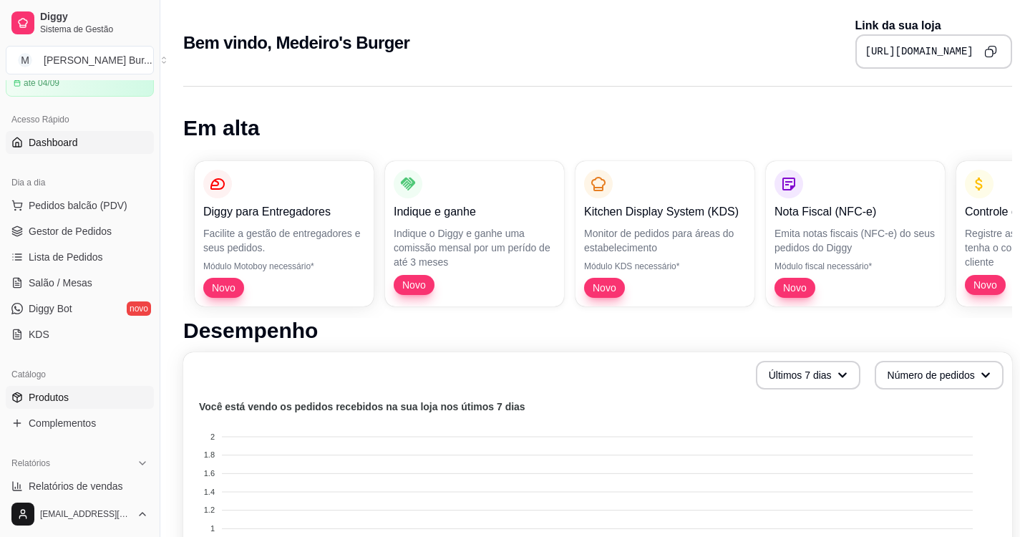
click at [48, 397] on span "Produtos" at bounding box center [49, 397] width 40 height 14
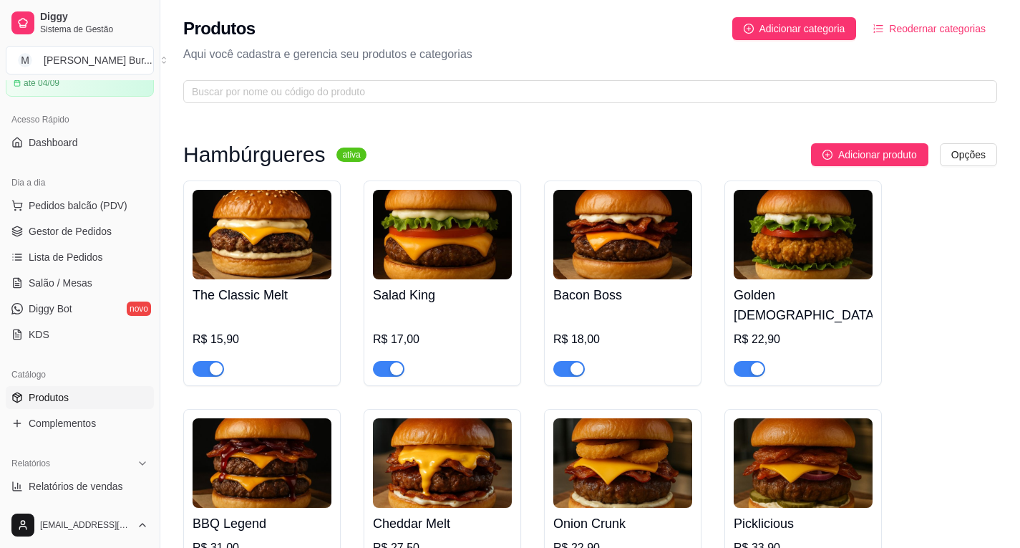
click at [268, 236] on img at bounding box center [262, 234] width 139 height 89
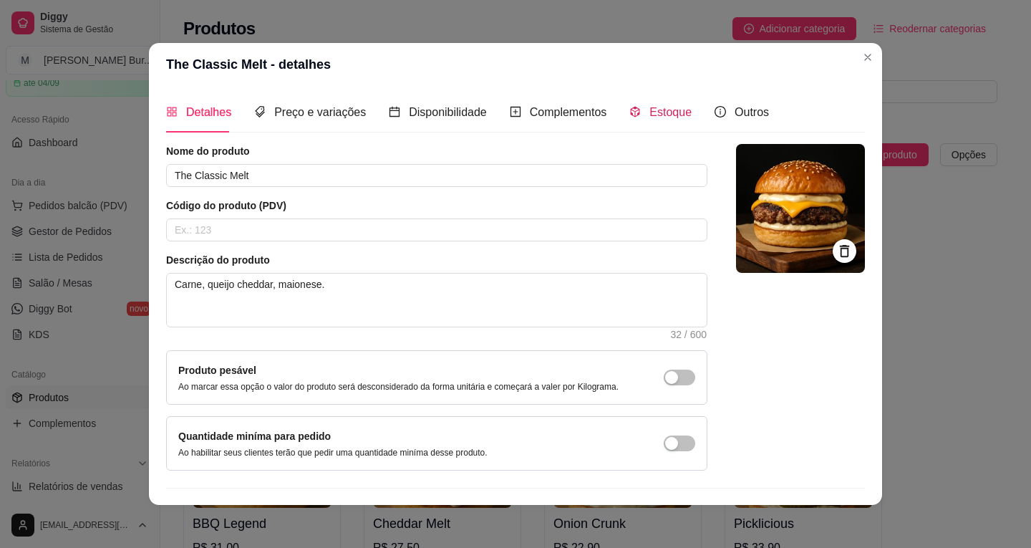
click at [649, 111] on span "Estoque" at bounding box center [670, 112] width 42 height 12
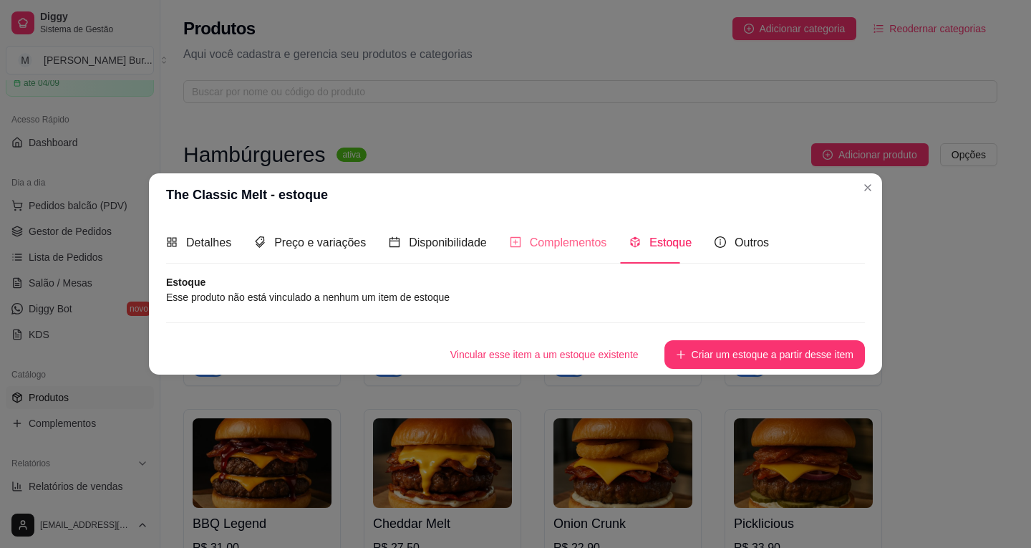
click at [542, 254] on div "Complementos" at bounding box center [558, 242] width 97 height 41
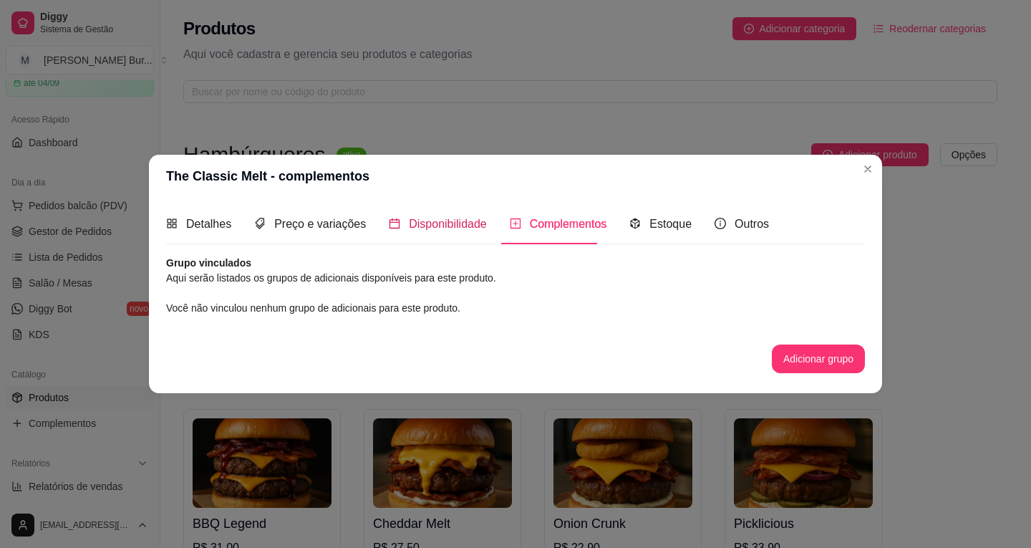
click at [435, 221] on span "Disponibilidade" at bounding box center [448, 224] width 78 height 12
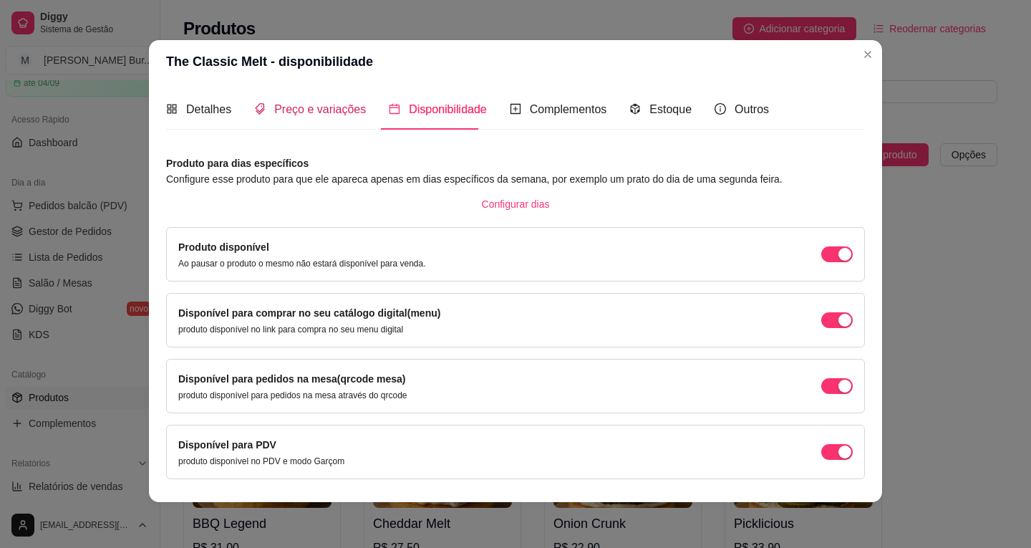
click at [319, 108] on span "Preço e variações" at bounding box center [320, 109] width 92 height 12
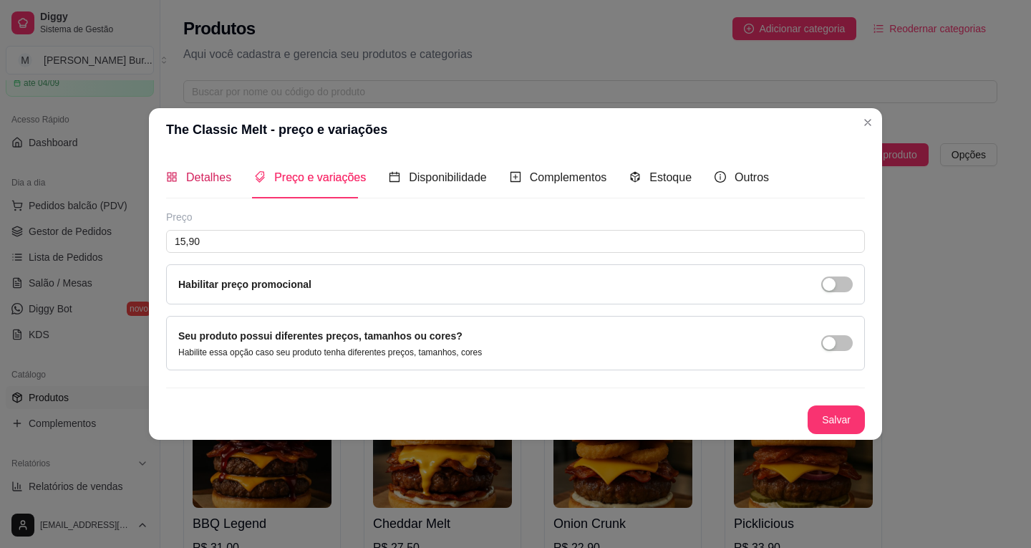
click at [209, 174] on span "Detalhes" at bounding box center [208, 177] width 45 height 12
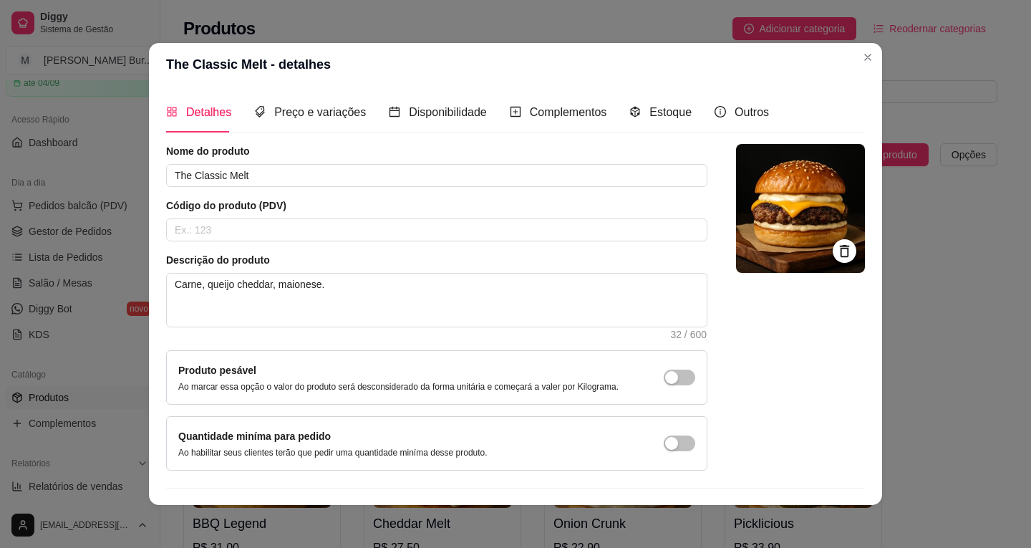
scroll to position [3, 0]
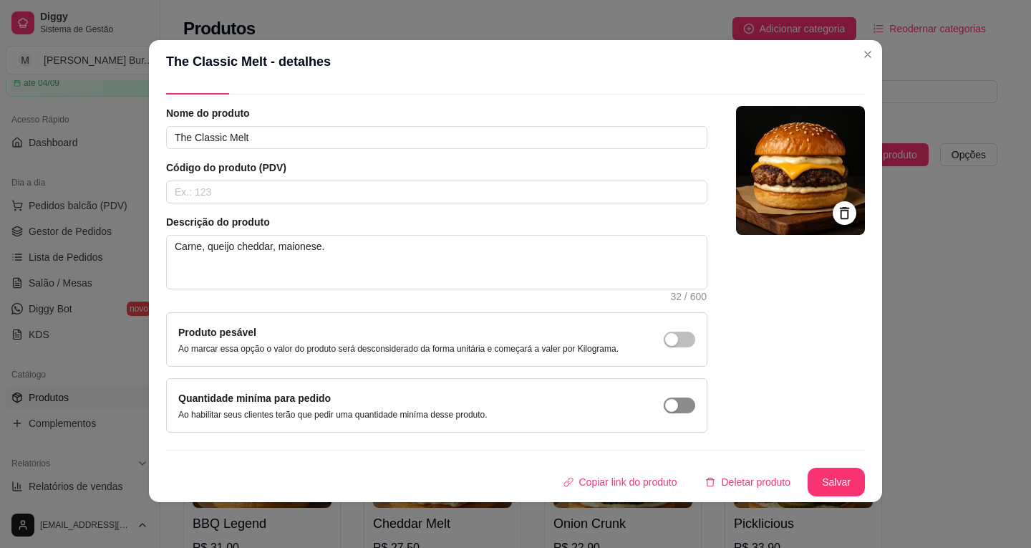
click at [664, 347] on span "button" at bounding box center [679, 339] width 31 height 16
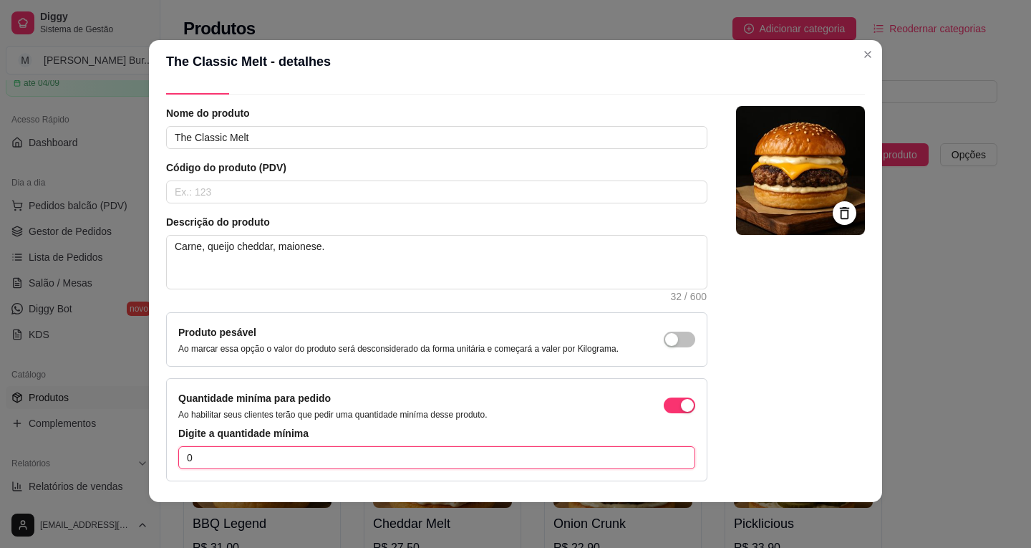
click at [443, 462] on input "0" at bounding box center [436, 457] width 517 height 23
drag, startPoint x: 440, startPoint y: 462, endPoint x: 125, endPoint y: 438, distance: 315.9
click at [121, 442] on div "The Classic Melt - detalhes Detalhes Preço e variações Disponibilidade Compleme…" at bounding box center [515, 274] width 1031 height 548
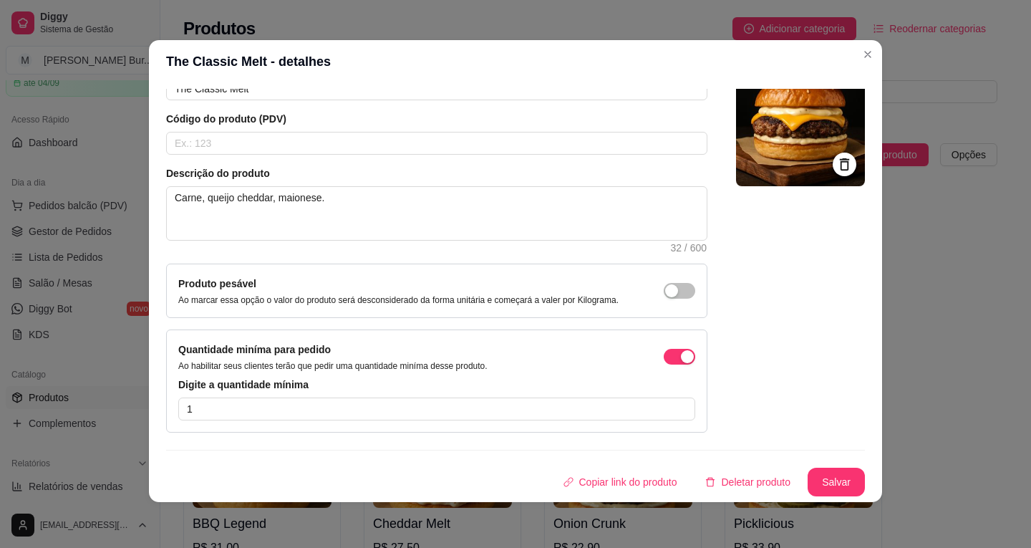
click at [838, 485] on button "Salvar" at bounding box center [836, 481] width 57 height 29
click at [664, 360] on span "button" at bounding box center [679, 357] width 31 height 16
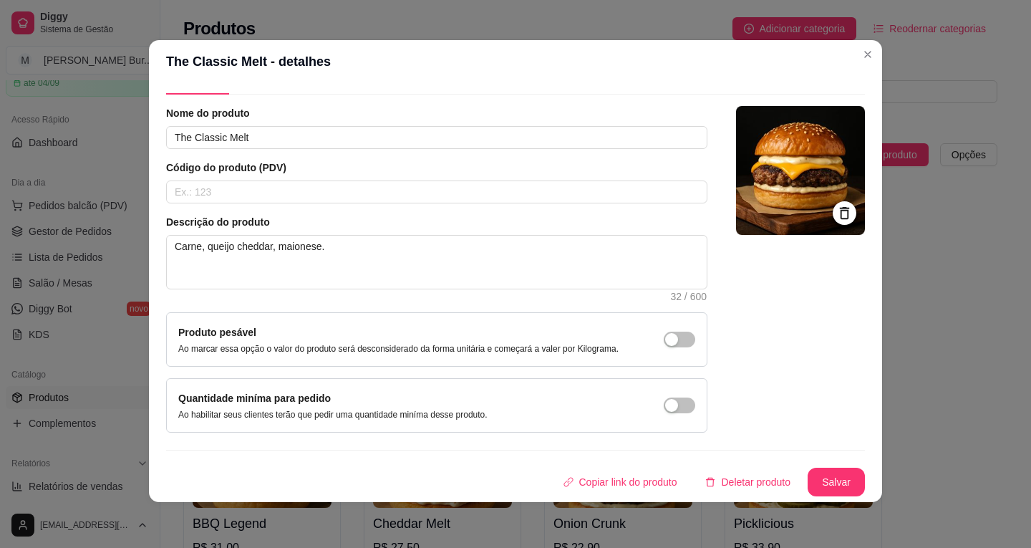
scroll to position [35, 0]
click at [815, 486] on button "Salvar" at bounding box center [836, 481] width 57 height 29
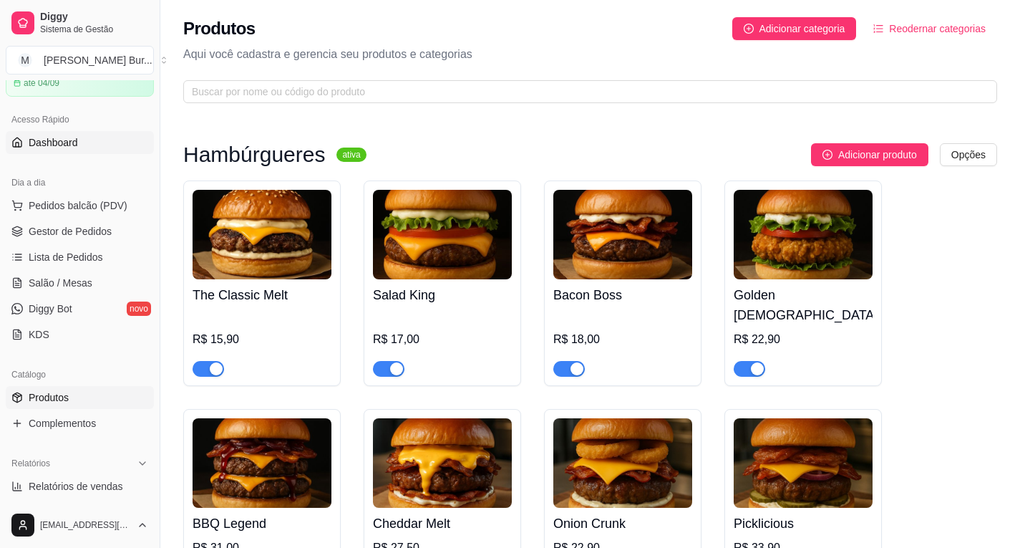
scroll to position [0, 0]
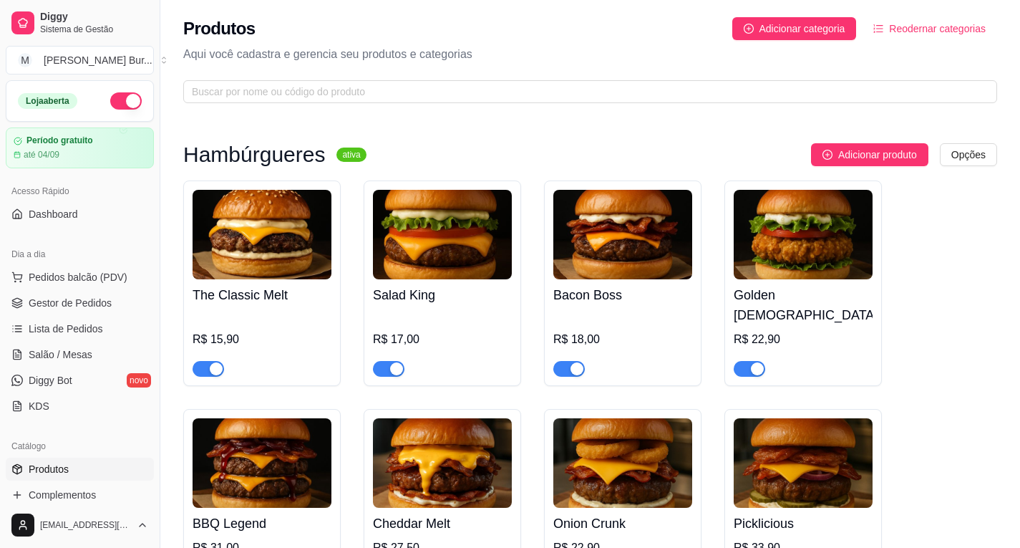
click at [117, 100] on button "button" at bounding box center [125, 100] width 31 height 17
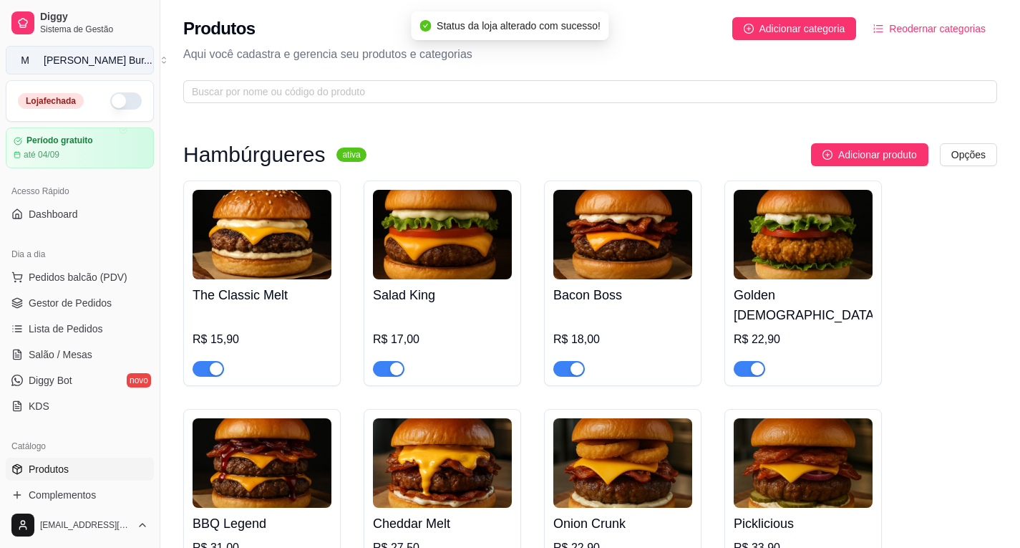
click at [125, 60] on button "M [PERSON_NAME] Bur ..." at bounding box center [80, 60] width 148 height 29
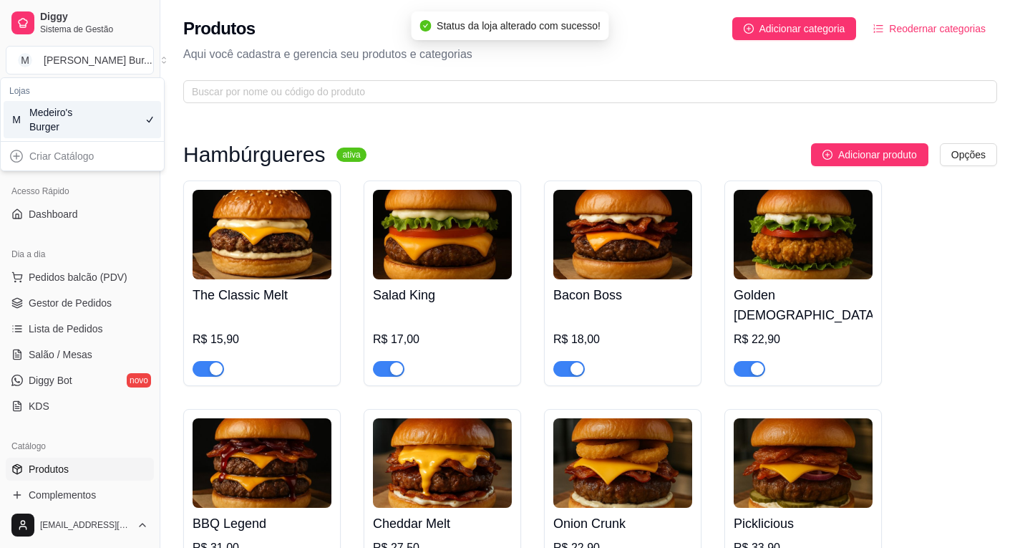
click at [21, 125] on span "M" at bounding box center [16, 119] width 14 height 14
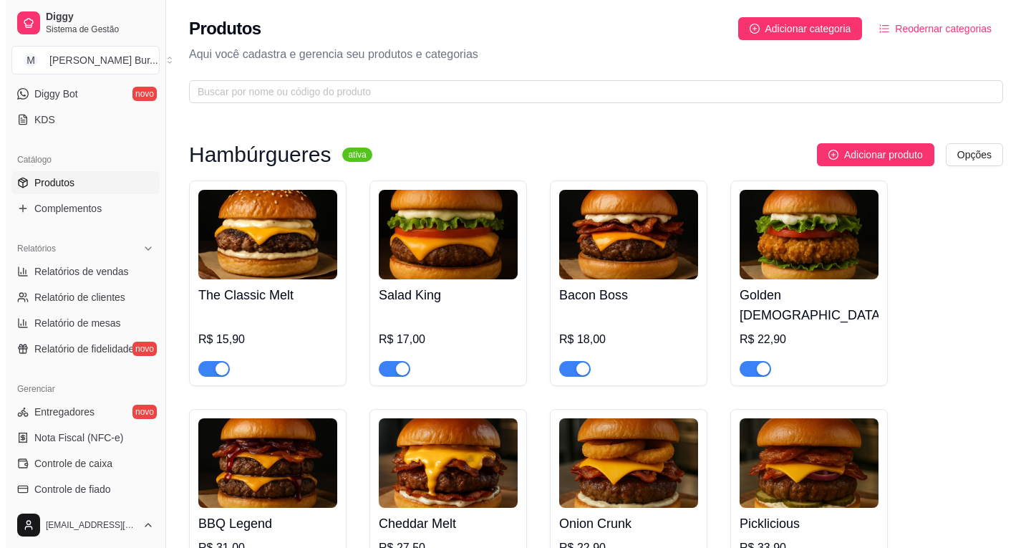
scroll to position [483, 0]
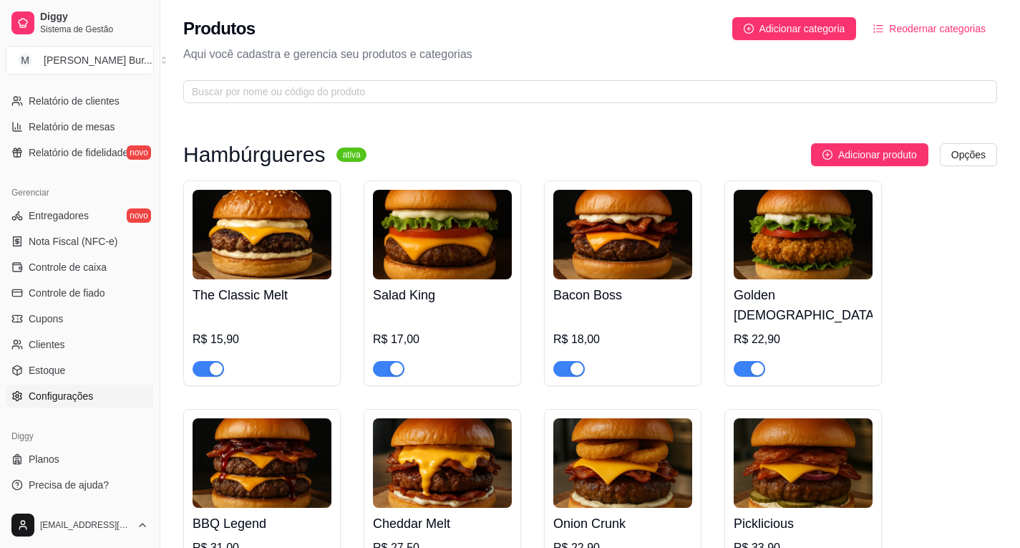
click at [77, 389] on span "Configurações" at bounding box center [61, 396] width 64 height 14
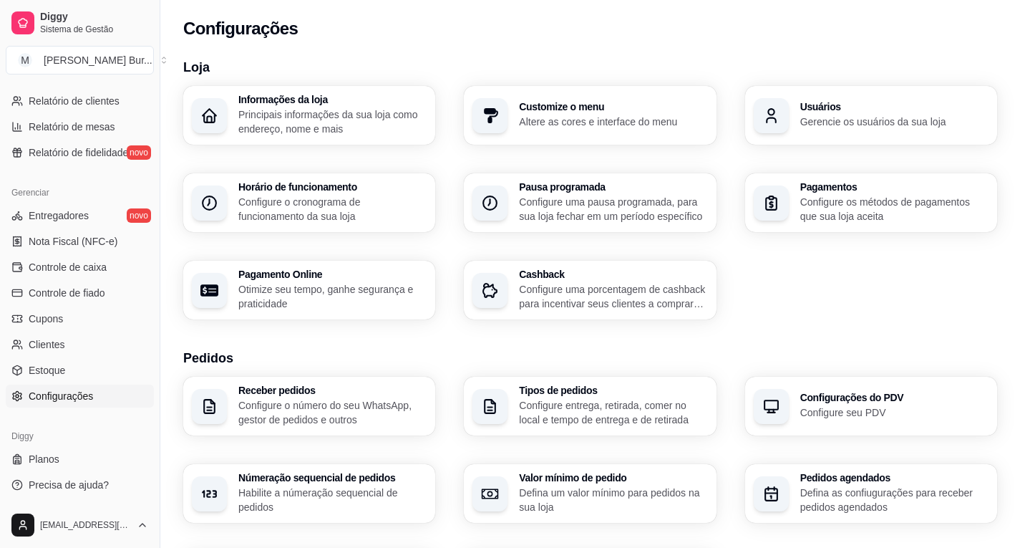
click at [292, 94] on h3 "Informações da loja" at bounding box center [332, 99] width 188 height 10
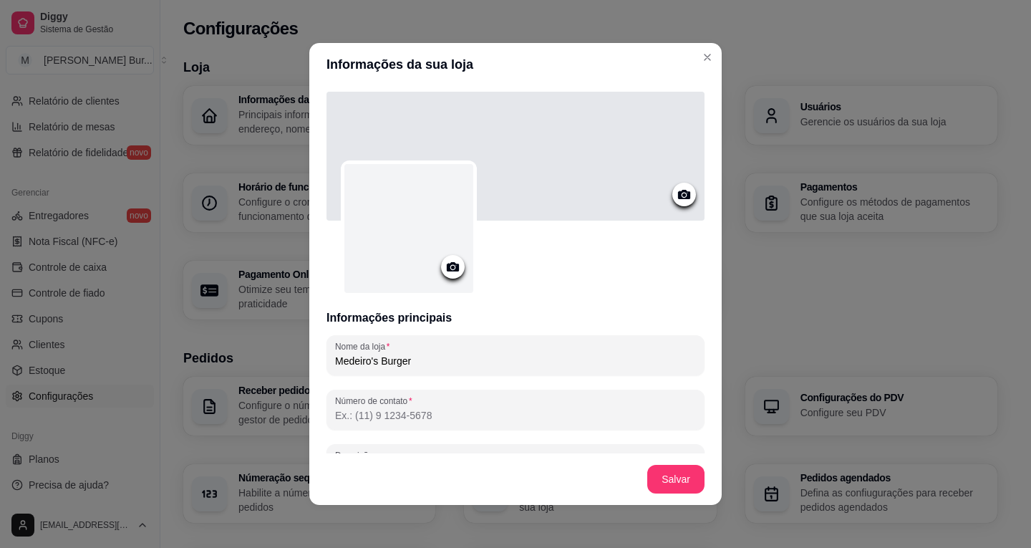
click at [450, 268] on icon at bounding box center [453, 266] width 12 height 9
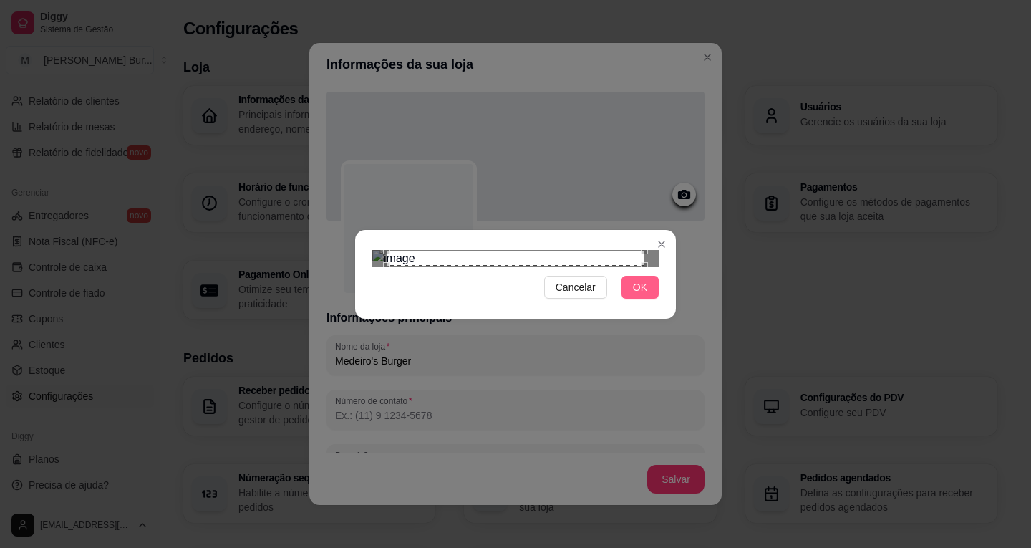
click at [633, 299] on button "OK" at bounding box center [639, 287] width 37 height 23
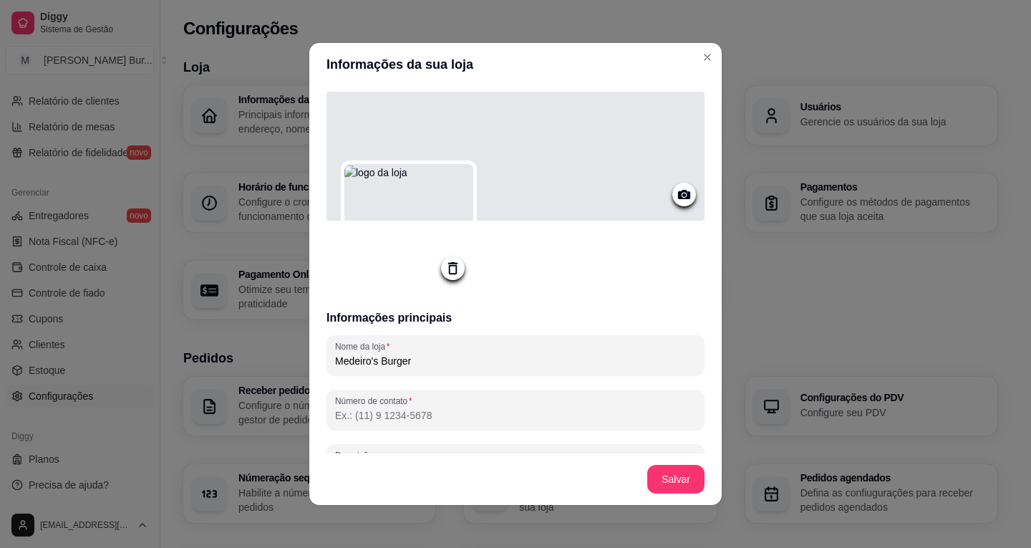
click at [676, 195] on icon at bounding box center [684, 194] width 16 height 16
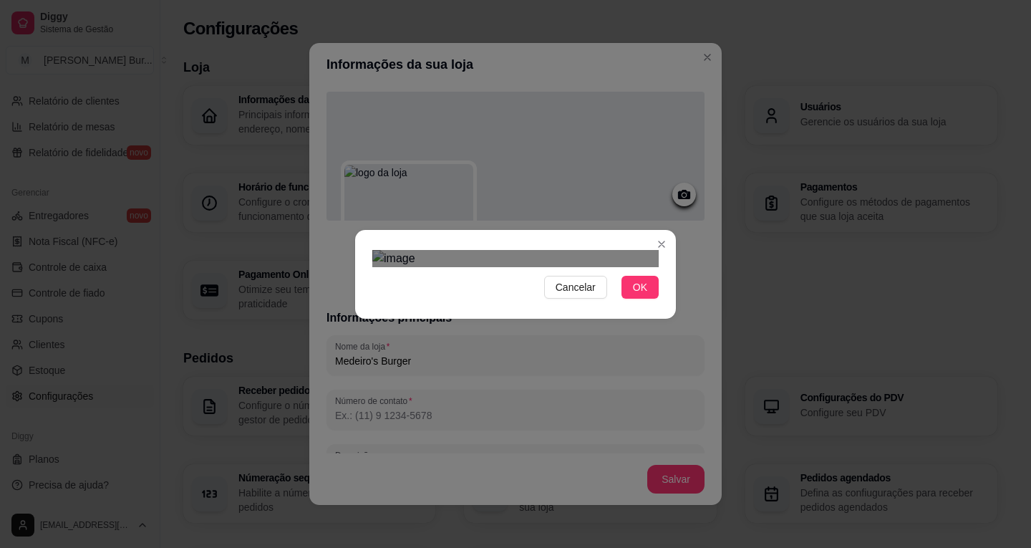
click at [723, 412] on div "Cancelar OK" at bounding box center [515, 274] width 1031 height 548
click at [334, 318] on div "Cancelar OK" at bounding box center [515, 274] width 1031 height 548
click at [546, 268] on div "Use the arrow keys to move the crop selection area" at bounding box center [515, 315] width 286 height 95
click at [639, 295] on span "OK" at bounding box center [640, 287] width 14 height 16
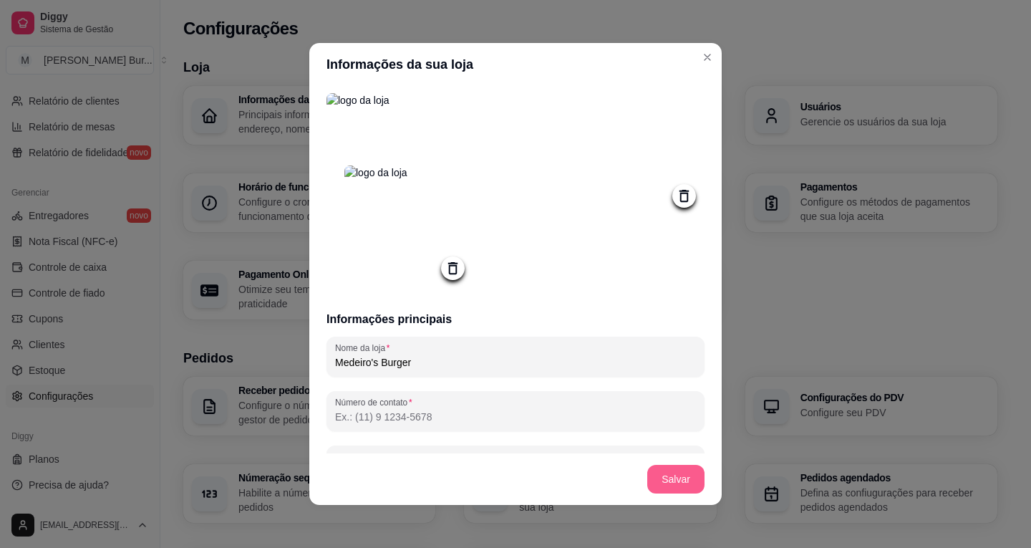
click at [668, 485] on button "Salvar" at bounding box center [675, 479] width 57 height 29
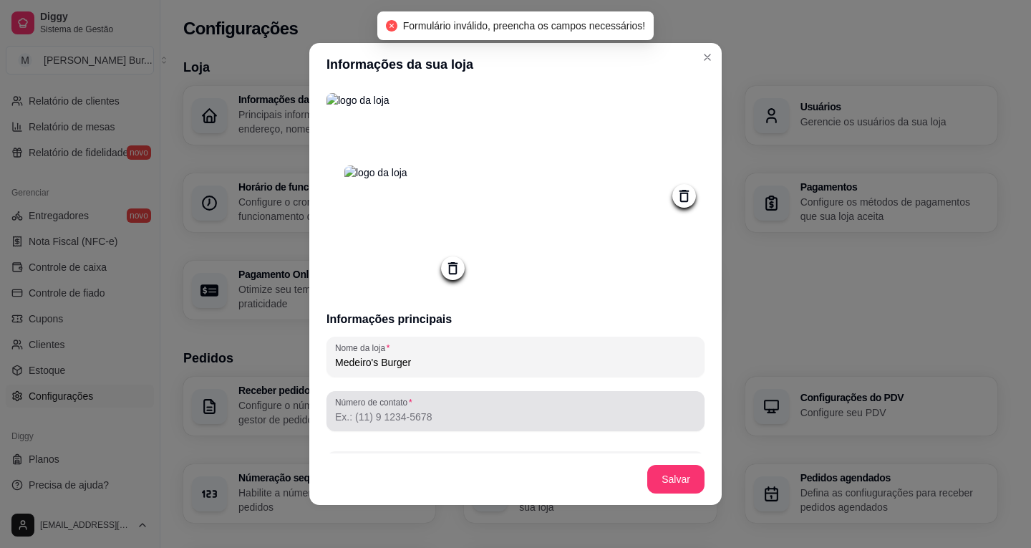
drag, startPoint x: 415, startPoint y: 418, endPoint x: 436, endPoint y: 412, distance: 22.2
click at [415, 417] on input "Número de contato" at bounding box center [515, 416] width 361 height 14
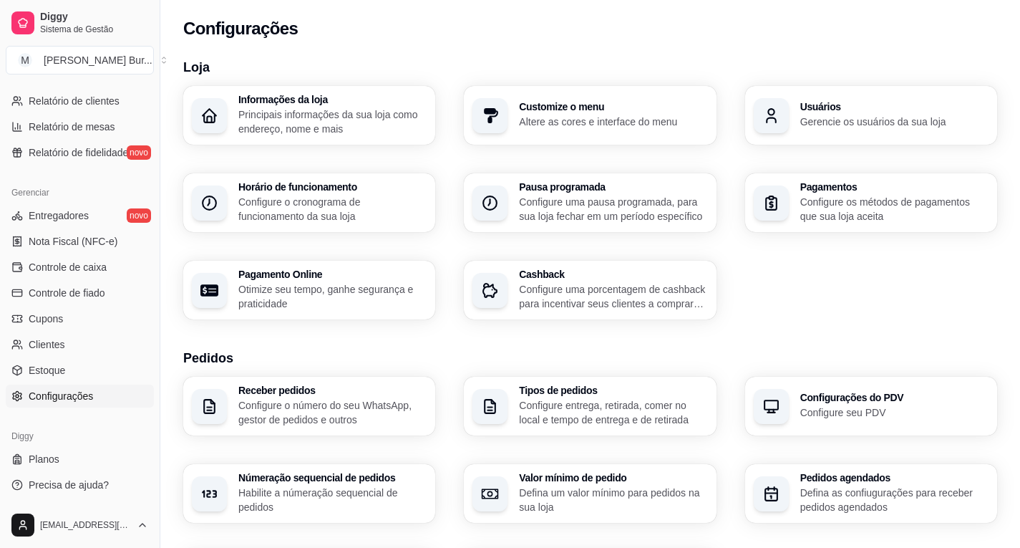
click at [285, 304] on p "Otimize seu tempo, ganhe segurança e praticidade" at bounding box center [332, 296] width 188 height 29
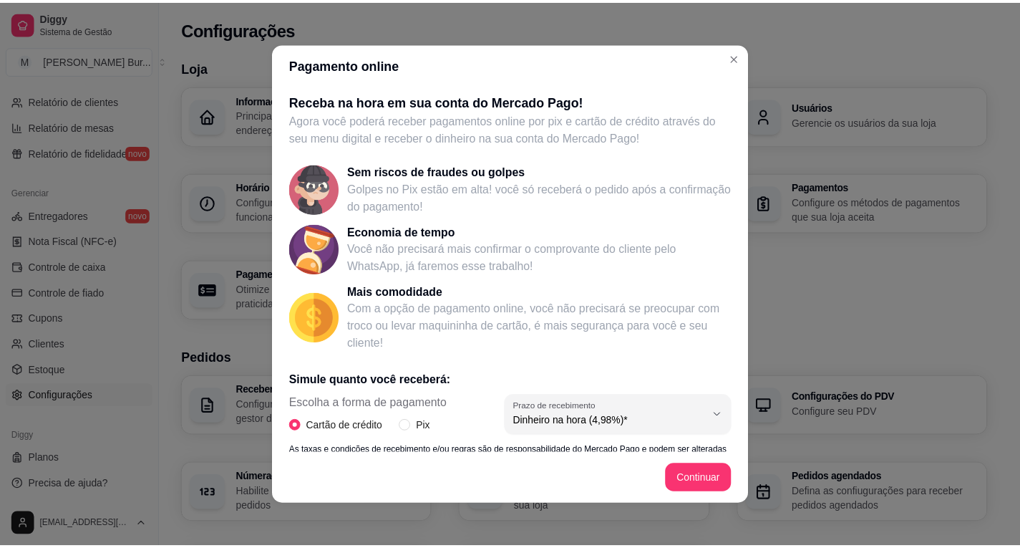
scroll to position [209, 0]
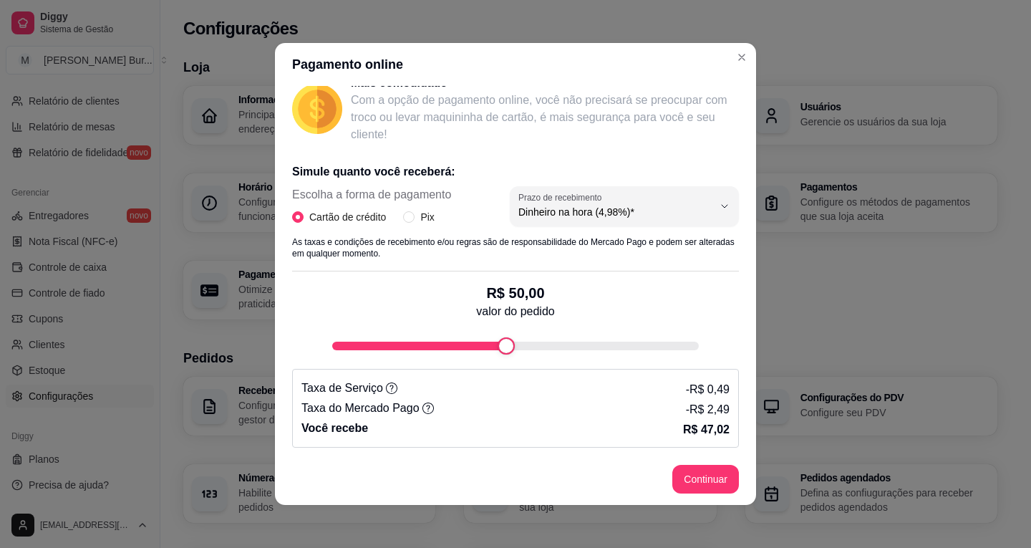
click at [404, 226] on div "Escolha a forma de pagamento Cartão de crédito Pix 4.98 Prazo de recebimento Di…" at bounding box center [515, 211] width 447 height 50
click at [405, 221] on input "Pix" at bounding box center [408, 216] width 11 height 11
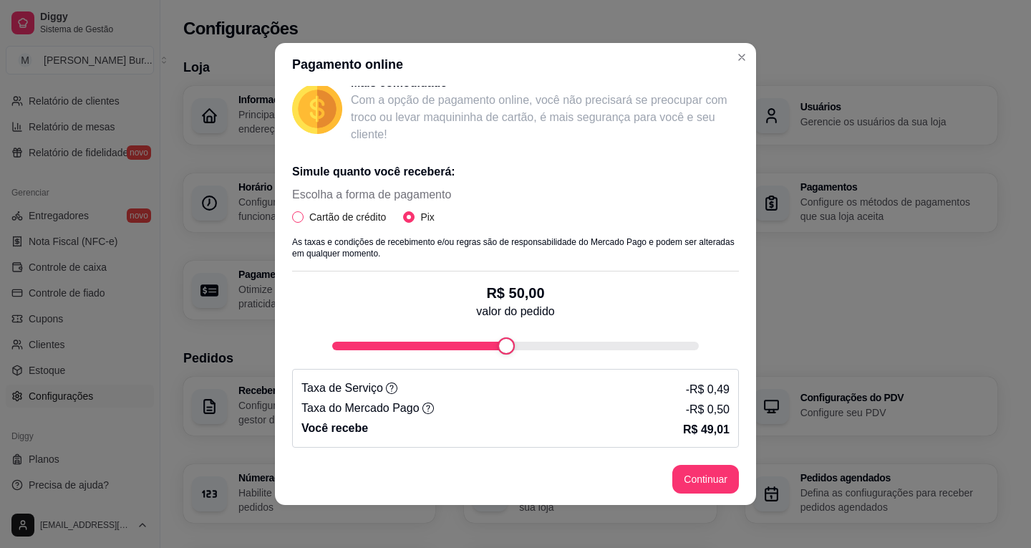
click at [298, 213] on input "Cartão de crédito" at bounding box center [297, 216] width 11 height 11
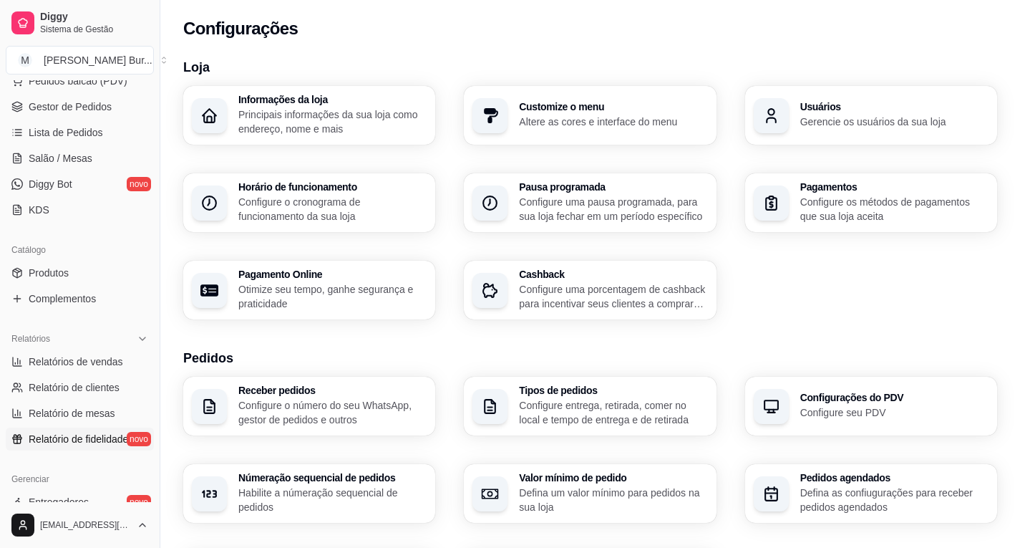
scroll to position [0, 0]
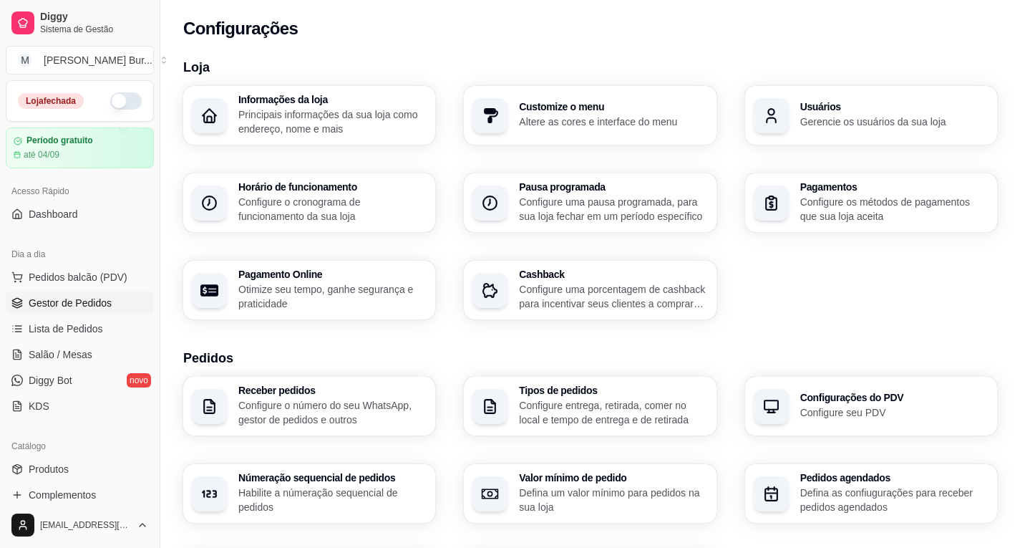
click at [72, 307] on span "Gestor de Pedidos" at bounding box center [70, 303] width 83 height 14
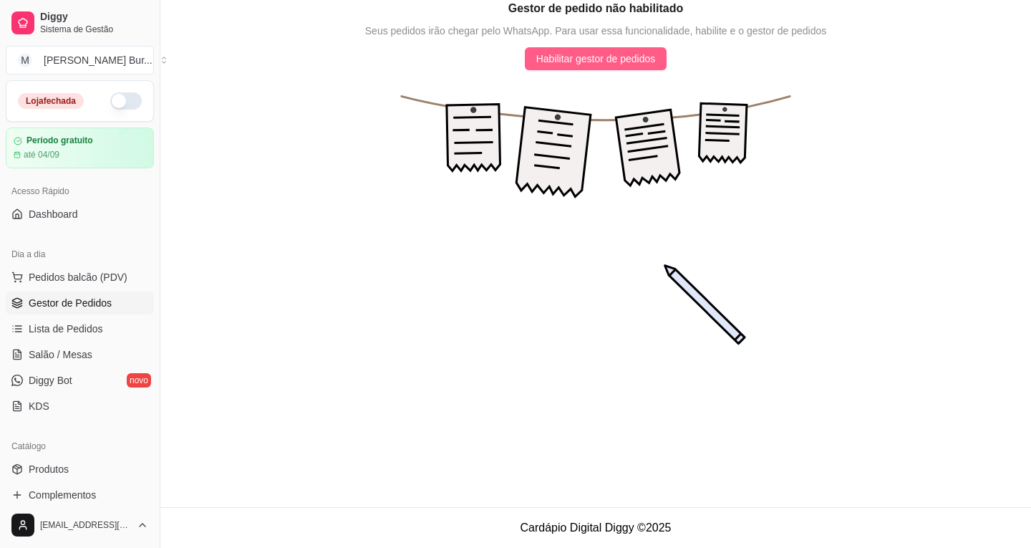
click at [584, 59] on span "Habilitar gestor de pedidos" at bounding box center [596, 59] width 120 height 16
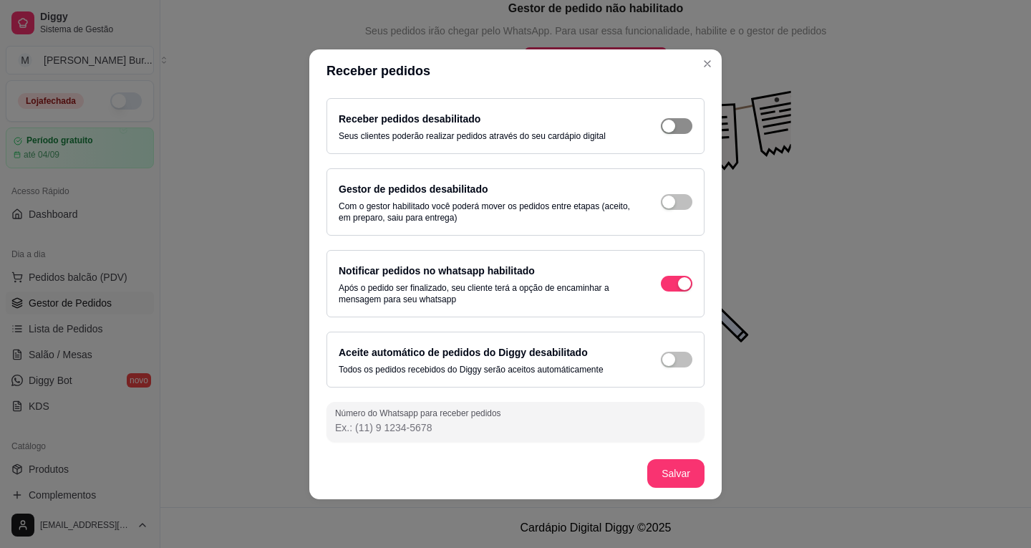
click at [671, 118] on span "button" at bounding box center [676, 126] width 31 height 16
click at [678, 132] on div "button" at bounding box center [684, 126] width 13 height 13
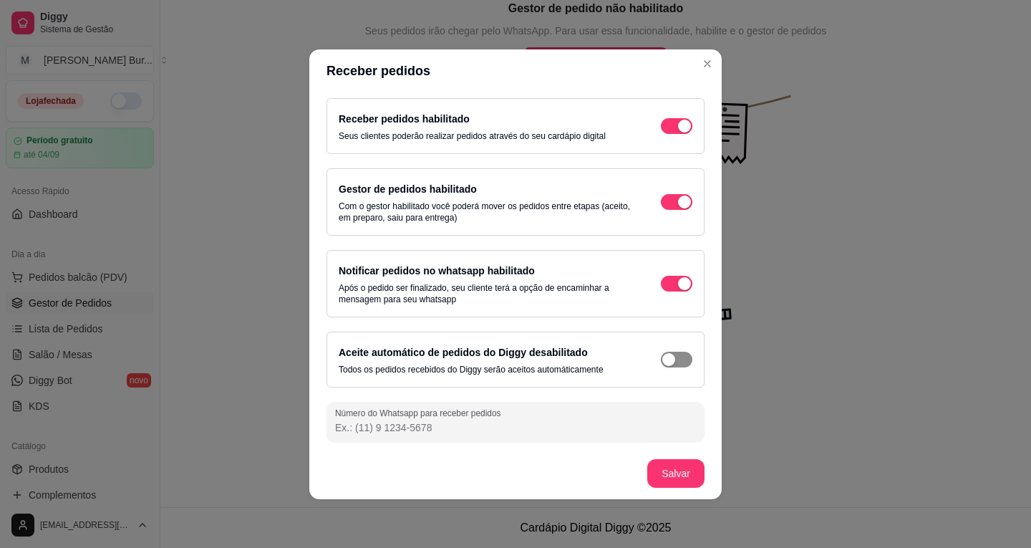
click at [677, 134] on span "button" at bounding box center [676, 126] width 31 height 16
click at [560, 424] on input "Número do Whatsapp para receber pedidos" at bounding box center [515, 427] width 361 height 14
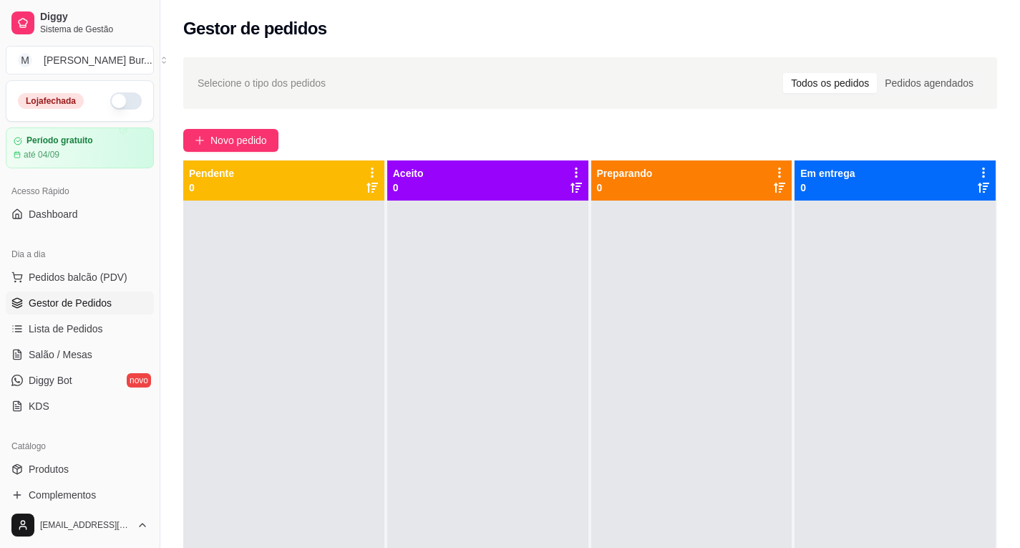
click at [81, 305] on span "Gestor de Pedidos" at bounding box center [70, 303] width 83 height 14
drag, startPoint x: 81, startPoint y: 305, endPoint x: 66, endPoint y: 307, distance: 15.2
click at [66, 307] on span "Gestor de Pedidos" at bounding box center [70, 303] width 83 height 14
click at [58, 306] on span "Gestor de Pedidos" at bounding box center [70, 303] width 83 height 14
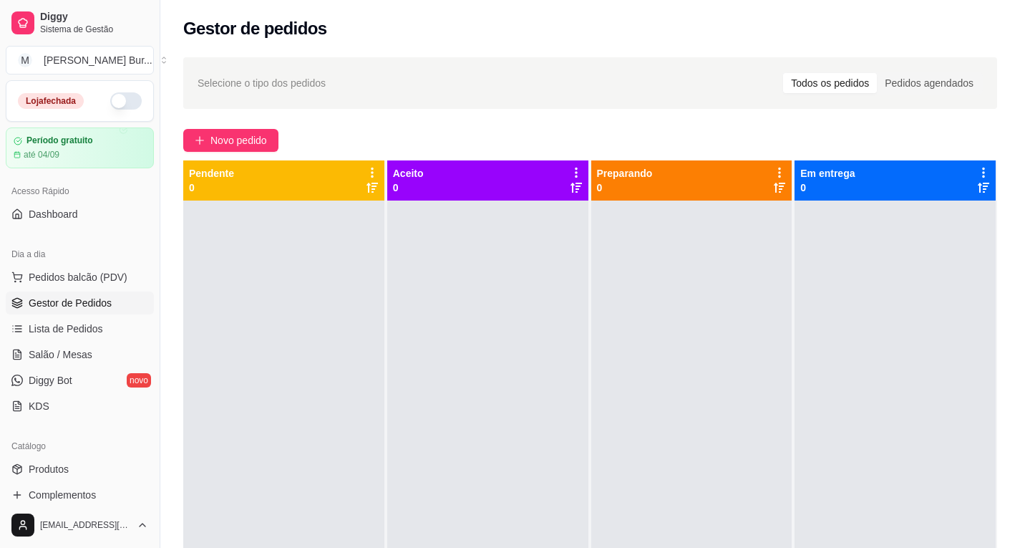
click at [58, 306] on span "Gestor de Pedidos" at bounding box center [70, 303] width 83 height 14
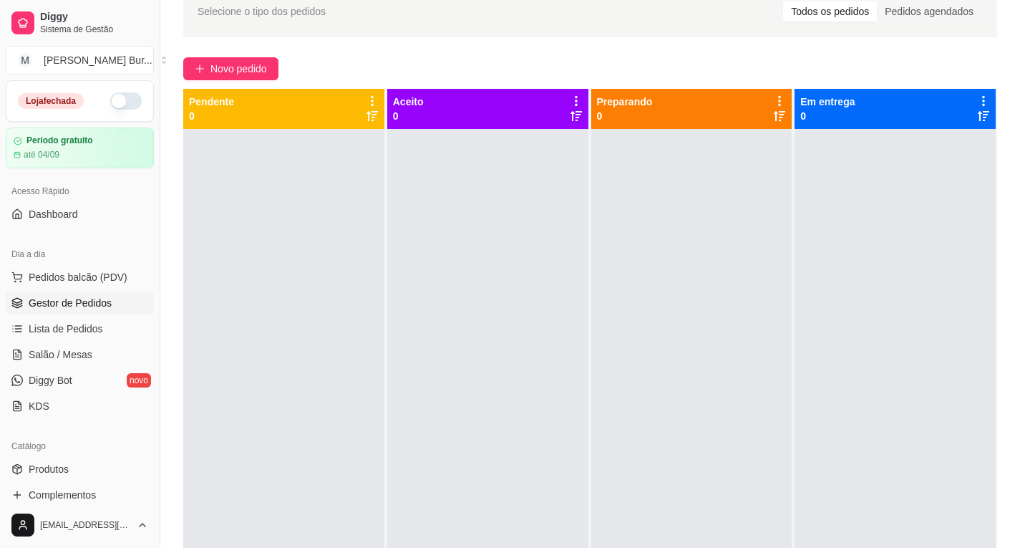
click at [116, 104] on button "button" at bounding box center [125, 100] width 31 height 17
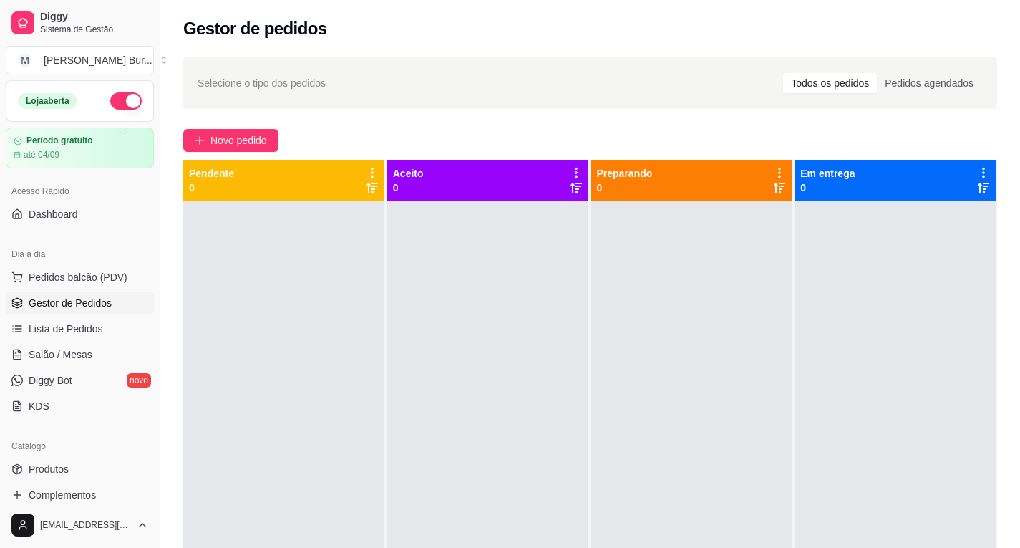
click at [115, 101] on button "button" at bounding box center [125, 100] width 31 height 17
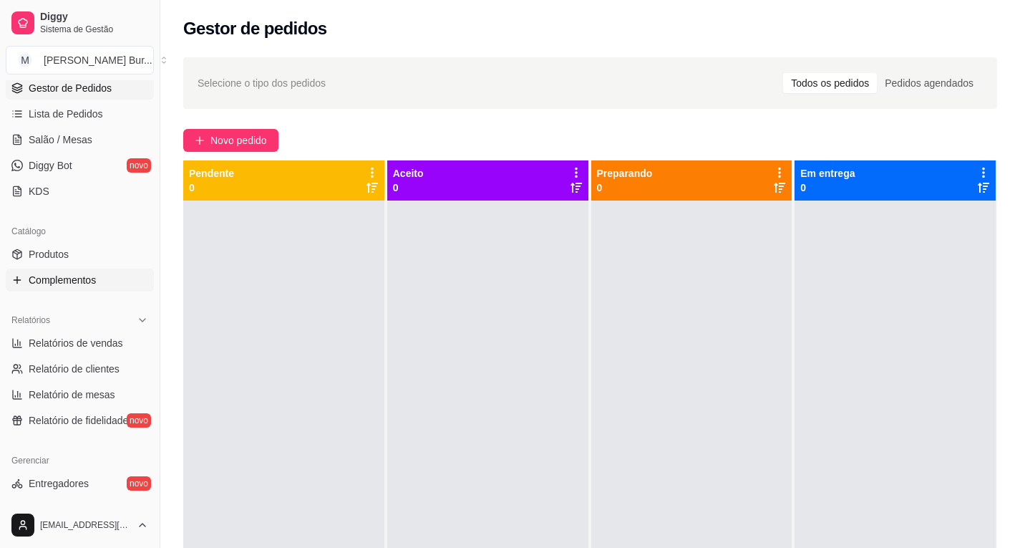
scroll to position [143, 0]
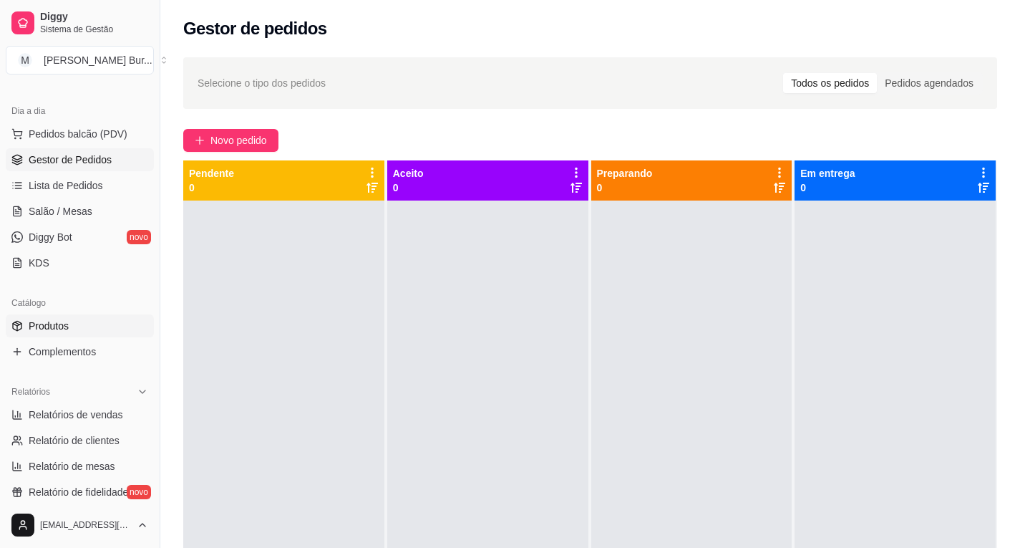
click at [54, 326] on span "Produtos" at bounding box center [49, 326] width 40 height 14
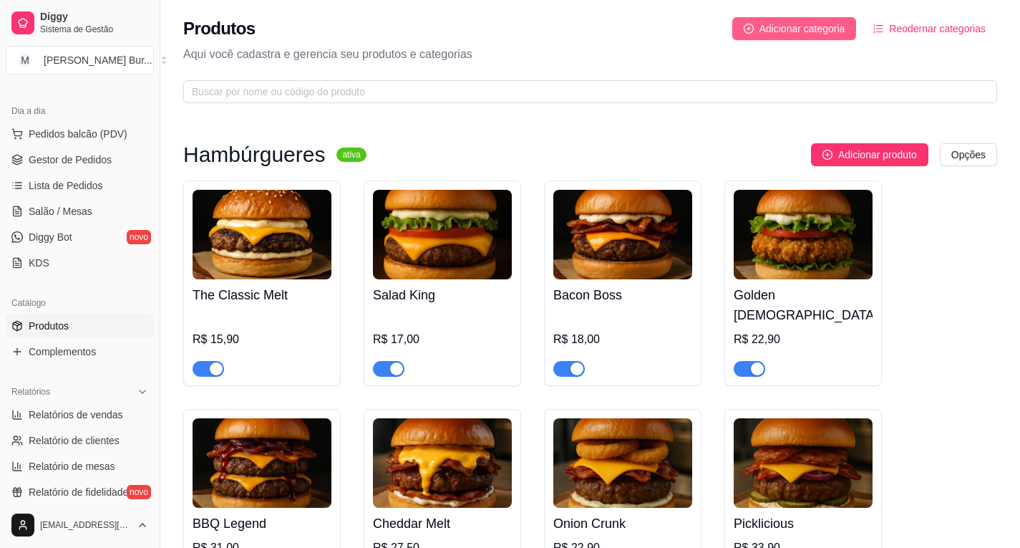
click at [788, 36] on span "Adicionar categoria" at bounding box center [803, 29] width 86 height 16
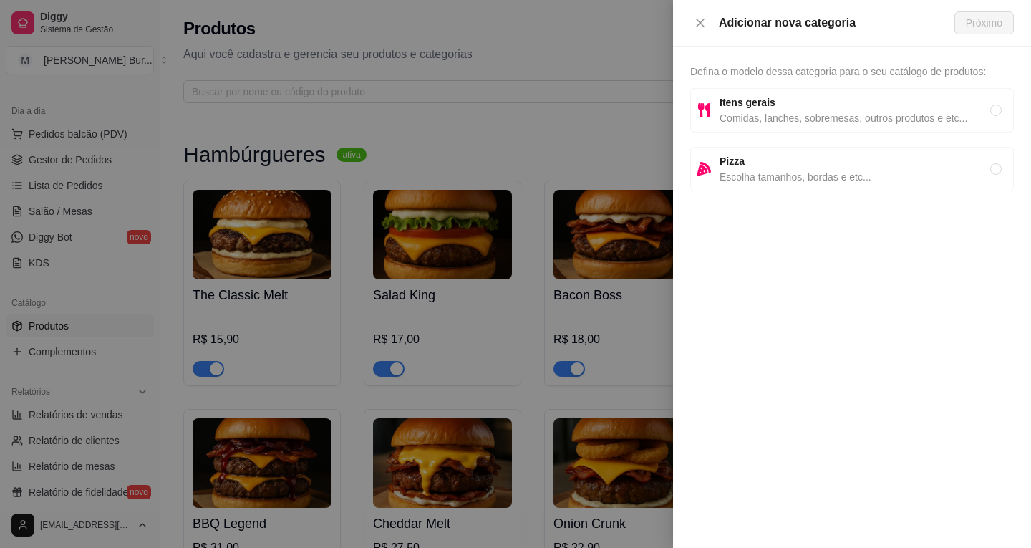
click at [491, 118] on div at bounding box center [515, 274] width 1031 height 548
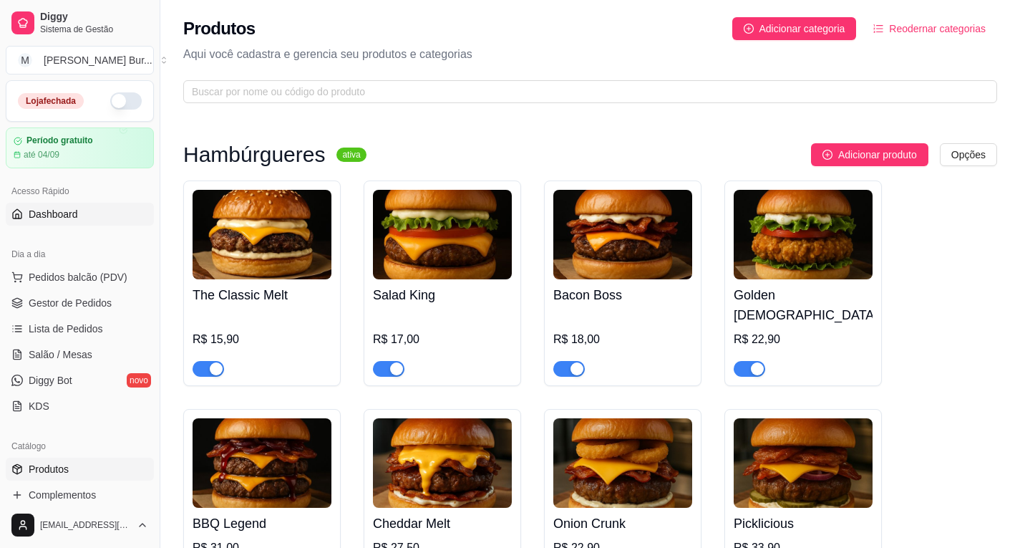
drag, startPoint x: 77, startPoint y: 220, endPoint x: 130, endPoint y: 213, distance: 52.9
click at [77, 220] on link "Dashboard" at bounding box center [80, 214] width 148 height 23
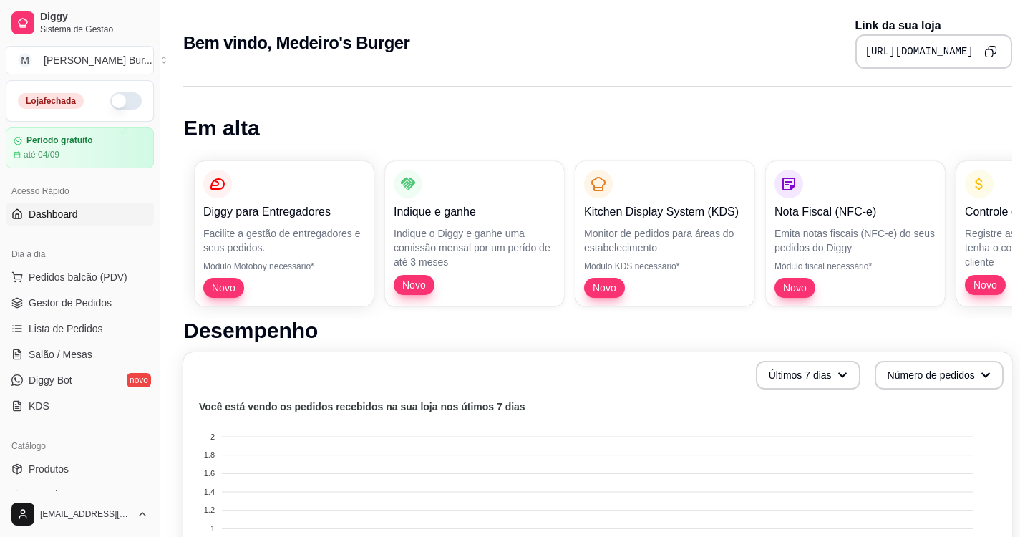
click at [989, 47] on icon "Copy to clipboard" at bounding box center [993, 51] width 8 height 8
